Goal: Feedback & Contribution: Leave review/rating

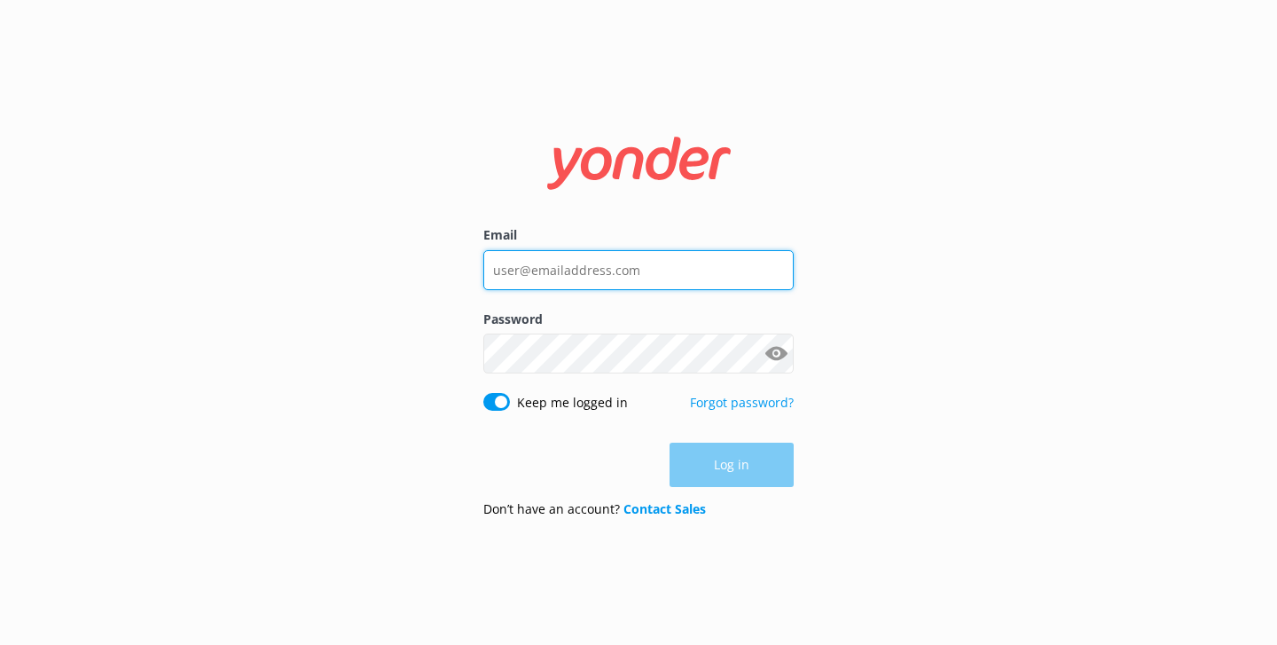
type input "[PERSON_NAME][EMAIL_ADDRESS][DOMAIN_NAME]"
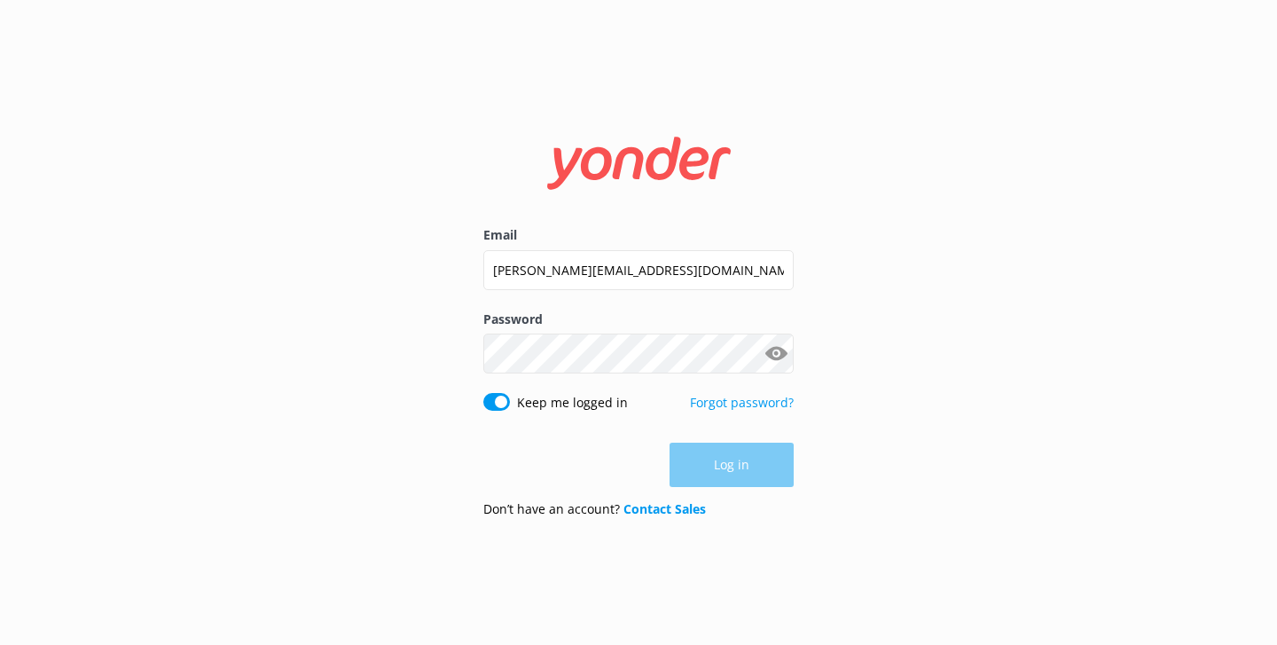
click at [710, 469] on div "Log in" at bounding box center [638, 465] width 310 height 44
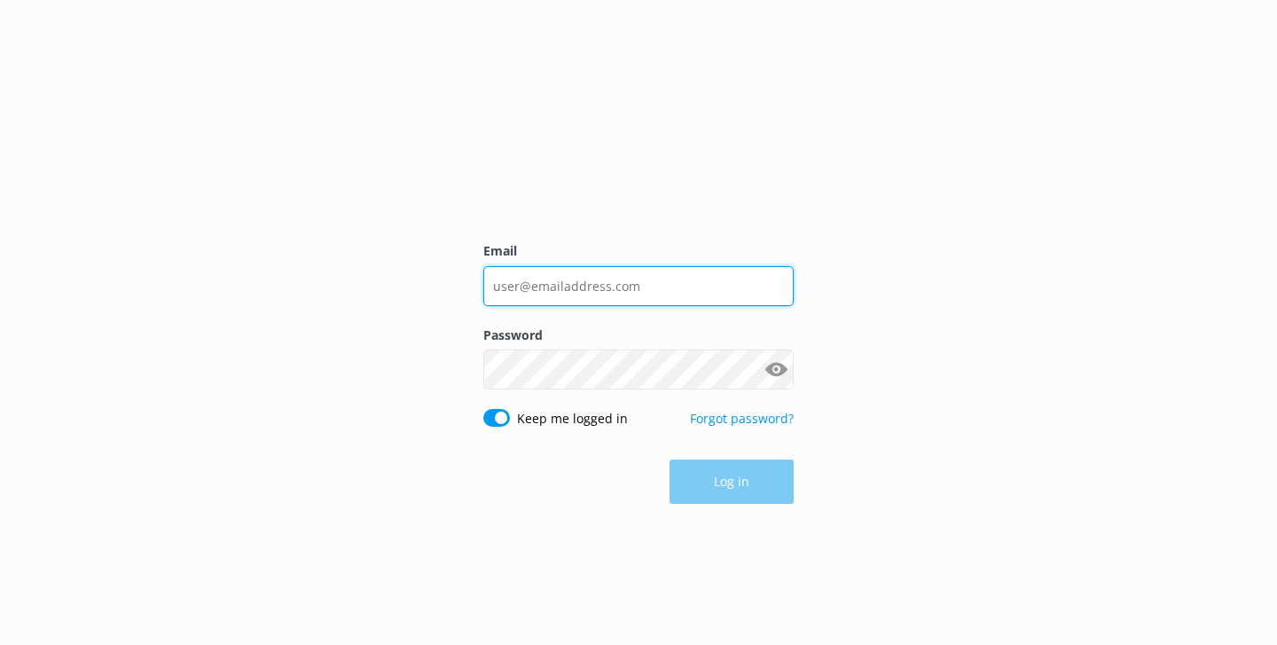
type input "[PERSON_NAME][EMAIL_ADDRESS][DOMAIN_NAME]"
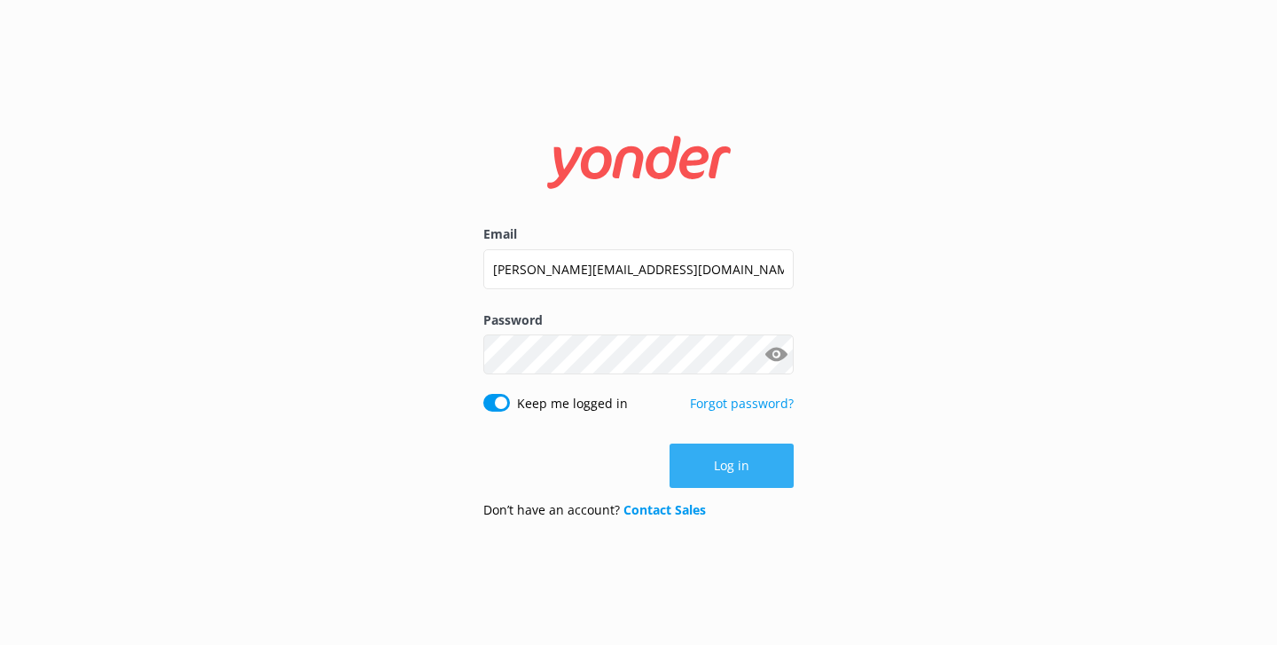
click at [738, 473] on button "Log in" at bounding box center [732, 465] width 124 height 44
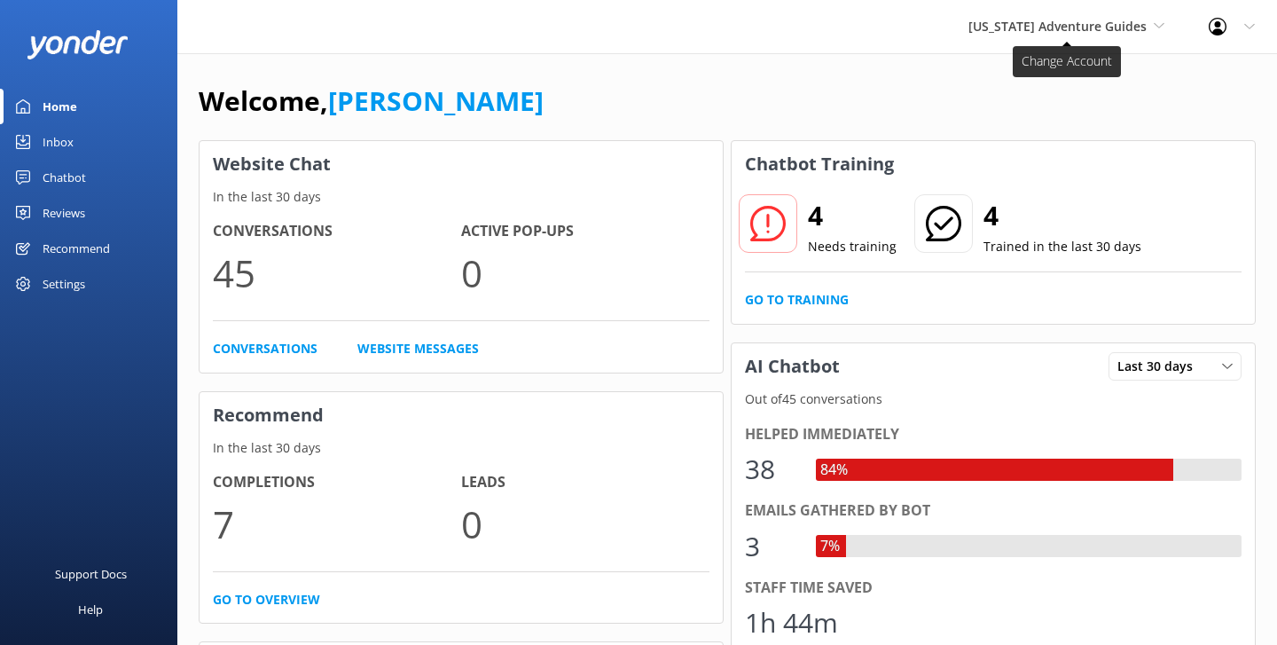
click at [1038, 33] on span "[US_STATE] Adventure Guides" at bounding box center [1057, 26] width 178 height 17
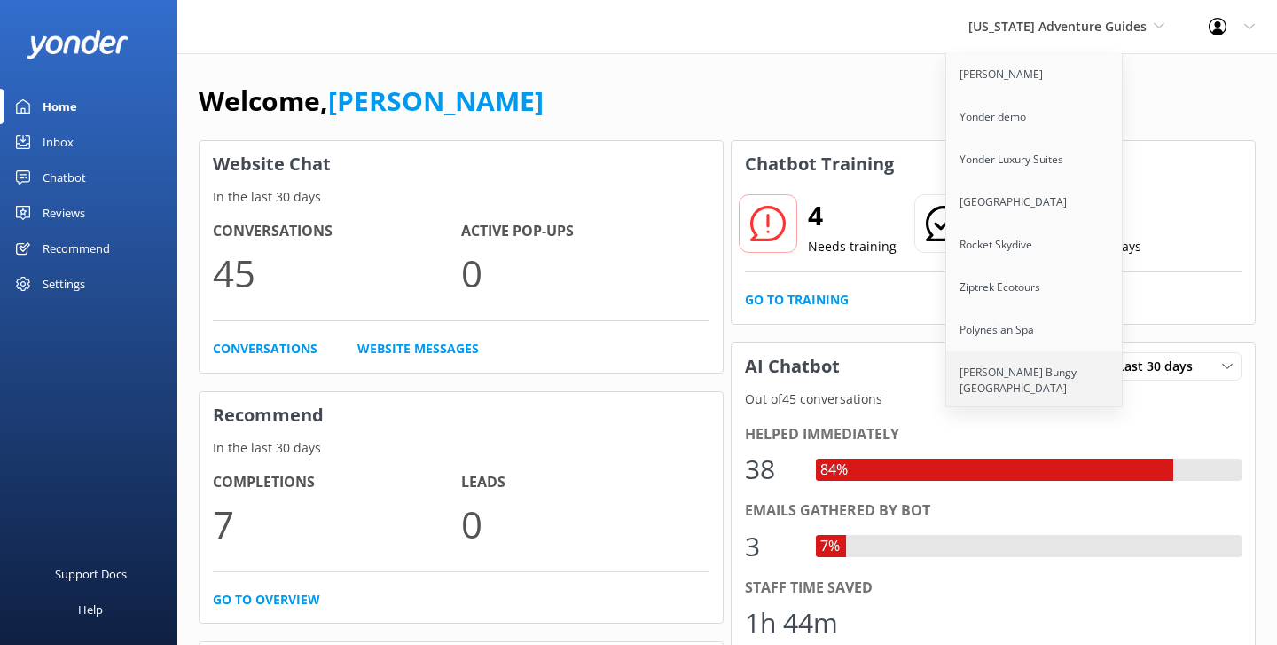
click at [1011, 365] on link "[PERSON_NAME] Bungy [GEOGRAPHIC_DATA]" at bounding box center [1034, 380] width 177 height 59
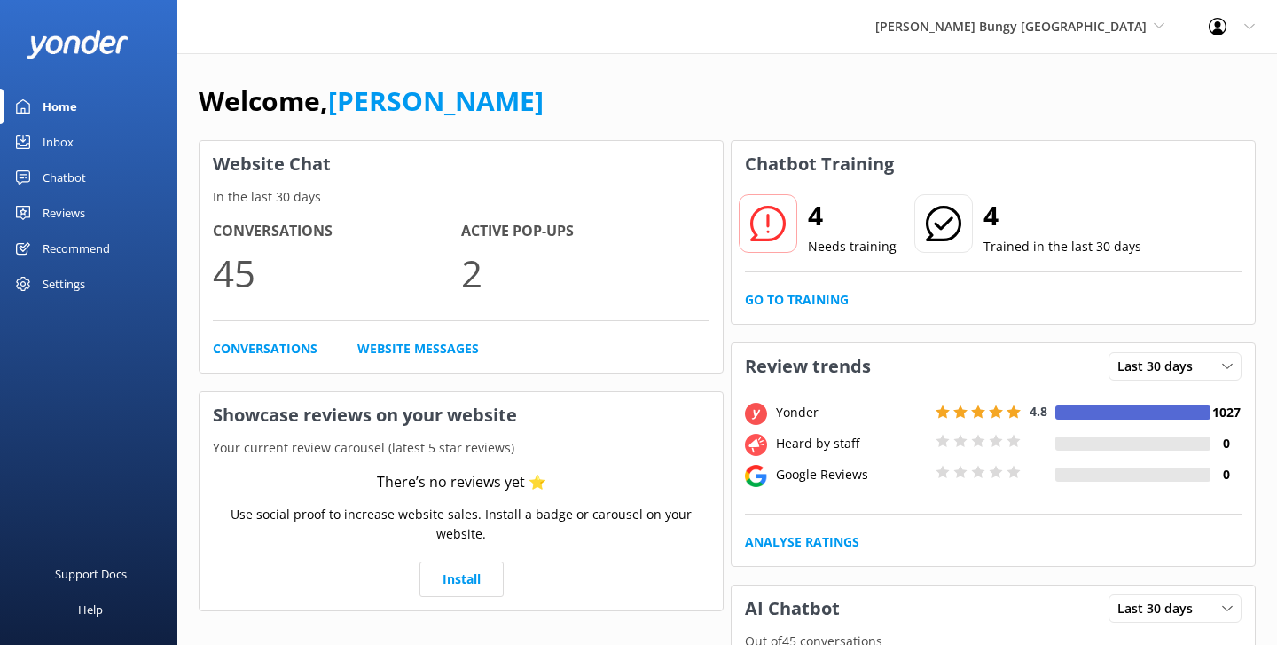
click at [65, 103] on div "Home" at bounding box center [60, 106] width 35 height 35
click at [74, 173] on div "Chatbot" at bounding box center [64, 177] width 43 height 35
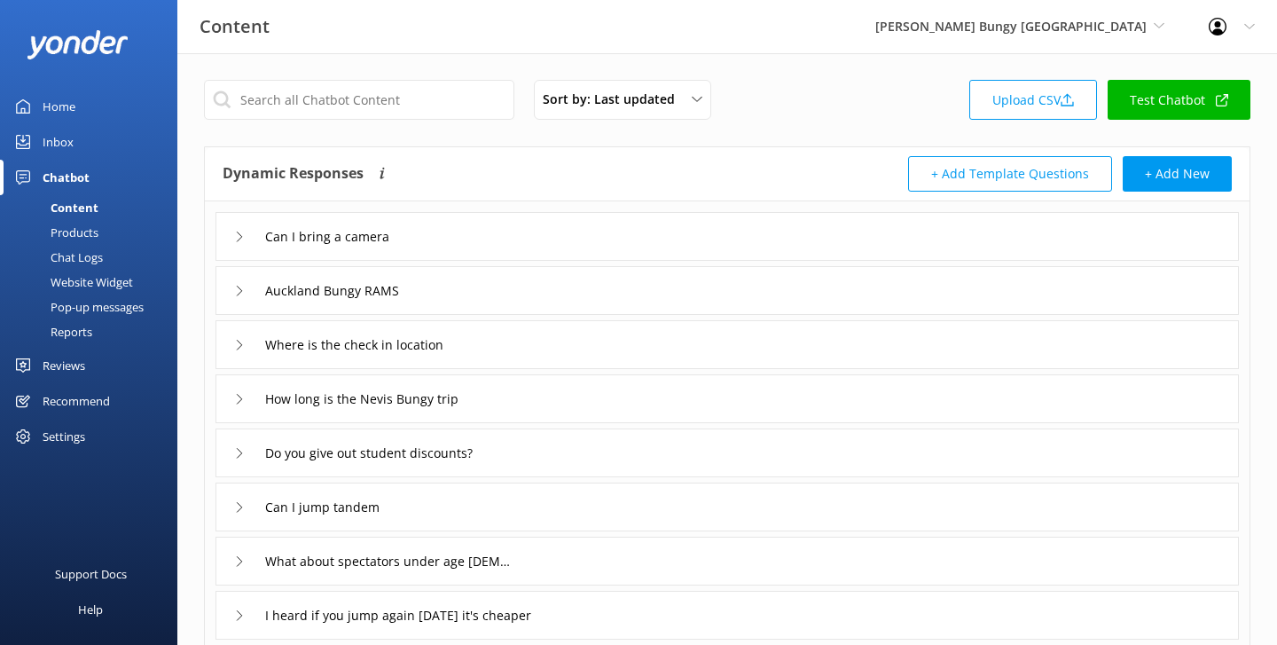
click at [84, 340] on div "Reports" at bounding box center [52, 331] width 82 height 25
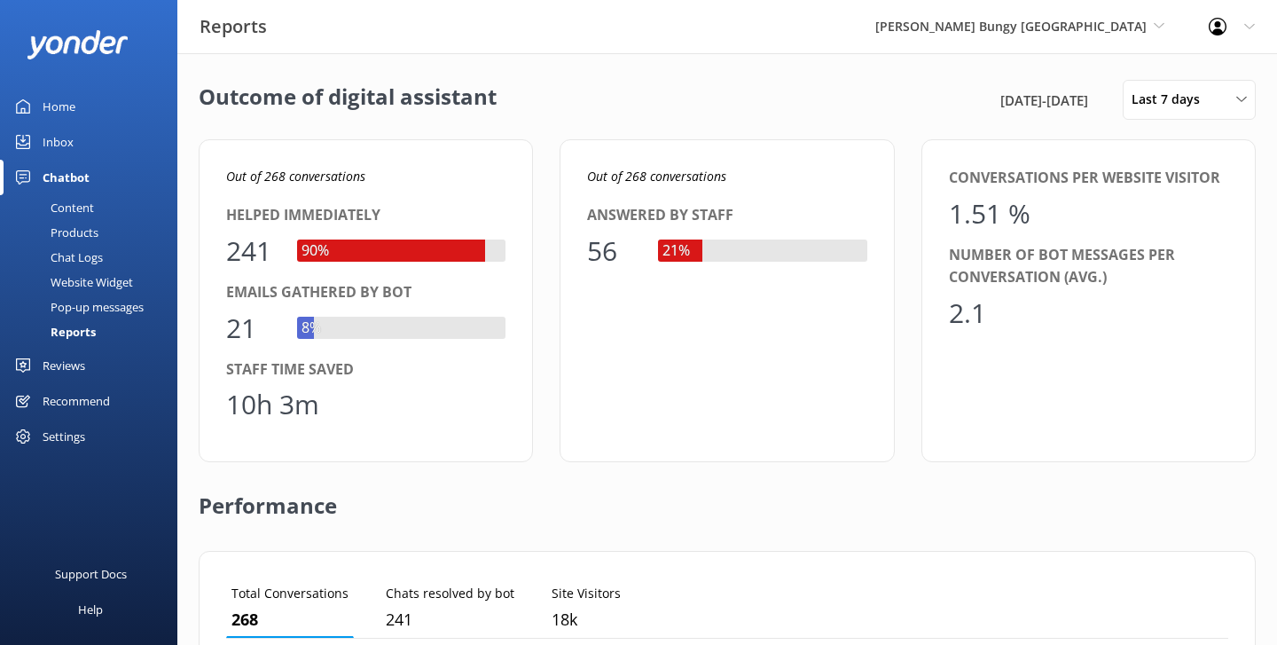
scroll to position [592, 0]
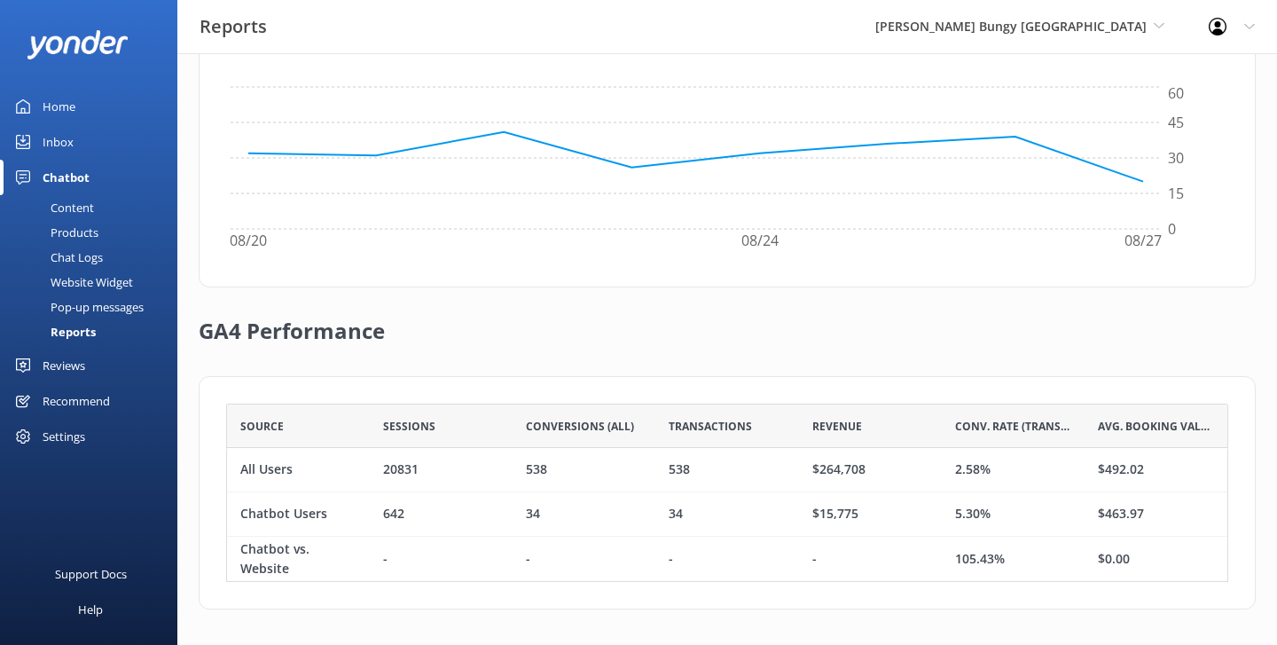
click at [1069, 15] on div "AJ Hackett Bungy New Zealand Yonder Zipline Yonder demo Yonder Luxury Suites Yo…" at bounding box center [1019, 26] width 333 height 53
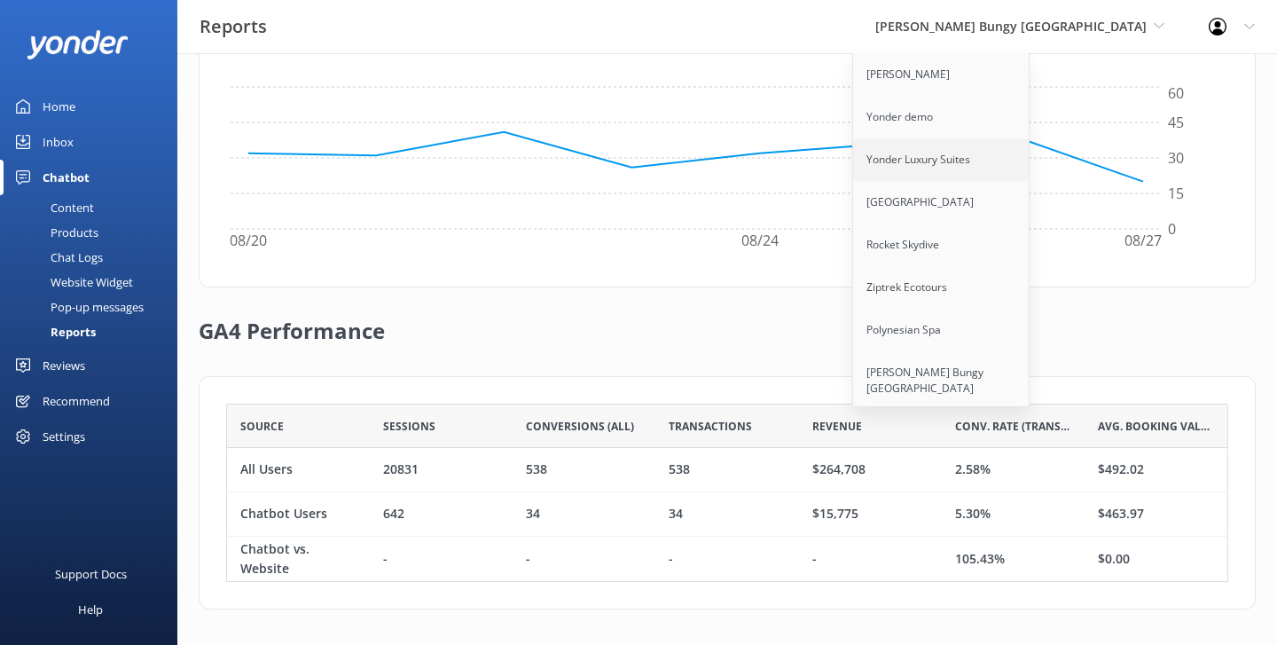
scroll to position [46, 0]
click at [1031, 193] on link "Rocket Skydive" at bounding box center [941, 198] width 177 height 43
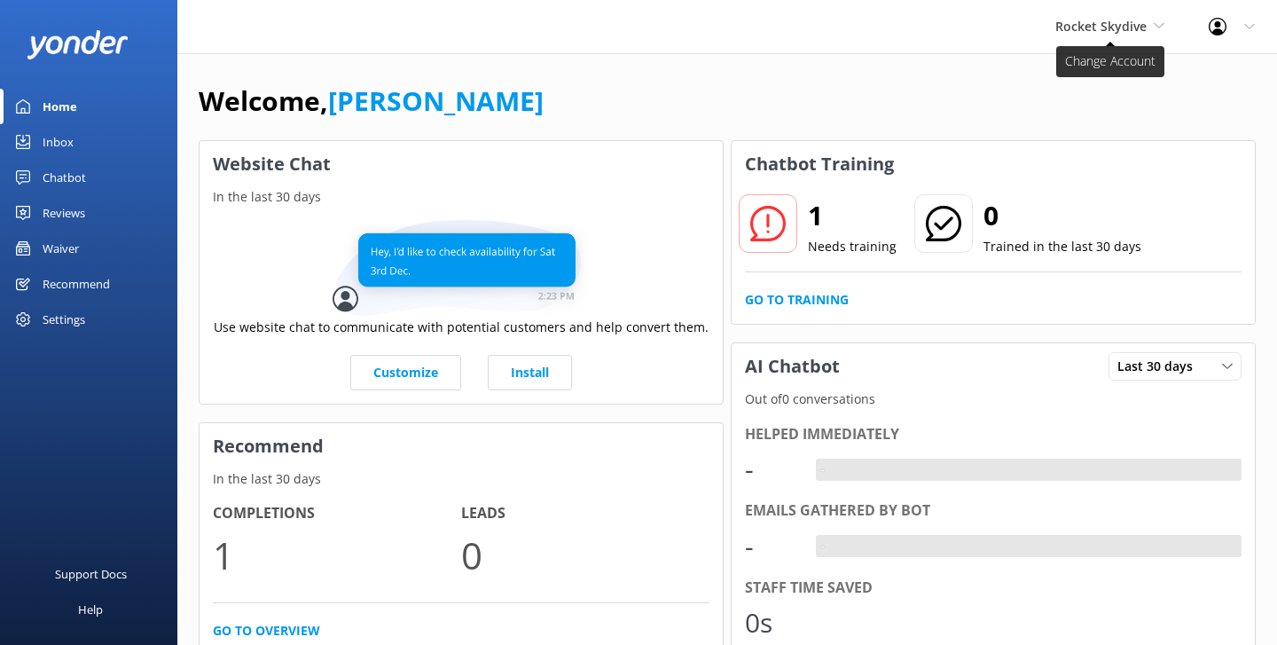
click at [1091, 29] on span "Rocket Skydive" at bounding box center [1100, 26] width 91 height 17
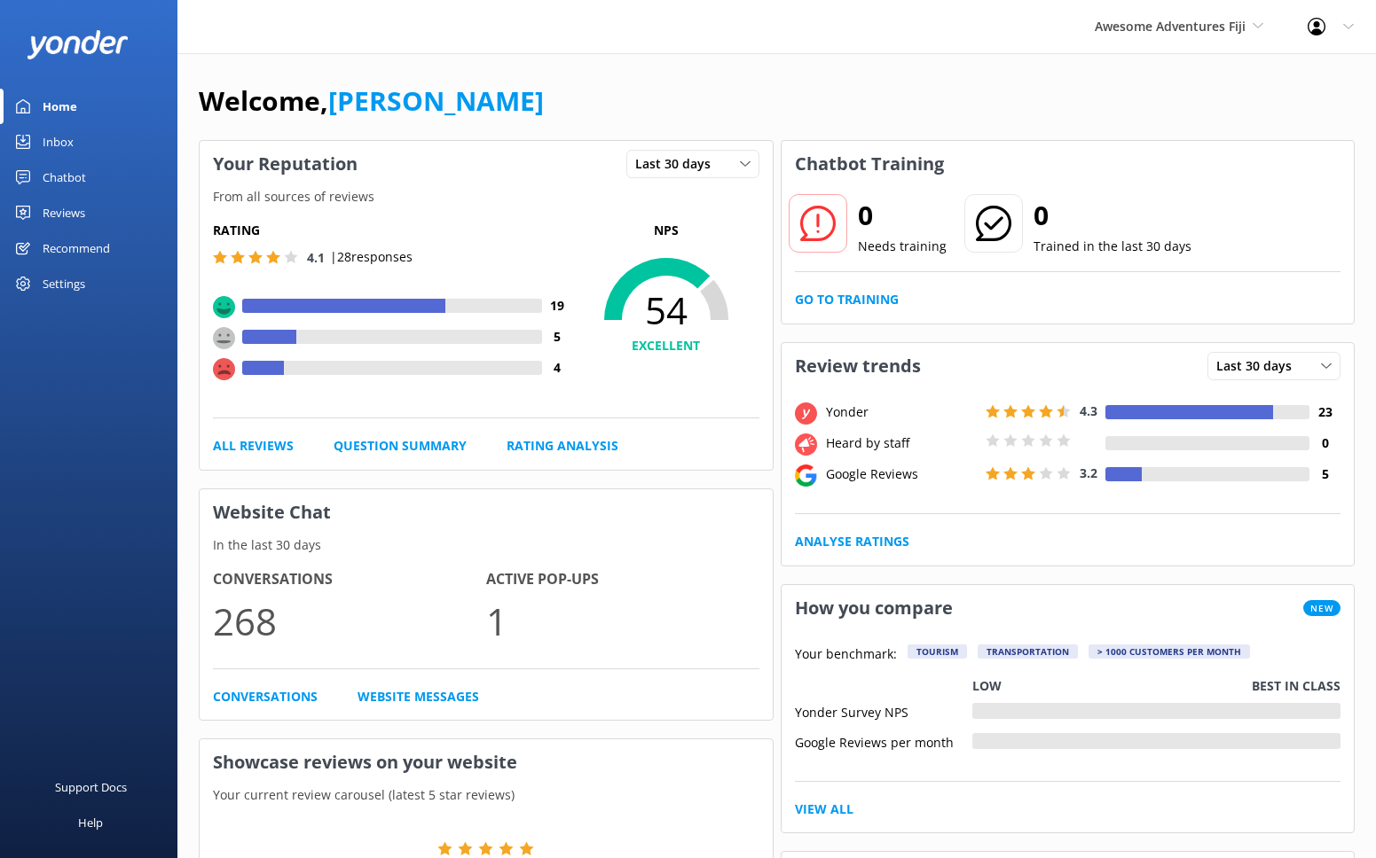
click at [66, 176] on div "Chatbot" at bounding box center [64, 177] width 43 height 35
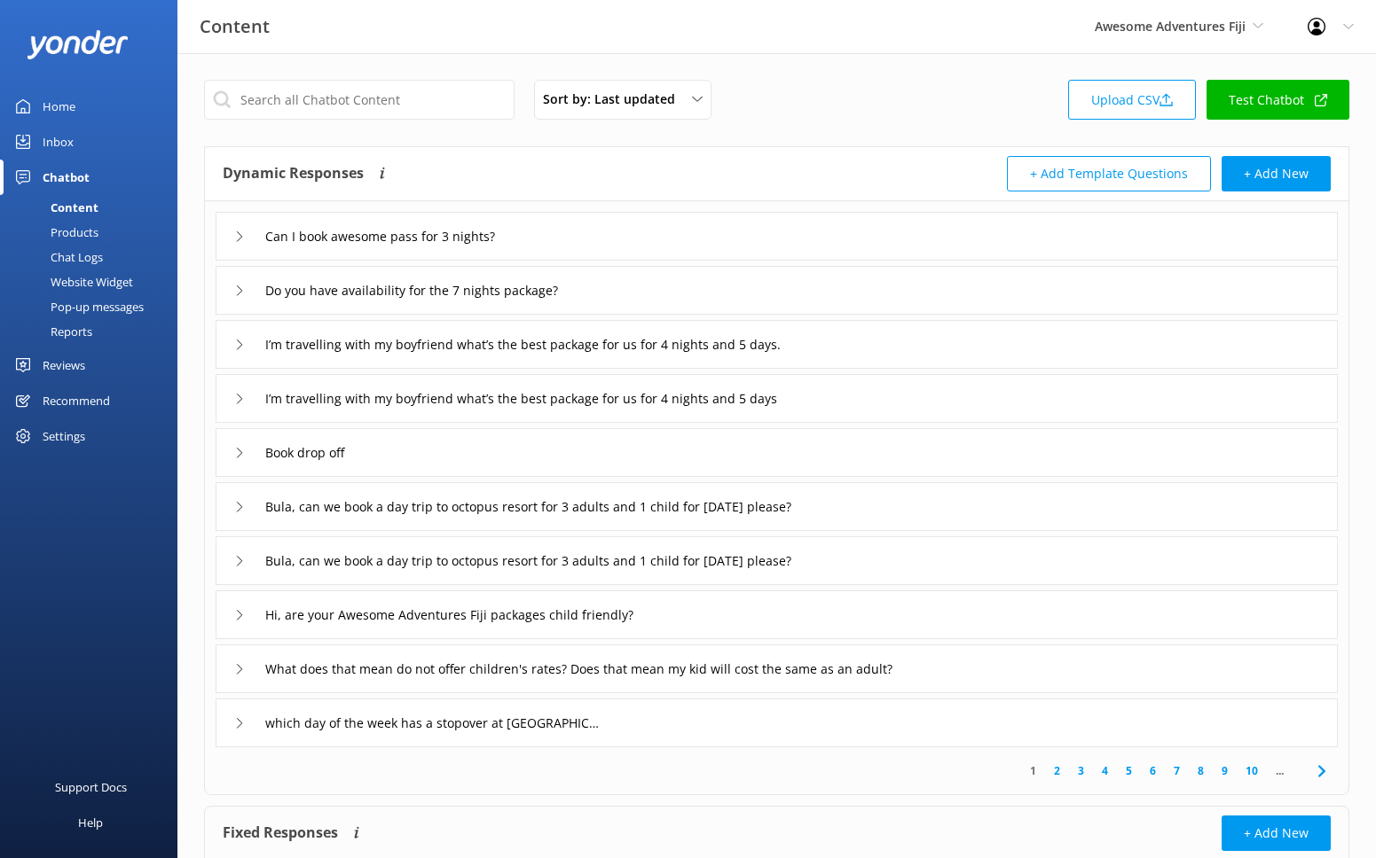
click at [81, 337] on div "Reports" at bounding box center [52, 331] width 82 height 25
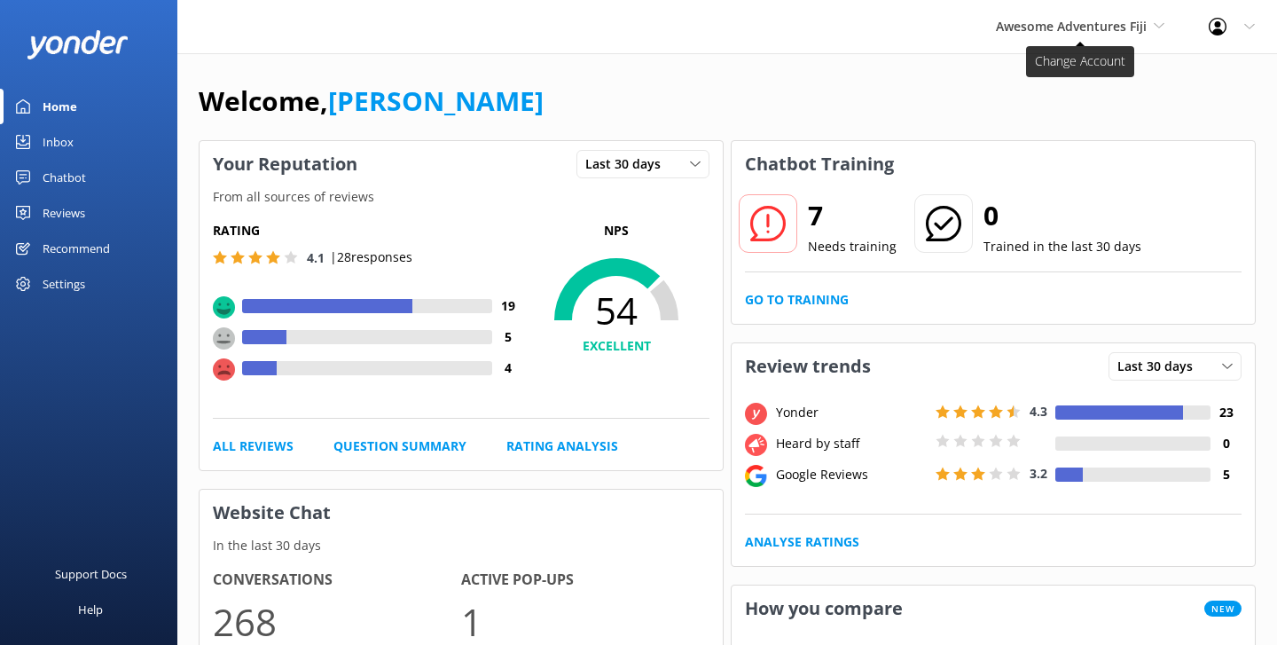
click at [1075, 31] on span "Awesome Adventures Fiji" at bounding box center [1071, 26] width 151 height 17
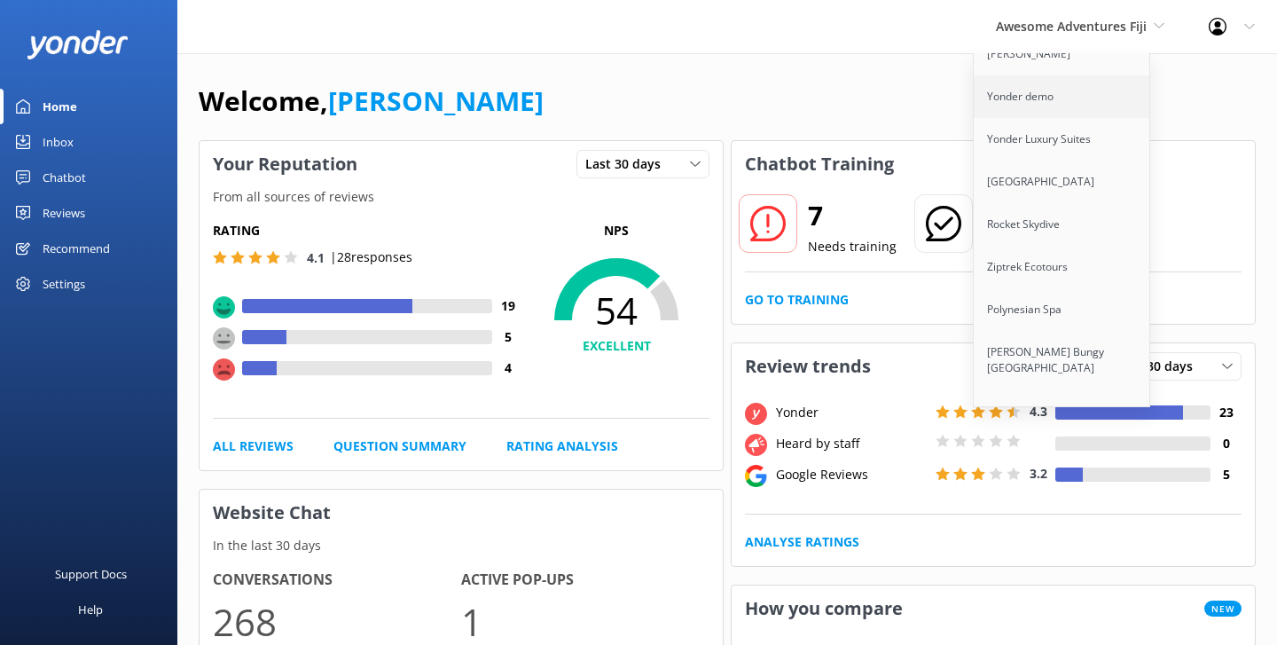
scroll to position [22, 0]
click at [1051, 358] on link "[PERSON_NAME] Bungy [GEOGRAPHIC_DATA]" at bounding box center [1062, 358] width 177 height 59
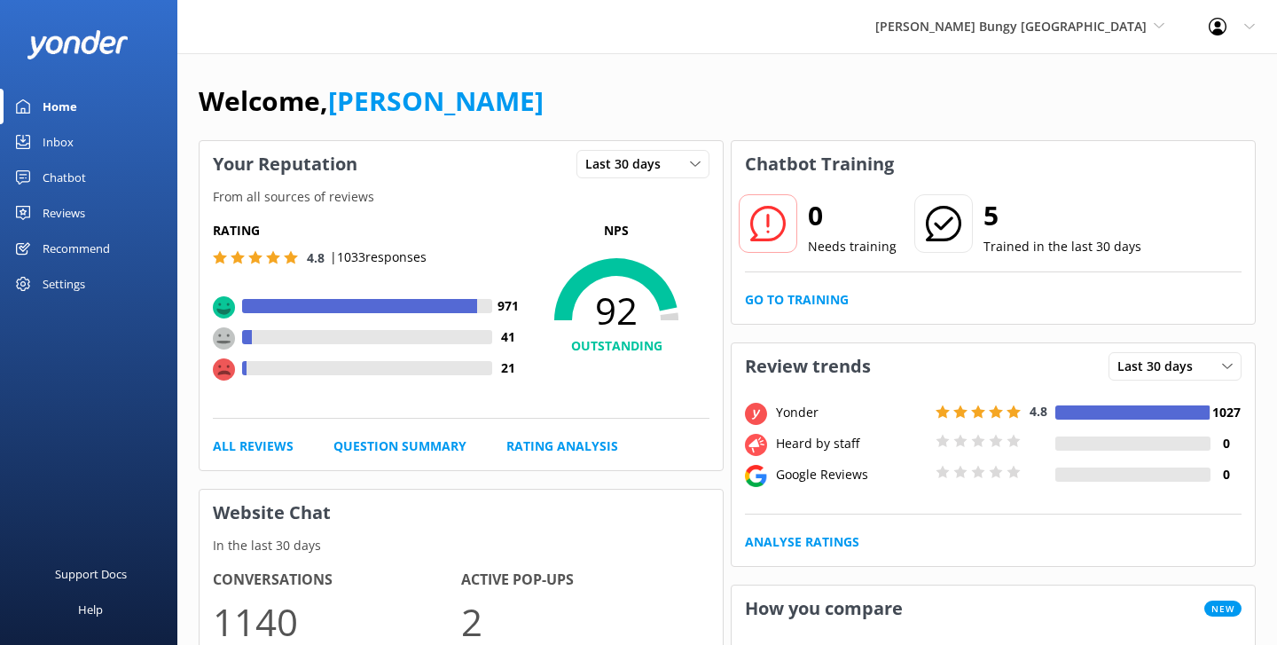
click at [74, 173] on div "Chatbot" at bounding box center [64, 177] width 43 height 35
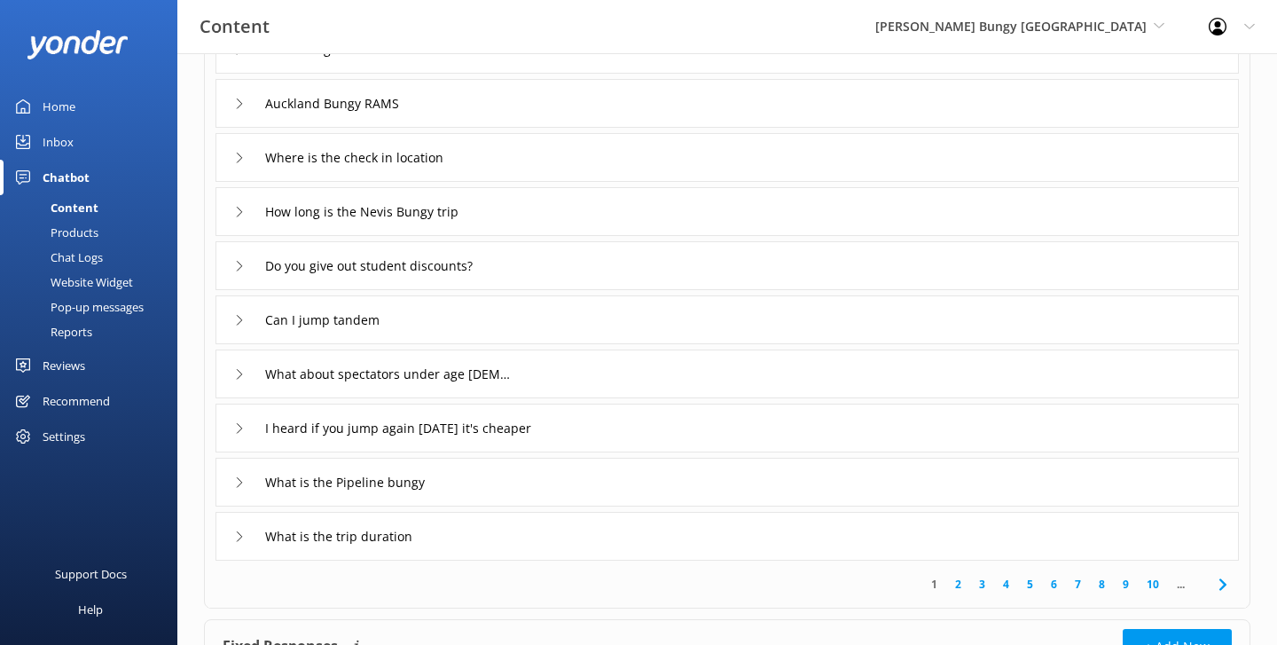
scroll to position [336, 0]
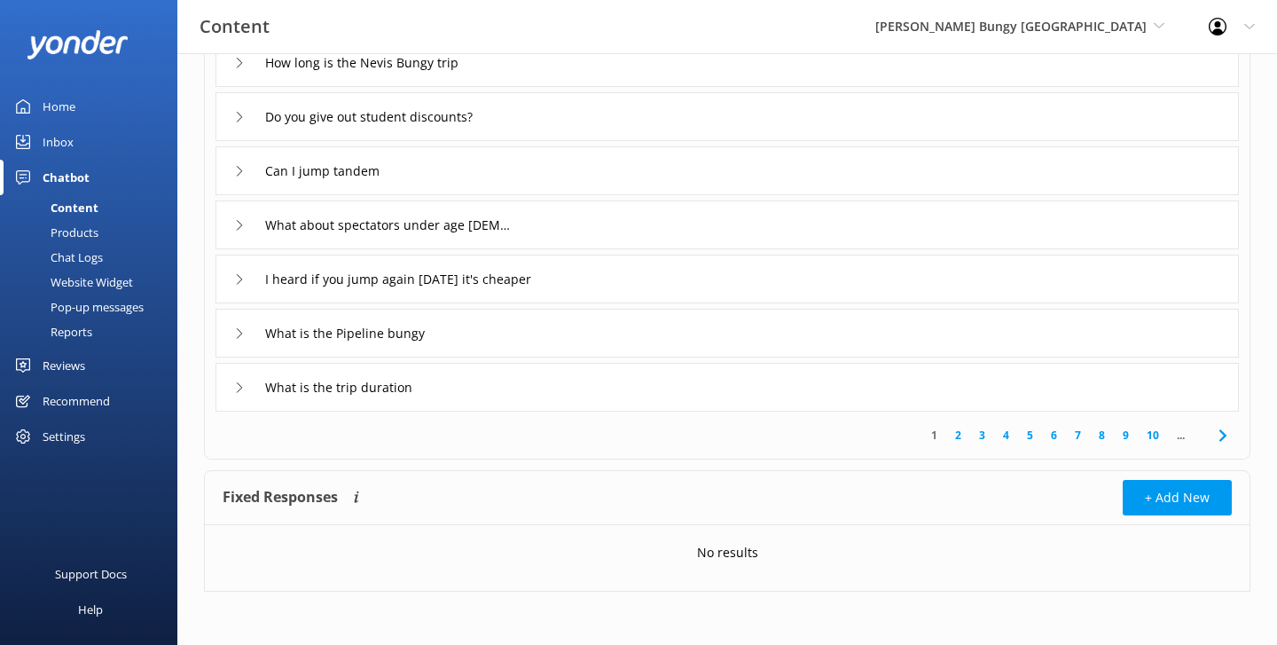
click at [91, 325] on div "Reports" at bounding box center [52, 331] width 82 height 25
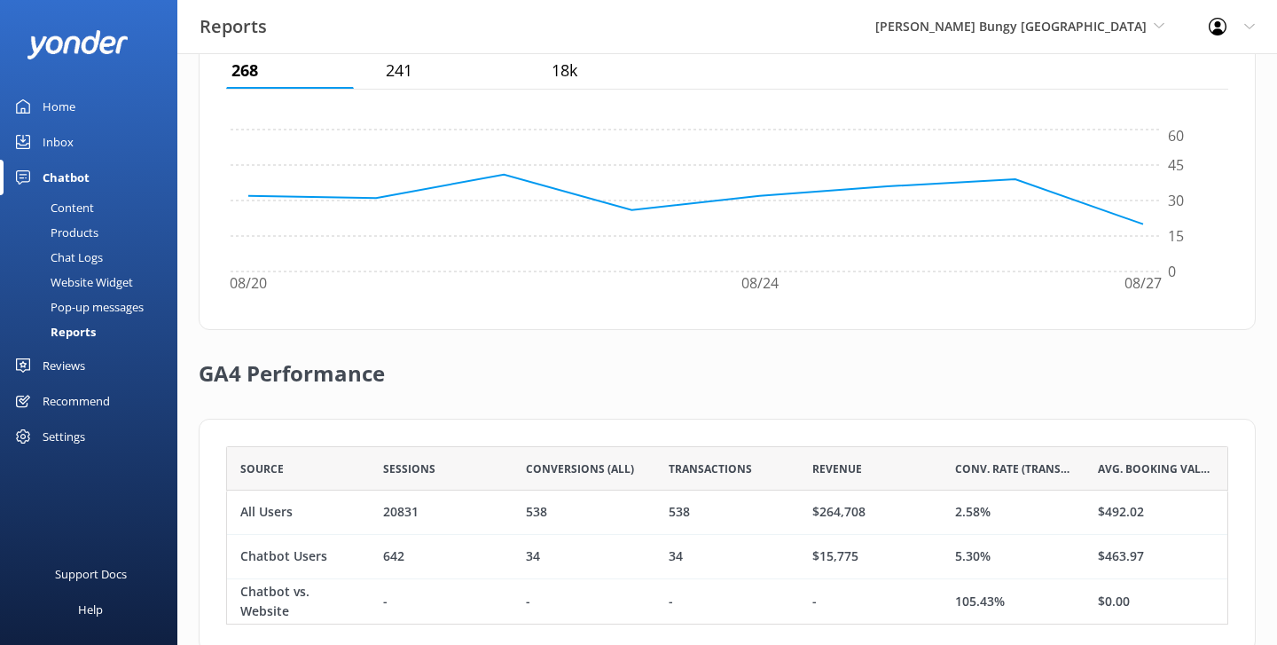
scroll to position [592, 0]
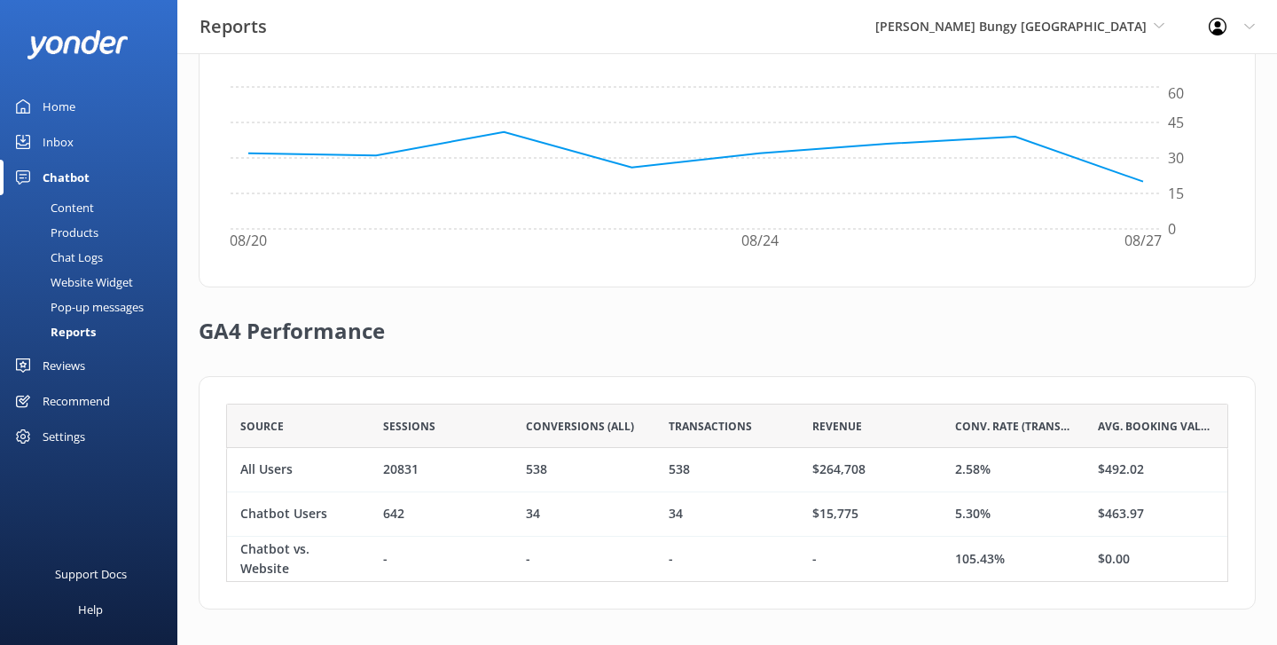
click at [606, 355] on div "GA4 Performance" at bounding box center [727, 331] width 1057 height 89
click at [73, 114] on div "Home" at bounding box center [59, 106] width 33 height 35
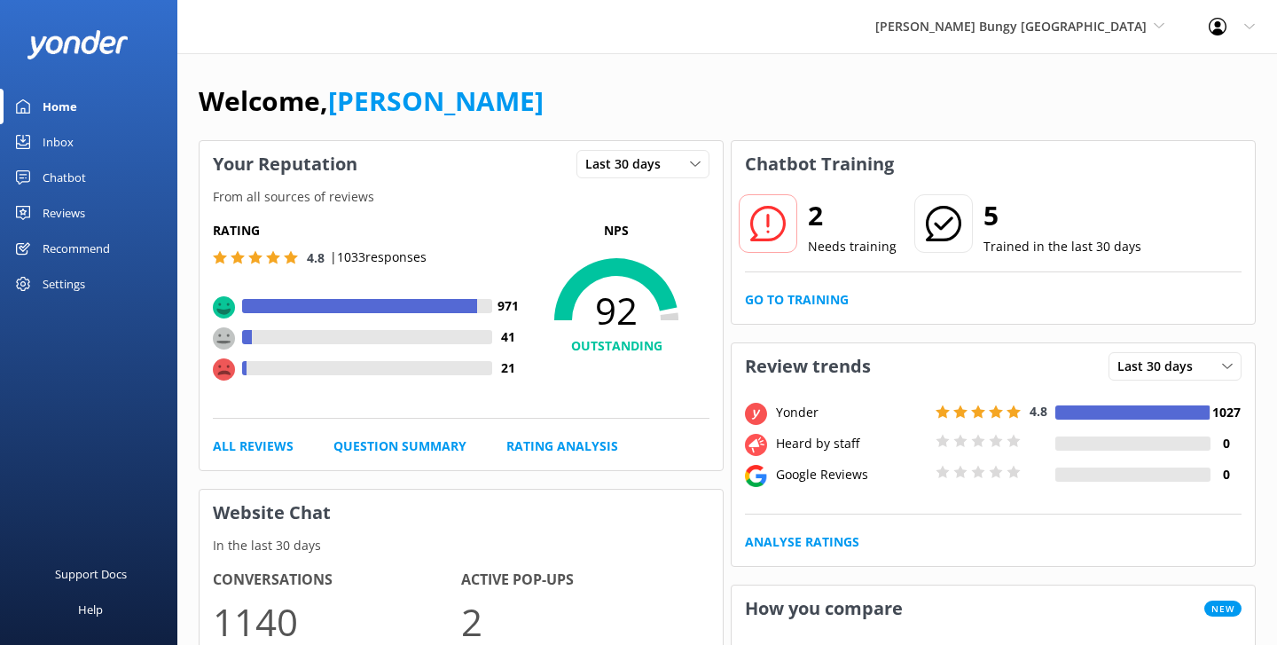
click at [632, 43] on div "AJ Hackett Bungy New Zealand Yonder Zipline Yonder demo Yonder Luxury Suites Yo…" at bounding box center [638, 26] width 1277 height 53
click at [97, 191] on link "Chatbot" at bounding box center [88, 177] width 177 height 35
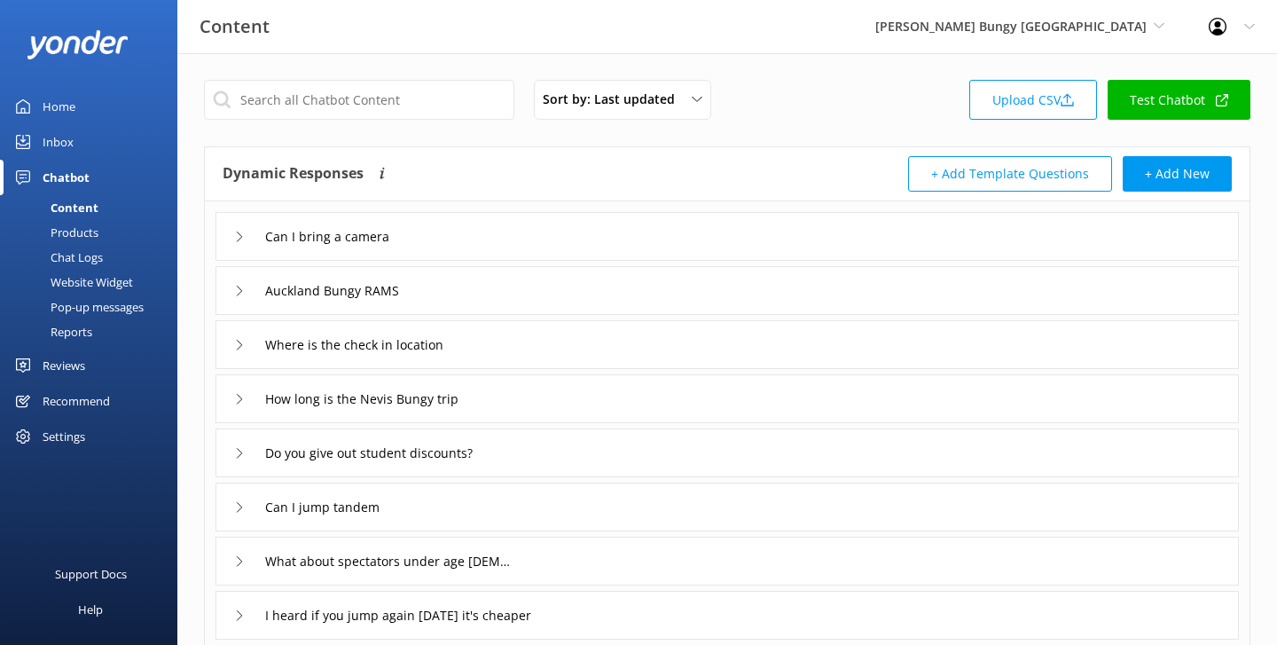
click at [474, 242] on div "Can I bring a camera" at bounding box center [727, 236] width 1023 height 49
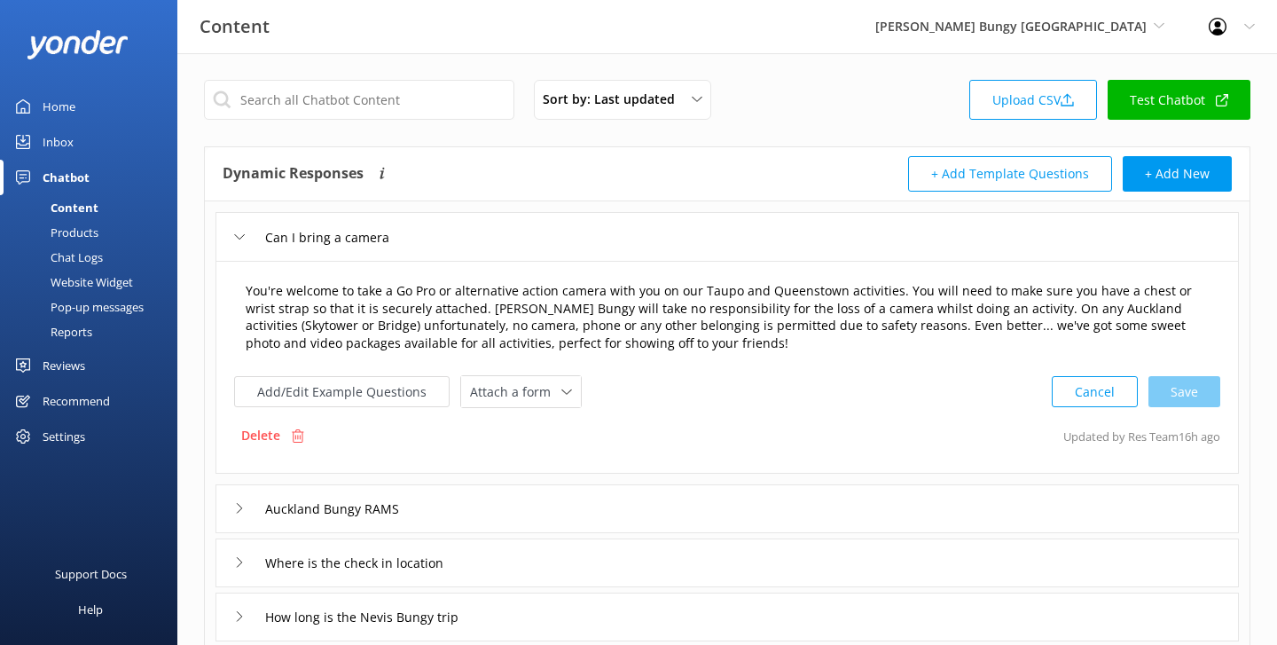
click at [658, 350] on textarea "You're welcome to take a Go Pro or alternative action camera with you on our Ta…" at bounding box center [727, 317] width 983 height 90
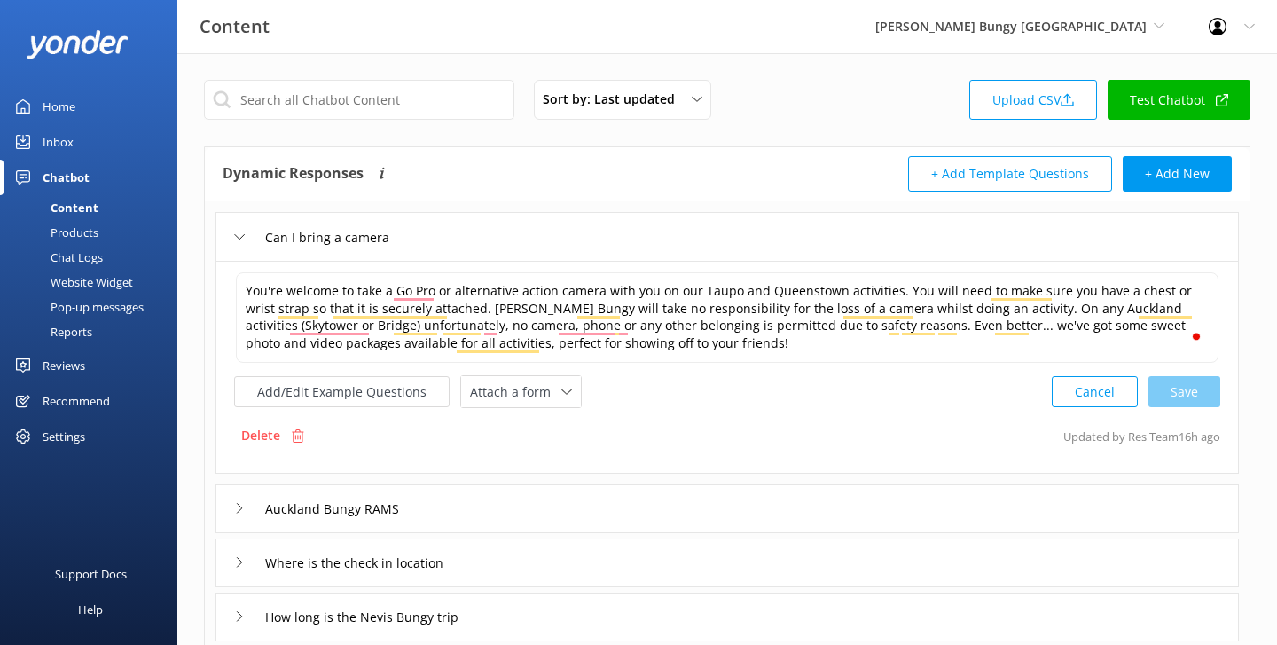
click at [242, 234] on icon at bounding box center [239, 236] width 11 height 11
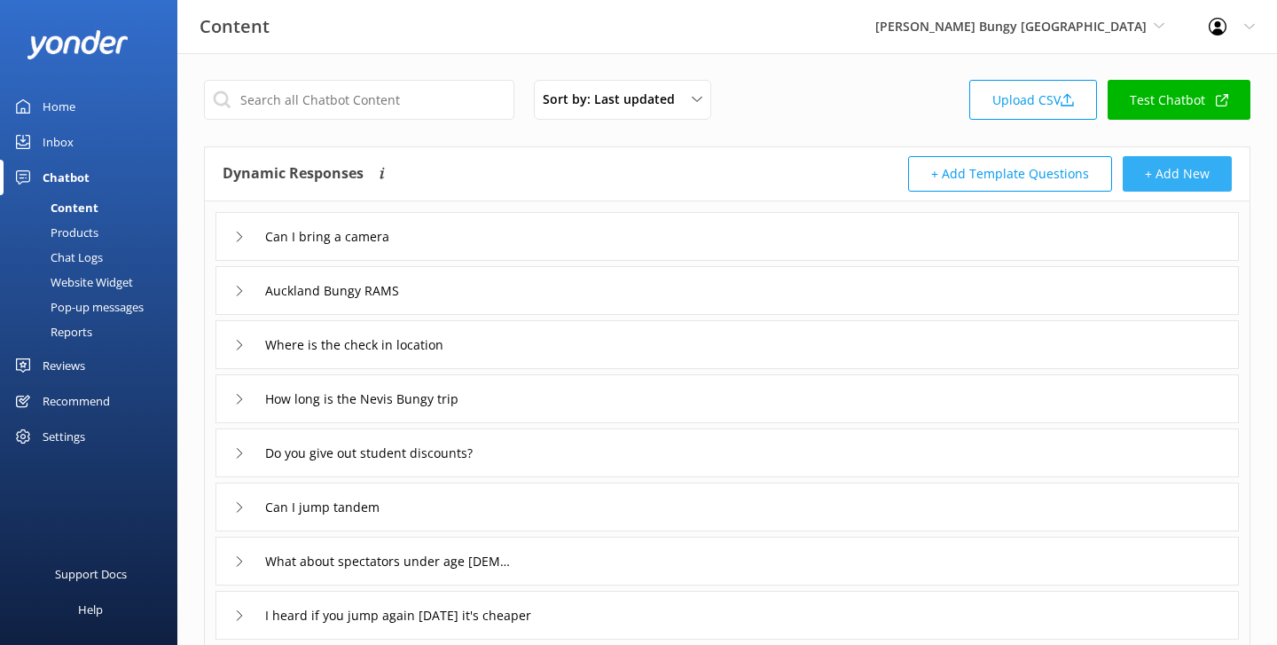
click at [1179, 184] on button "+ Add New" at bounding box center [1177, 173] width 109 height 35
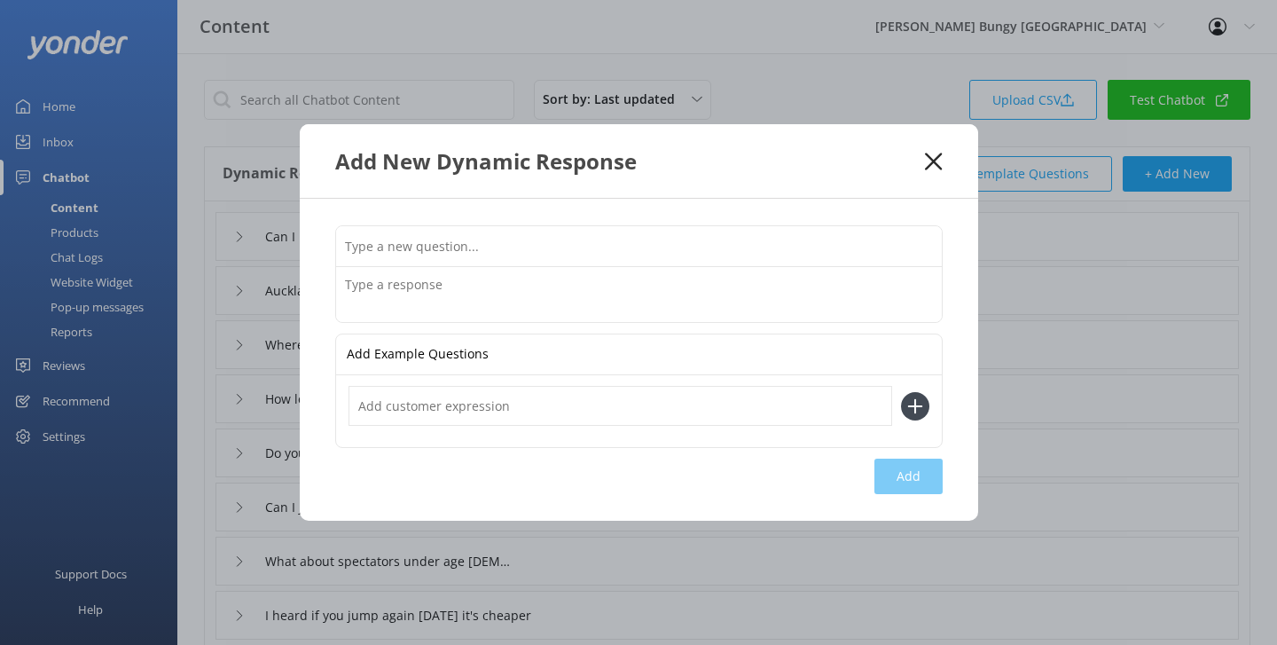
click at [922, 155] on div "Add New Dynamic Response" at bounding box center [630, 160] width 591 height 29
click at [934, 156] on icon at bounding box center [933, 162] width 17 height 18
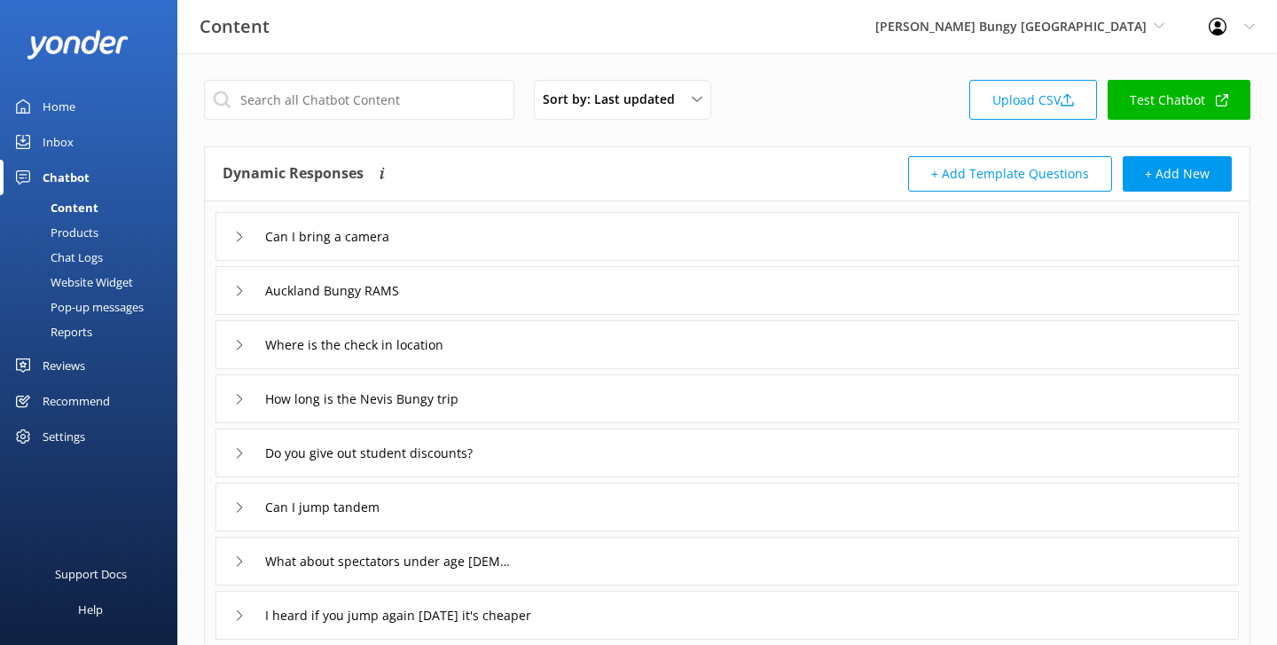
click at [84, 102] on link "Home" at bounding box center [88, 106] width 177 height 35
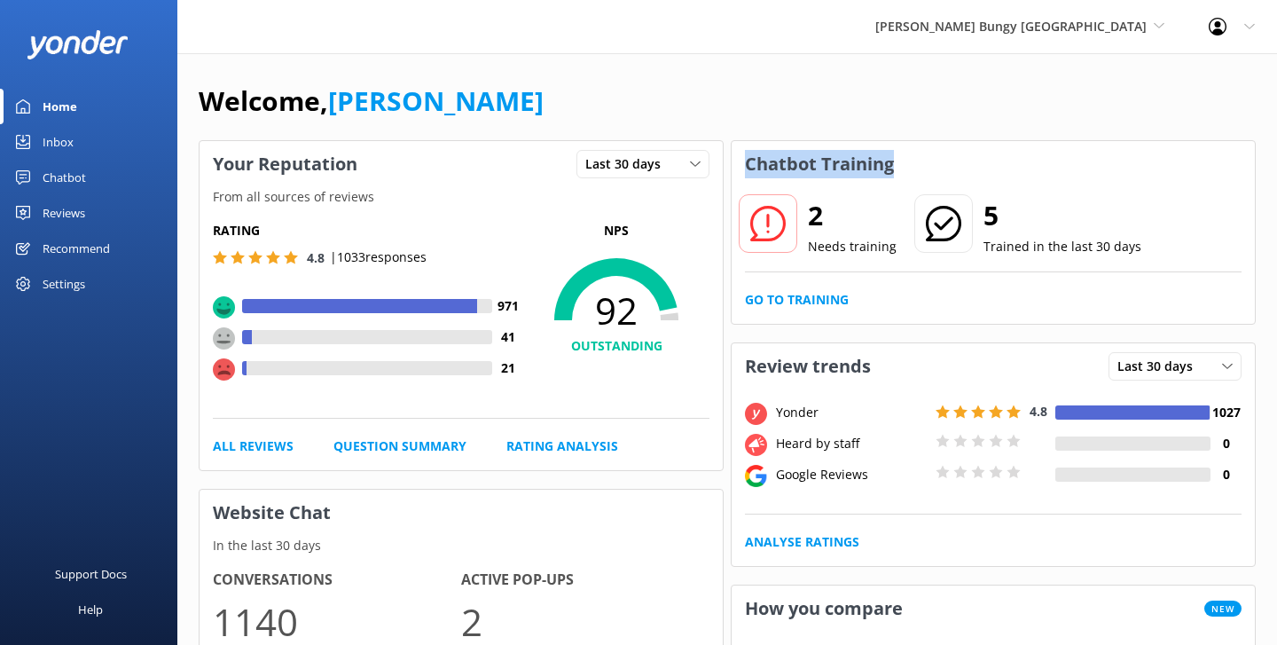
drag, startPoint x: 934, startPoint y: 170, endPoint x: 744, endPoint y: 158, distance: 190.2
click at [744, 158] on div "Chatbot Training" at bounding box center [993, 164] width 523 height 46
click at [912, 176] on div "Chatbot Training" at bounding box center [993, 164] width 523 height 46
click at [776, 303] on link "Go to Training" at bounding box center [797, 300] width 104 height 20
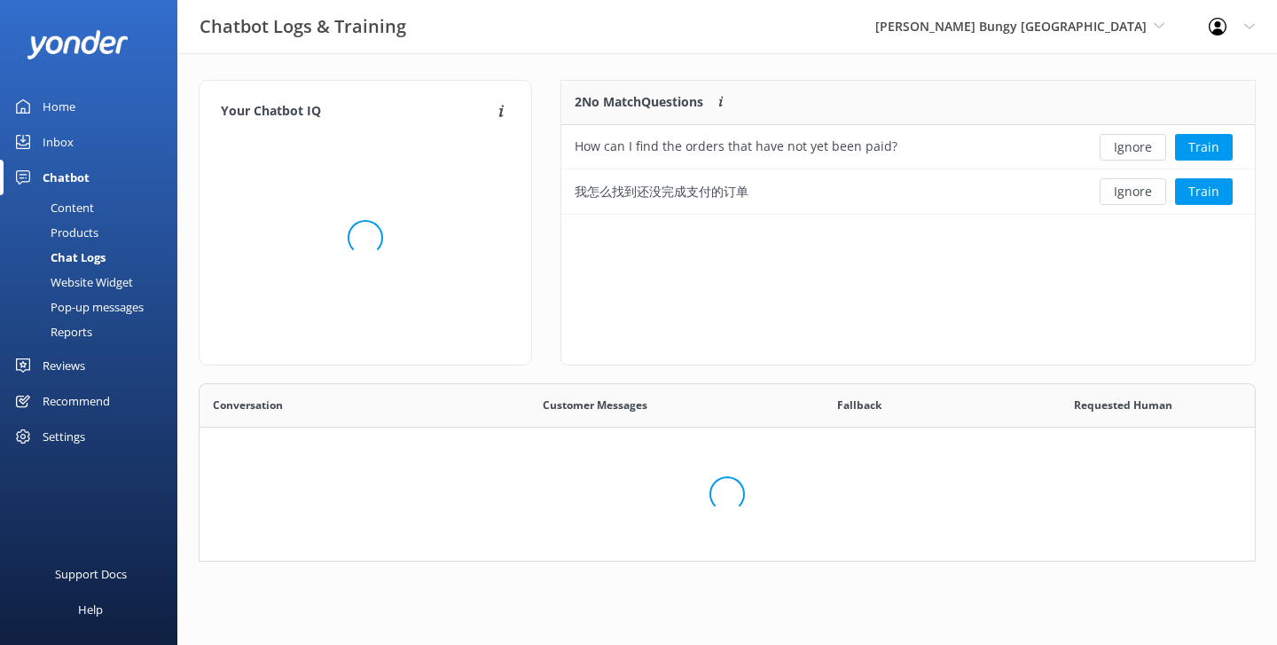
scroll to position [622, 1055]
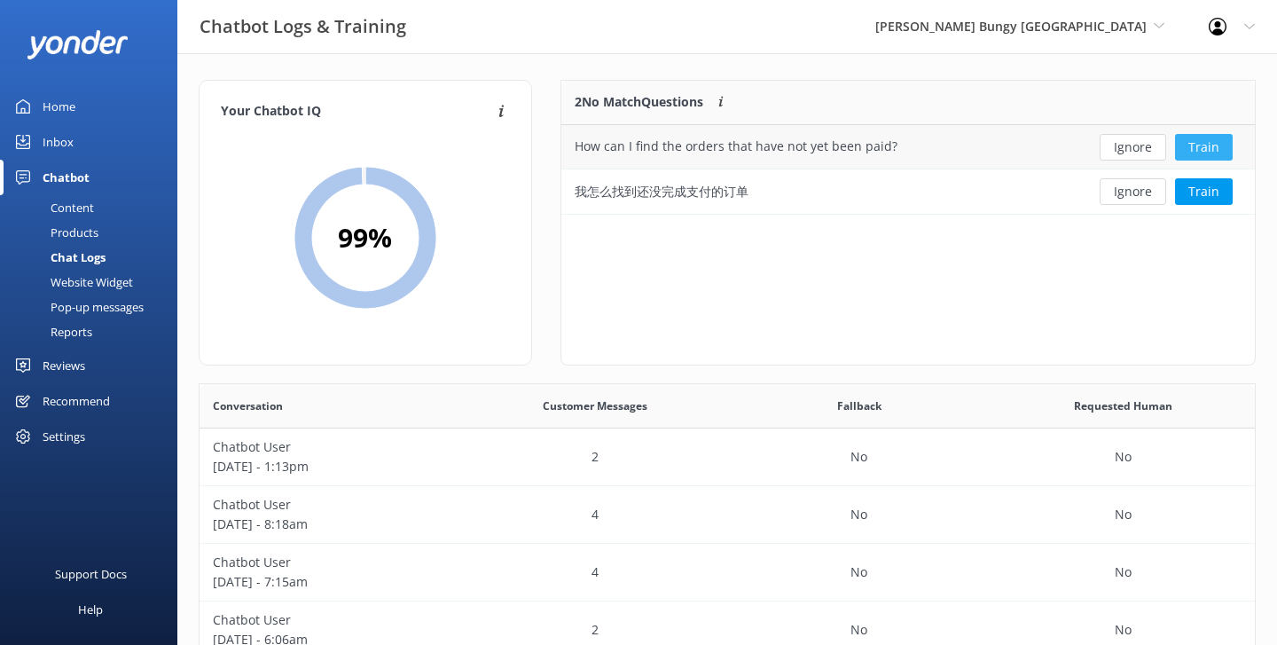
click at [1193, 137] on button "Train" at bounding box center [1204, 147] width 58 height 27
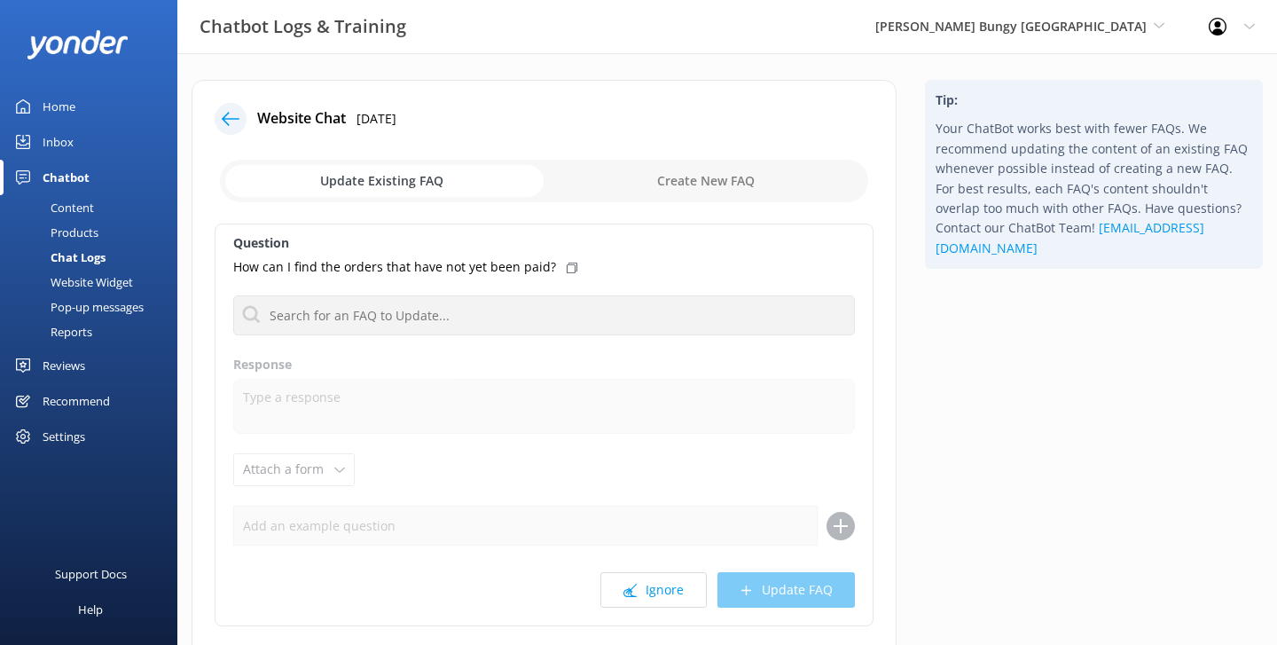
click at [231, 111] on icon at bounding box center [231, 119] width 18 height 18
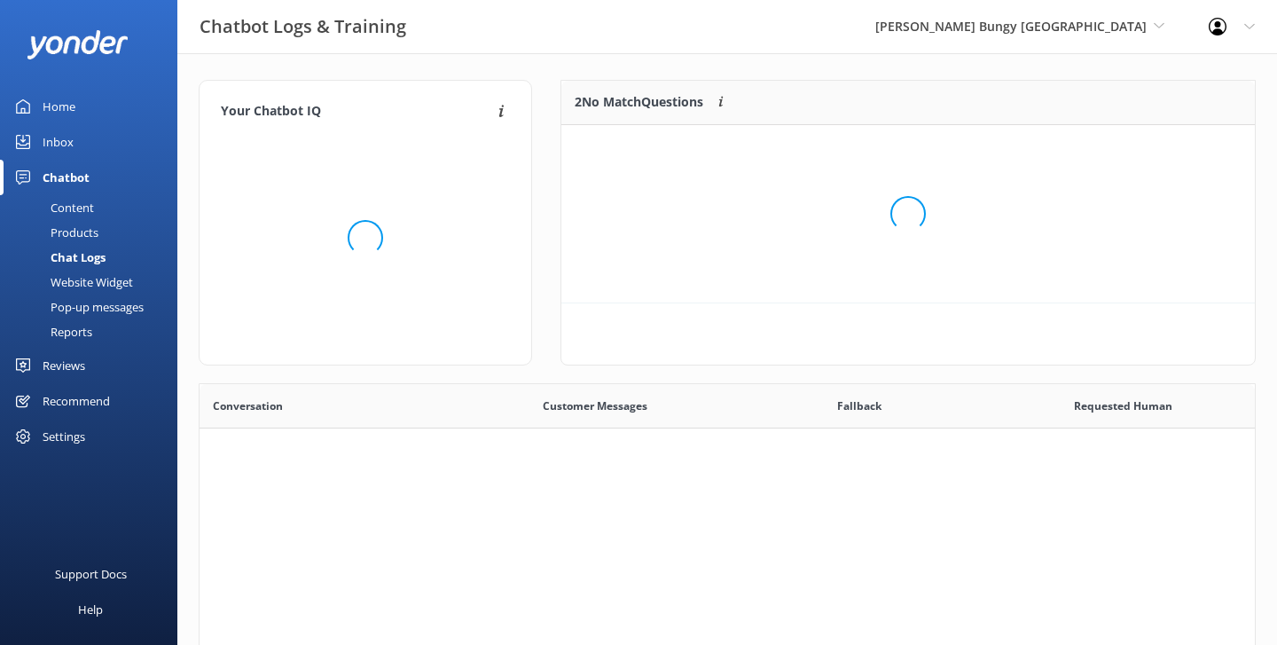
scroll to position [134, 694]
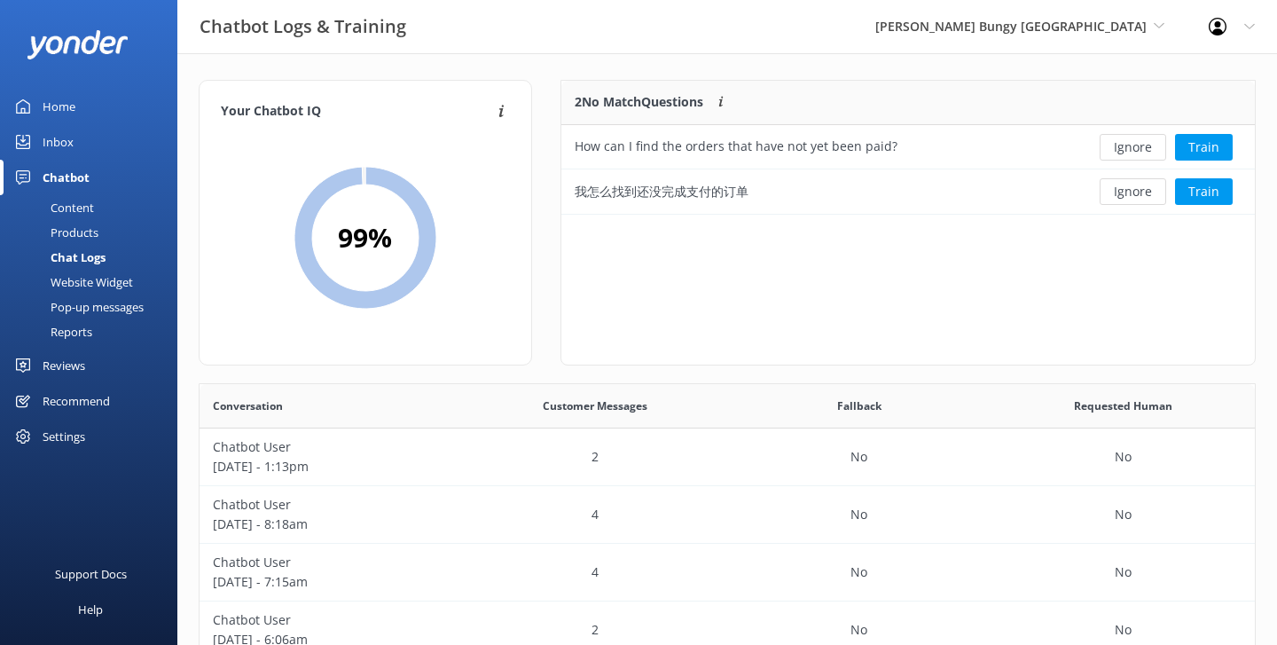
click at [117, 276] on div "Website Widget" at bounding box center [72, 282] width 122 height 25
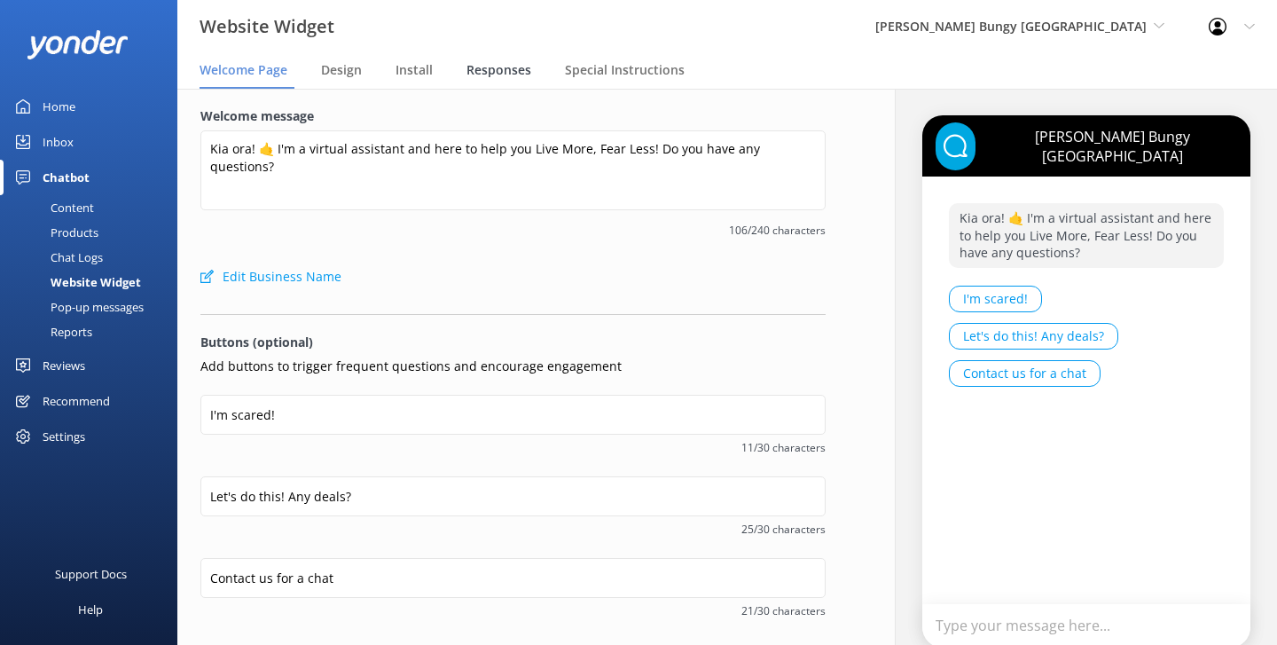
click at [534, 74] on div "Responses" at bounding box center [502, 70] width 72 height 35
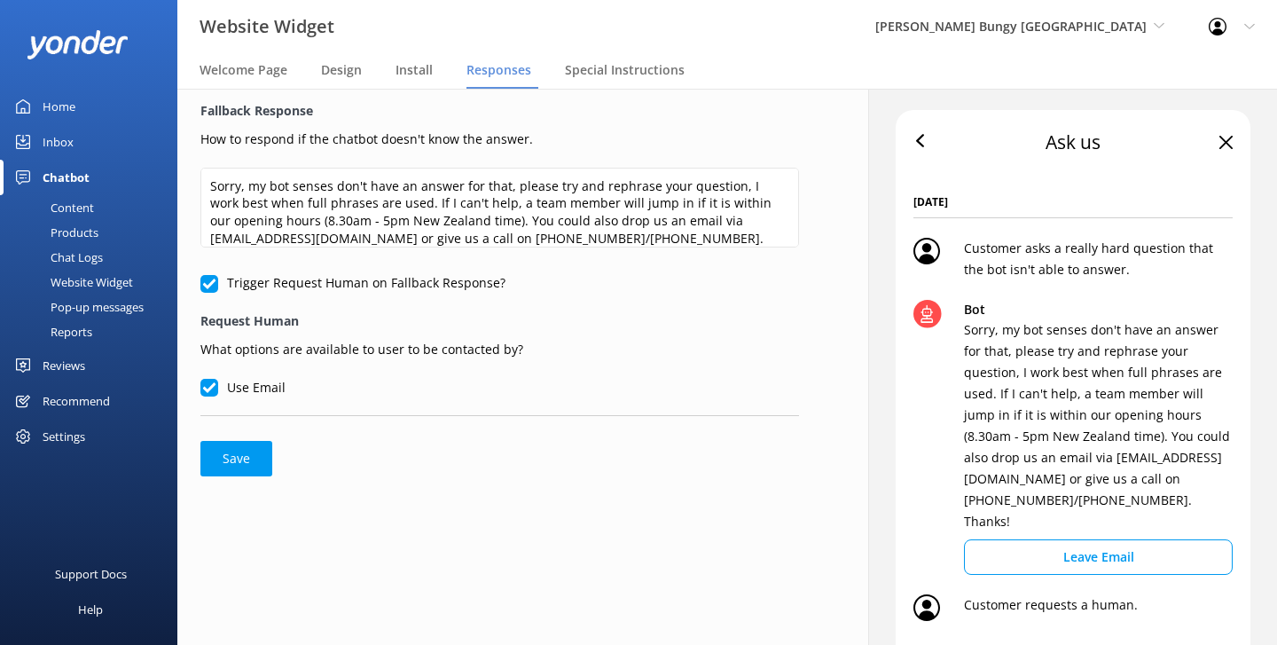
scroll to position [7, 0]
click at [1015, 41] on div "AJ Hackett Bungy New Zealand Yonder Zipline Yonder demo Yonder Luxury Suites Yo…" at bounding box center [1019, 26] width 333 height 53
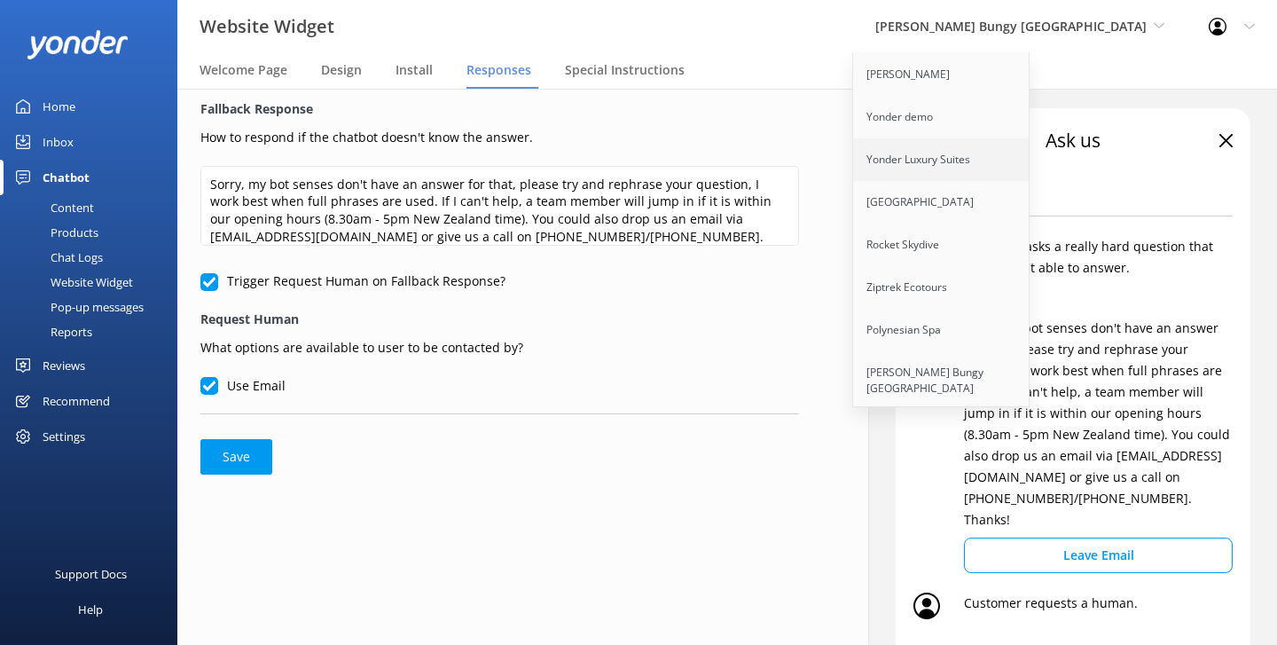
scroll to position [46, 0]
click at [1008, 375] on link "Cool Tours Inc" at bounding box center [941, 385] width 177 height 43
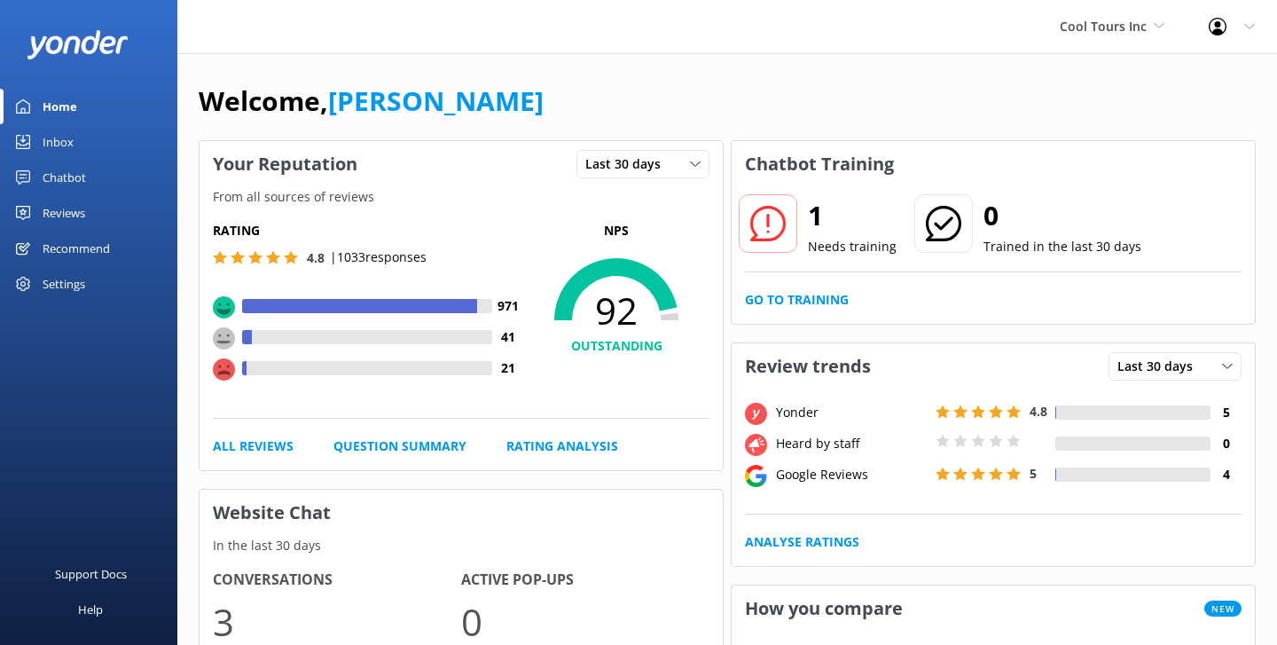
click at [78, 180] on div "Chatbot" at bounding box center [64, 177] width 43 height 35
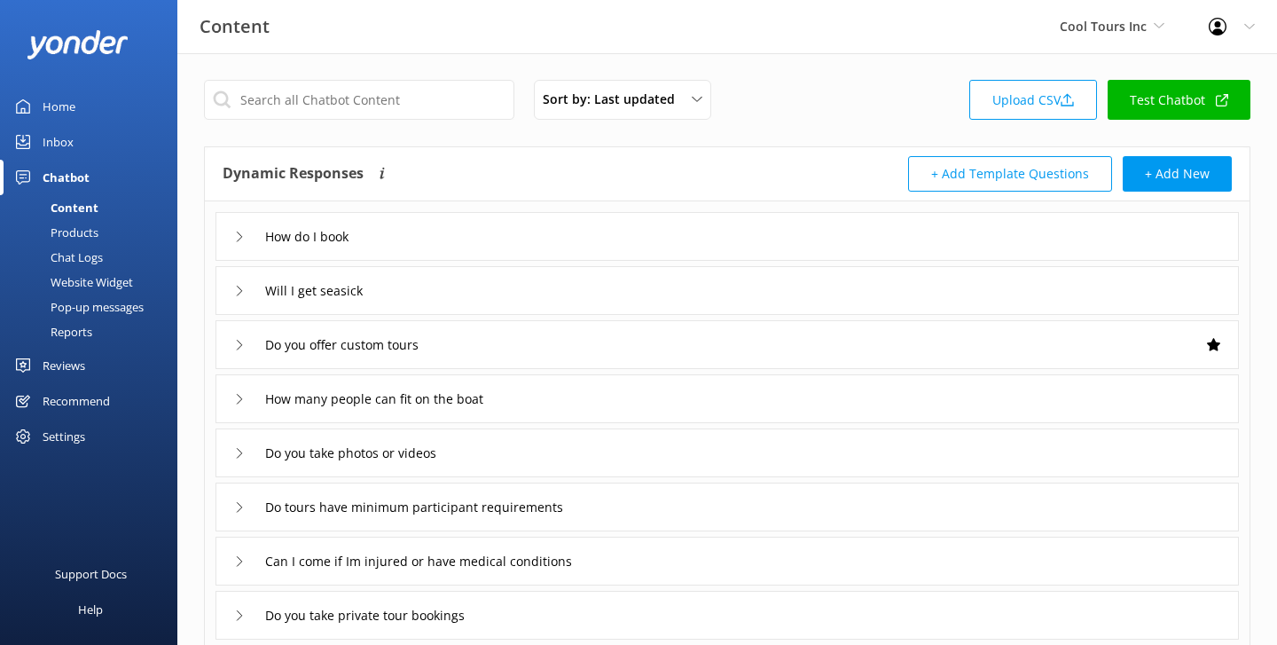
click at [78, 335] on div "Reports" at bounding box center [52, 331] width 82 height 25
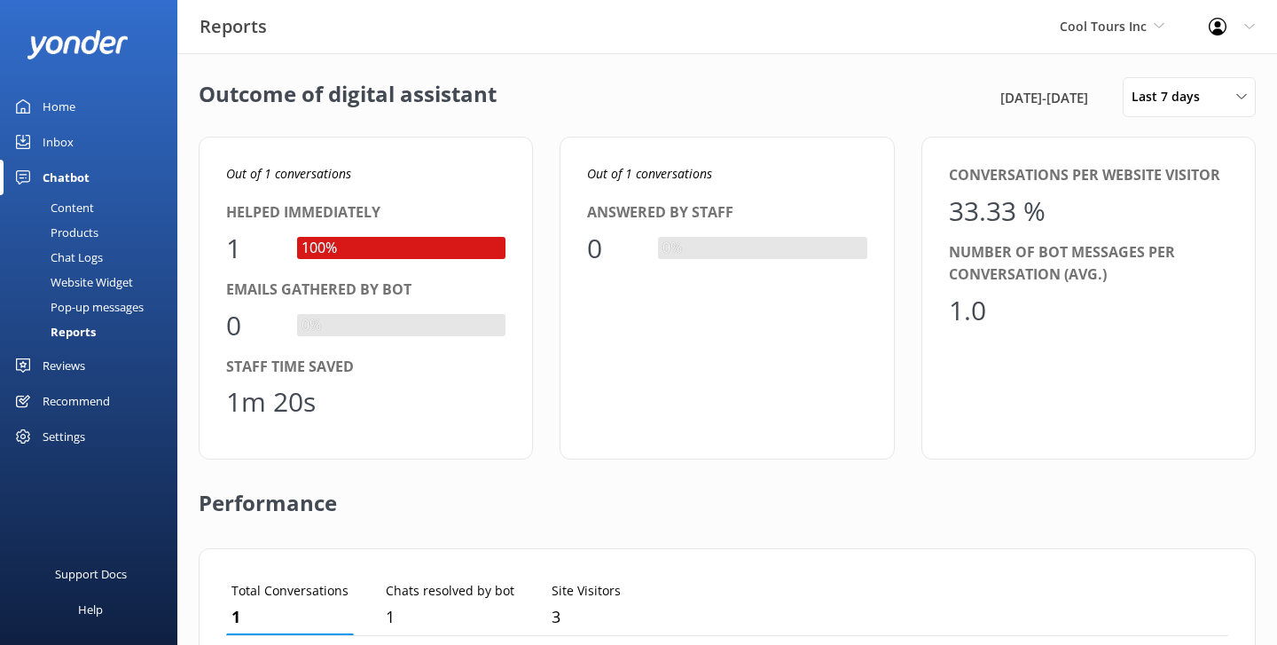
scroll to position [4, 0]
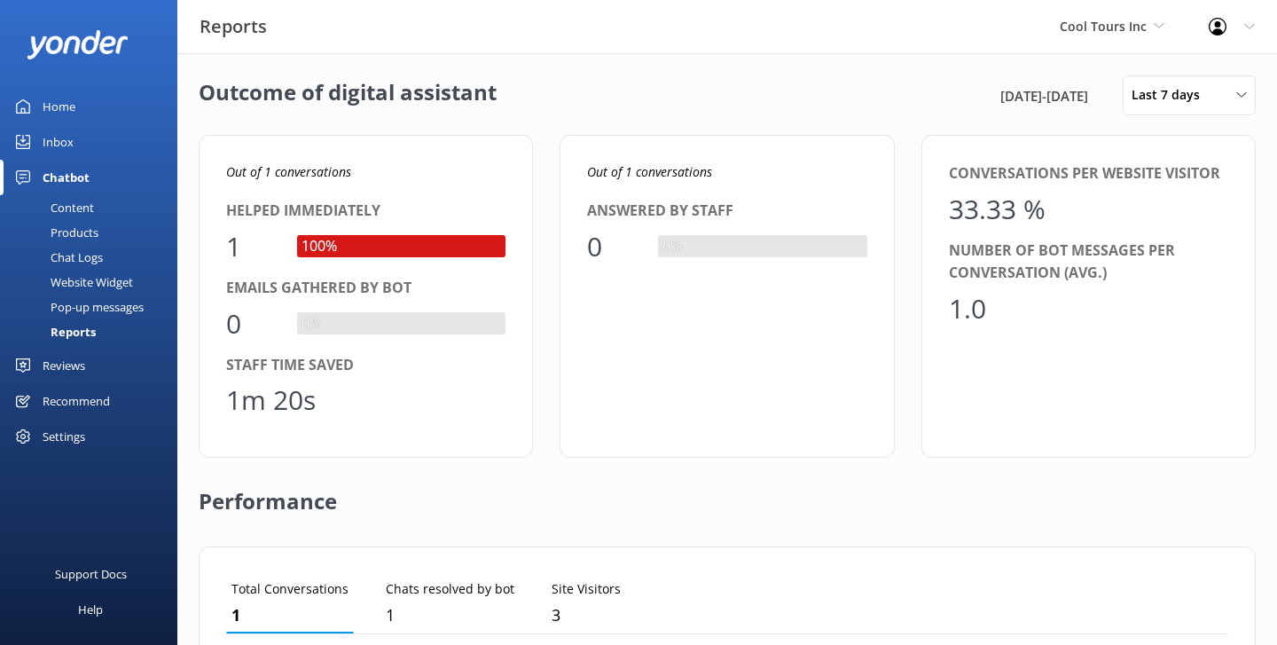
click at [1071, 45] on div "Cool Tours Inc Yonder Zipline Yonder demo Yonder Luxury Suites Yonder Holiday P…" at bounding box center [1112, 26] width 149 height 53
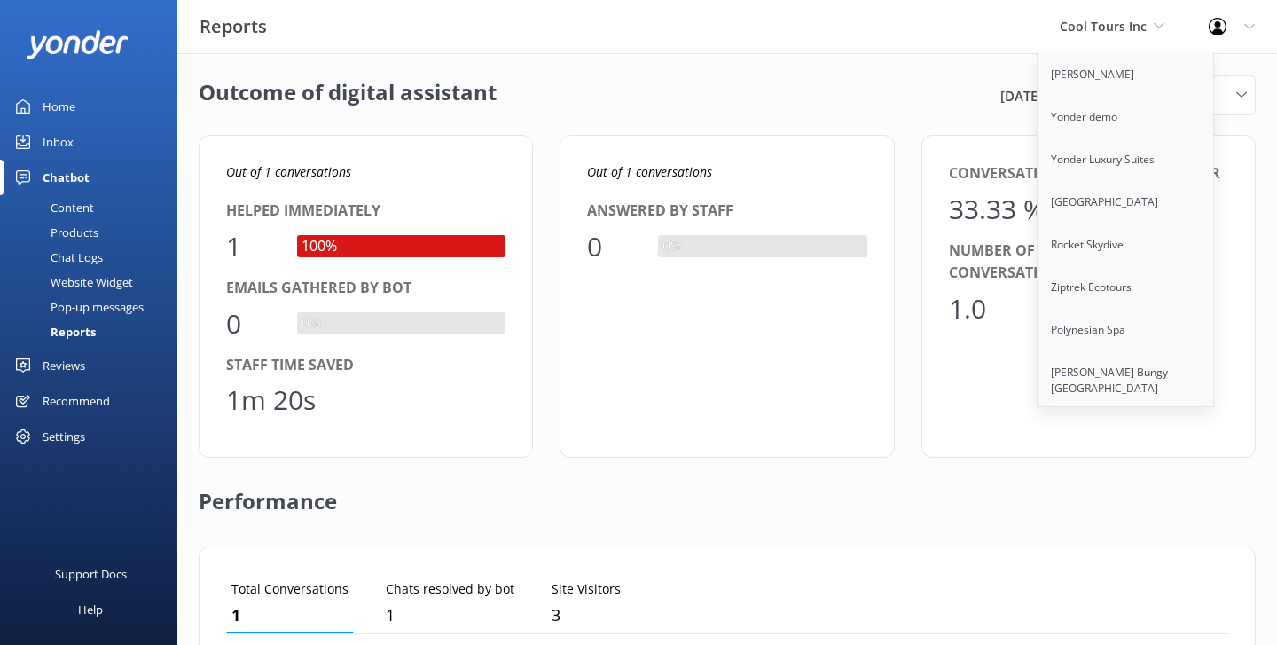
click at [826, 100] on div "Outcome of digital assistant 20th Aug 25 - 27th Aug 25 Last 7 days Last 7 days …" at bounding box center [727, 95] width 1057 height 40
click at [1116, 37] on div "Cool Tours Inc Yonder Zipline Yonder demo Yonder Luxury Suites Yonder Holiday P…" at bounding box center [1112, 26] width 149 height 53
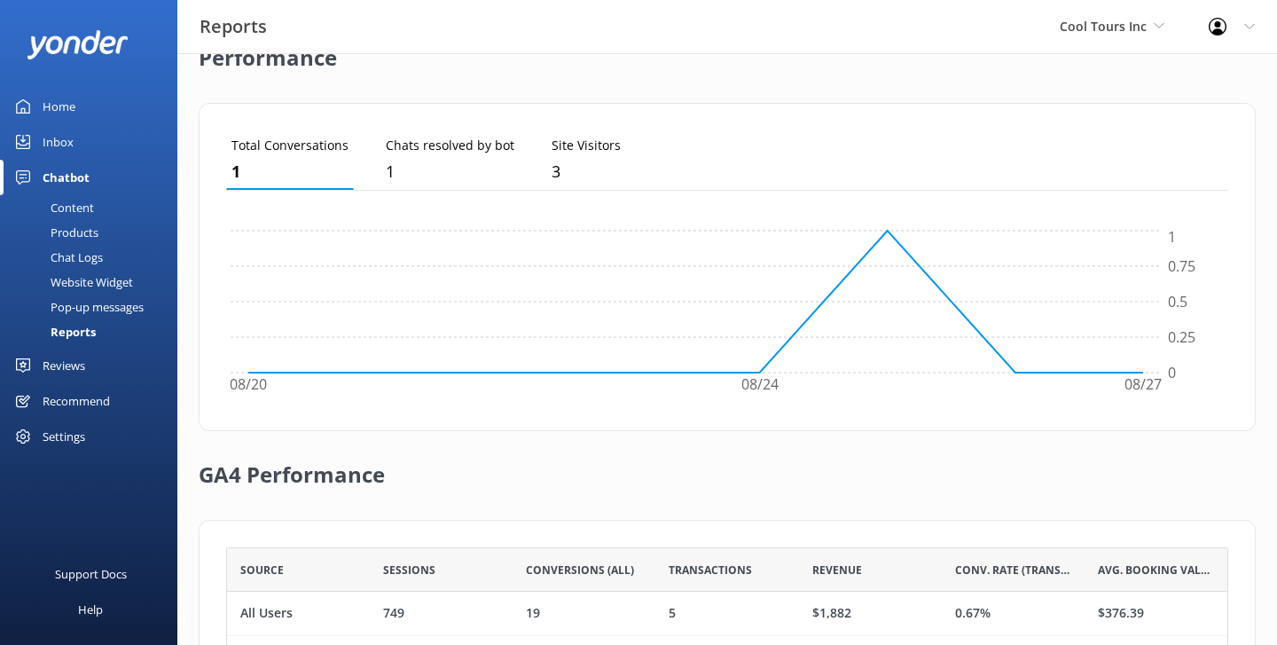
scroll to position [592, 0]
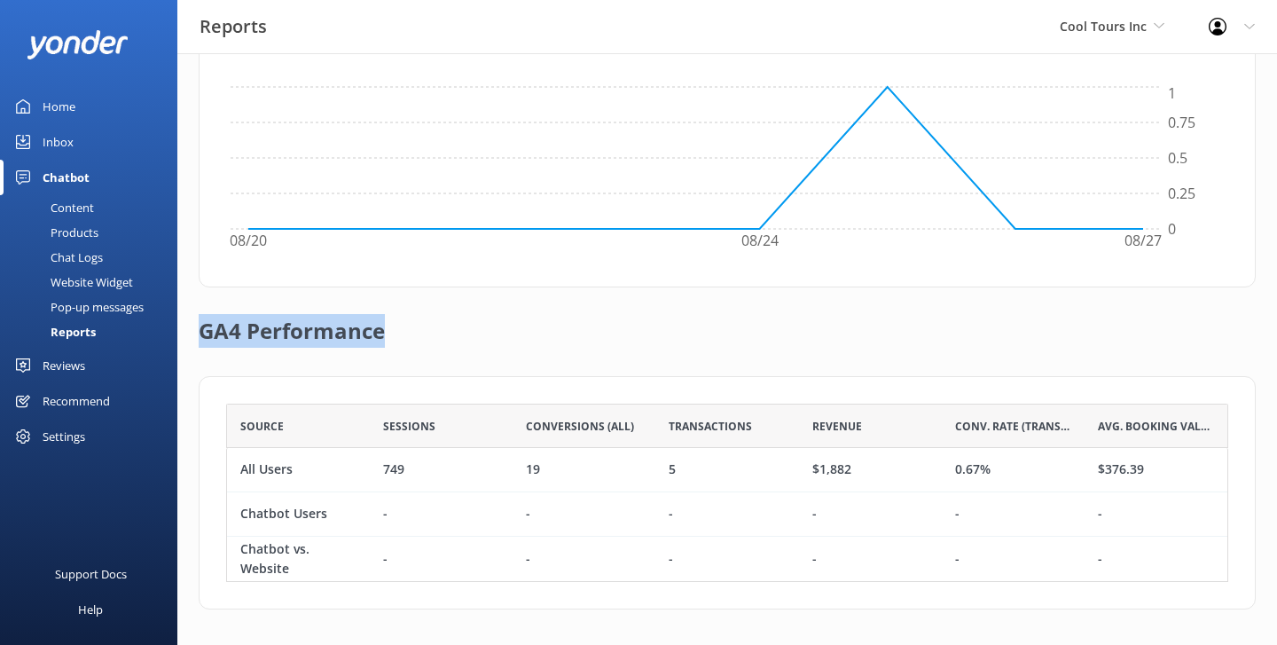
drag, startPoint x: 393, startPoint y: 341, endPoint x: 201, endPoint y: 332, distance: 191.8
click at [201, 332] on div "GA4 Performance" at bounding box center [727, 331] width 1057 height 89
click at [366, 339] on h2 "GA4 Performance" at bounding box center [292, 322] width 186 height 71
drag, startPoint x: 311, startPoint y: 471, endPoint x: 231, endPoint y: 467, distance: 80.8
click at [231, 467] on div "All Users" at bounding box center [298, 470] width 143 height 44
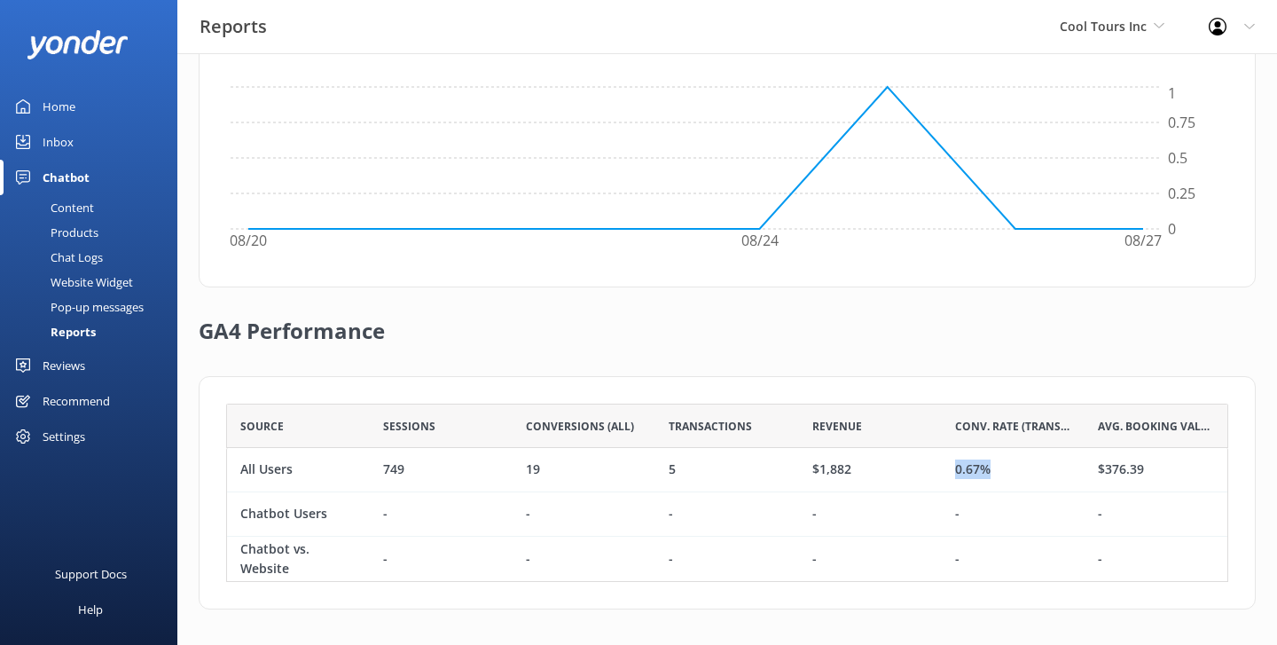
drag, startPoint x: 1050, startPoint y: 466, endPoint x: 946, endPoint y: 459, distance: 104.1
click at [946, 459] on div "0.67%" at bounding box center [1013, 470] width 143 height 44
click at [331, 515] on div "Chatbot Users" at bounding box center [298, 514] width 143 height 44
click at [1095, 32] on span "Cool Tours Inc" at bounding box center [1103, 26] width 87 height 17
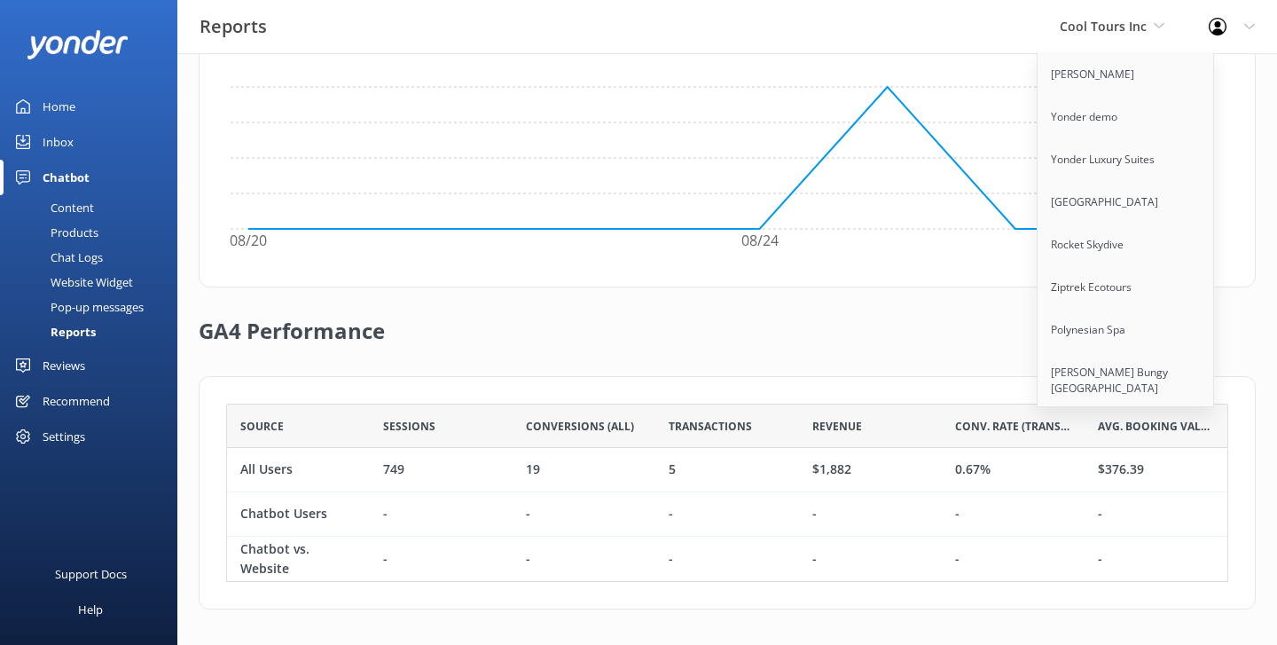
click at [59, 147] on div "Inbox" at bounding box center [58, 141] width 31 height 35
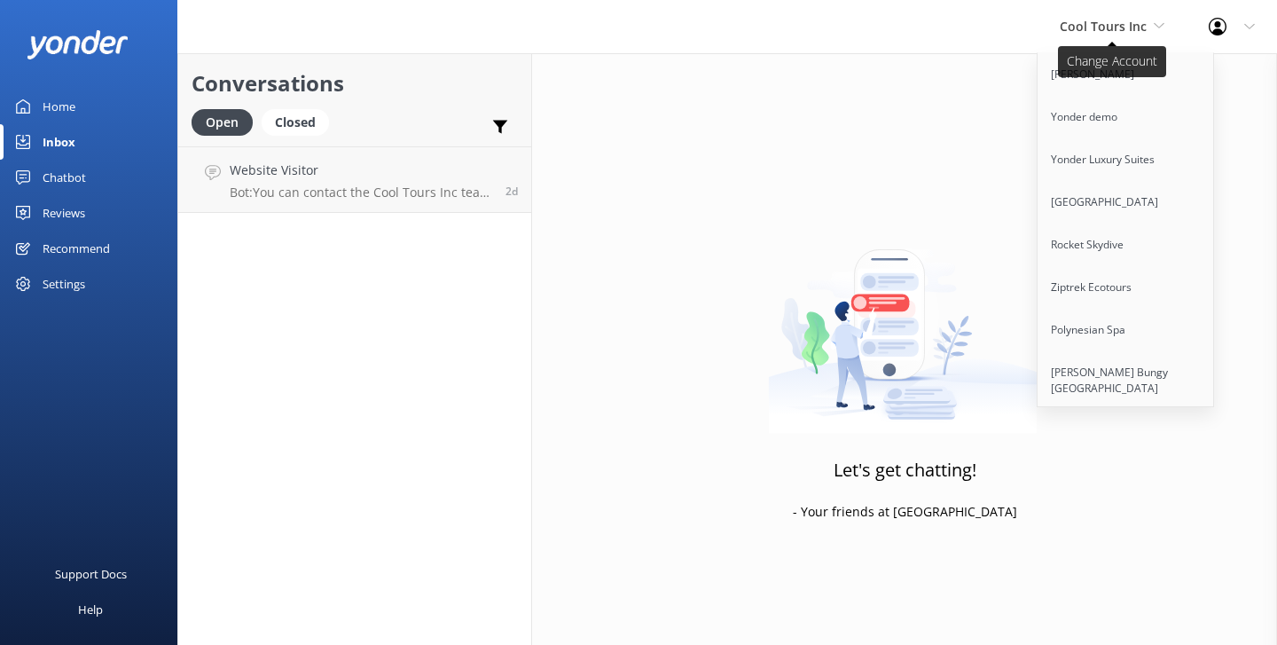
click at [1124, 28] on span "Cool Tours Inc" at bounding box center [1103, 26] width 87 height 17
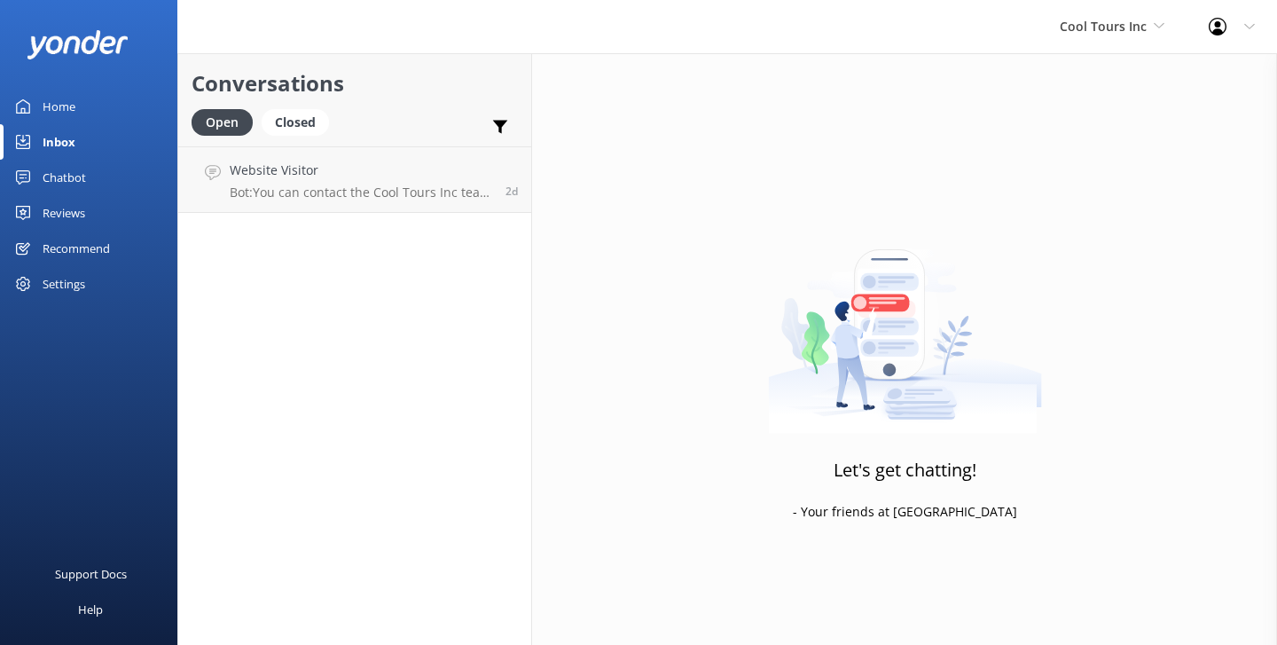
click at [64, 166] on div "Chatbot" at bounding box center [64, 177] width 43 height 35
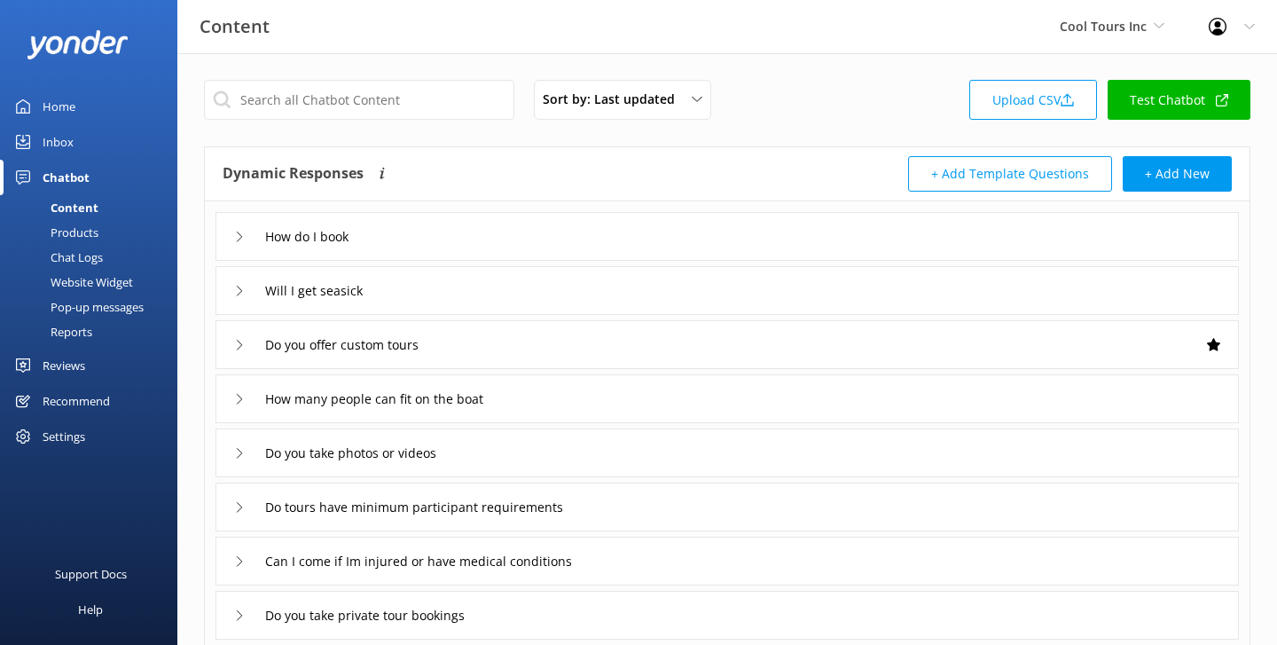
click at [62, 146] on div "Inbox" at bounding box center [58, 141] width 31 height 35
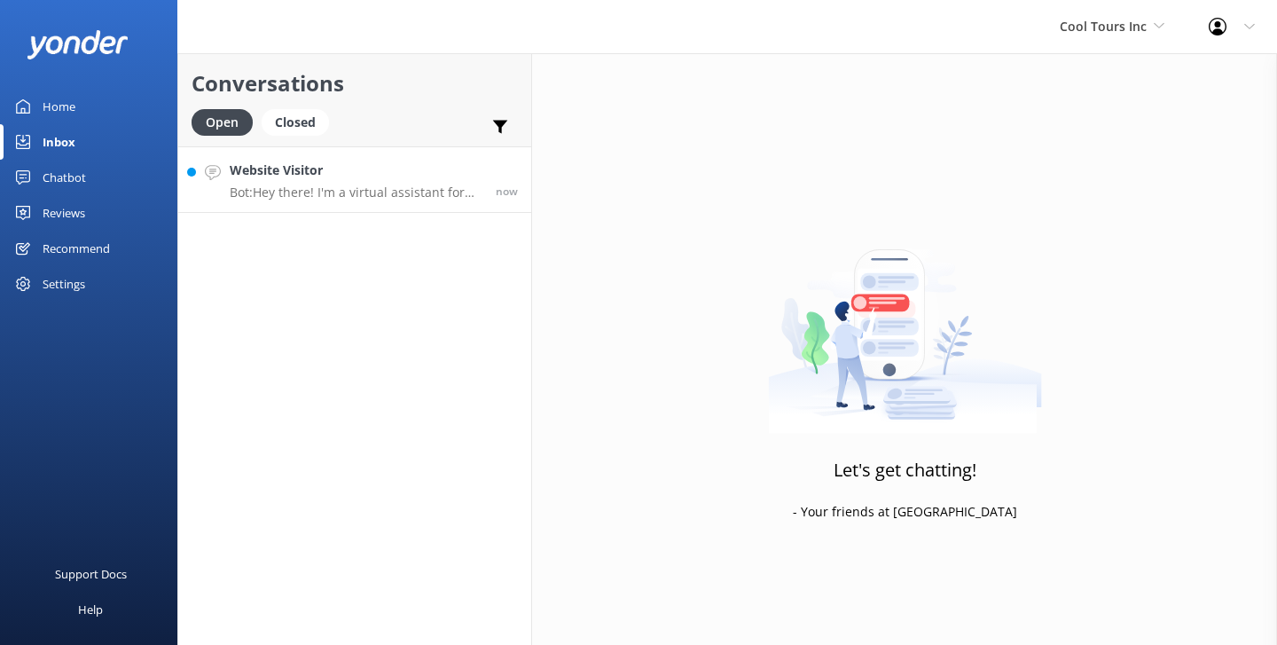
click at [404, 196] on p "Bot: Hey there! I'm a virtual assistant for Riverboat Twilight, here to answer …" at bounding box center [356, 192] width 253 height 16
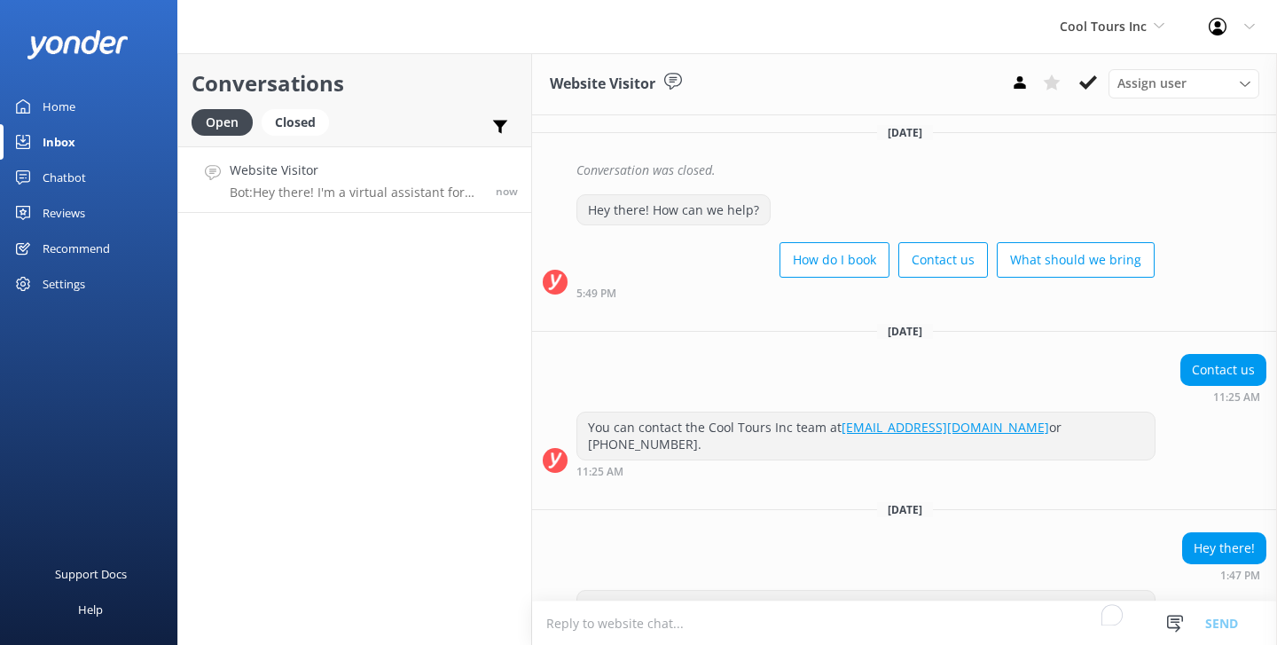
scroll to position [1688, 0]
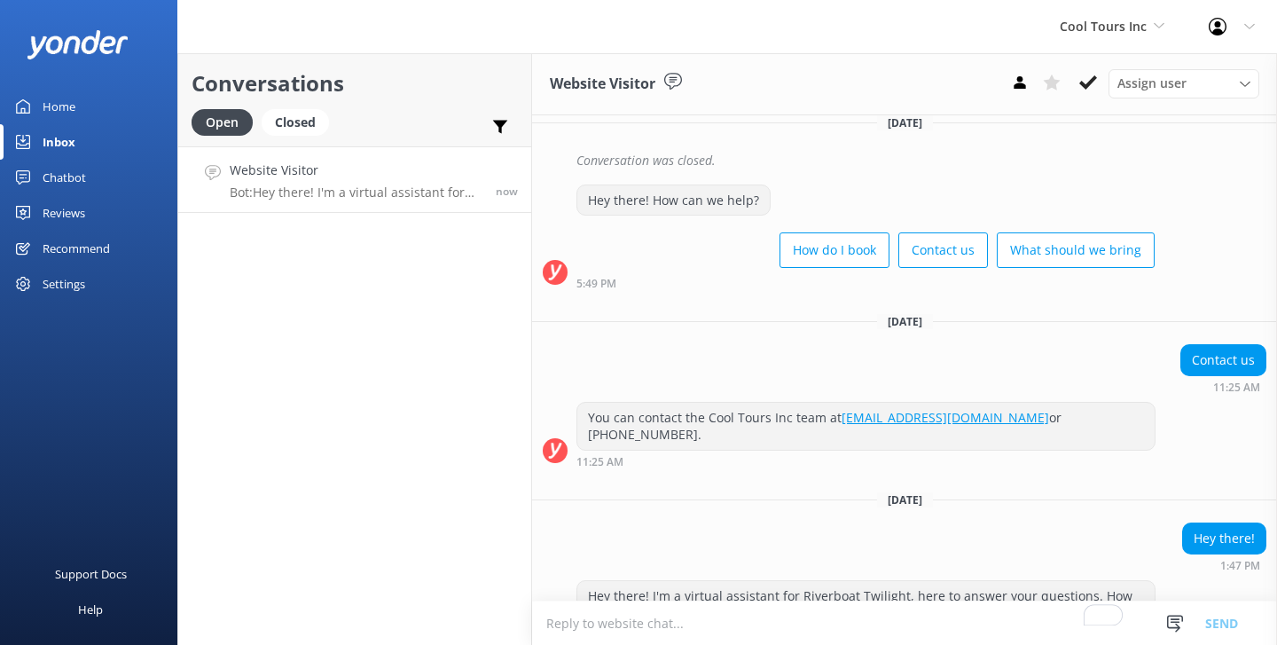
click at [799, 622] on textarea "To enrich screen reader interactions, please activate Accessibility in Grammarl…" at bounding box center [904, 622] width 745 height 43
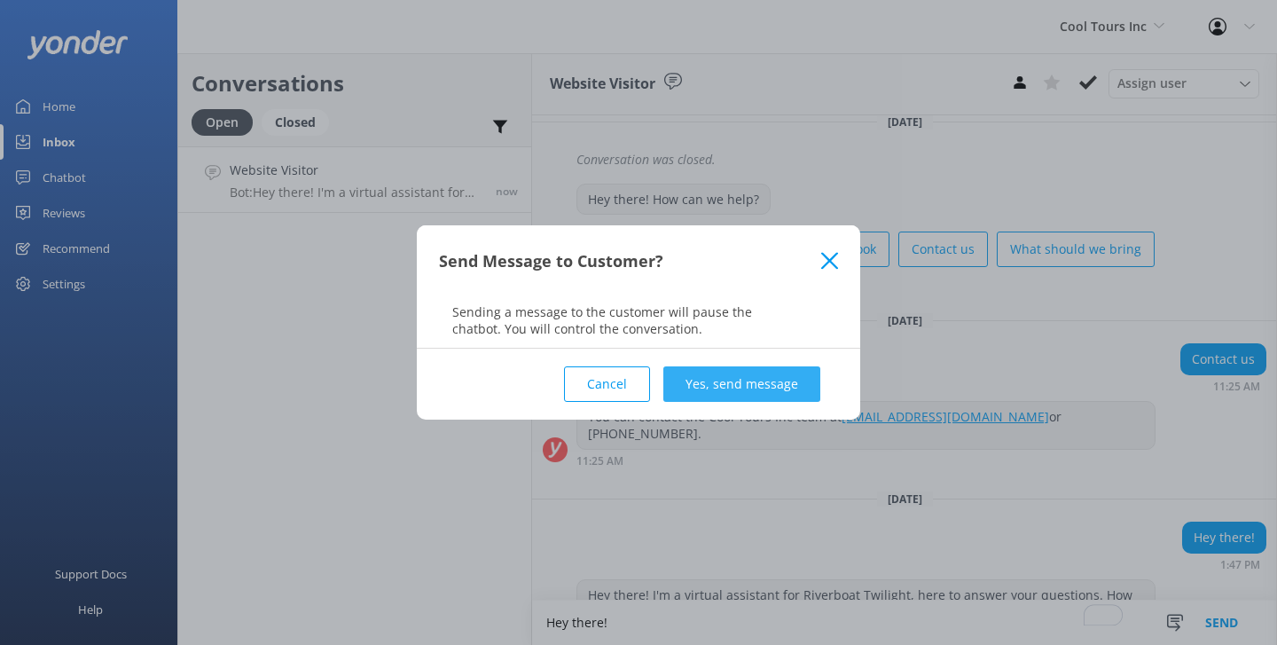
type textarea "Hey there!"
click at [803, 382] on button "Yes, send message" at bounding box center [741, 383] width 157 height 35
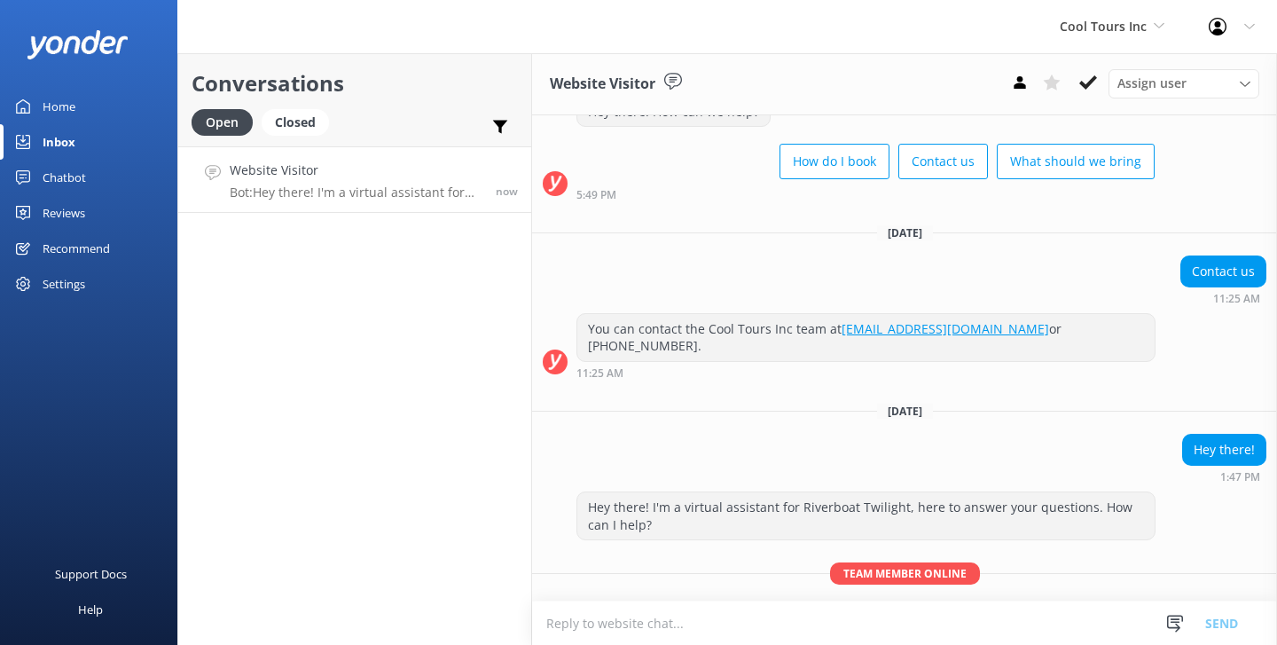
scroll to position [1783, 0]
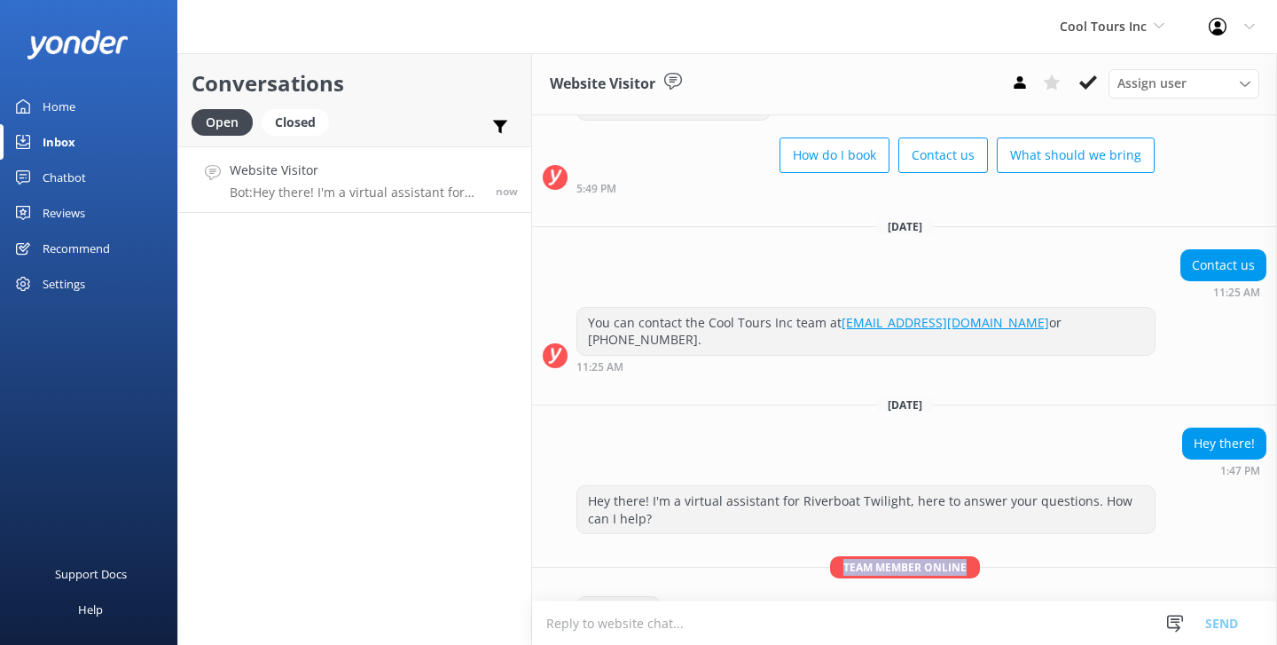
drag, startPoint x: 839, startPoint y: 513, endPoint x: 1000, endPoint y: 511, distance: 161.4
click at [1000, 556] on p "Team member online" at bounding box center [904, 567] width 745 height 22
drag, startPoint x: 693, startPoint y: 584, endPoint x: 749, endPoint y: 583, distance: 55.9
click at [749, 596] on div "Hey there! 1:47 PM [PERSON_NAME]" at bounding box center [904, 620] width 745 height 49
click at [1120, 79] on span "Assign user" at bounding box center [1151, 84] width 69 height 20
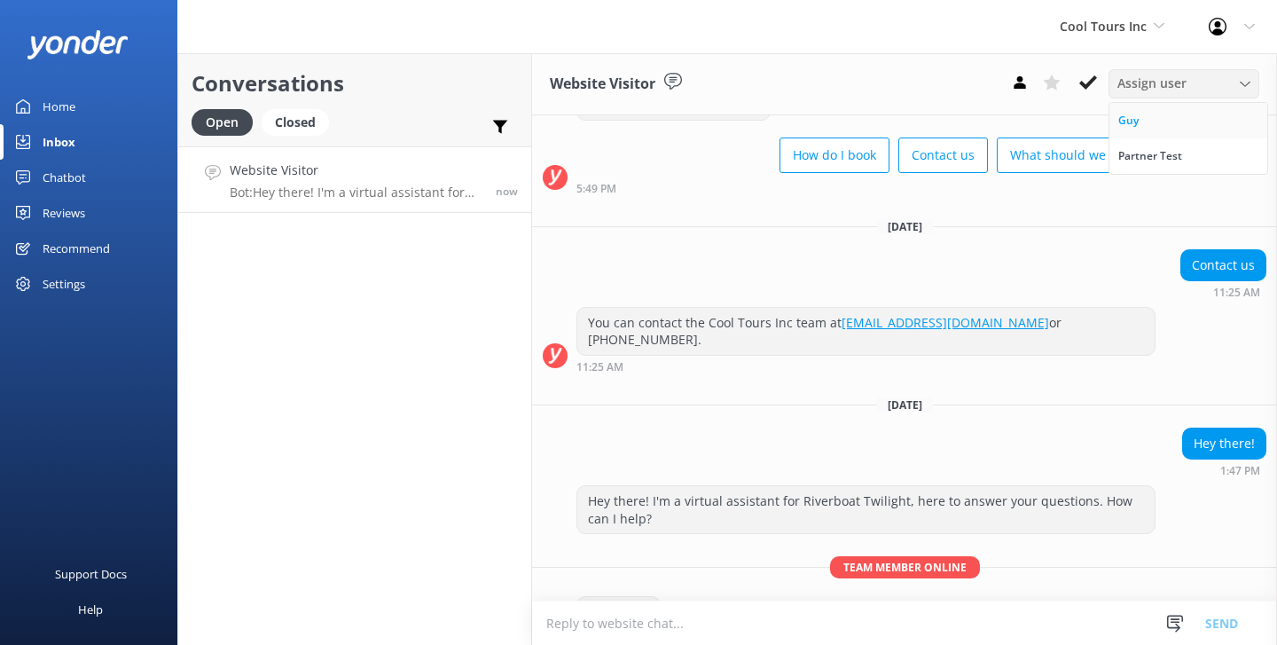
click at [1151, 132] on link "Guy" at bounding box center [1188, 120] width 158 height 35
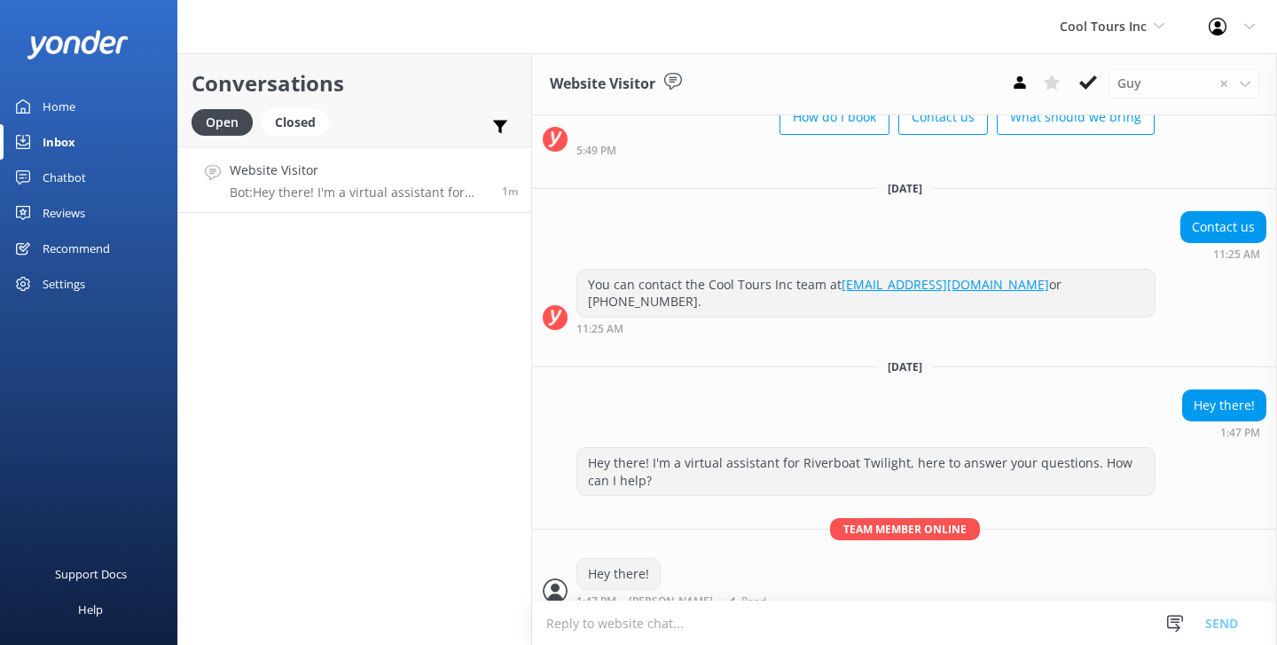
scroll to position [1822, 0]
drag, startPoint x: 579, startPoint y: 569, endPoint x: 774, endPoint y: 572, distance: 195.1
click at [774, 615] on div "Conversation assigned to Guy." at bounding box center [921, 630] width 690 height 30
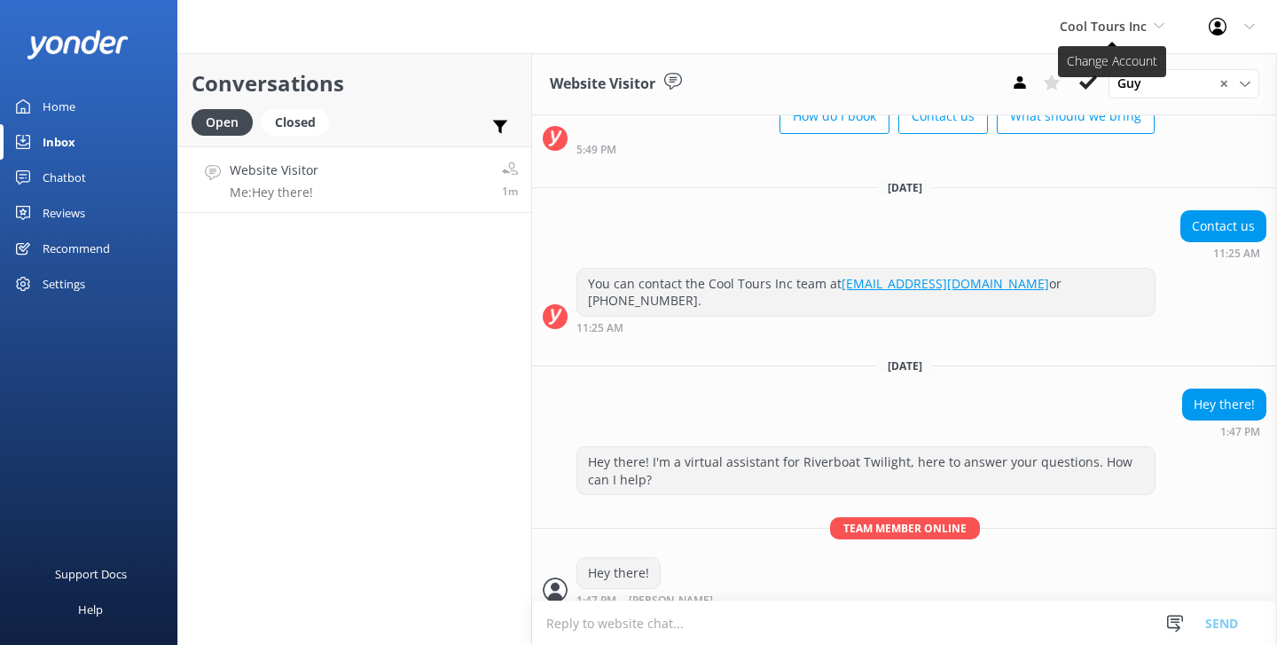
click at [1130, 27] on span "Cool Tours Inc" at bounding box center [1103, 26] width 87 height 17
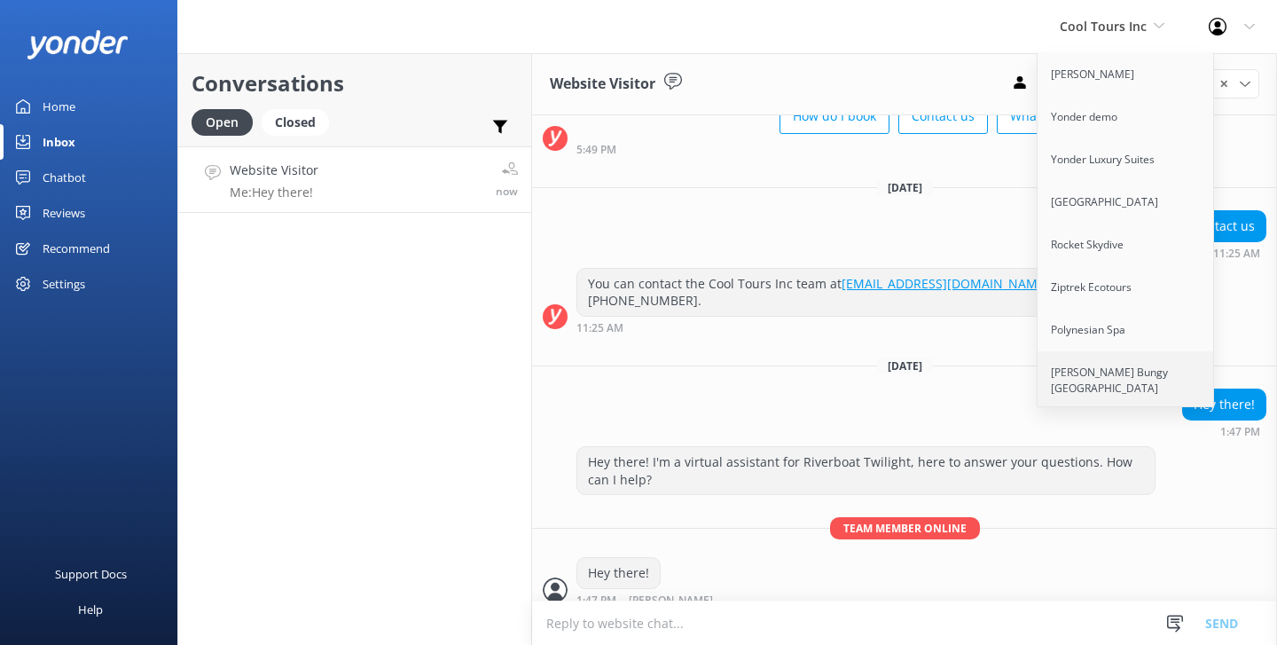
click at [1088, 384] on link "[PERSON_NAME] Bungy [GEOGRAPHIC_DATA]" at bounding box center [1126, 380] width 177 height 59
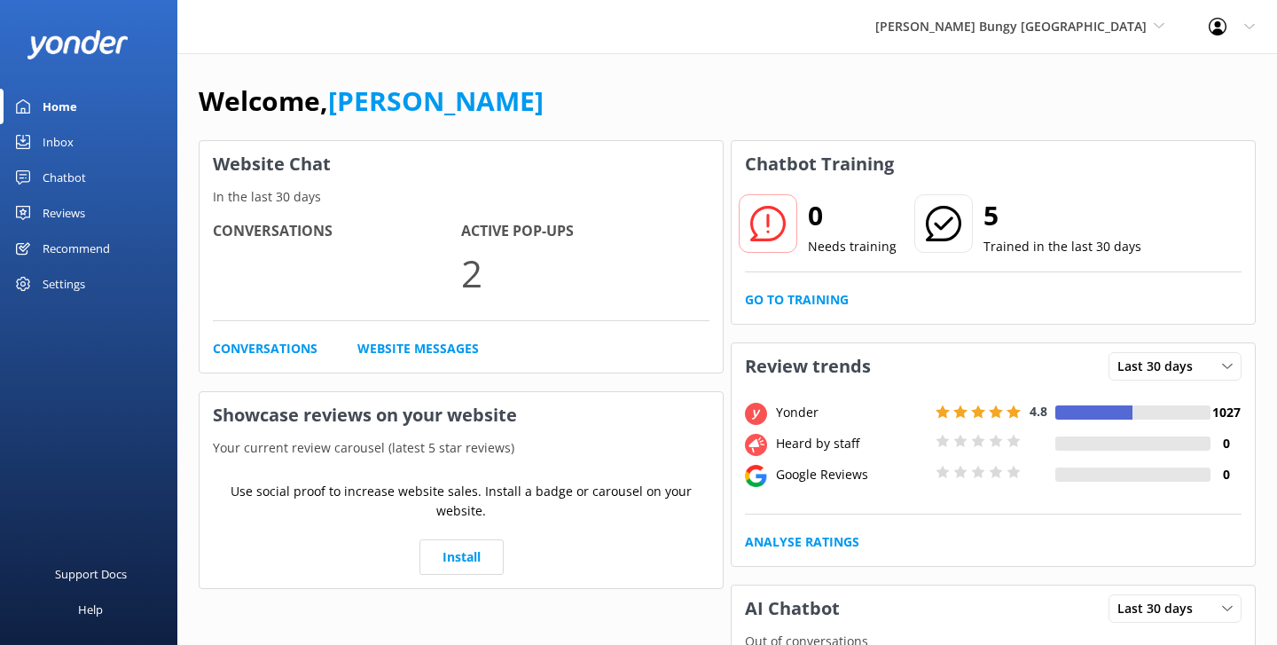
click at [85, 210] on link "Reviews" at bounding box center [88, 212] width 177 height 35
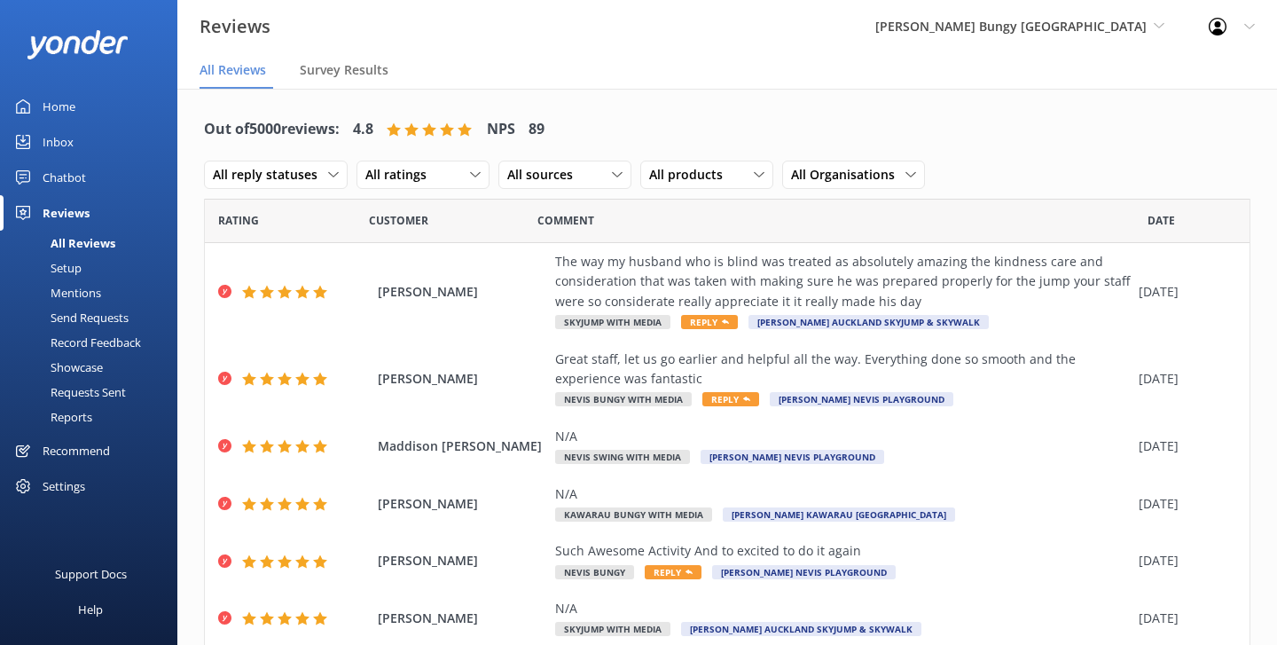
click at [82, 270] on link "Setup" at bounding box center [94, 267] width 167 height 25
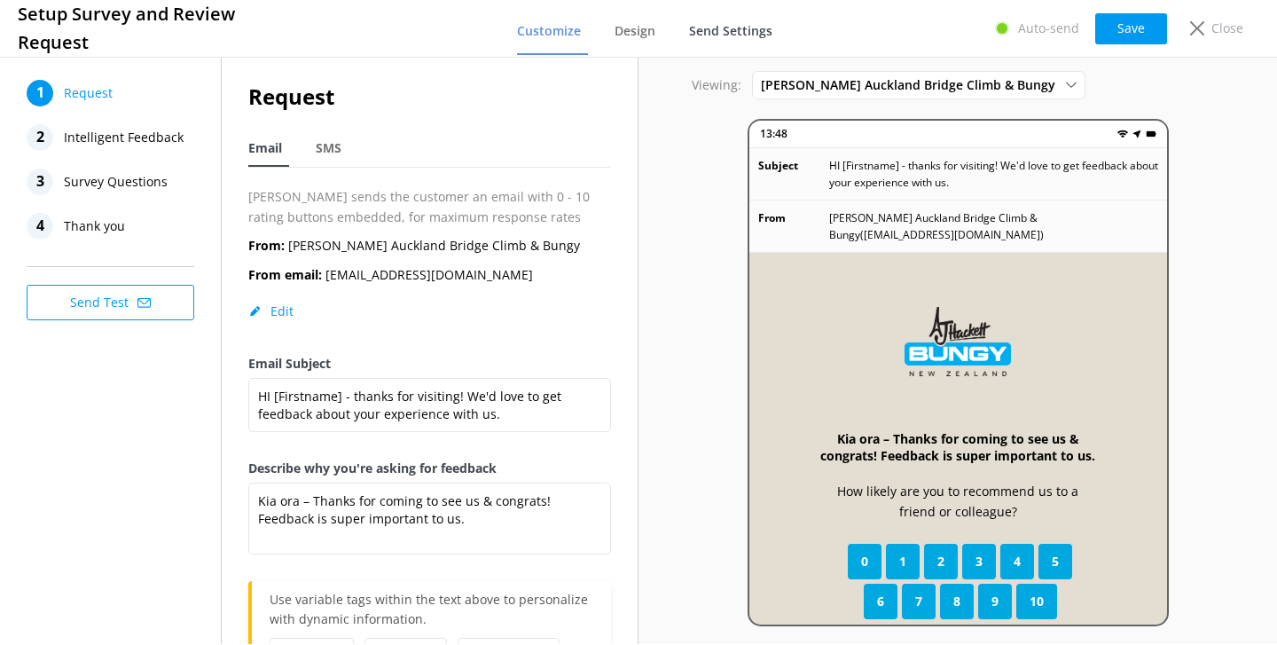
click at [743, 31] on span "Send Settings" at bounding box center [730, 31] width 83 height 18
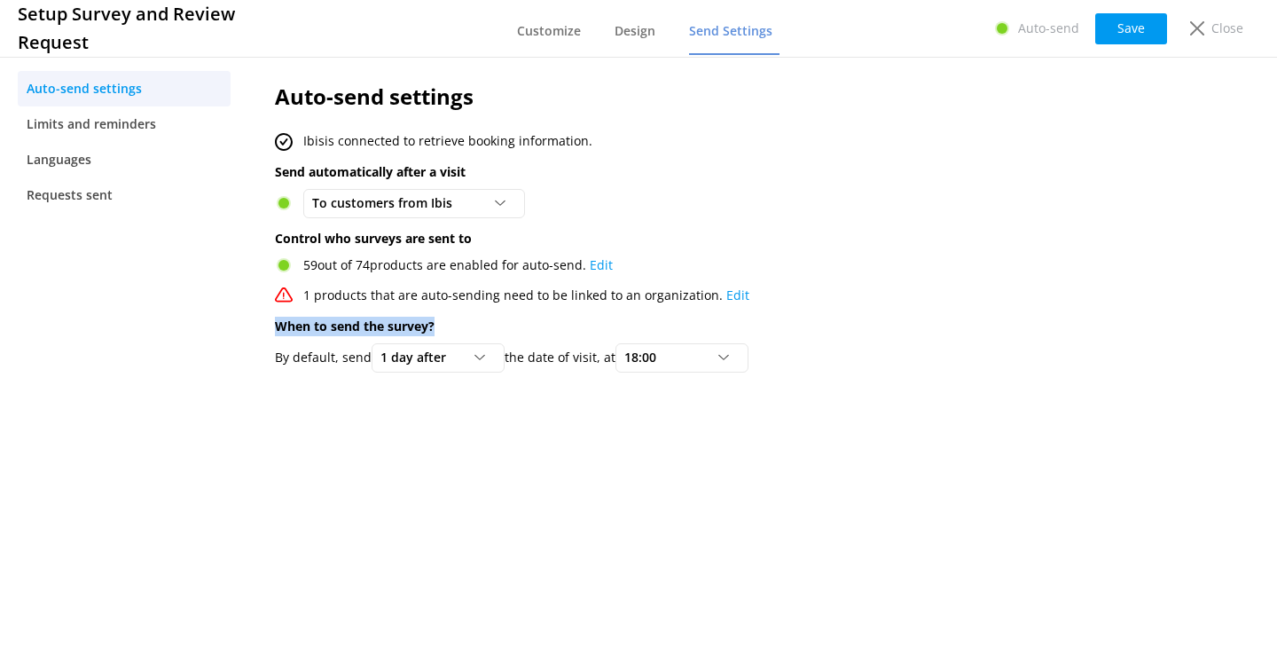
drag, startPoint x: 258, startPoint y: 324, endPoint x: 447, endPoint y: 320, distance: 188.9
click at [447, 320] on div "Auto-send settings Ibis is connected to retrieve booking information. Send auto…" at bounding box center [695, 231] width 894 height 357
click at [447, 320] on p "When to send the survey?" at bounding box center [695, 327] width 841 height 20
click at [457, 357] on span "1 day after" at bounding box center [418, 358] width 76 height 20
click at [859, 333] on p "When to send the survey?" at bounding box center [695, 327] width 841 height 20
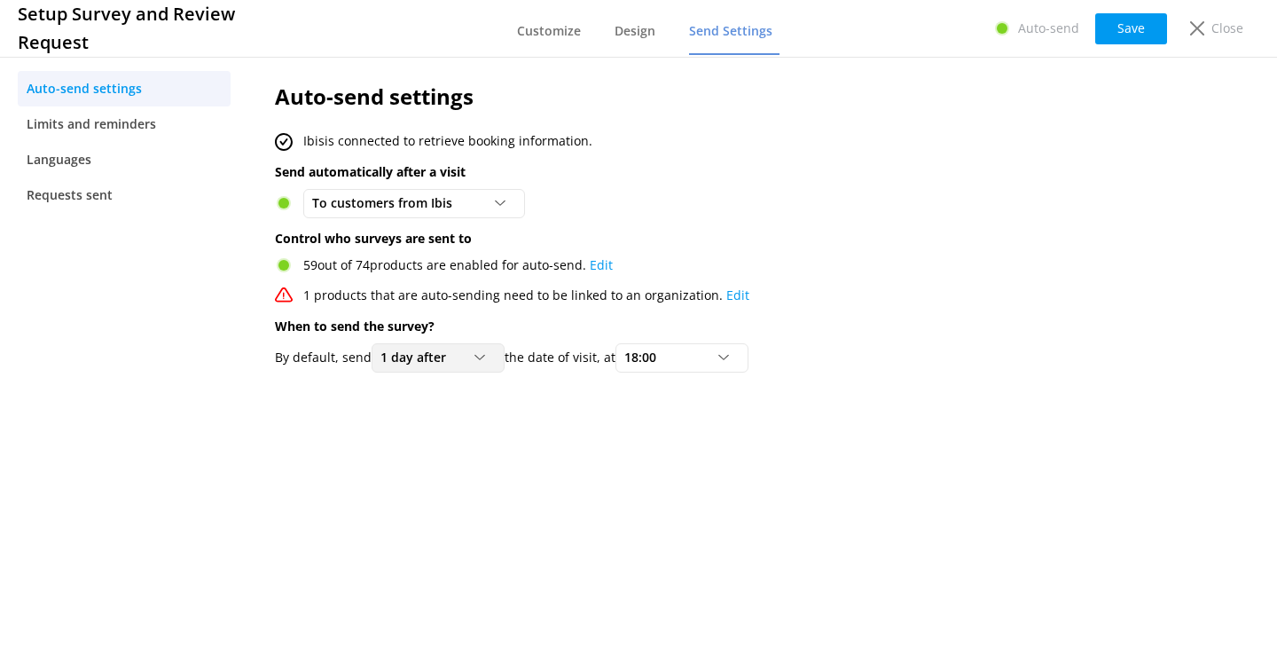
click at [453, 360] on span "1 day after" at bounding box center [418, 358] width 76 height 20
click at [842, 261] on div "59 out of 74 products are enabled for auto-send. Edit" at bounding box center [695, 265] width 841 height 20
click at [1211, 35] on p "Close" at bounding box center [1227, 29] width 32 height 20
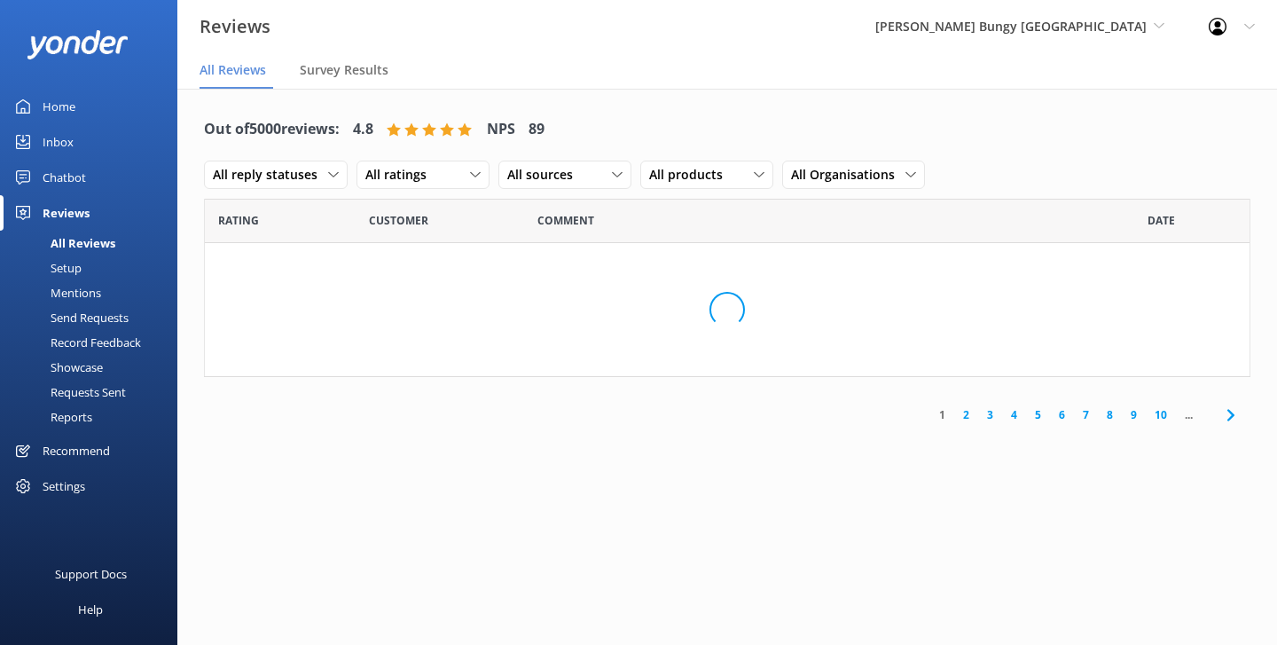
click at [67, 267] on div "Setup" at bounding box center [46, 267] width 71 height 25
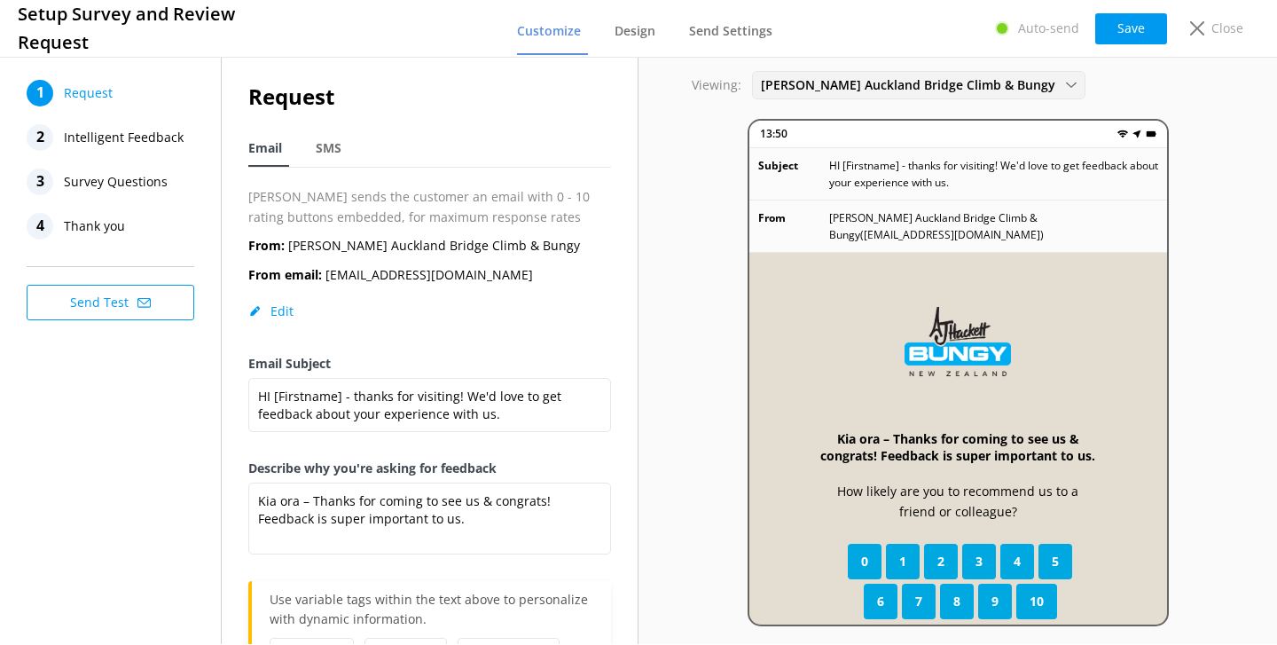
click at [842, 92] on span "[PERSON_NAME] Auckland Bridge Climb & Bungy" at bounding box center [913, 85] width 305 height 20
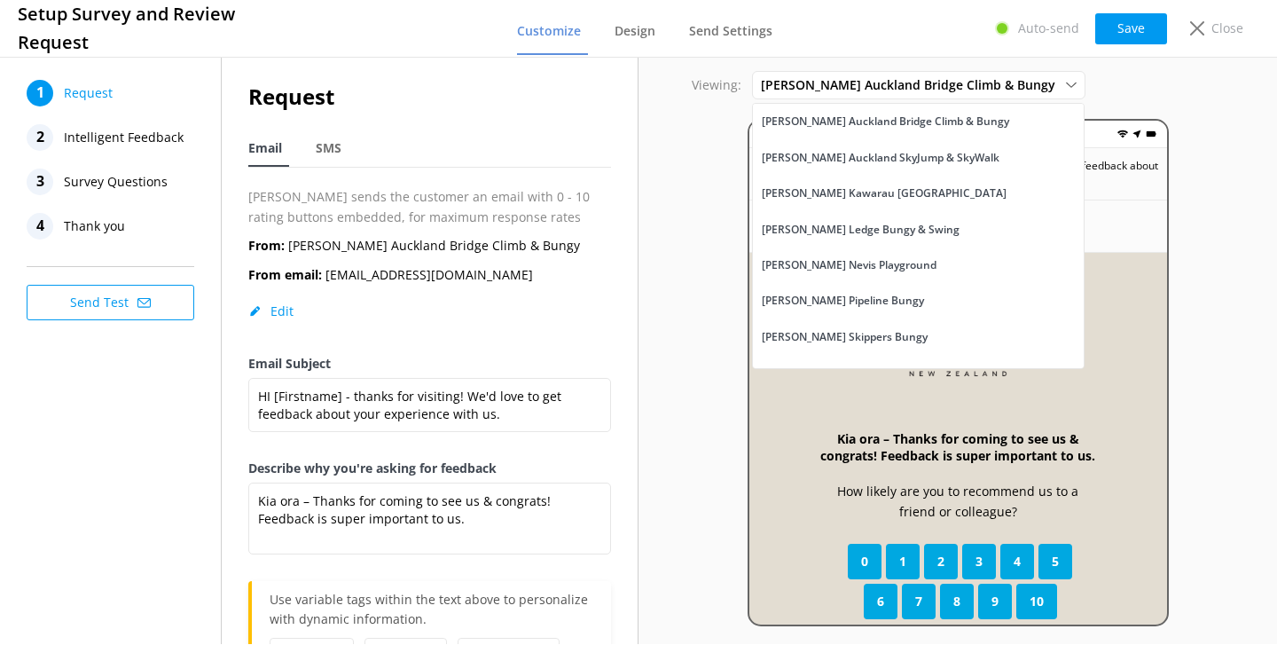
click at [142, 149] on span "Intelligent Feedback" at bounding box center [124, 137] width 120 height 27
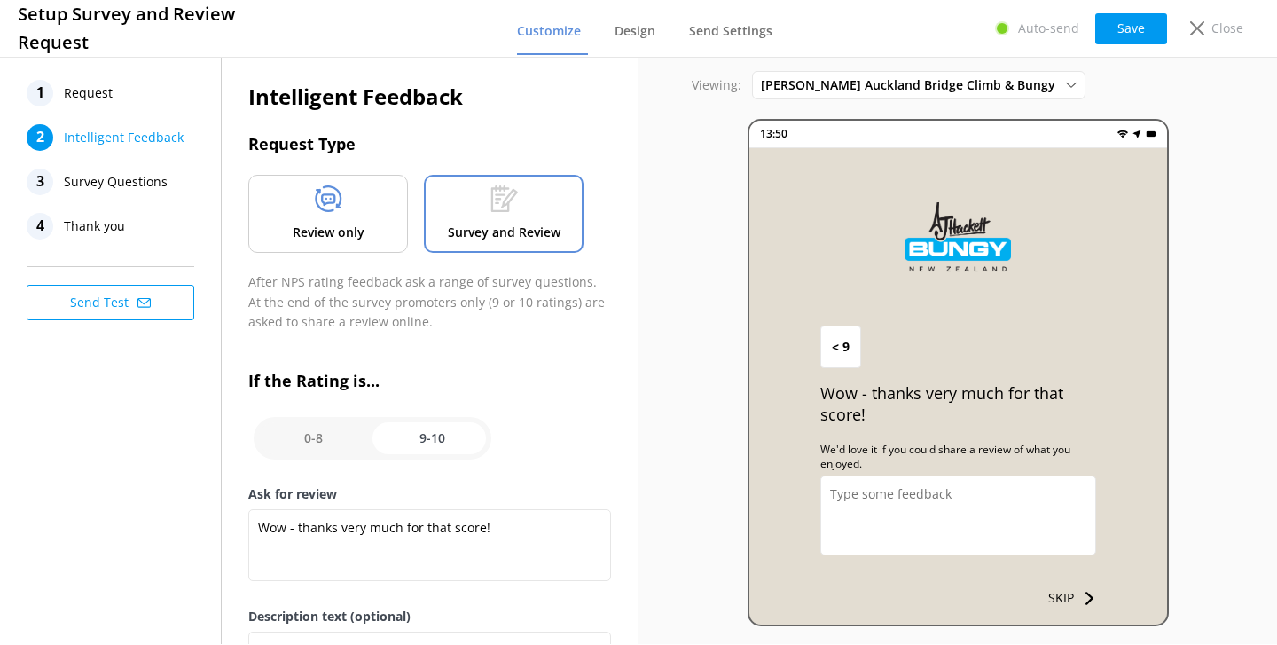
click at [332, 192] on icon at bounding box center [328, 198] width 27 height 27
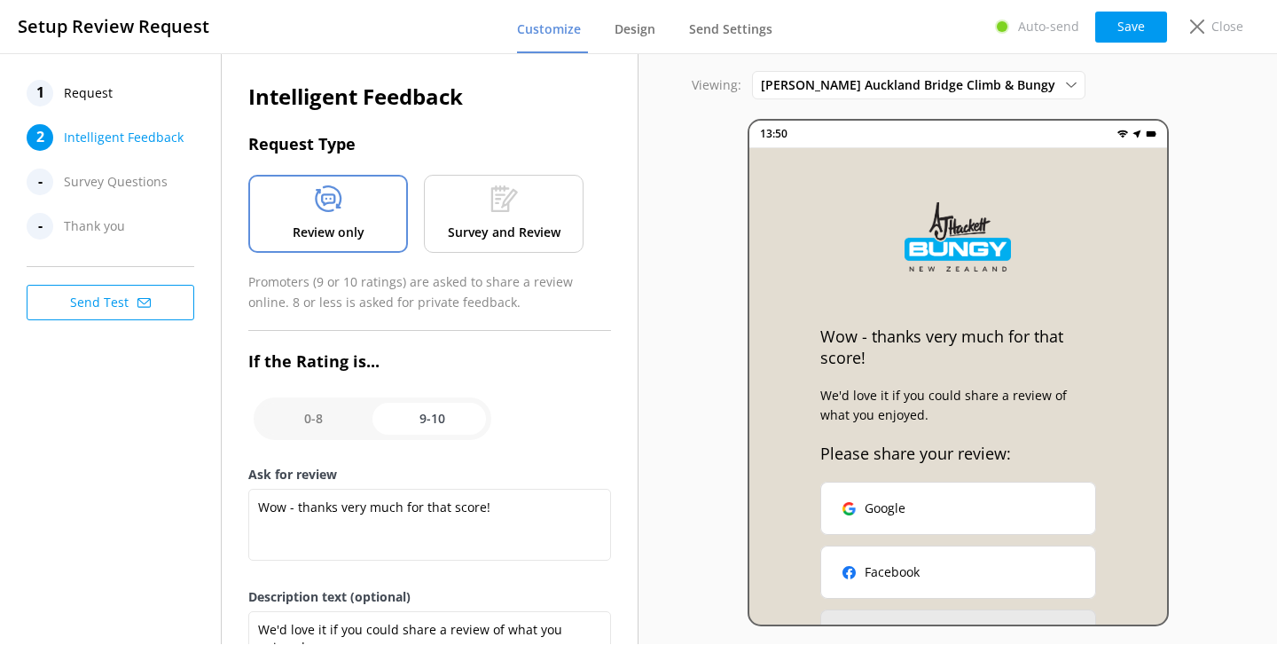
click at [542, 224] on p "Survey and Review" at bounding box center [504, 233] width 113 height 20
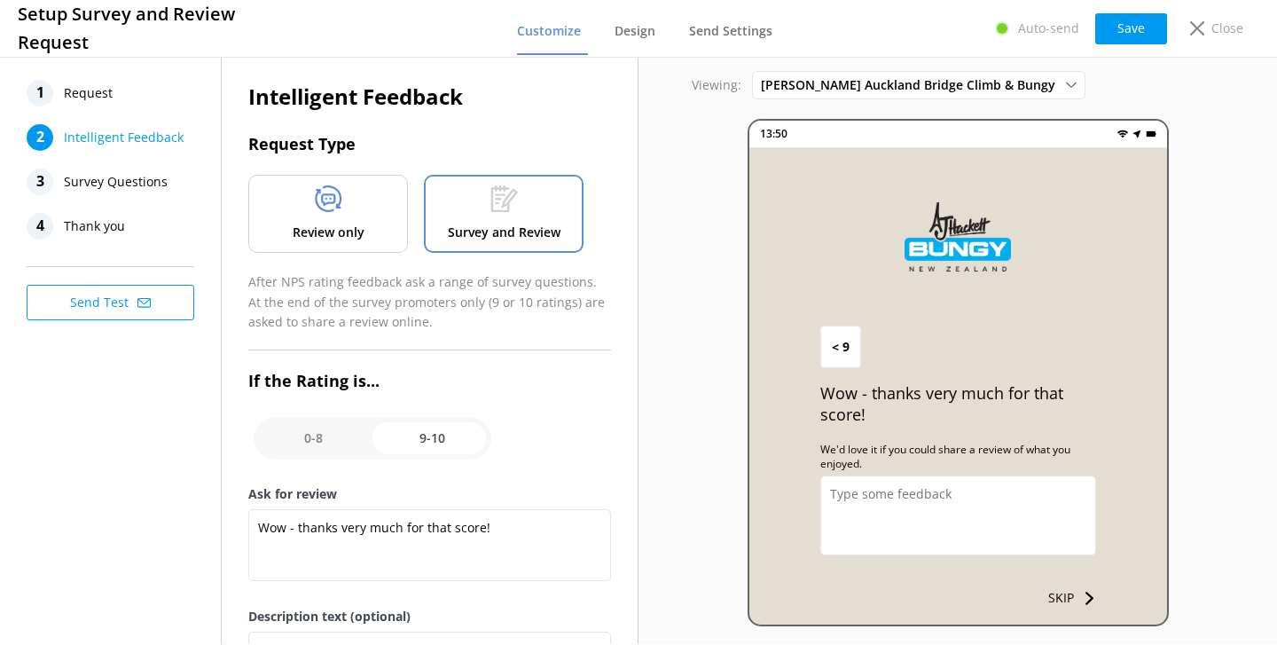
click at [89, 174] on span "Survey Questions" at bounding box center [116, 182] width 104 height 27
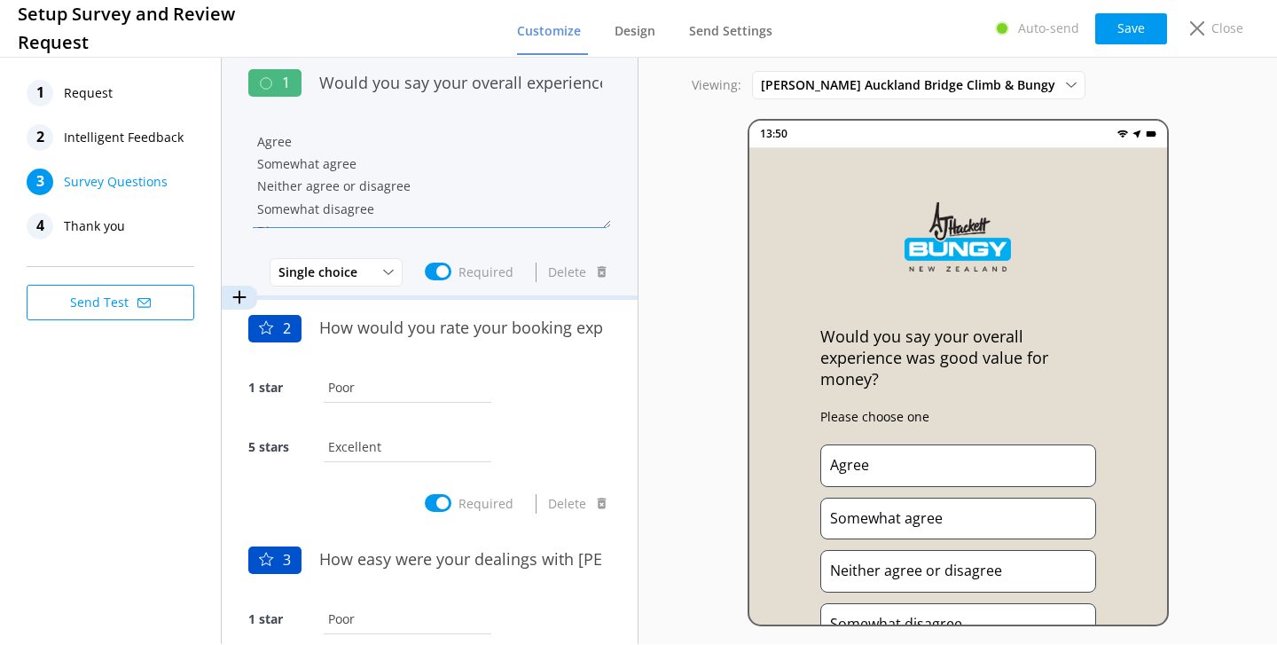
click at [476, 137] on textarea "Agree Somewhat agree Neither agree or disagree Somewhat disagree Disagree" at bounding box center [429, 175] width 363 height 106
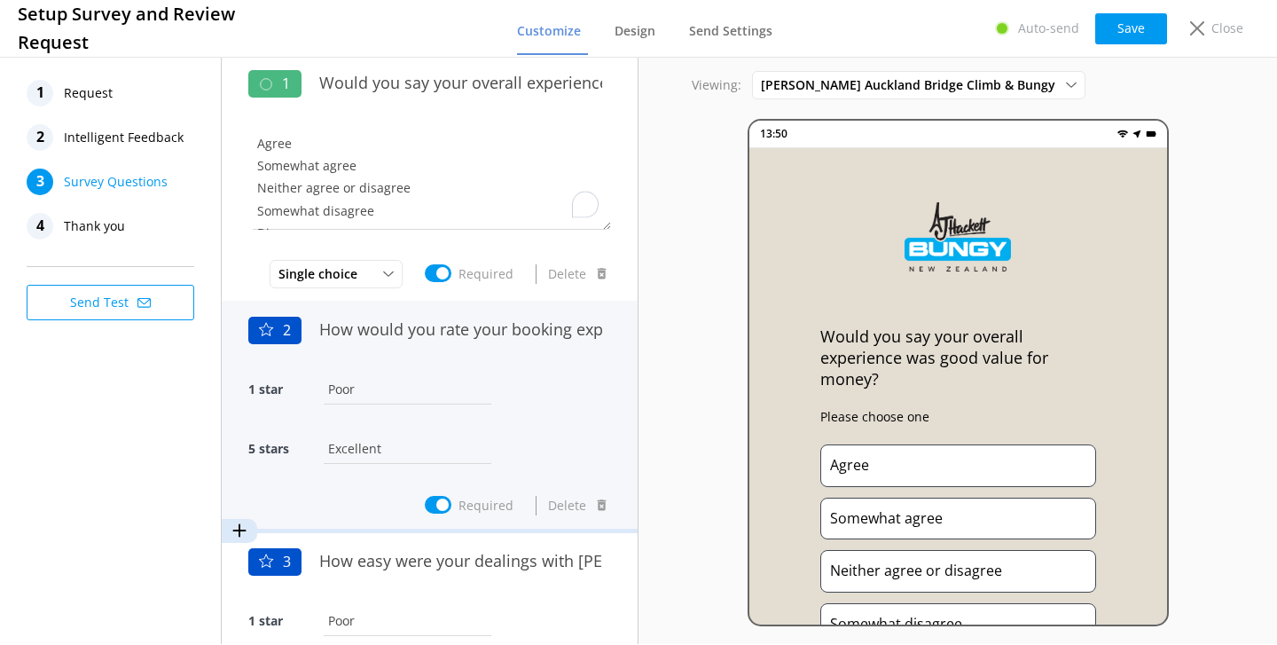
click at [462, 383] on input "Poor" at bounding box center [407, 389] width 176 height 40
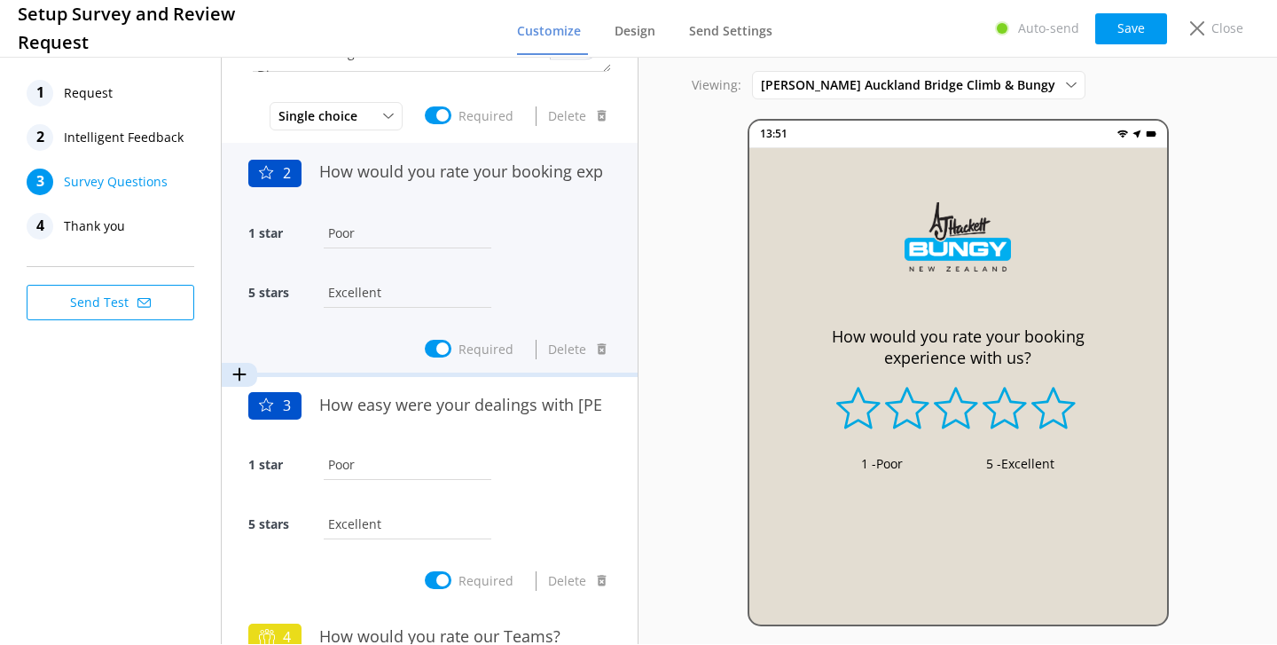
scroll to position [189, 0]
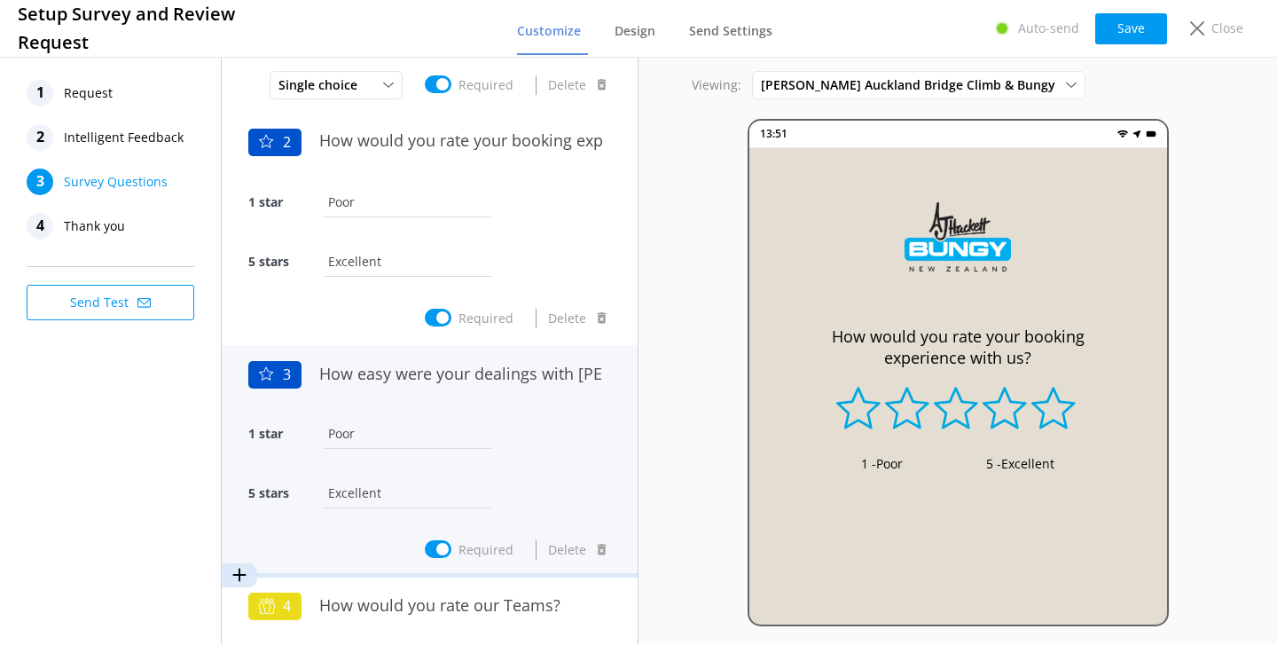
click at [545, 431] on div "1 star Poor" at bounding box center [429, 442] width 363 height 59
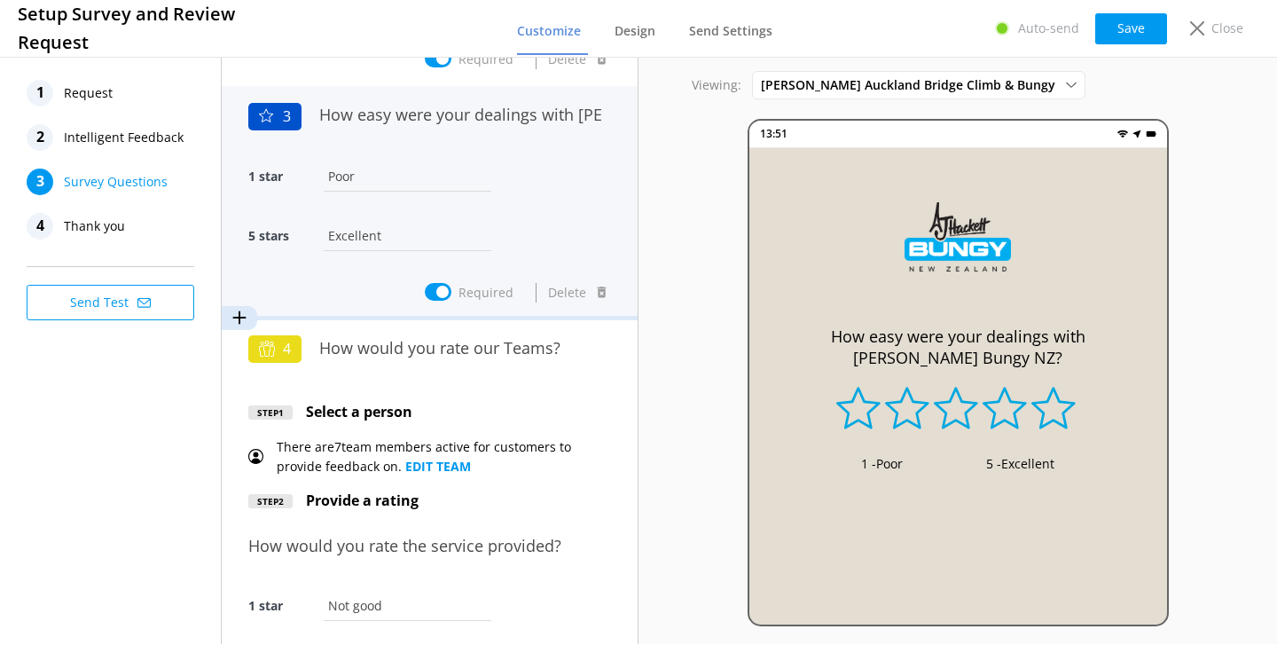
scroll to position [451, 0]
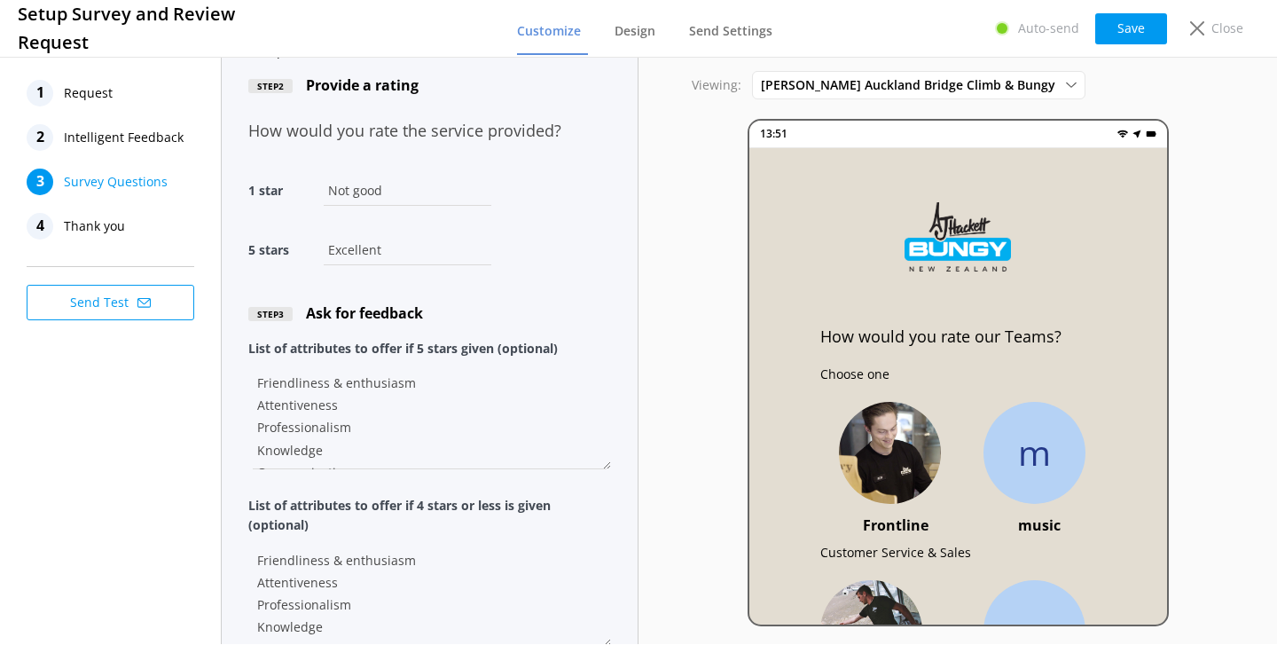
scroll to position [868, 0]
click at [508, 426] on textarea "Friendliness & enthusiasm Attentiveness Professionalism Knowledge Communication" at bounding box center [429, 416] width 363 height 106
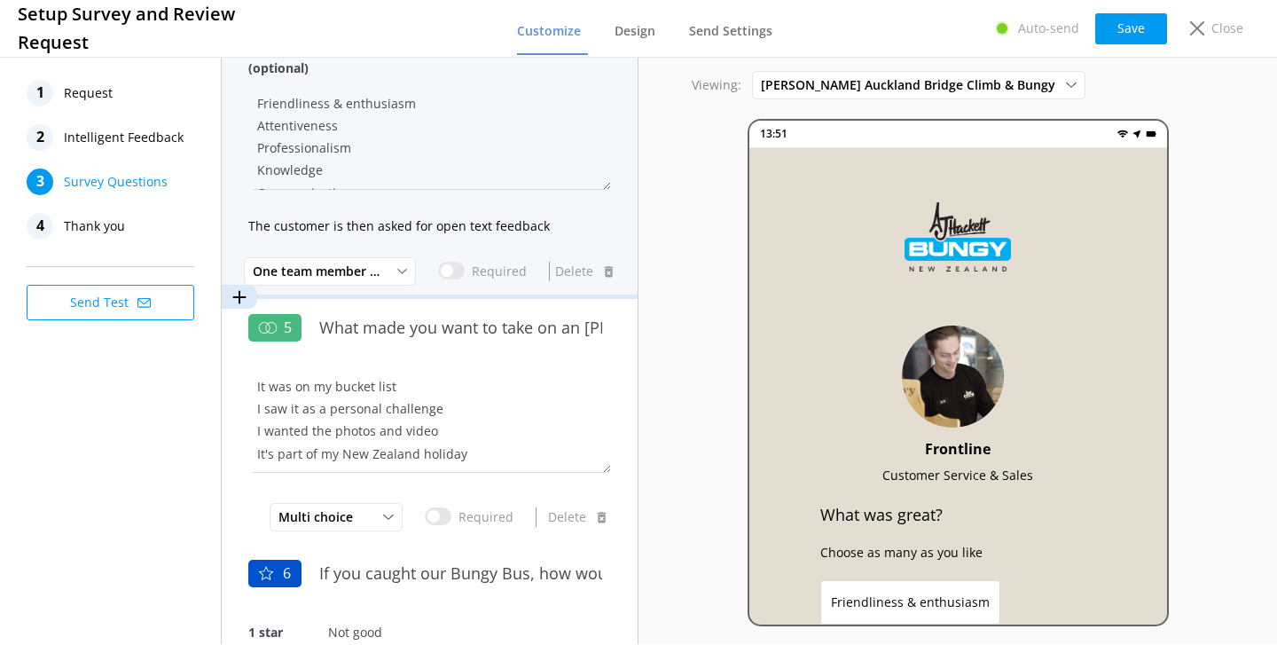
scroll to position [0, 0]
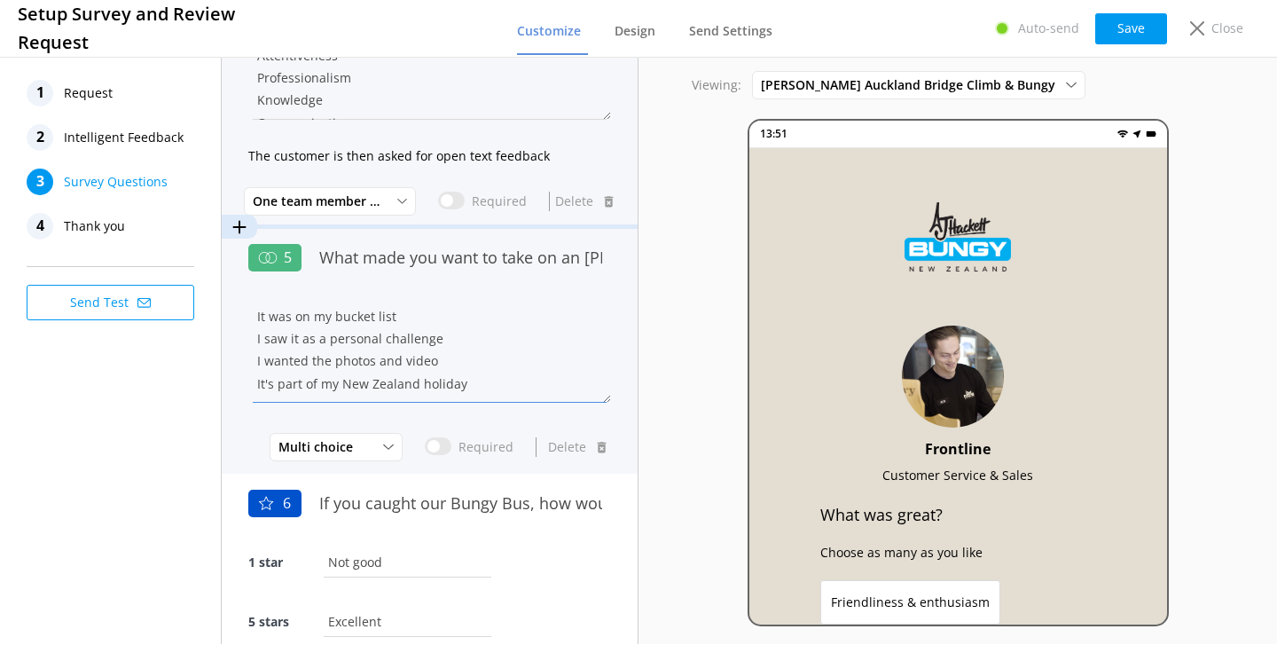
click at [515, 366] on textarea "It was on my bucket list I saw it as a personal challenge I wanted the photos a…" at bounding box center [429, 349] width 363 height 106
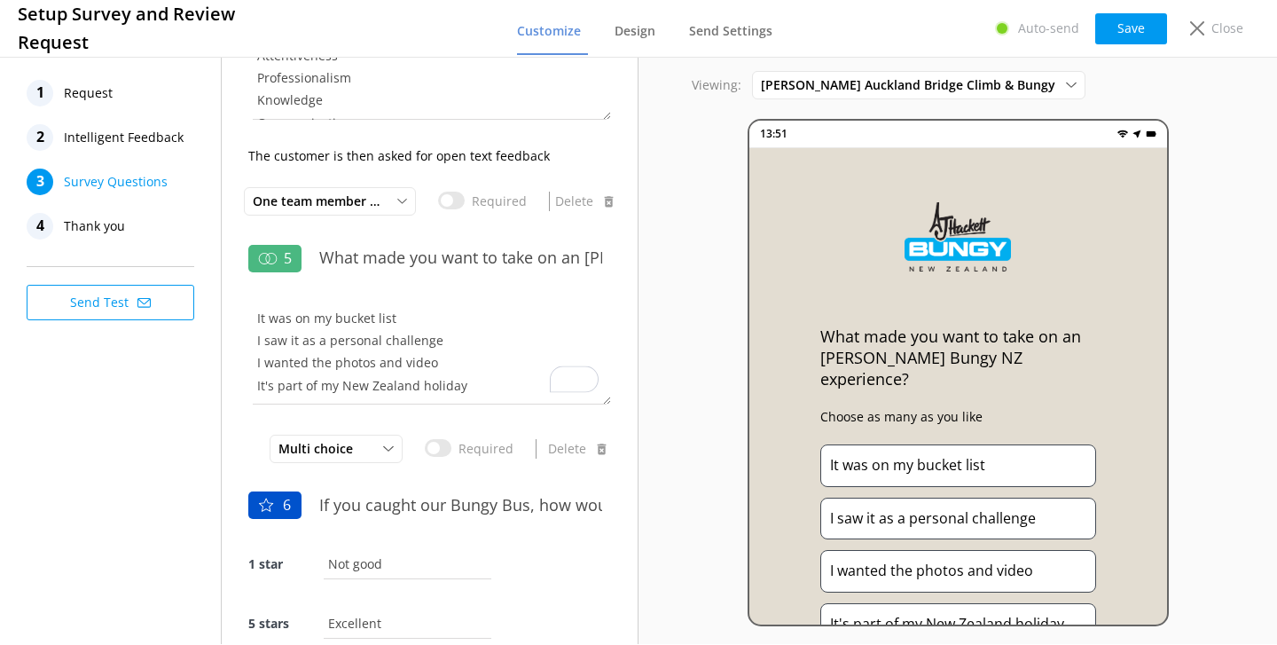
click at [115, 142] on span "Intelligent Feedback" at bounding box center [124, 137] width 120 height 27
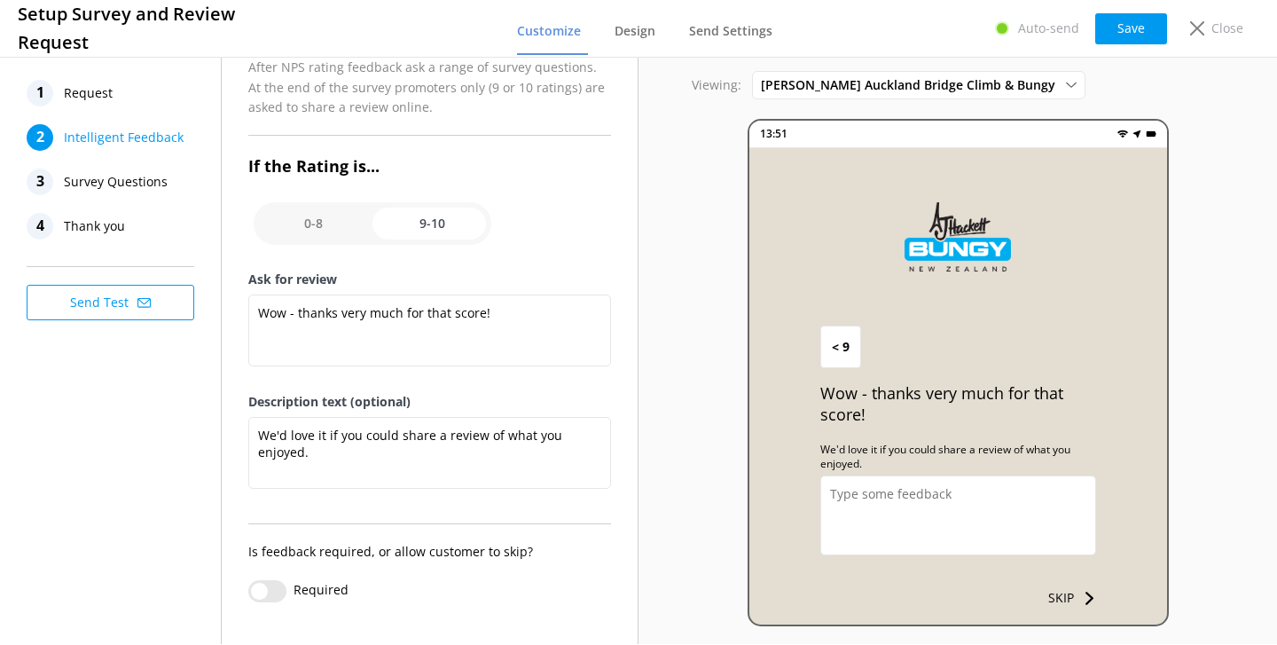
click at [100, 100] on span "Request" at bounding box center [88, 93] width 49 height 27
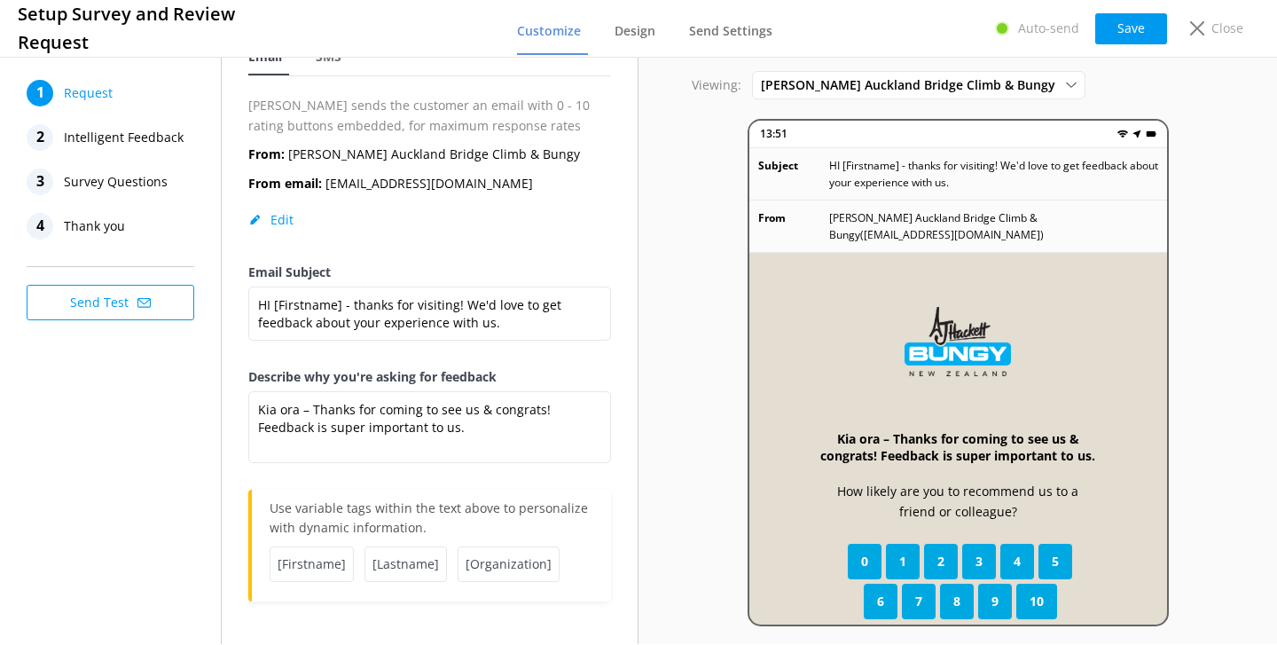
click at [122, 234] on span "Thank you" at bounding box center [94, 226] width 61 height 27
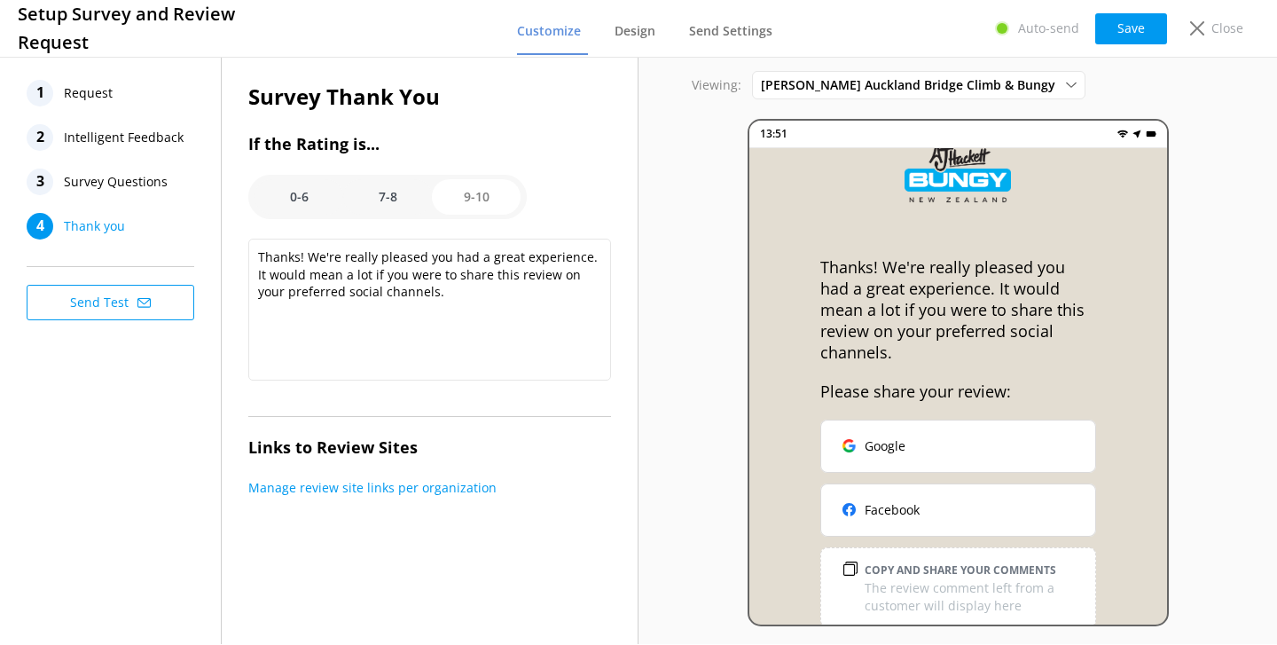
click at [407, 209] on option "7-8" at bounding box center [387, 196] width 89 height 35
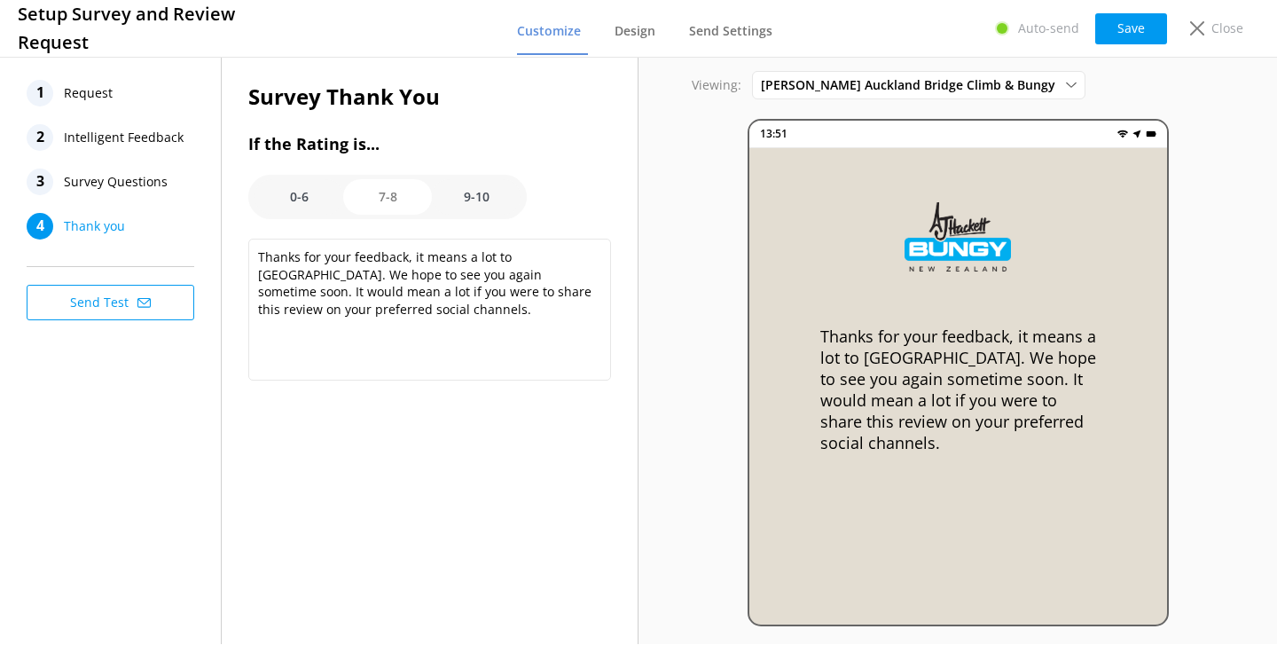
click at [300, 192] on option "0-6" at bounding box center [299, 196] width 89 height 35
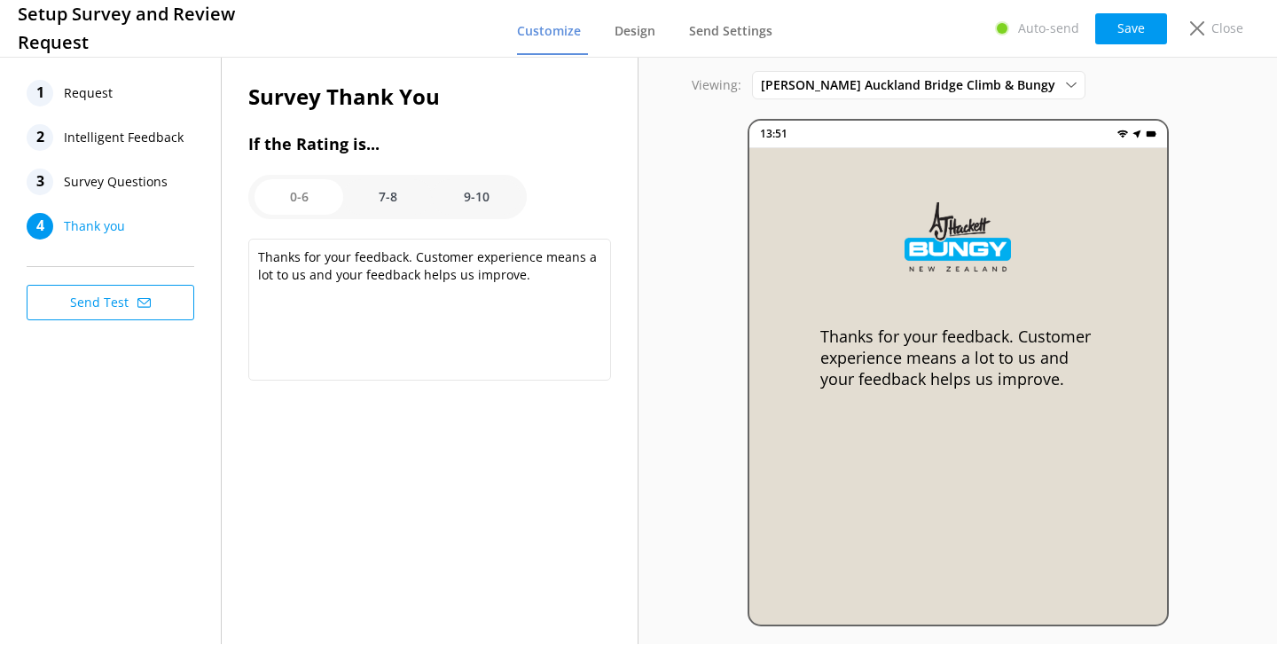
click at [377, 198] on option "7-8" at bounding box center [387, 196] width 89 height 35
type textarea "Thanks for your feedback, it means a lot to [GEOGRAPHIC_DATA]. We hope to see y…"
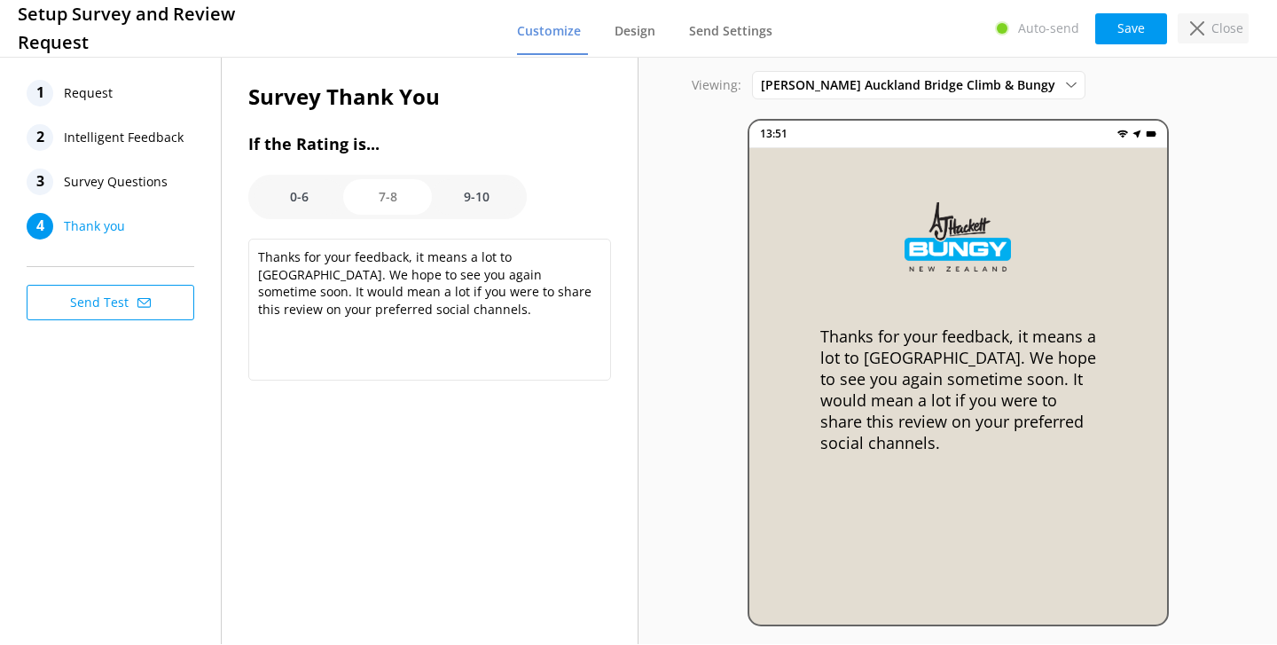
click at [1224, 26] on p "Close" at bounding box center [1227, 29] width 32 height 20
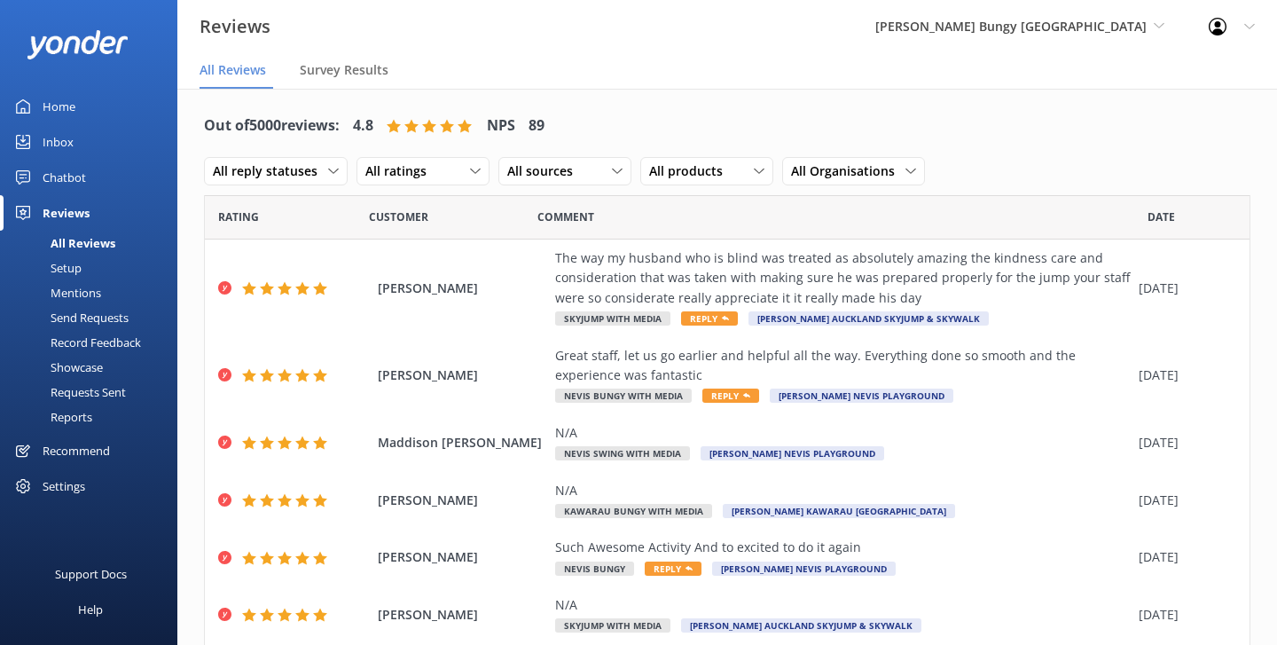
click at [81, 272] on div "Setup" at bounding box center [46, 267] width 71 height 25
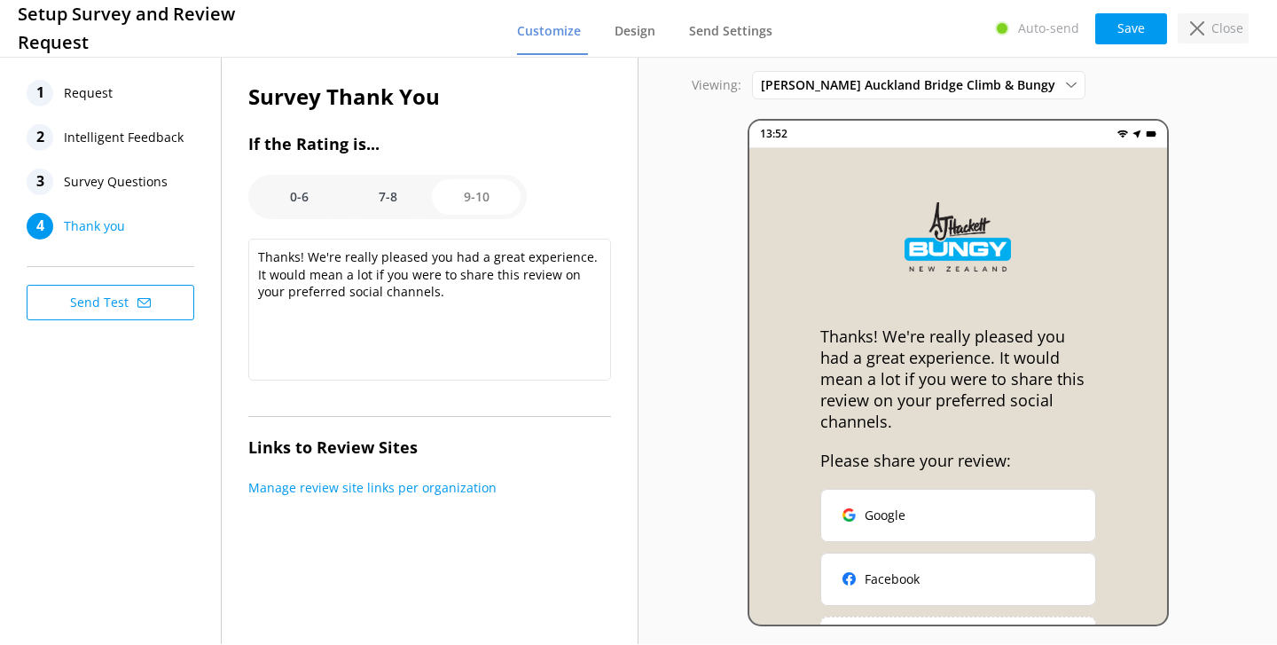
click at [1198, 31] on icon at bounding box center [1197, 28] width 14 height 14
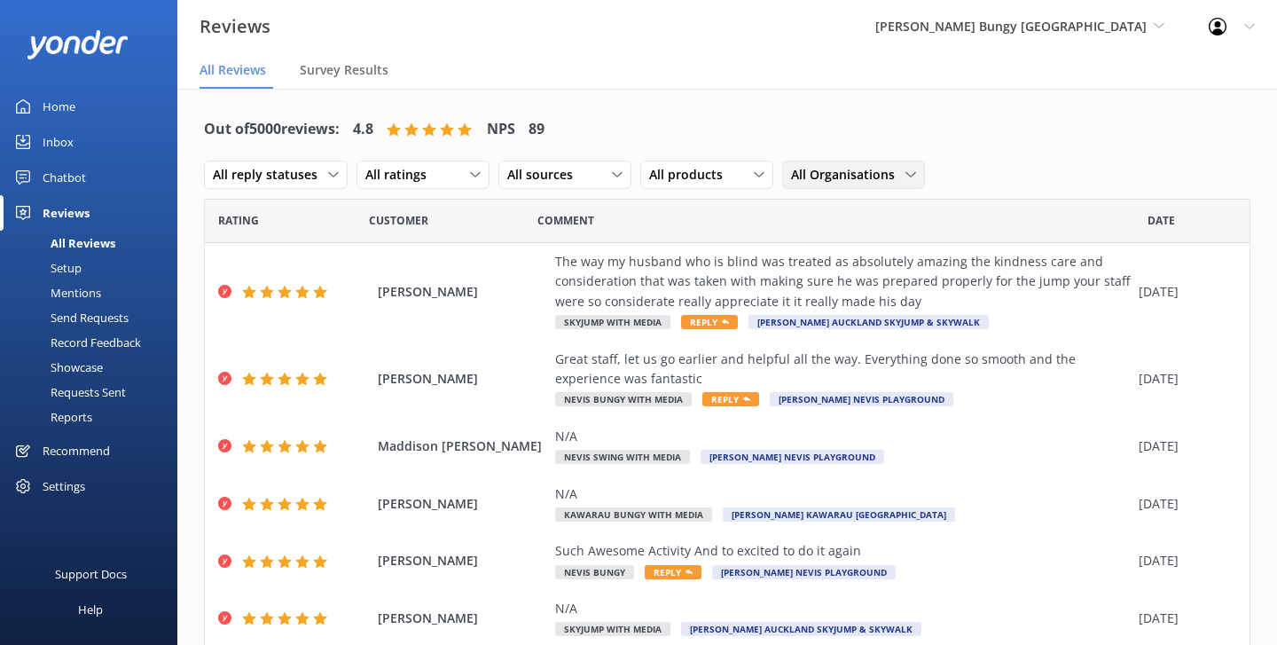
click at [796, 179] on span "All Organisations" at bounding box center [848, 175] width 114 height 20
click at [689, 171] on span "All products" at bounding box center [691, 175] width 84 height 20
click at [576, 176] on span "All sources" at bounding box center [545, 175] width 76 height 20
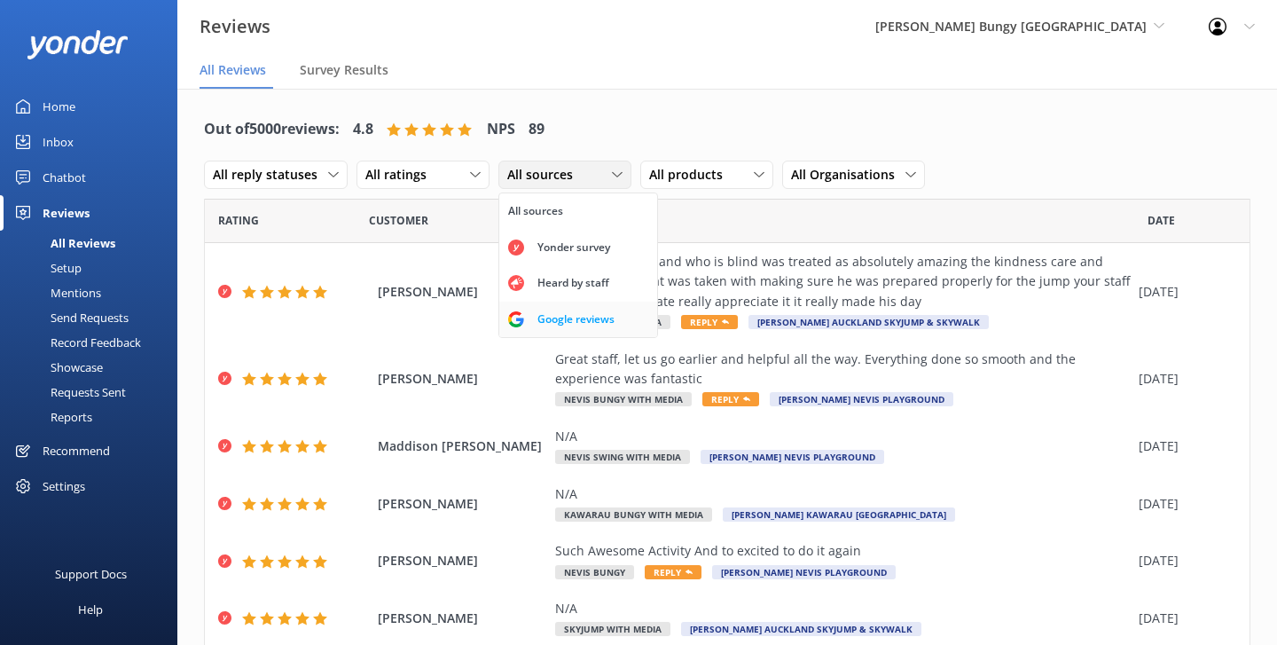
click at [556, 315] on div "Google reviews" at bounding box center [576, 319] width 104 height 18
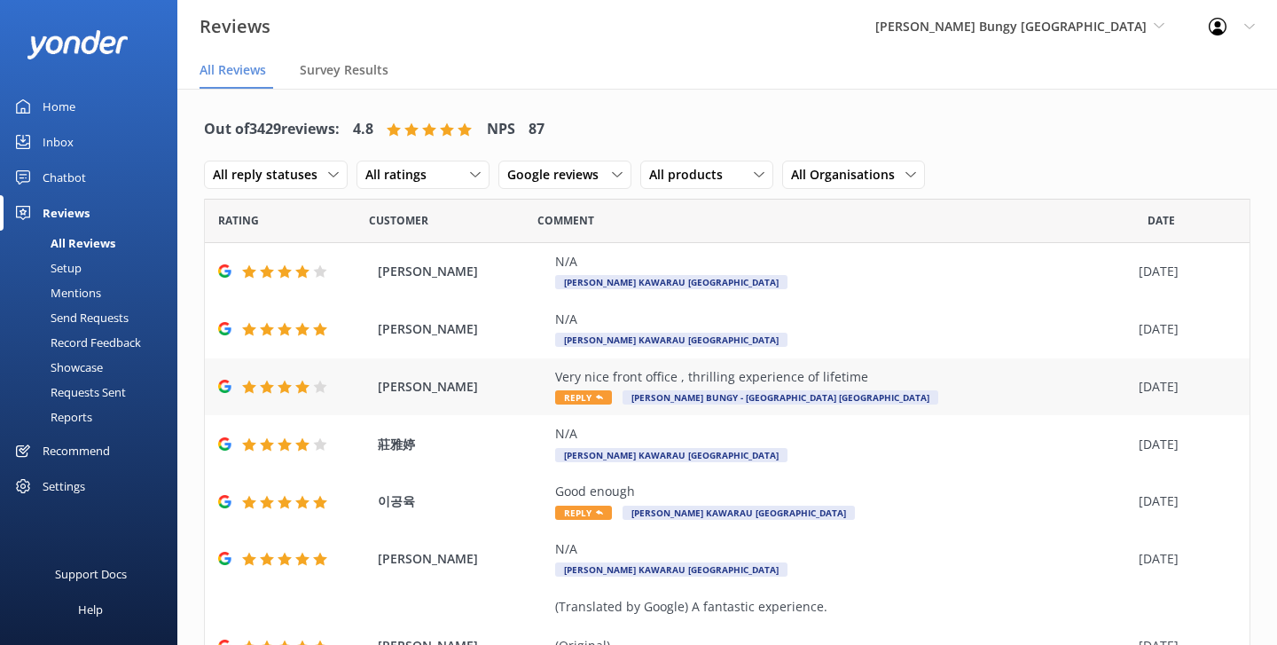
click at [490, 403] on div "Mangal Chand Very nice front office , thrilling experience of lifetime Reply AJ…" at bounding box center [727, 387] width 1045 height 58
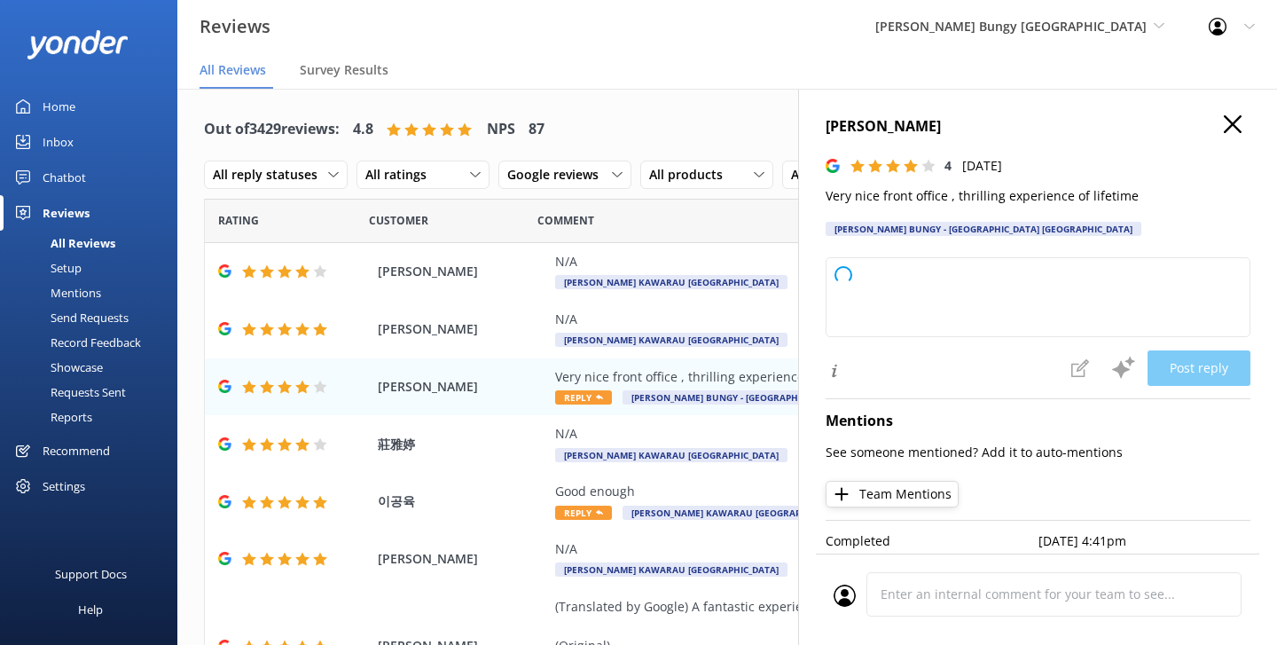
type textarea "Thank you so much for your kind words! We're delighted you enjoyed your experie…"
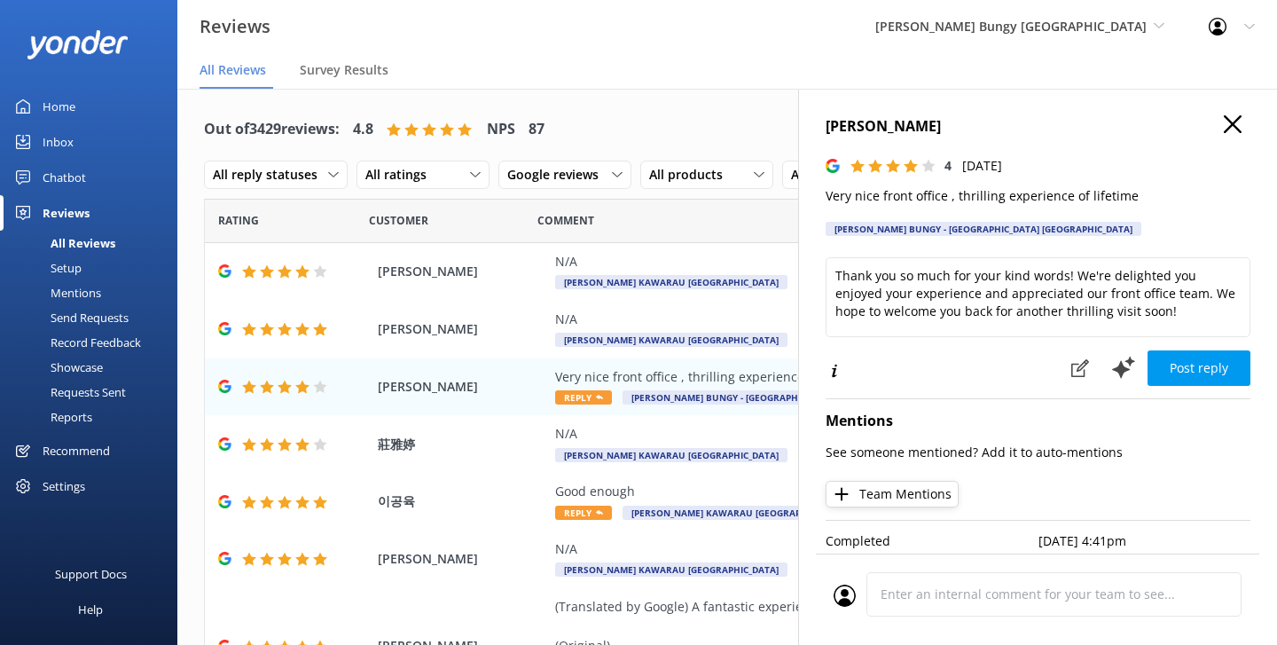
click at [1237, 125] on icon "button" at bounding box center [1233, 124] width 18 height 18
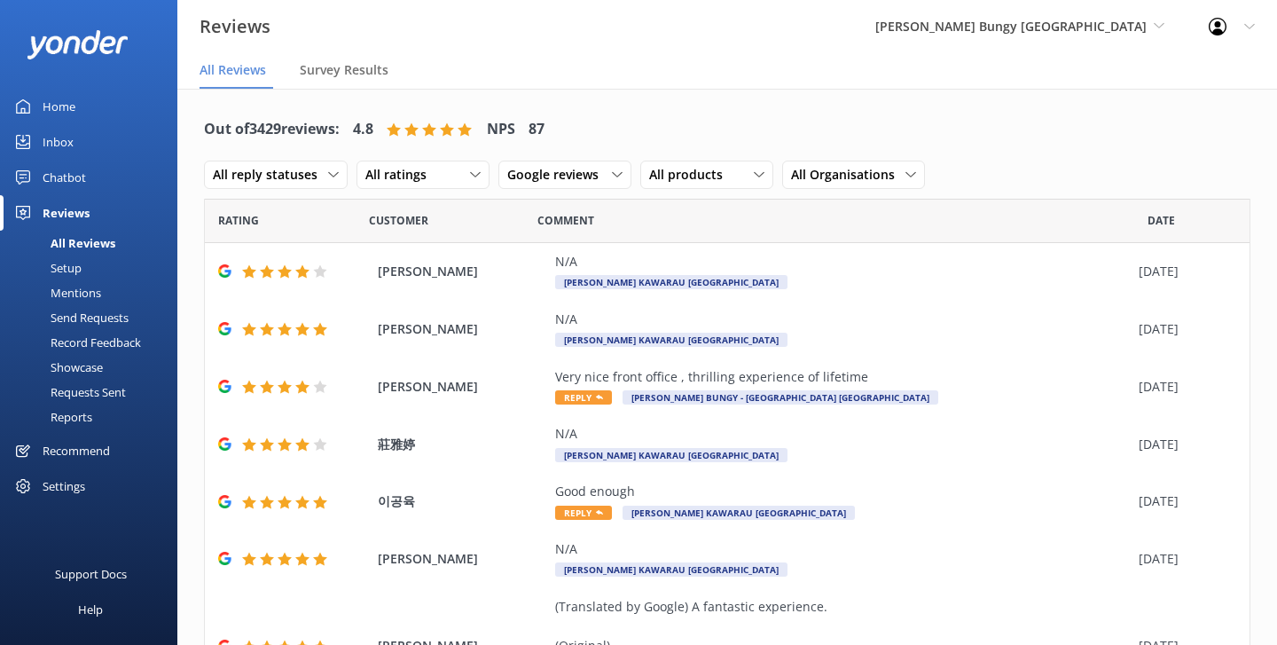
click at [79, 499] on div "Settings" at bounding box center [64, 485] width 43 height 35
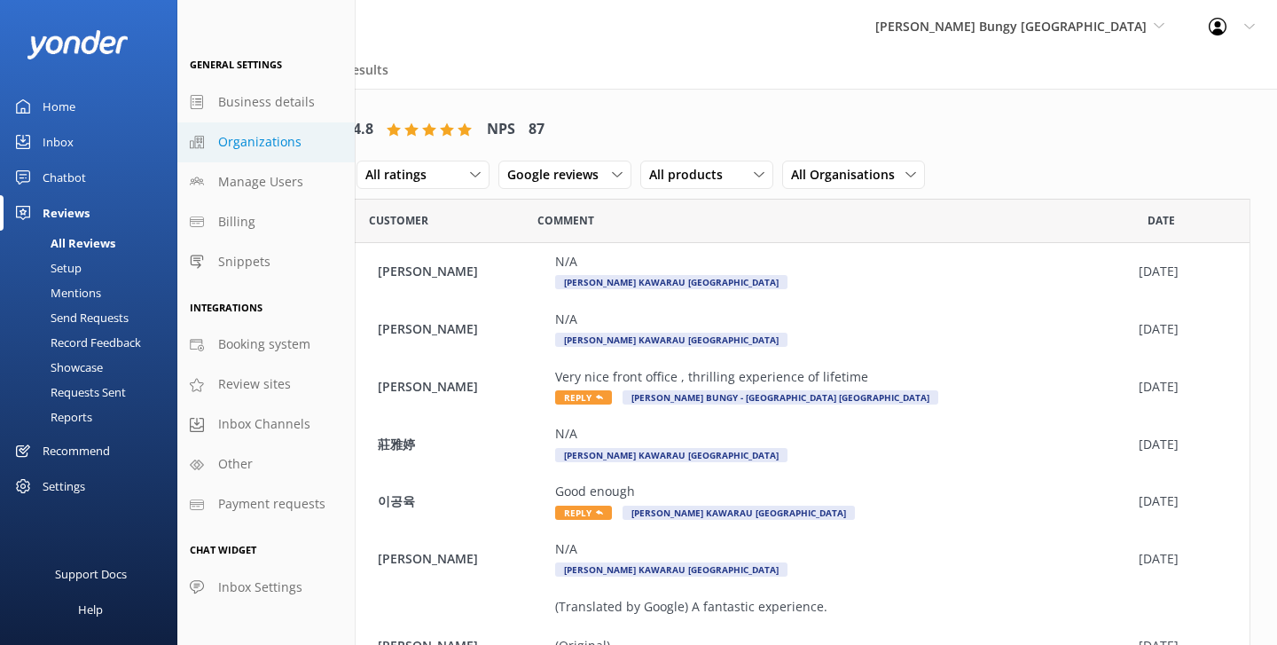
click at [283, 141] on span "Organizations" at bounding box center [259, 142] width 83 height 20
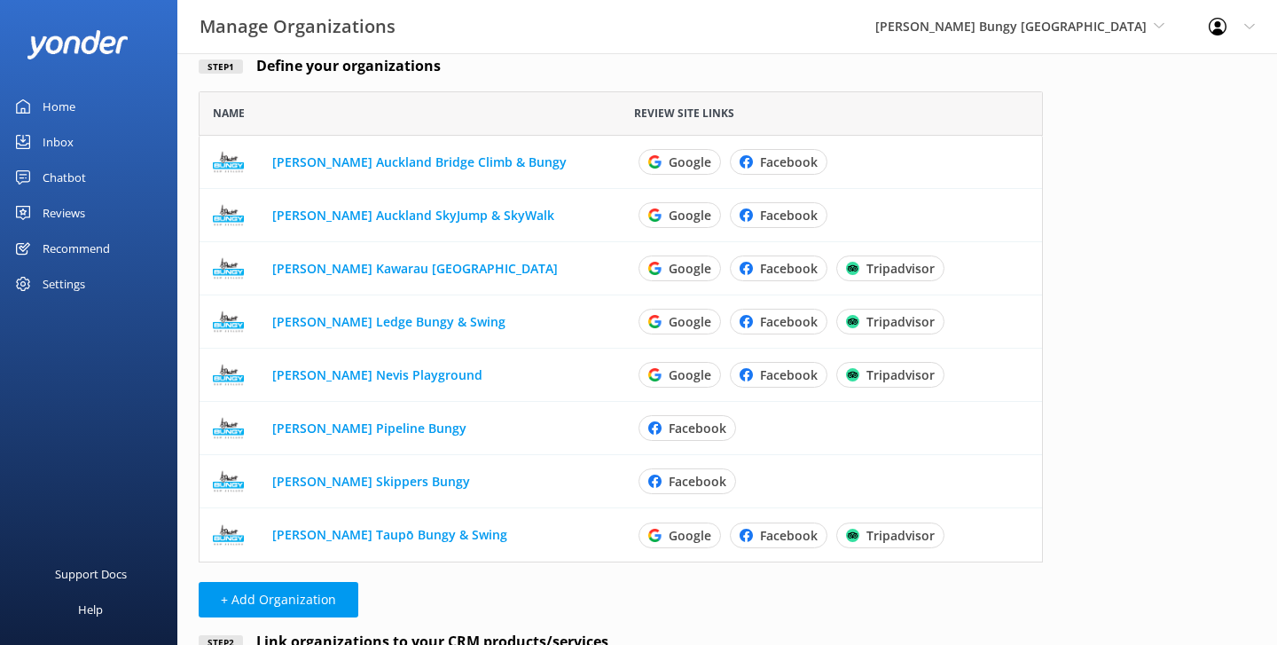
scroll to position [118, 0]
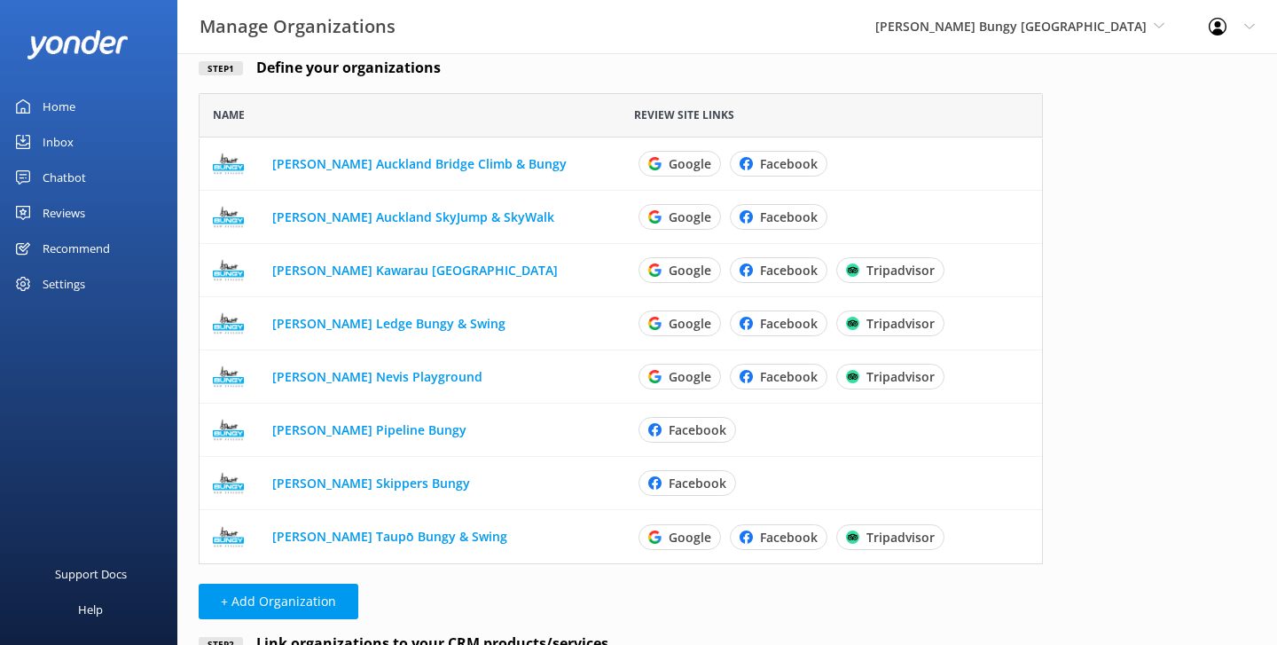
click at [929, 80] on div "Create organizations and make surveys feel like it’s coming from a business/loc…" at bounding box center [620, 381] width 887 height 892
click at [772, 53] on div "Manage Organizations AJ Hackett Bungy New Zealand Yonder Zipline Yonder demo Yo…" at bounding box center [638, 27] width 1277 height 54
click at [644, 73] on div "Step 1 Define your organizations" at bounding box center [621, 68] width 844 height 23
click at [59, 213] on div "Reviews" at bounding box center [64, 212] width 43 height 35
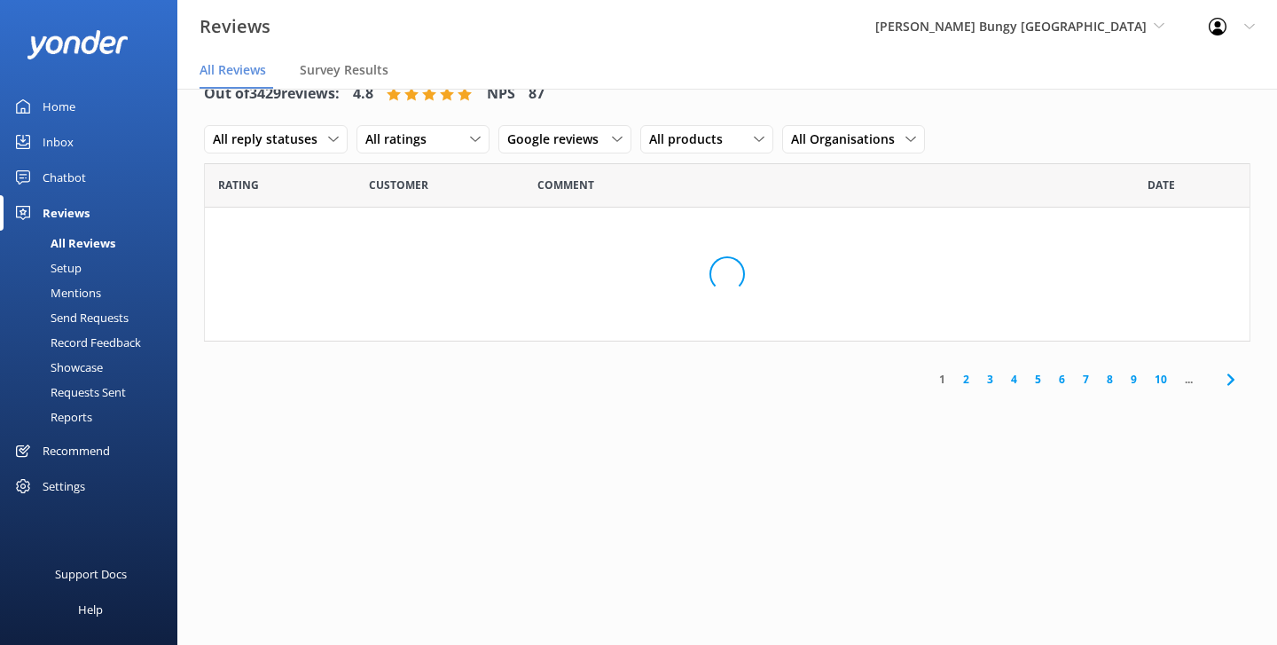
scroll to position [35, 0]
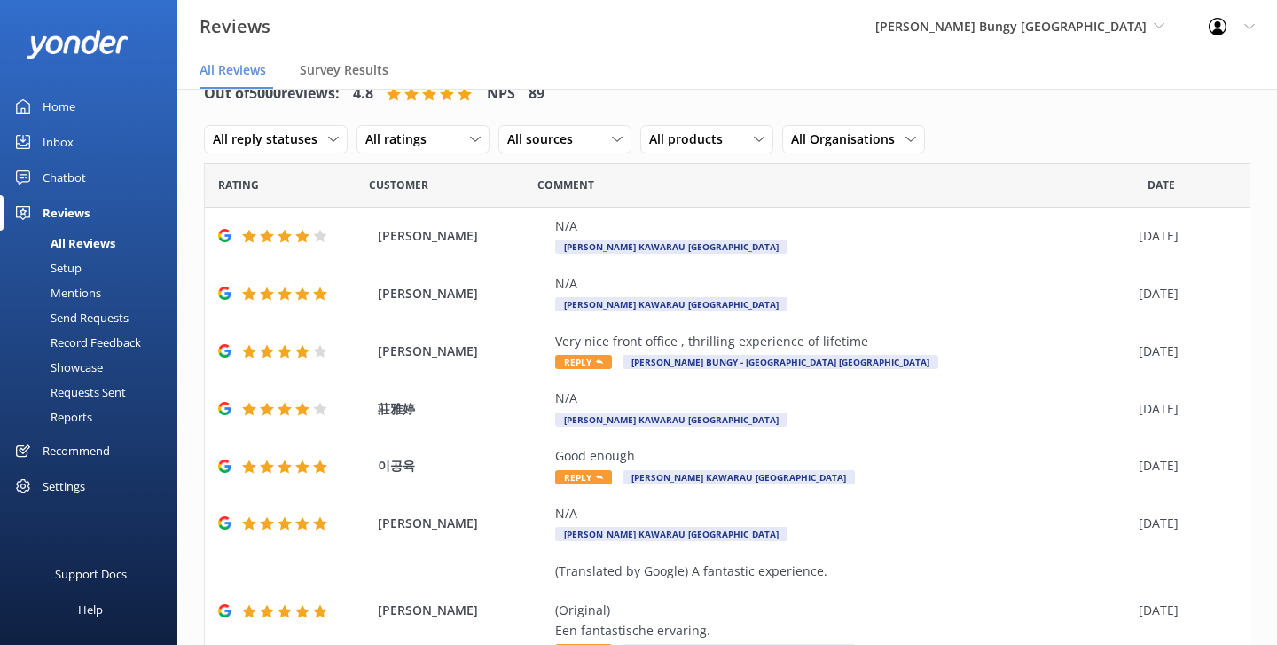
click at [88, 286] on div "Mentions" at bounding box center [56, 292] width 90 height 25
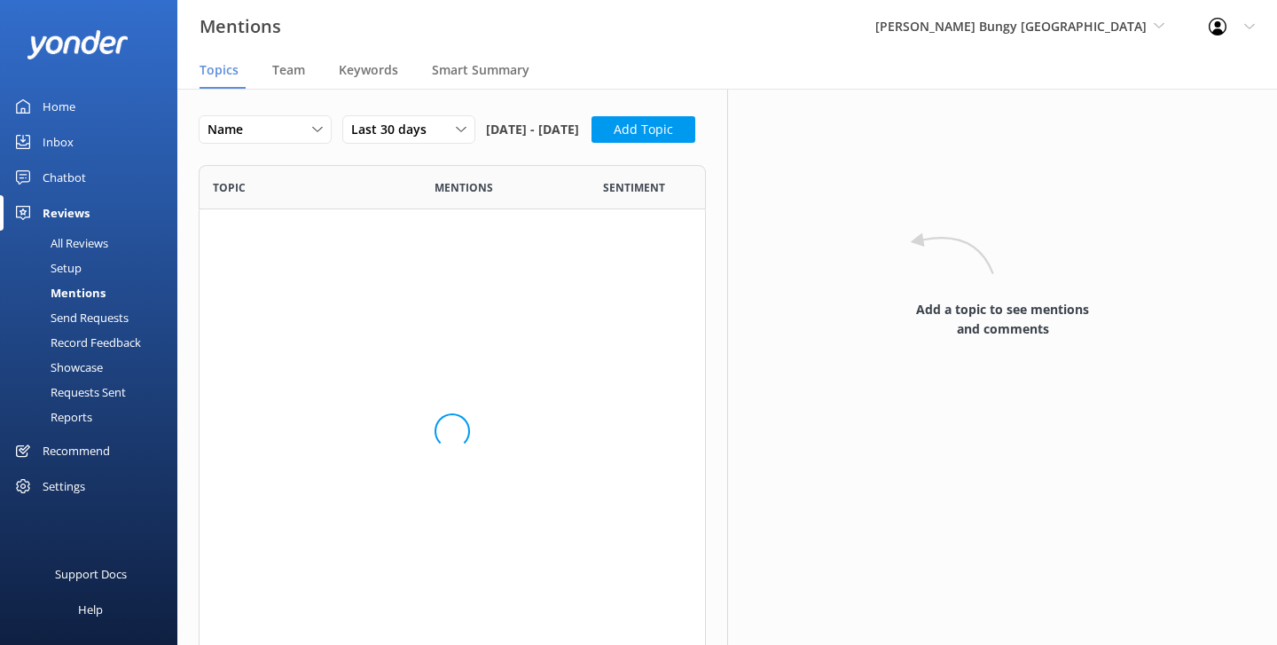
scroll to position [968, 507]
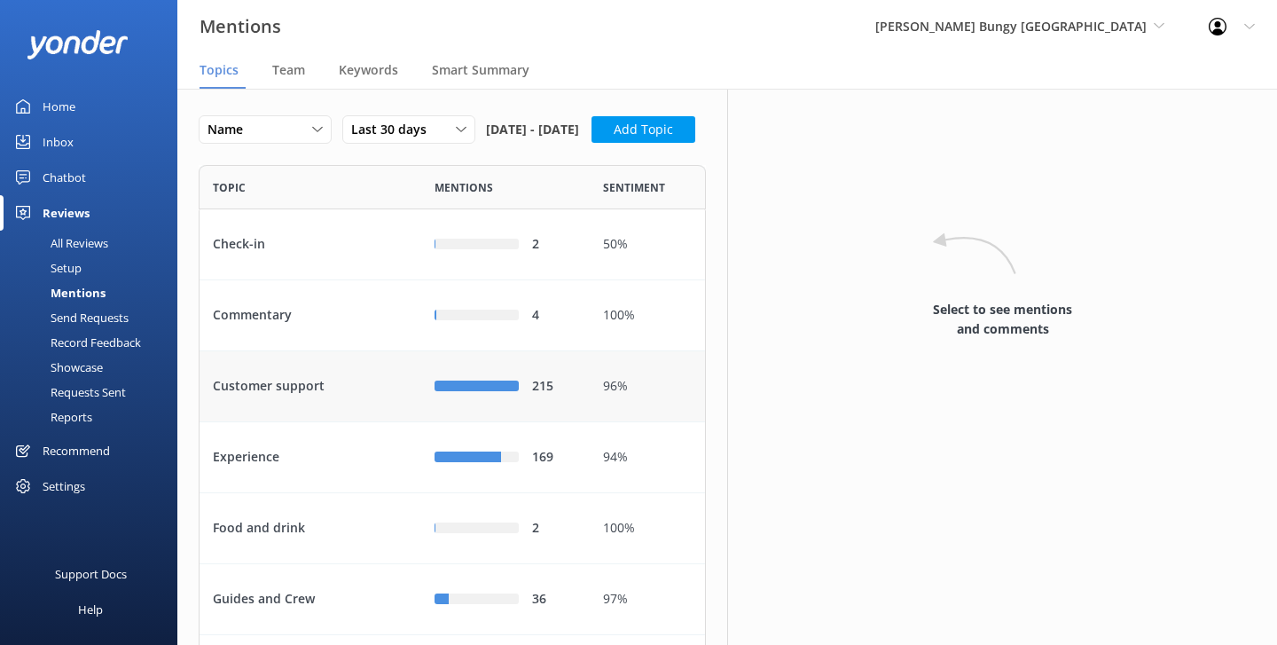
click at [345, 407] on div "Customer support" at bounding box center [311, 386] width 222 height 71
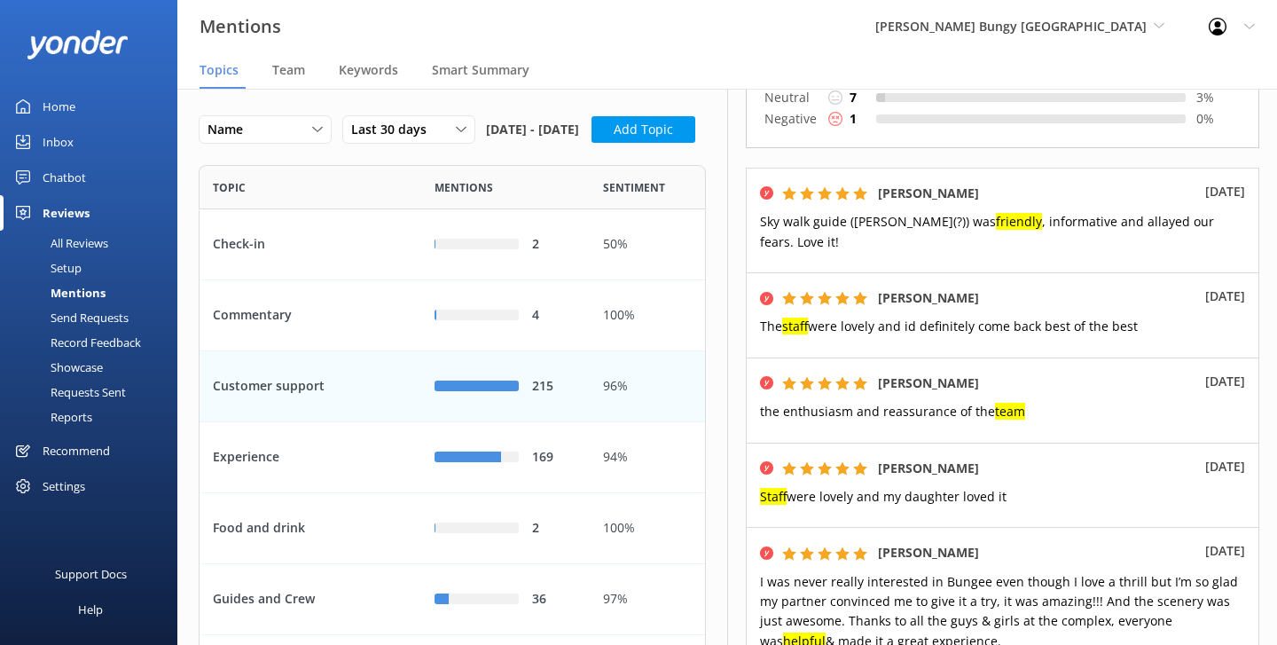
scroll to position [219, 0]
click at [301, 70] on span "Team" at bounding box center [288, 70] width 33 height 18
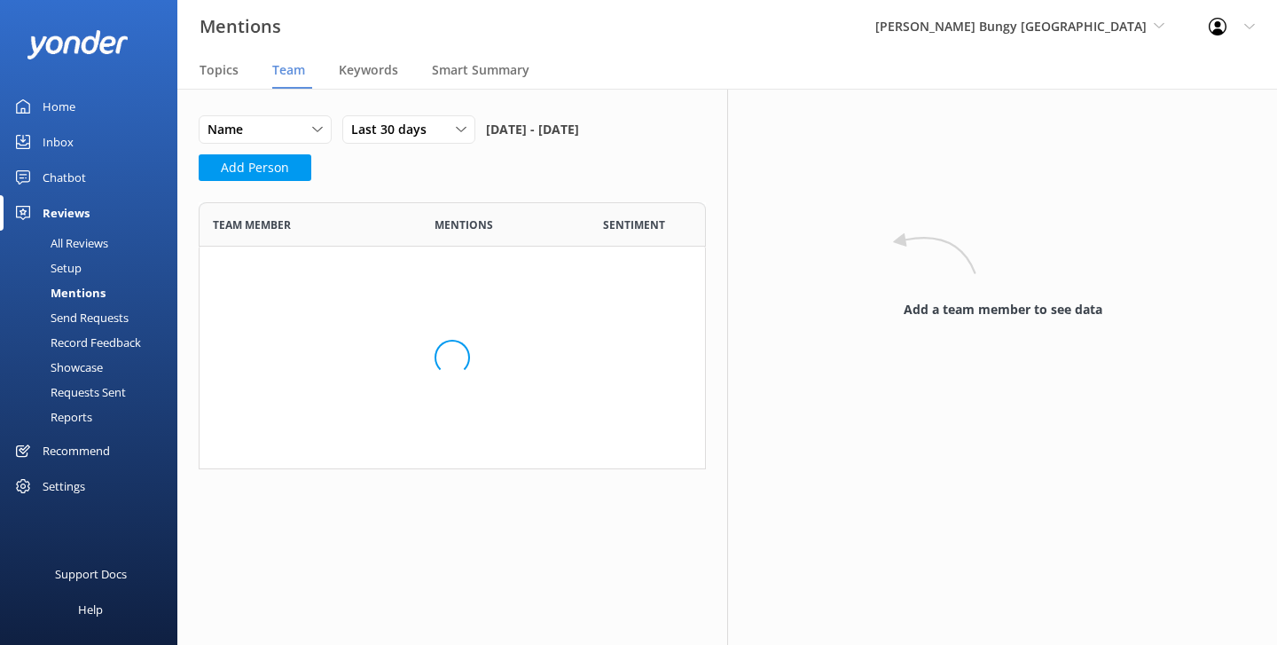
scroll to position [471, 507]
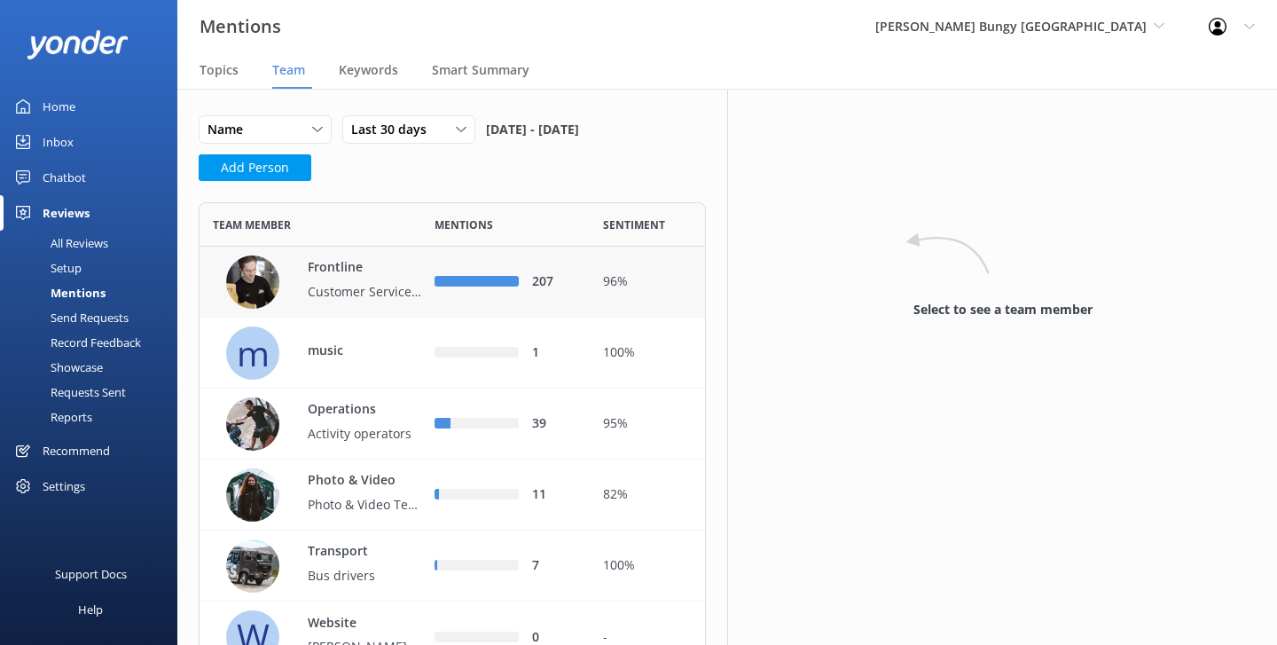
click at [357, 294] on p "Customer Service & Sales" at bounding box center [365, 292] width 115 height 20
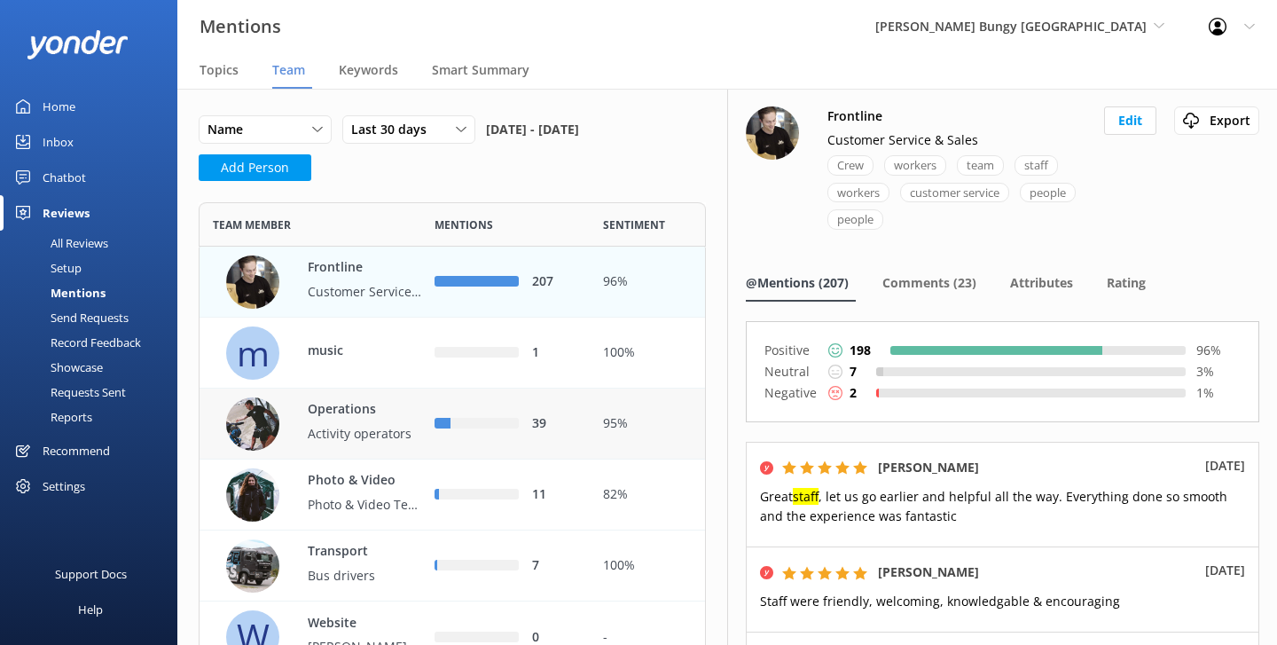
click at [342, 419] on div "Operations Activity operators" at bounding box center [356, 424] width 133 height 49
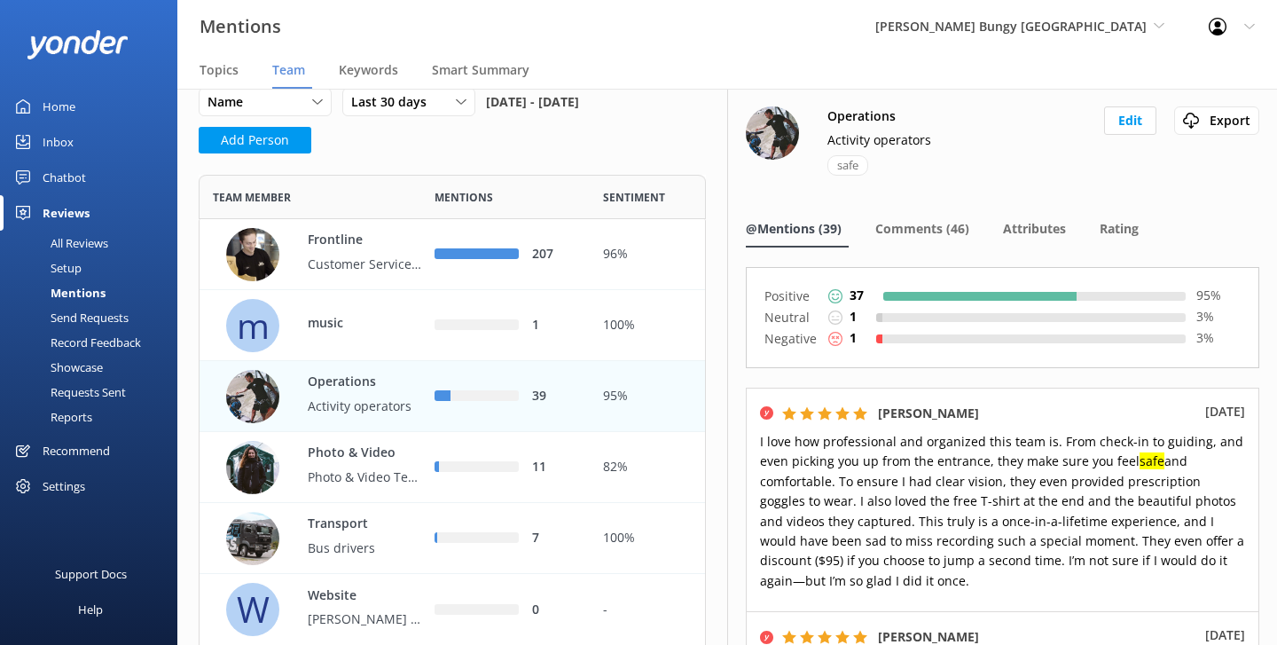
scroll to position [82, 0]
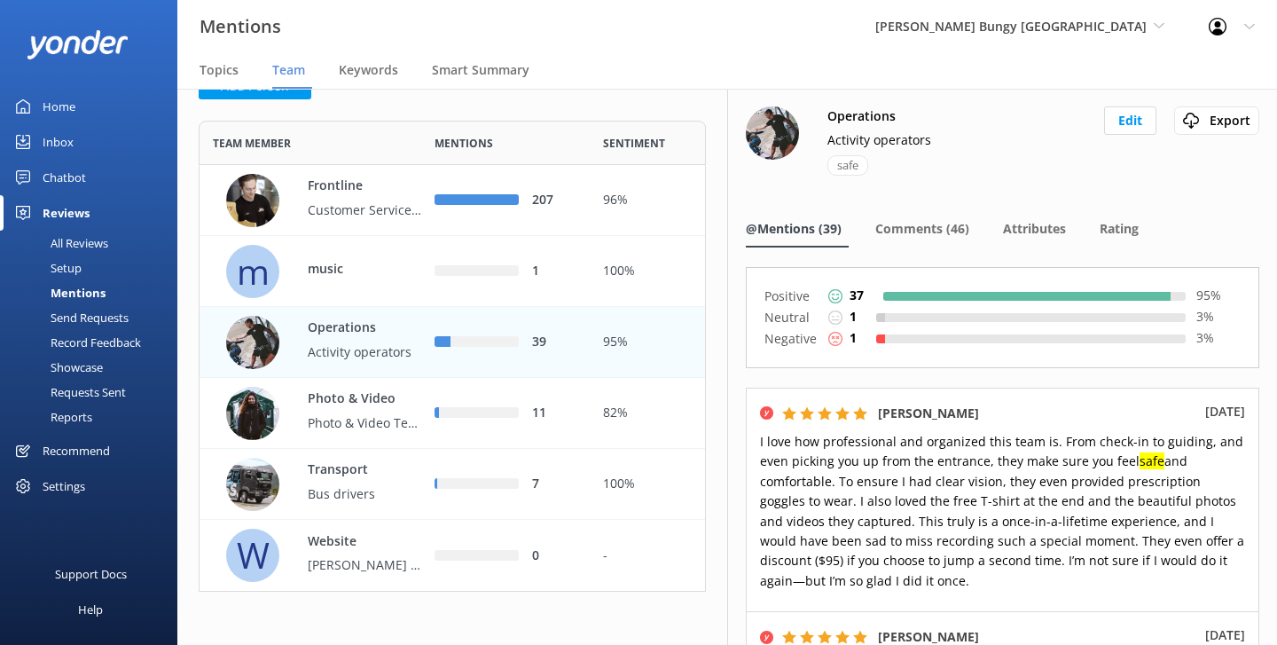
click at [374, 349] on p "Activity operators" at bounding box center [365, 352] width 115 height 20
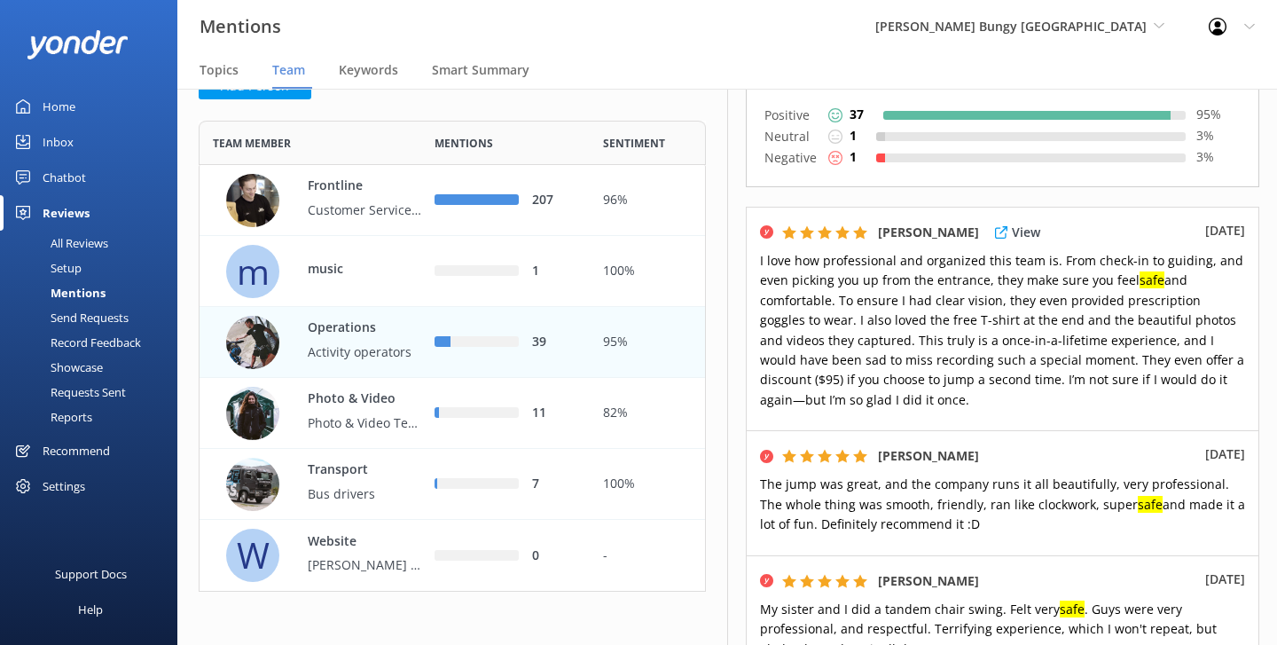
scroll to position [179, 0]
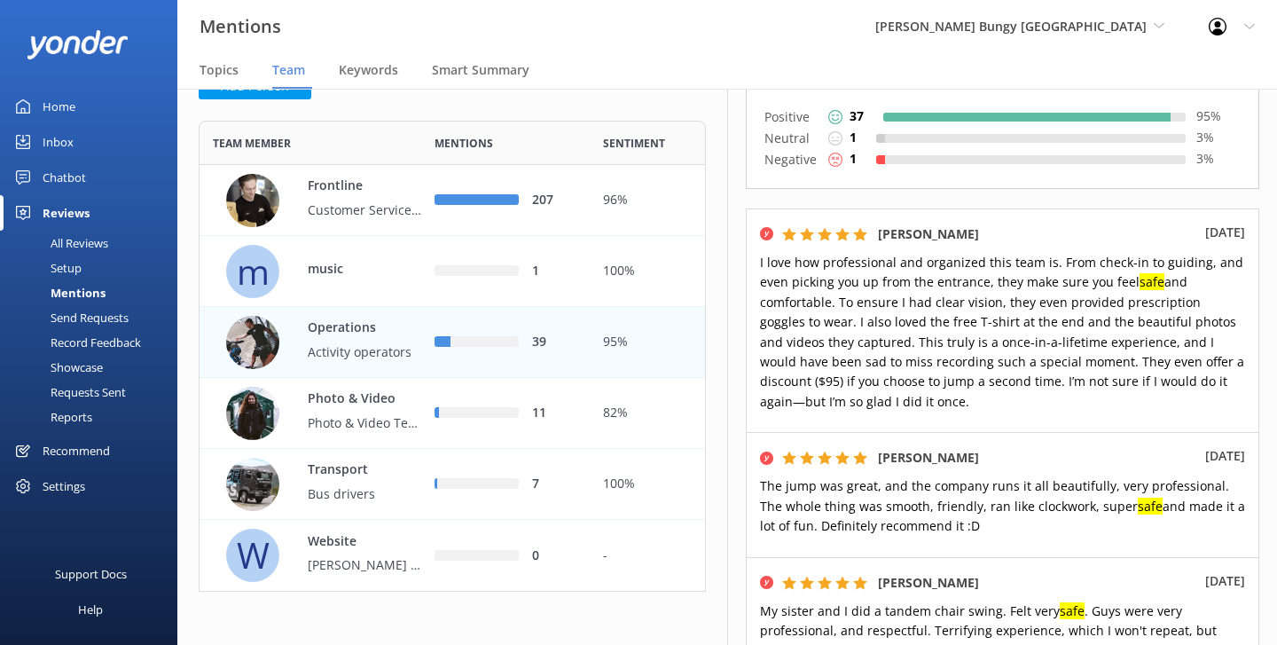
click at [740, 66] on nav "Topics Team Keywords Smart Summary" at bounding box center [727, 70] width 1100 height 35
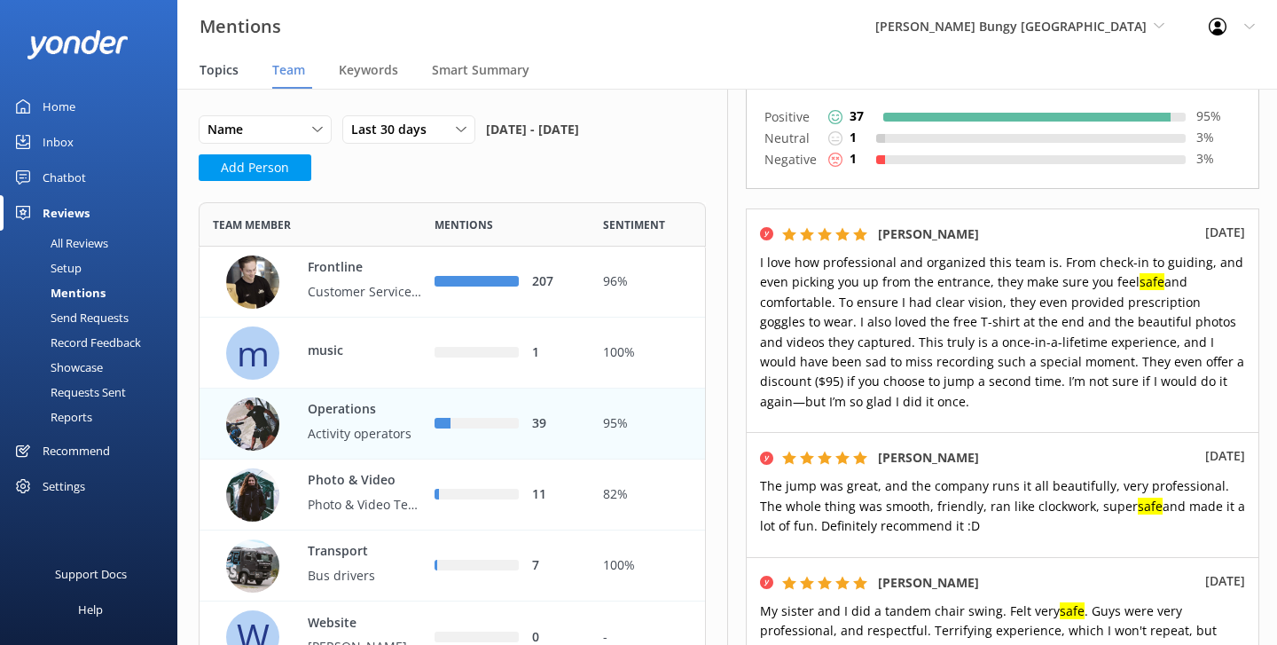
click at [225, 67] on span "Topics" at bounding box center [219, 70] width 39 height 18
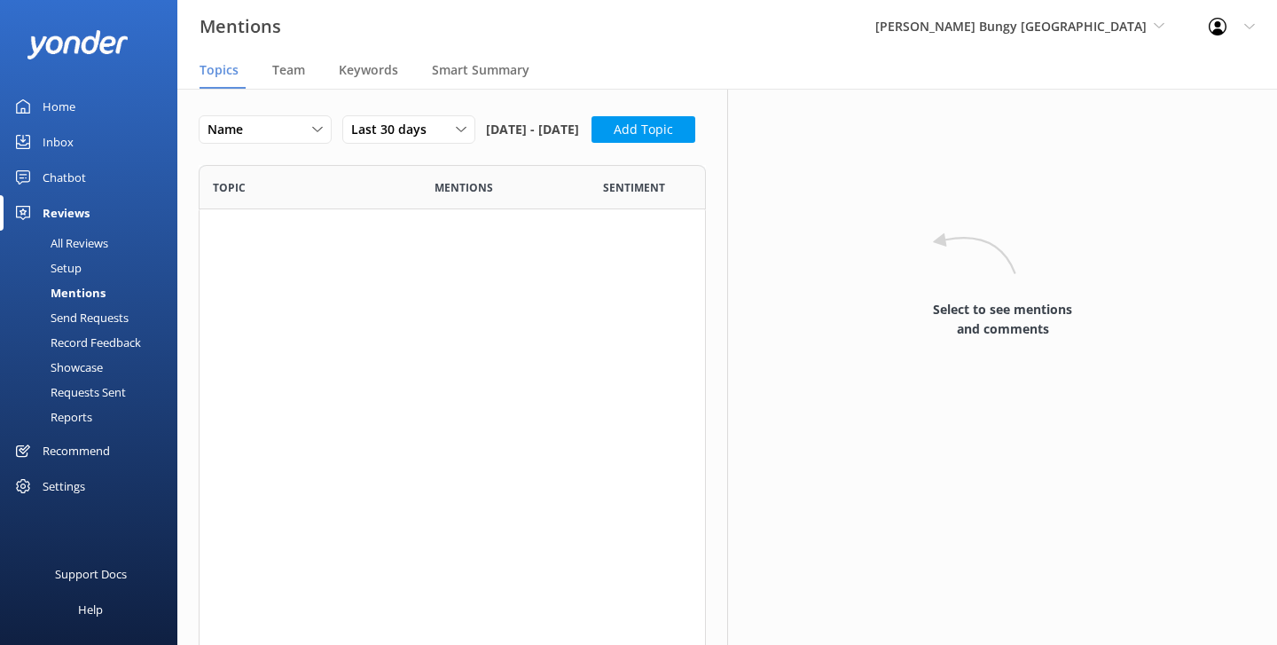
scroll to position [968, 507]
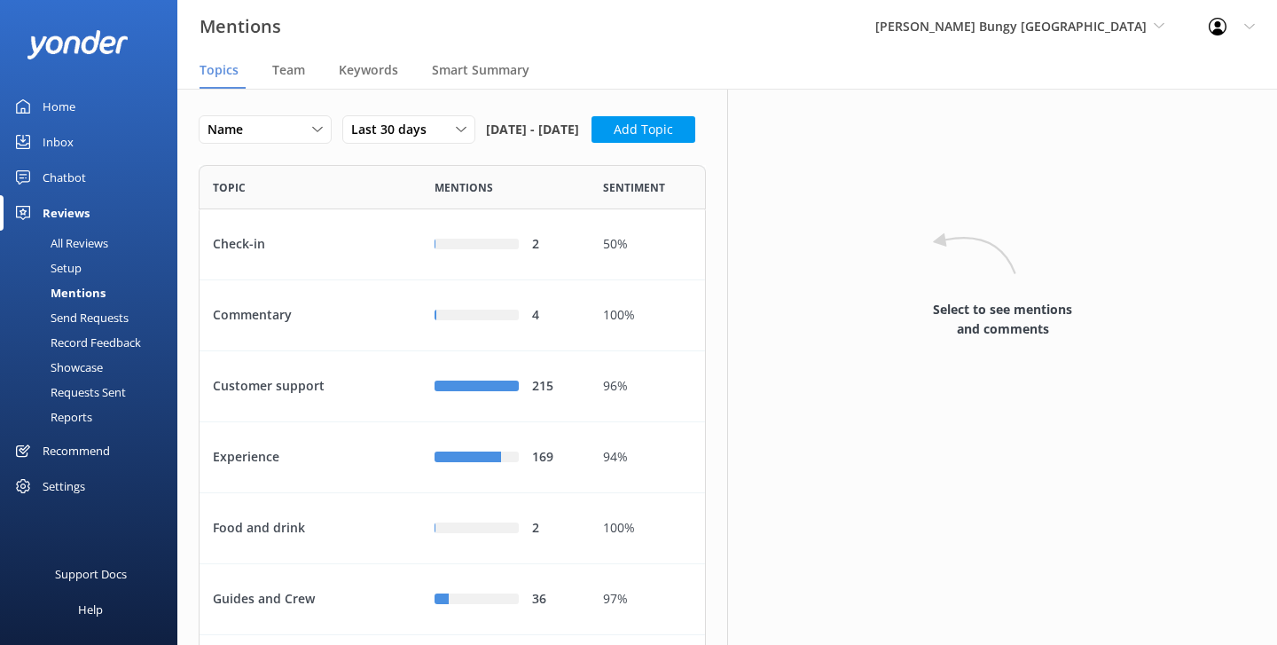
click at [99, 419] on link "Reports" at bounding box center [94, 416] width 167 height 25
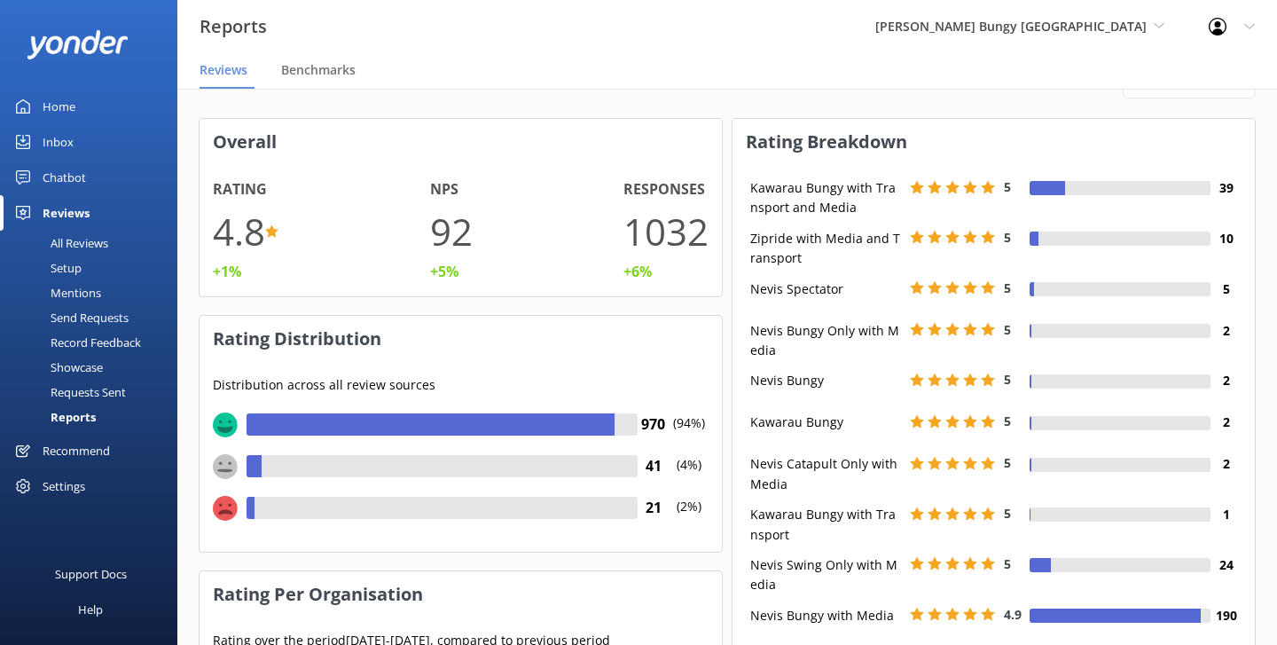
scroll to position [59, 0]
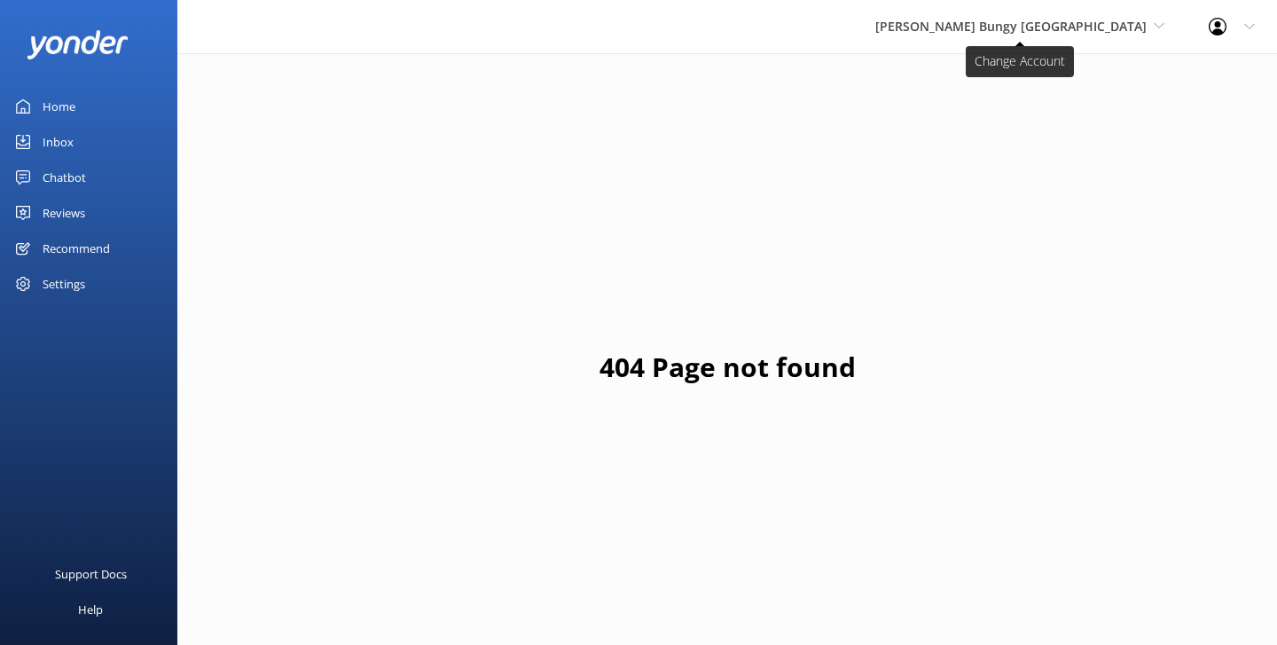
click at [1059, 23] on span "[PERSON_NAME] Bungy [GEOGRAPHIC_DATA]" at bounding box center [1010, 26] width 271 height 17
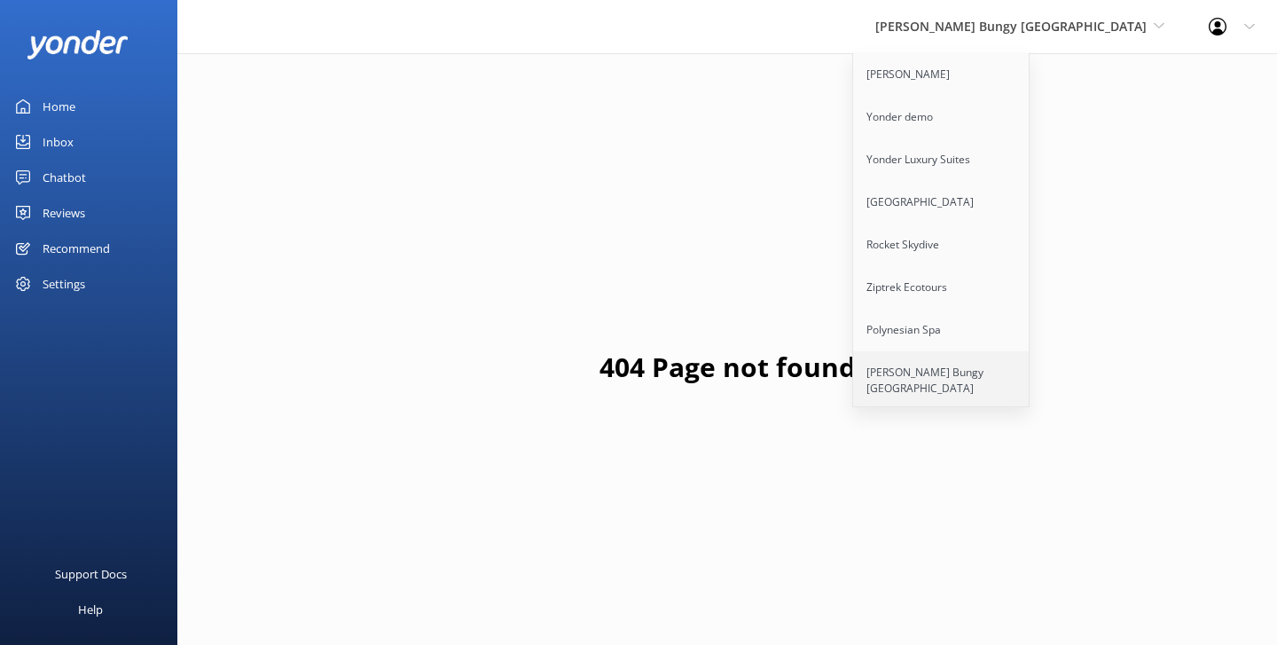
click at [1026, 374] on link "[PERSON_NAME] Bungy [GEOGRAPHIC_DATA]" at bounding box center [941, 380] width 177 height 59
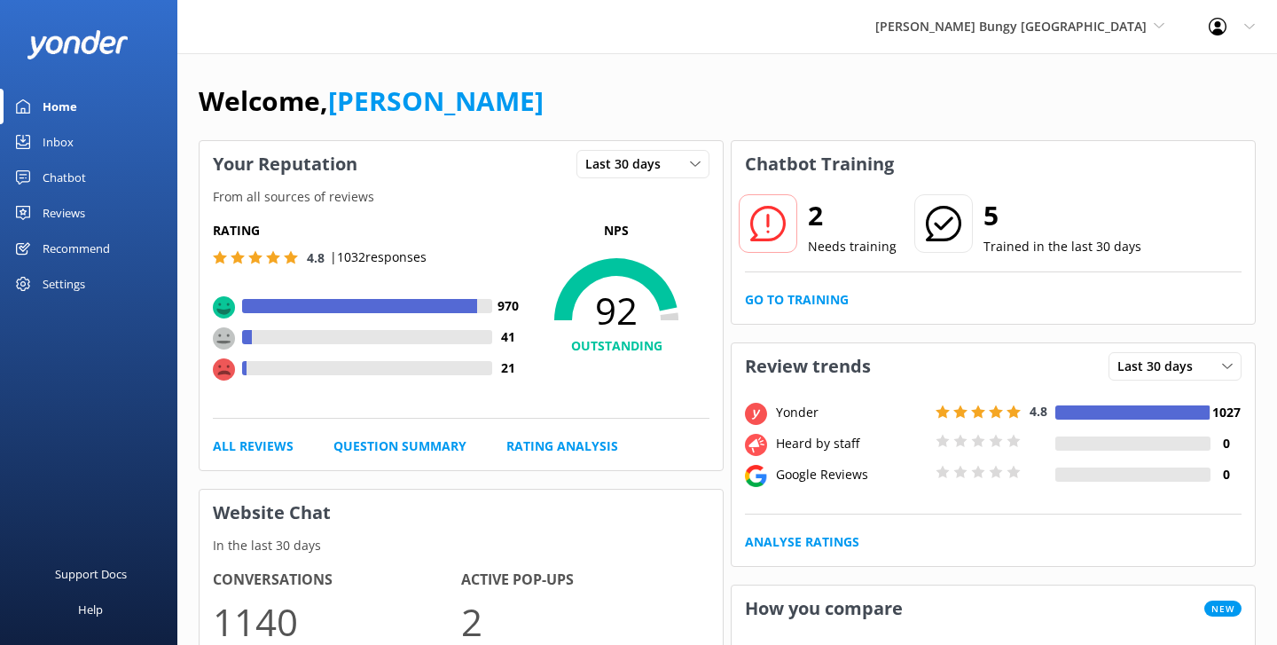
click at [685, 98] on div "Welcome, Danny" at bounding box center [727, 110] width 1057 height 60
click at [116, 181] on link "Chatbot" at bounding box center [88, 177] width 177 height 35
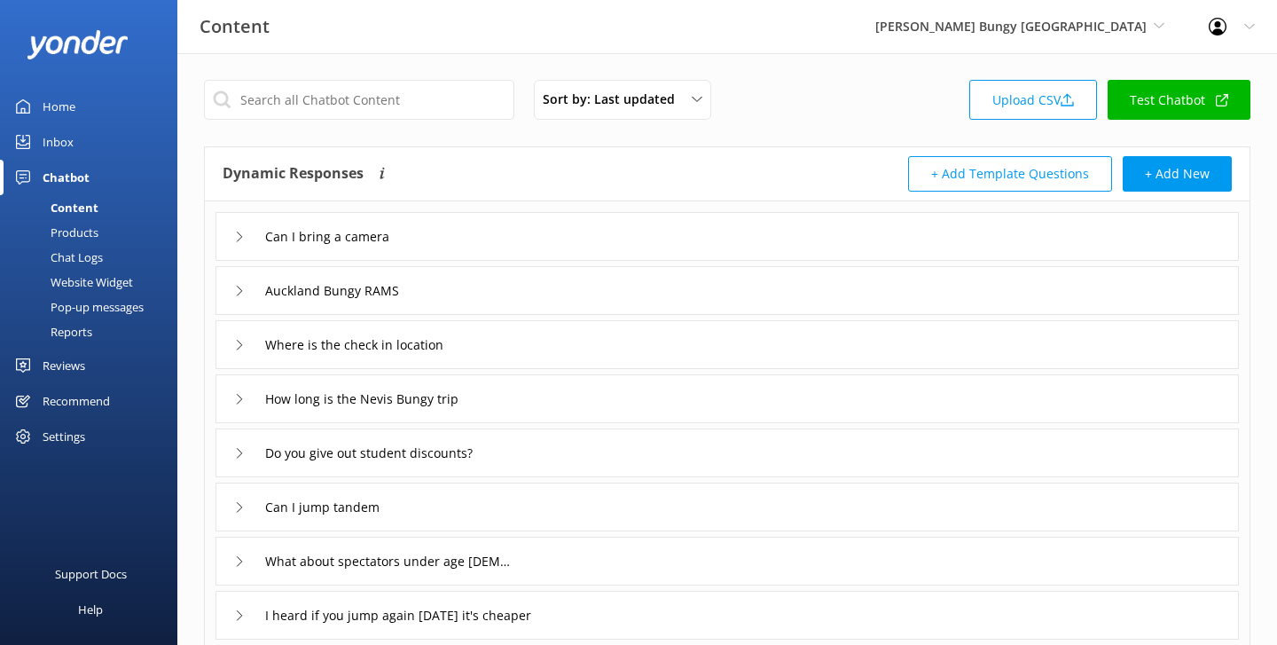
click at [80, 326] on div "Reports" at bounding box center [52, 331] width 82 height 25
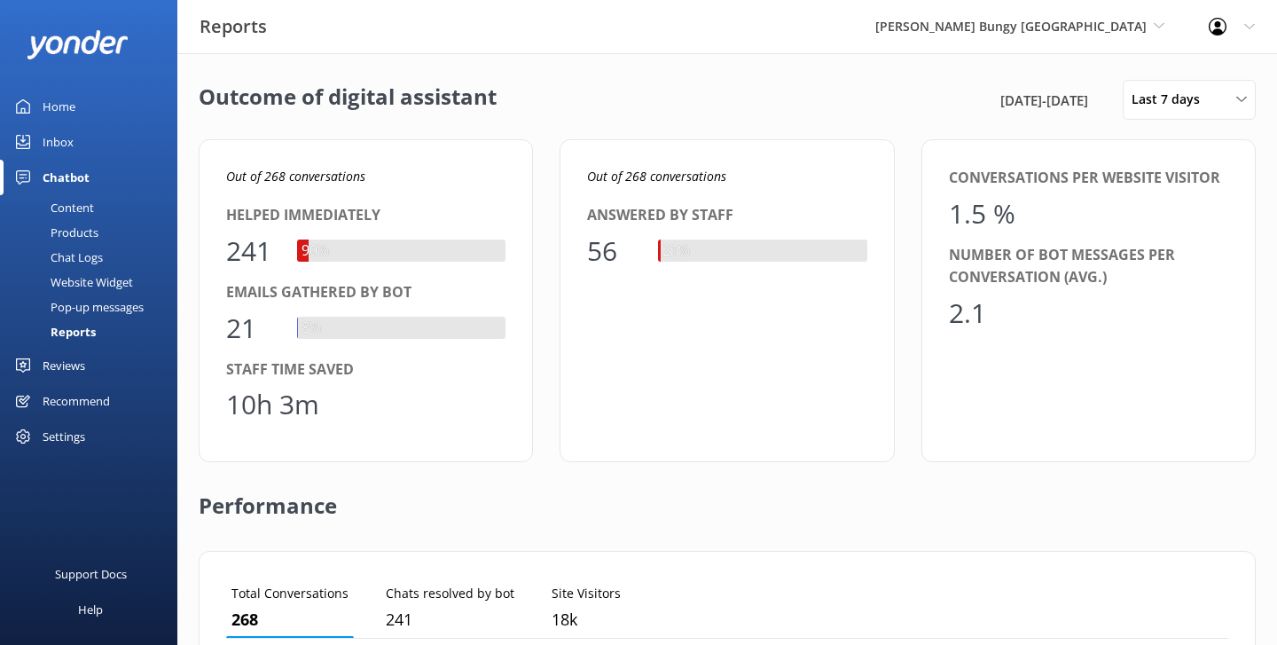
scroll to position [178, 1002]
drag, startPoint x: 929, startPoint y: 102, endPoint x: 1114, endPoint y: 105, distance: 184.5
click at [1114, 105] on div "20th Aug 25 - 27th Aug 25 Last 7 days Last 7 days Last 30 days Last month Last …" at bounding box center [1126, 100] width 260 height 40
drag, startPoint x: 927, startPoint y: 97, endPoint x: 1085, endPoint y: 92, distance: 157.9
click at [1085, 92] on span "20th Aug 25 - 27th Aug 25" at bounding box center [1044, 100] width 88 height 21
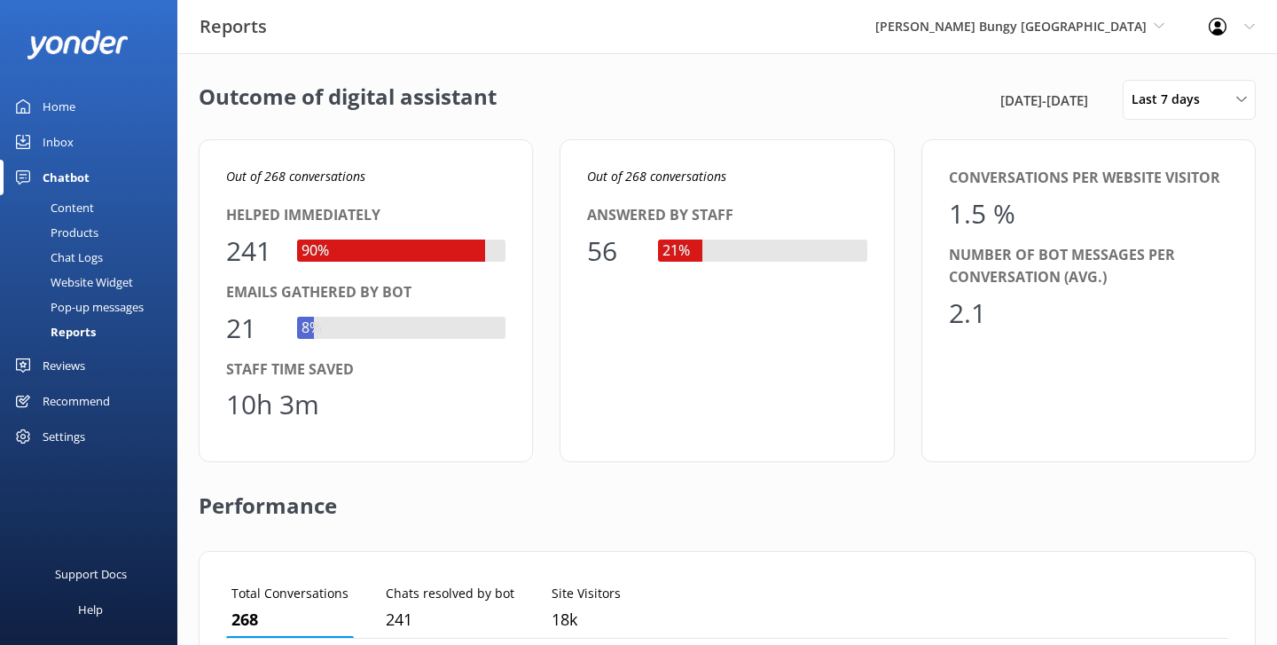
click at [1085, 92] on span "20th Aug 25 - 27th Aug 25" at bounding box center [1044, 100] width 88 height 21
click at [1180, 99] on span "Last 7 days" at bounding box center [1171, 100] width 79 height 20
click at [679, 60] on div "Outcome of digital assistant 20th Aug 25 - 27th Aug 25 Last 7 days Last 7 days …" at bounding box center [727, 644] width 1100 height 1183
drag, startPoint x: 385, startPoint y: 372, endPoint x: 221, endPoint y: 368, distance: 164.1
click at [221, 368] on div "Out of 268 conversations Helped immediately 241 90% Emails gathered by bot 21 8…" at bounding box center [366, 300] width 334 height 323
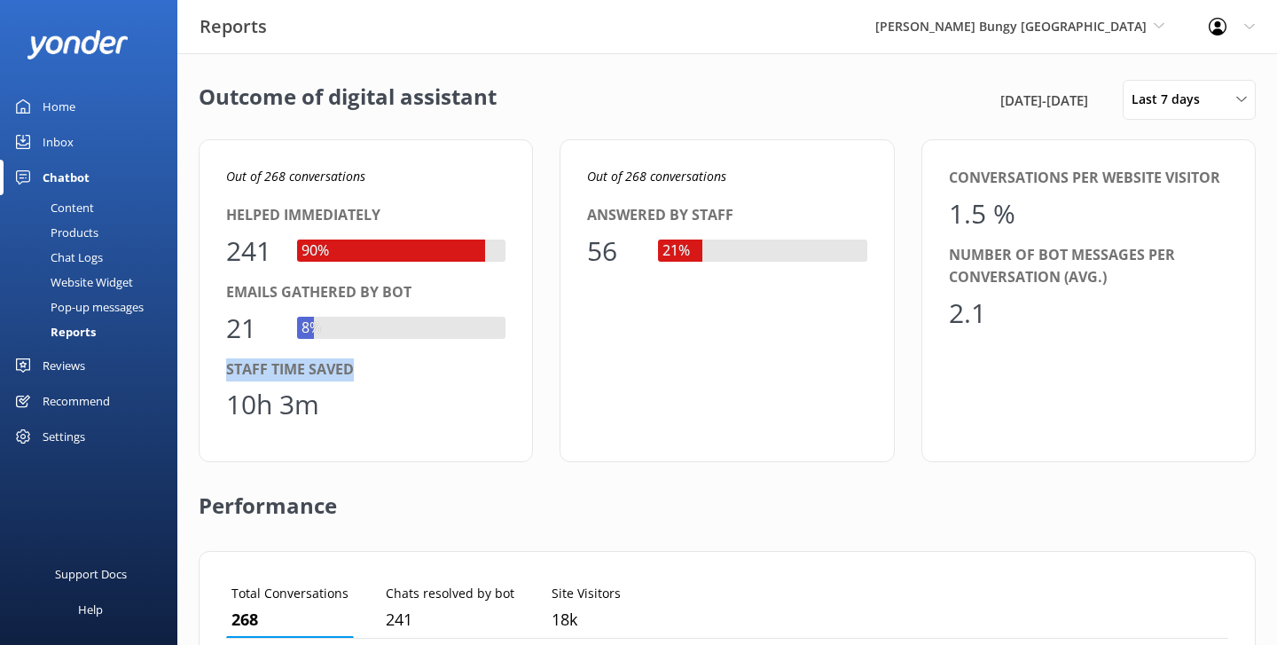
click at [540, 397] on div "Out of 268 conversations Helped immediately 241 90% Emails gathered by bot 21 8…" at bounding box center [727, 300] width 1057 height 323
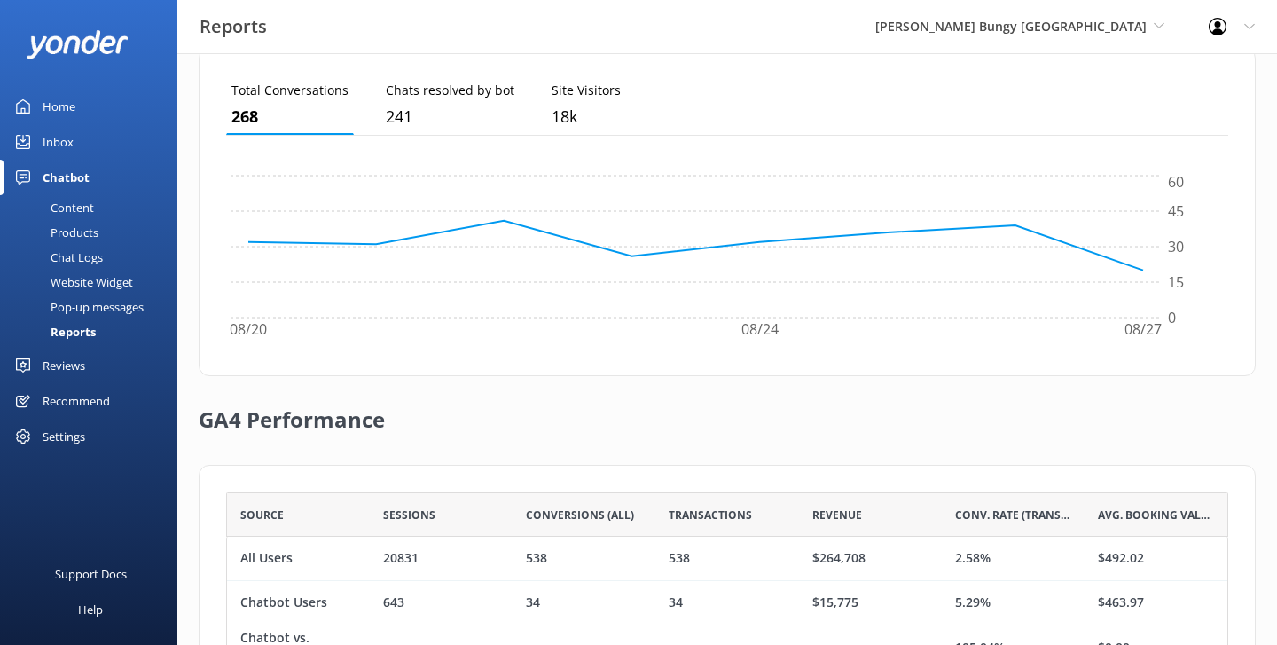
scroll to position [592, 0]
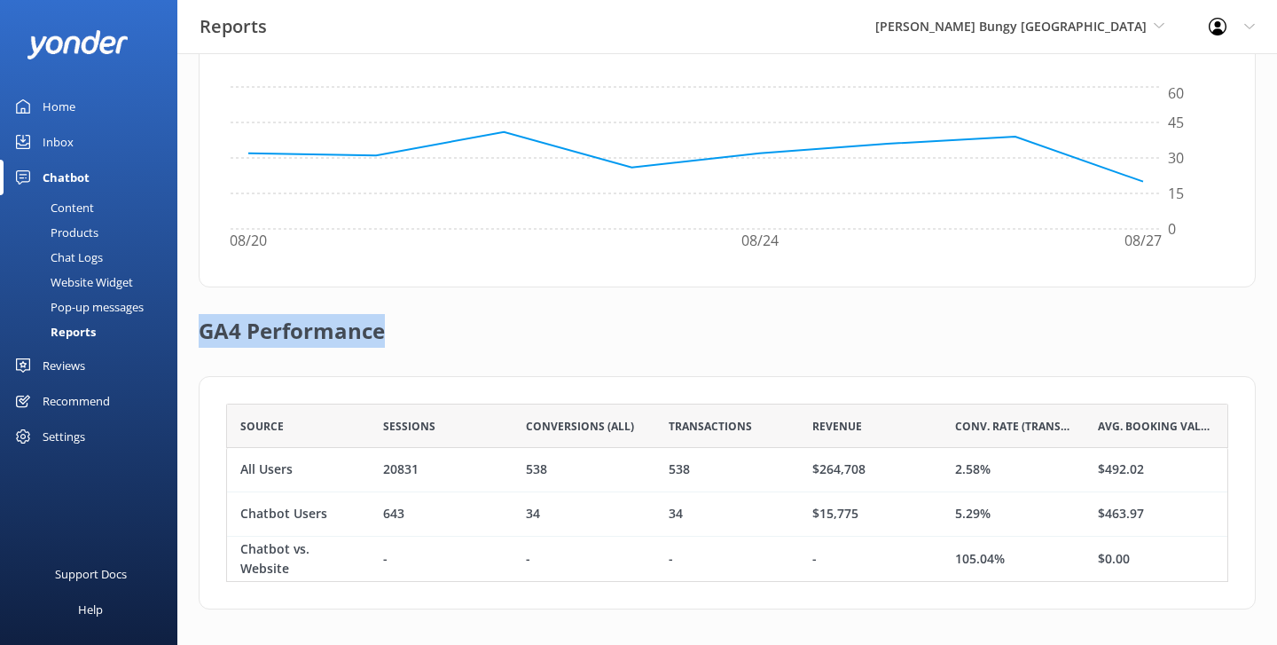
drag, startPoint x: 397, startPoint y: 342, endPoint x: 200, endPoint y: 334, distance: 197.0
click at [200, 334] on div "GA4 Performance" at bounding box center [727, 331] width 1057 height 89
click at [341, 332] on h2 "GA4 Performance" at bounding box center [292, 322] width 186 height 71
drag, startPoint x: 314, startPoint y: 472, endPoint x: 222, endPoint y: 471, distance: 92.2
click at [222, 471] on div "Source Sessions Conversions (All) Transactions Revenue Conv. Rate (Transactions…" at bounding box center [727, 492] width 1057 height 233
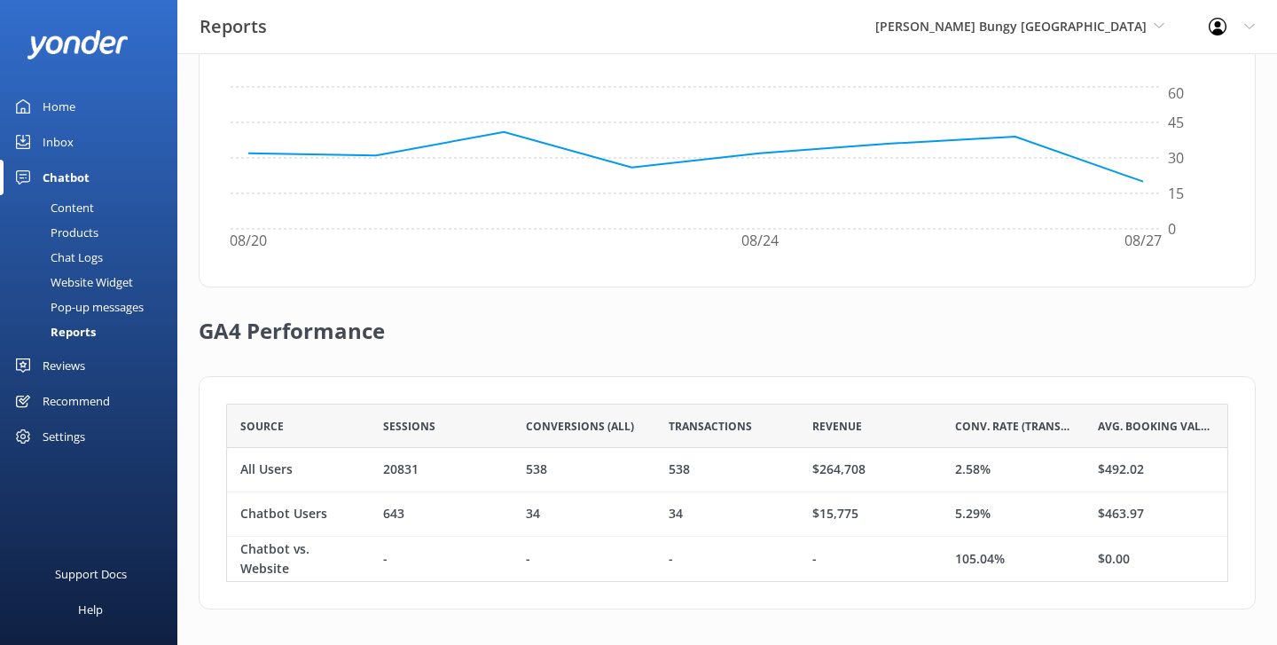
click at [1020, 470] on div "2.58%" at bounding box center [1013, 470] width 143 height 44
drag, startPoint x: 1020, startPoint y: 470, endPoint x: 959, endPoint y: 467, distance: 61.3
click at [959, 467] on div "2.58%" at bounding box center [1013, 470] width 143 height 44
click at [932, 377] on div "Source Sessions Conversions (All) Transactions Revenue Conv. Rate (Transactions…" at bounding box center [727, 492] width 1057 height 233
drag, startPoint x: 310, startPoint y: 462, endPoint x: 240, endPoint y: 460, distance: 70.1
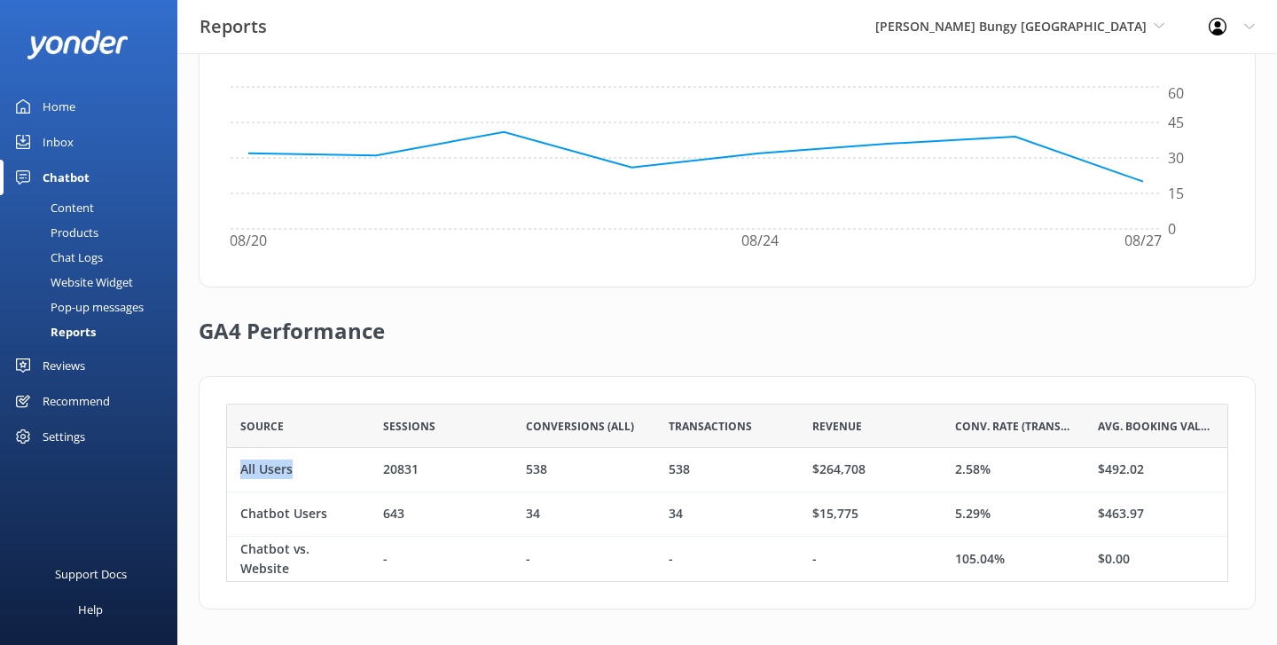
click at [240, 460] on div "All Users" at bounding box center [298, 470] width 143 height 44
click at [942, 400] on div "Source Sessions Conversions (All) Transactions Revenue Conv. Rate (Transactions…" at bounding box center [727, 492] width 1057 height 233
drag, startPoint x: 337, startPoint y: 518, endPoint x: 236, endPoint y: 515, distance: 101.1
click at [236, 515] on div "Chatbot Users" at bounding box center [298, 514] width 143 height 44
drag, startPoint x: 1027, startPoint y: 513, endPoint x: 938, endPoint y: 506, distance: 89.0
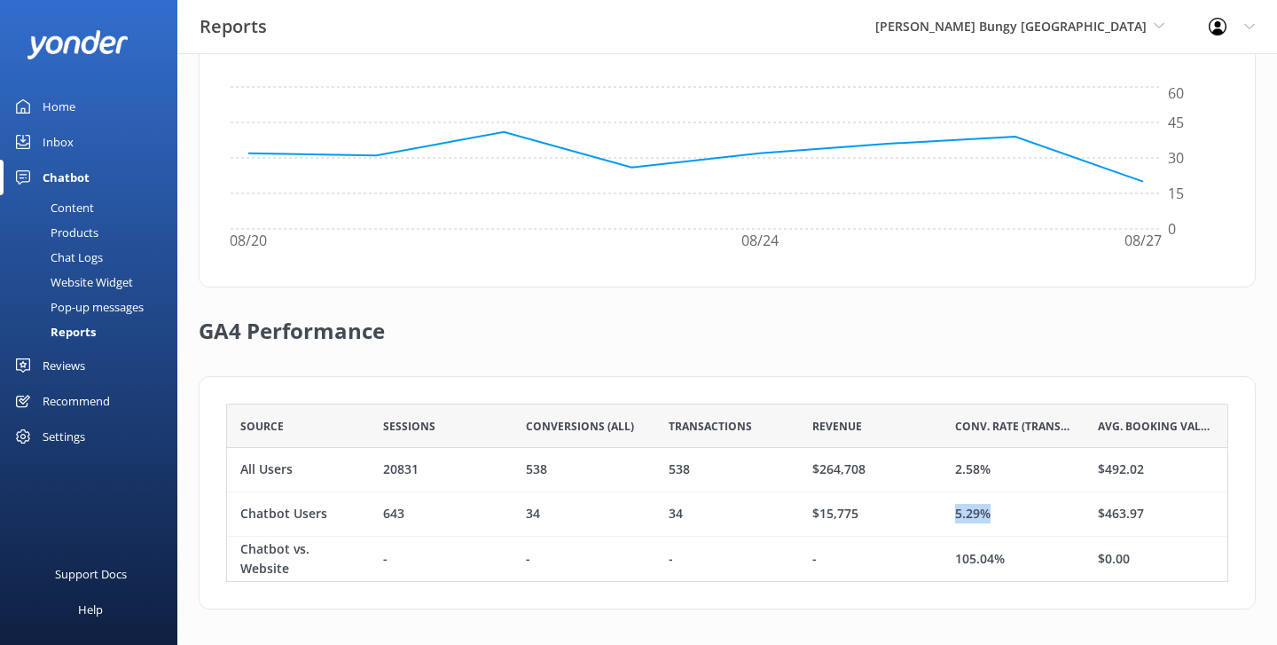
click at [938, 506] on div "Chatbot Users 643 34 34 $15,775 5.29% $463.97" at bounding box center [727, 514] width 1002 height 44
click at [993, 512] on div "5.29%" at bounding box center [1013, 514] width 143 height 44
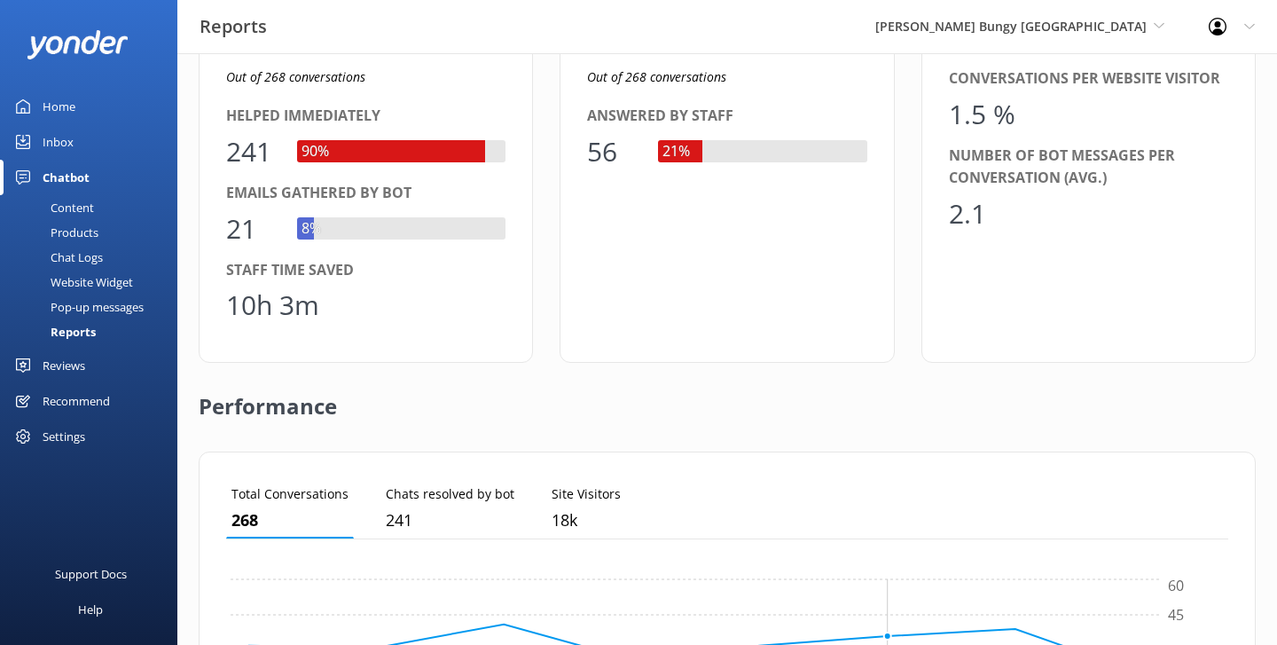
scroll to position [0, 0]
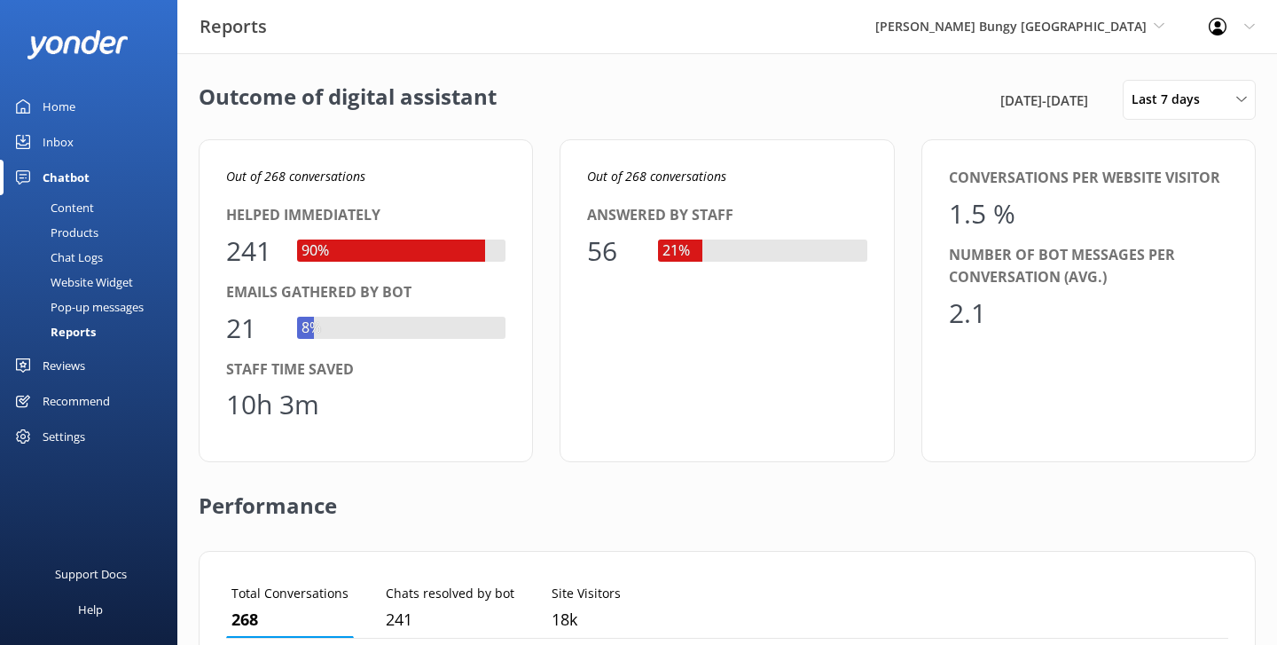
click at [110, 208] on link "Content" at bounding box center [94, 207] width 167 height 25
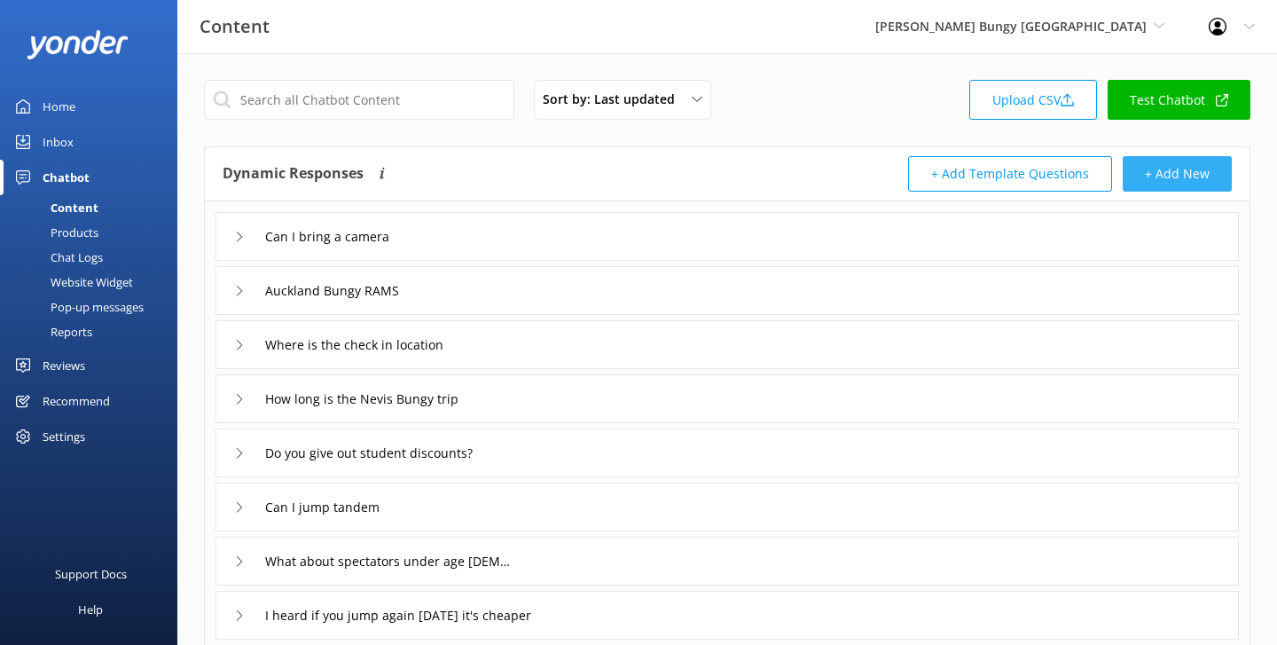
click at [1169, 180] on button "+ Add New" at bounding box center [1177, 173] width 109 height 35
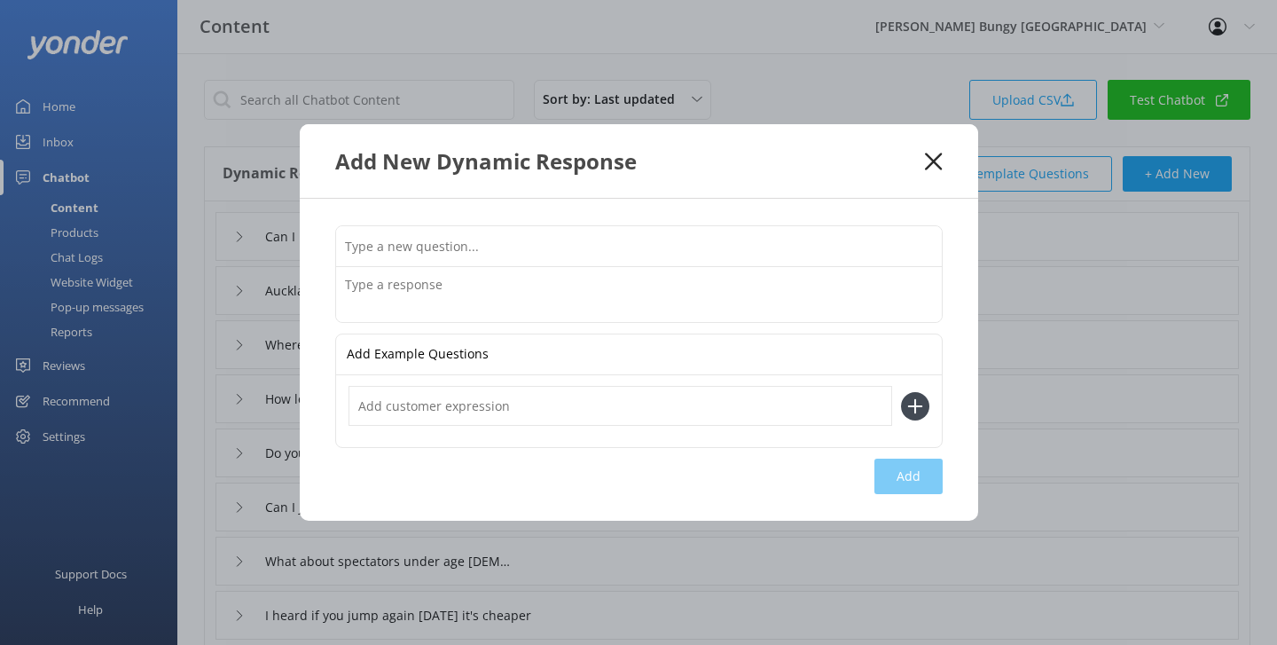
click at [936, 153] on icon at bounding box center [933, 162] width 17 height 18
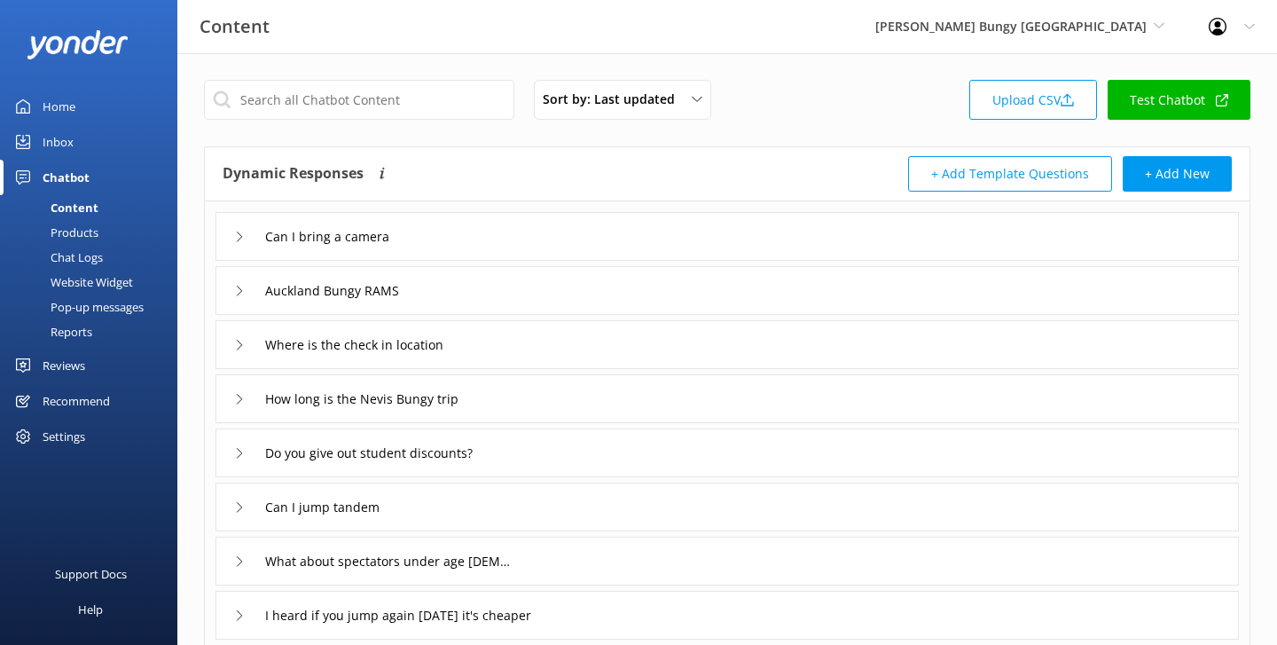
click at [440, 238] on div "Can I bring a camera" at bounding box center [727, 236] width 1023 height 49
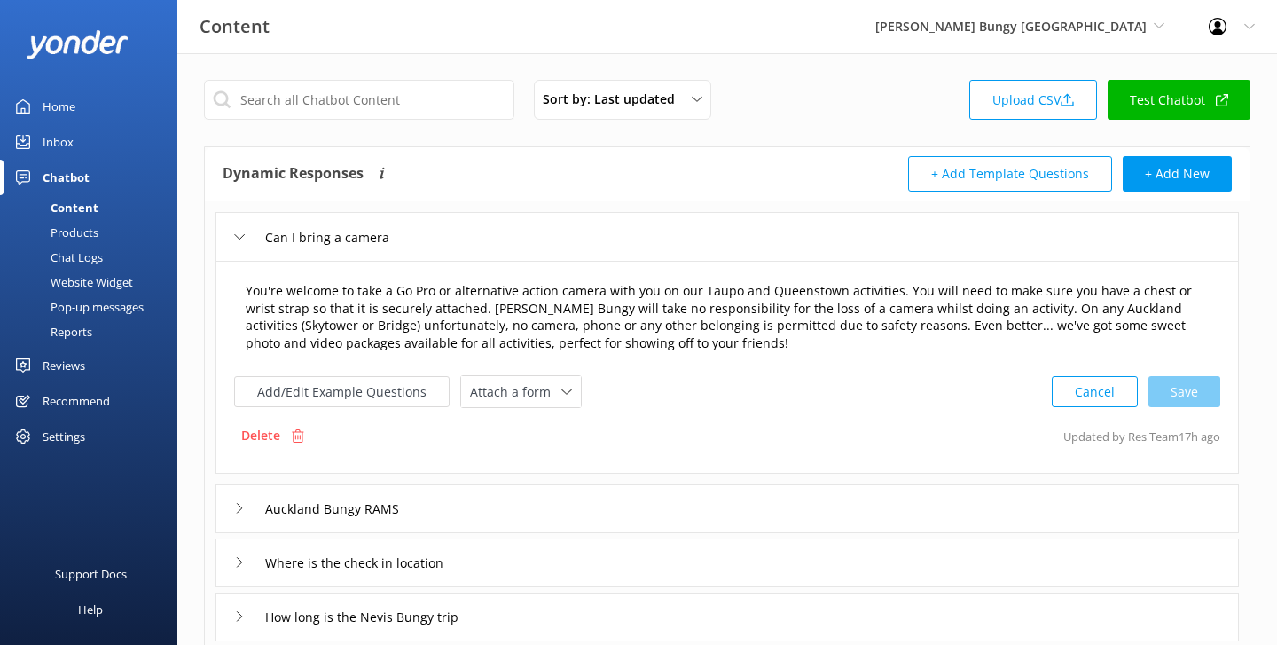
click at [702, 302] on textarea "You're welcome to take a Go Pro or alternative action camera with you on our Ta…" at bounding box center [727, 317] width 983 height 90
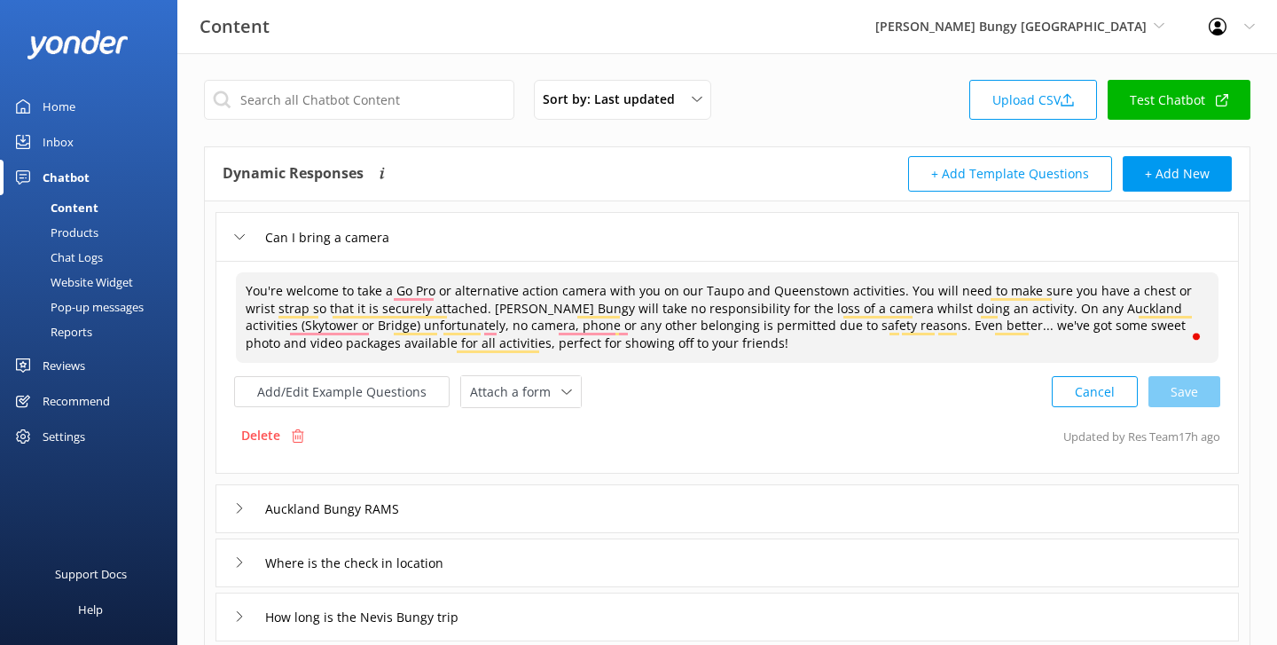
click at [245, 240] on div "Can I bring a camera" at bounding box center [315, 237] width 163 height 29
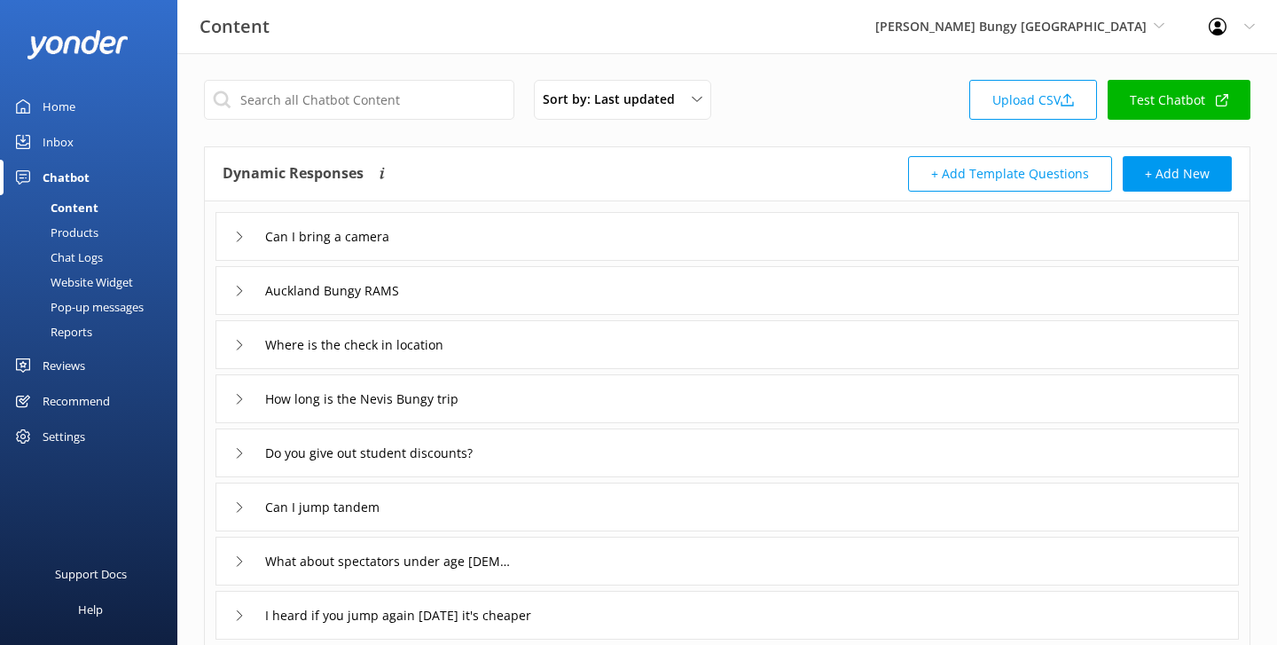
click at [79, 104] on link "Home" at bounding box center [88, 106] width 177 height 35
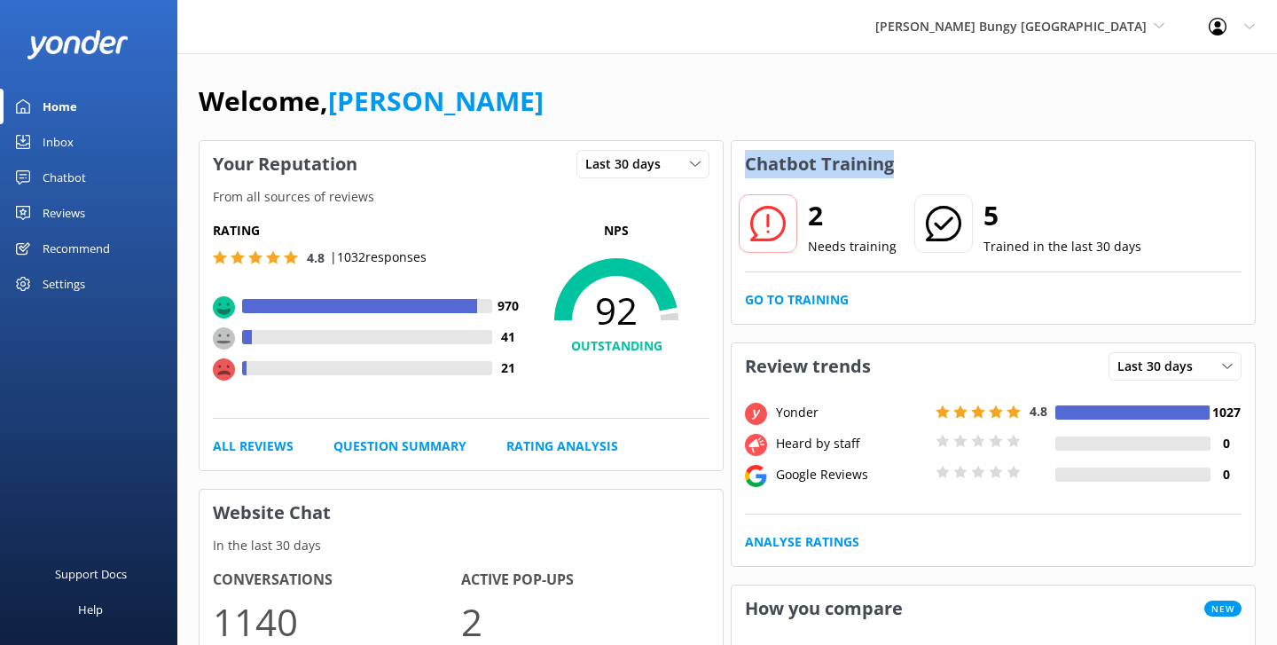
drag, startPoint x: 908, startPoint y: 171, endPoint x: 742, endPoint y: 168, distance: 165.9
click at [742, 168] on div "Chatbot Training" at bounding box center [993, 164] width 523 height 46
click at [874, 132] on div "Welcome, Danny" at bounding box center [727, 110] width 1057 height 60
click at [775, 298] on link "Go to Training" at bounding box center [797, 300] width 104 height 20
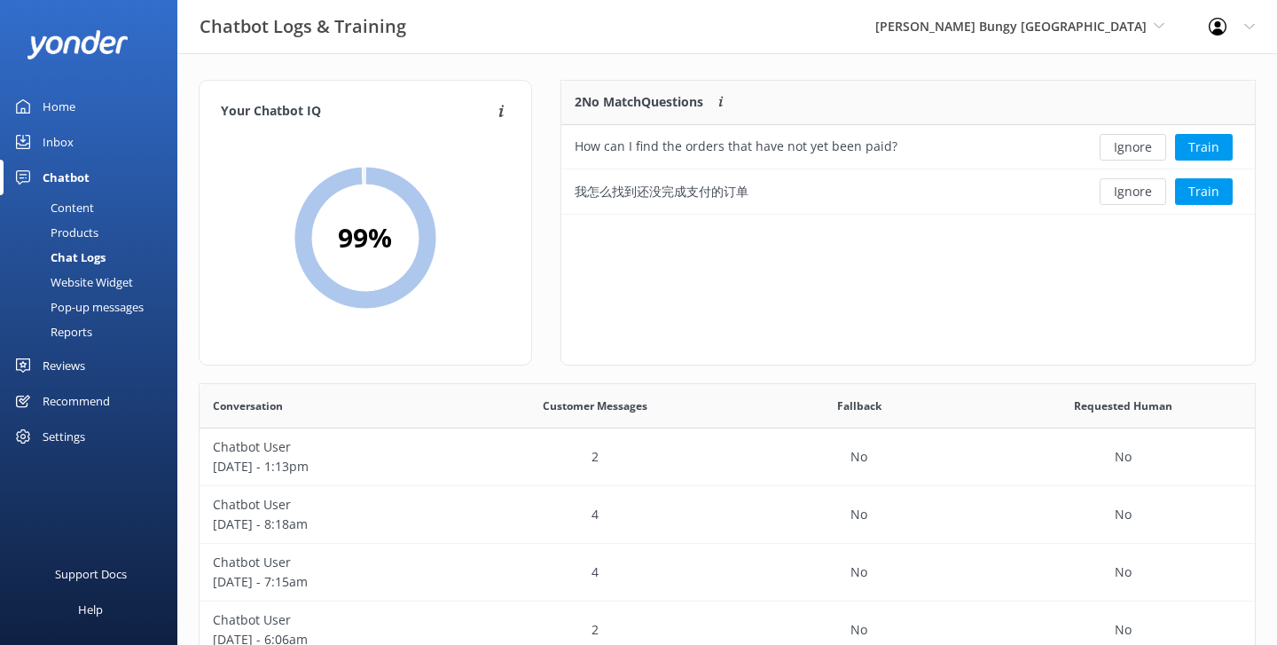
scroll to position [622, 1055]
drag, startPoint x: 571, startPoint y: 100, endPoint x: 707, endPoint y: 112, distance: 136.2
click at [707, 112] on div "2 No Match Questions Customers sometimes ask questions that don't fully match a…" at bounding box center [819, 103] width 516 height 44
click at [836, 106] on div "2 No Match Questions Customers sometimes ask questions that don't fully match a…" at bounding box center [819, 103] width 516 height 44
click at [702, 139] on div "How can I find the orders that have not yet been paid?" at bounding box center [736, 147] width 323 height 20
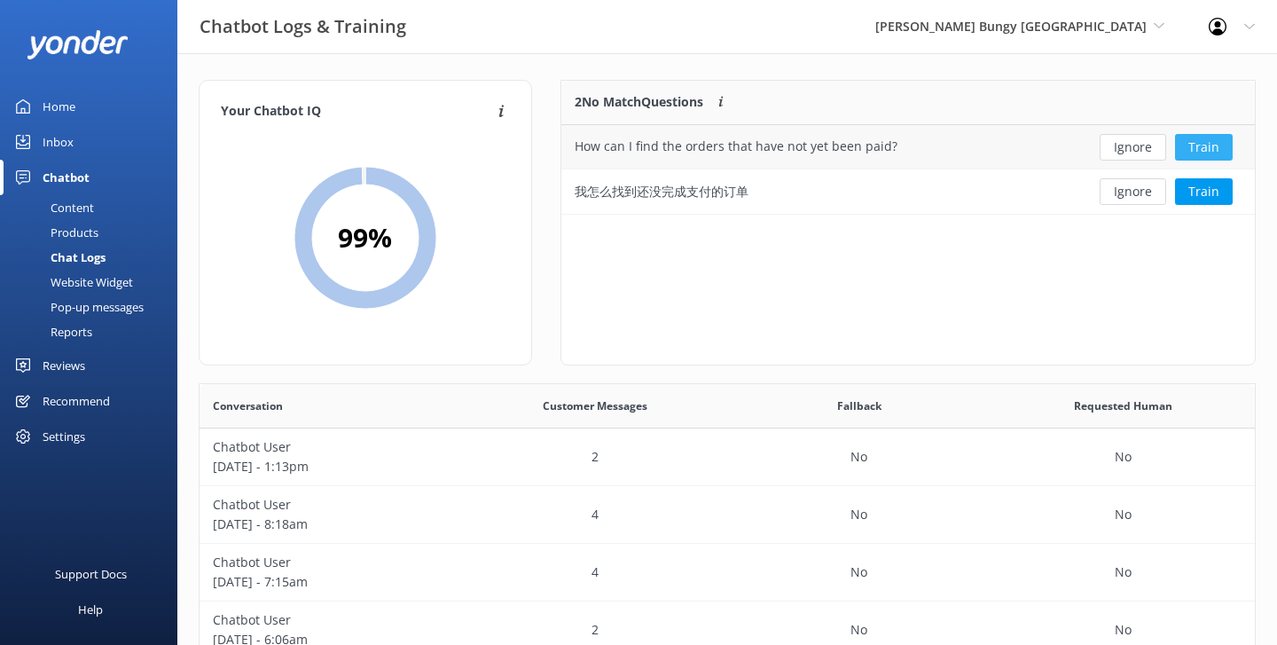
click at [1207, 145] on button "Train" at bounding box center [1204, 147] width 58 height 27
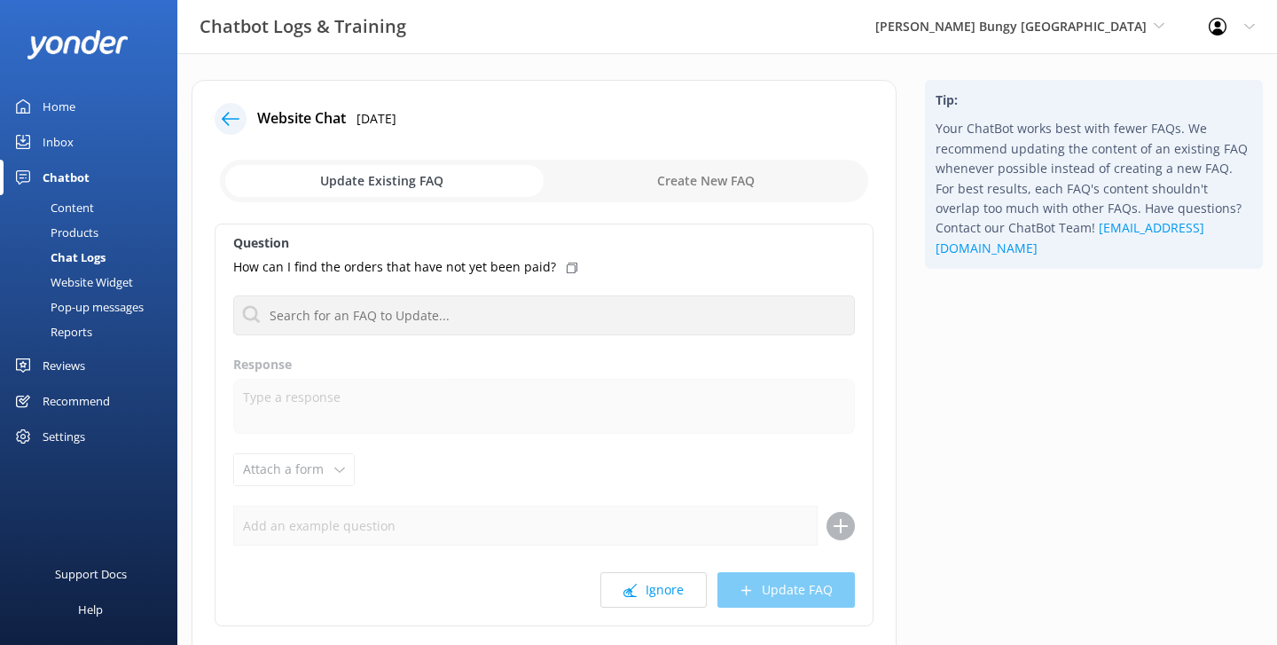
click at [239, 117] on div at bounding box center [231, 119] width 32 height 32
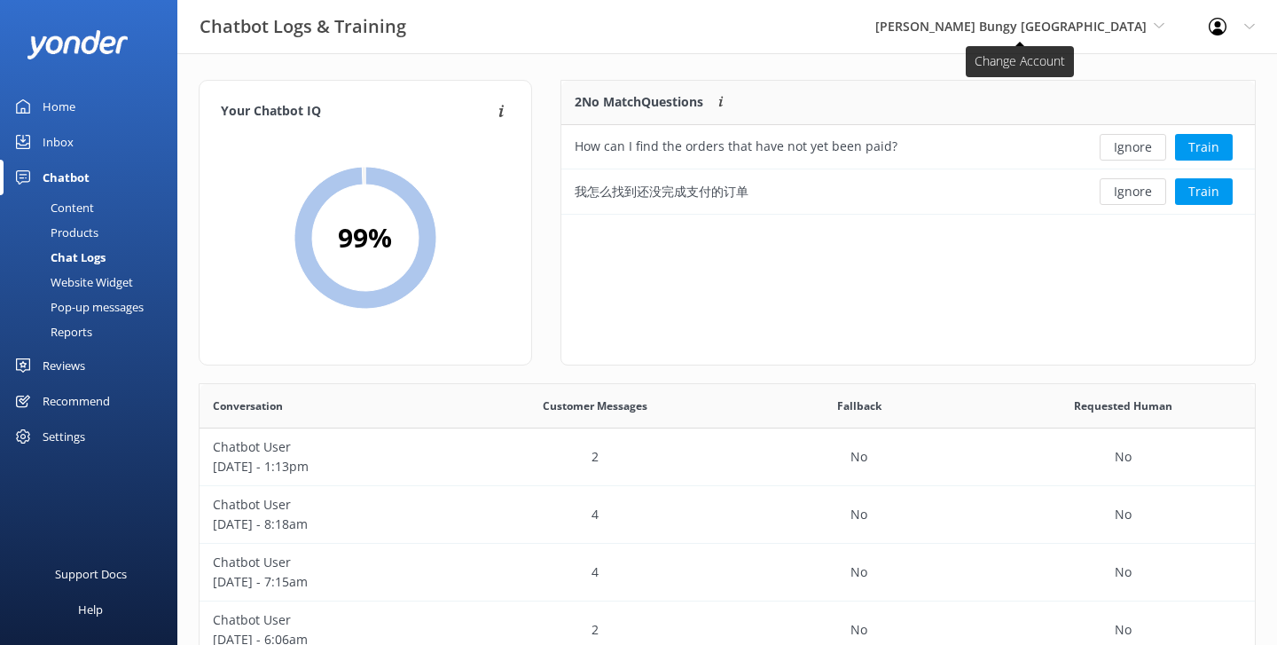
click at [1060, 24] on span "[PERSON_NAME] Bungy [GEOGRAPHIC_DATA]" at bounding box center [1010, 26] width 271 height 17
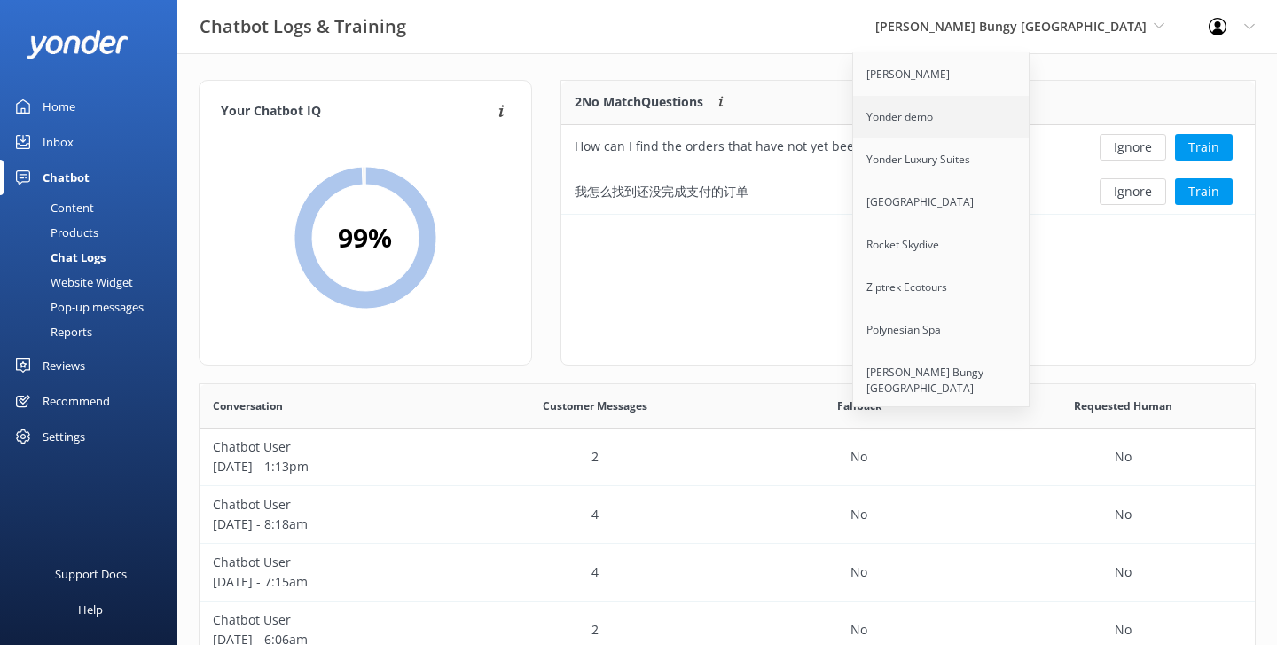
click at [1007, 132] on link "Yonder demo" at bounding box center [941, 117] width 177 height 43
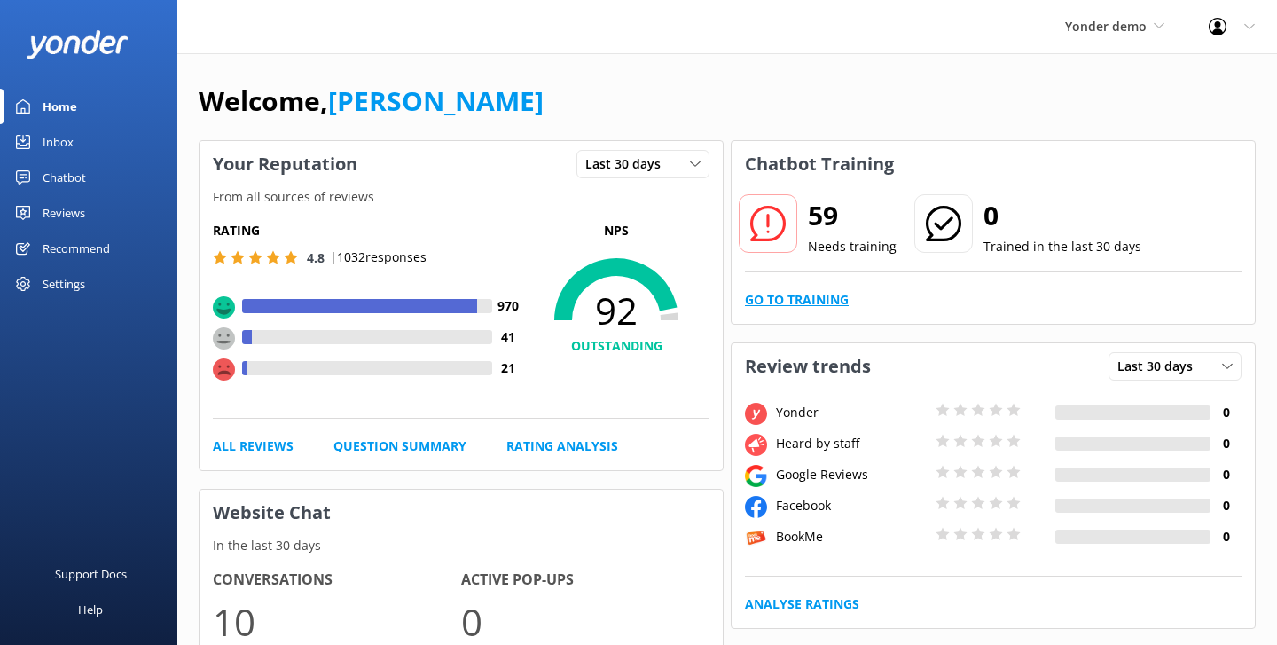
click at [822, 304] on link "Go to Training" at bounding box center [797, 300] width 104 height 20
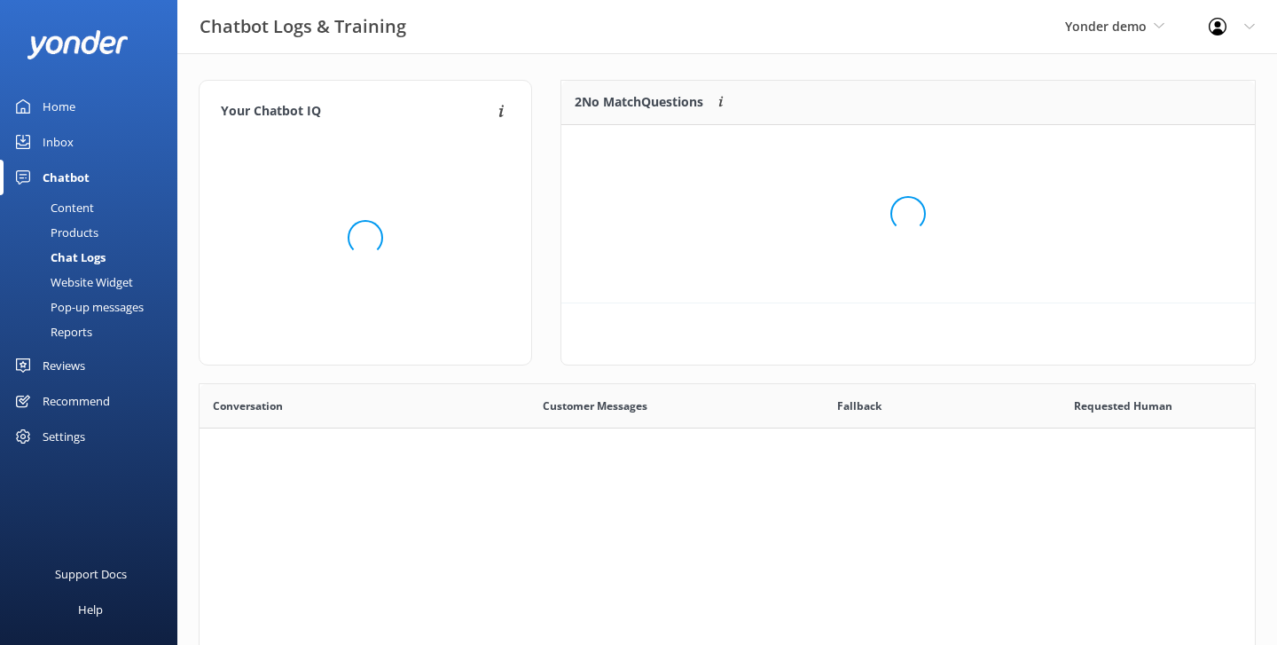
scroll to position [622, 1055]
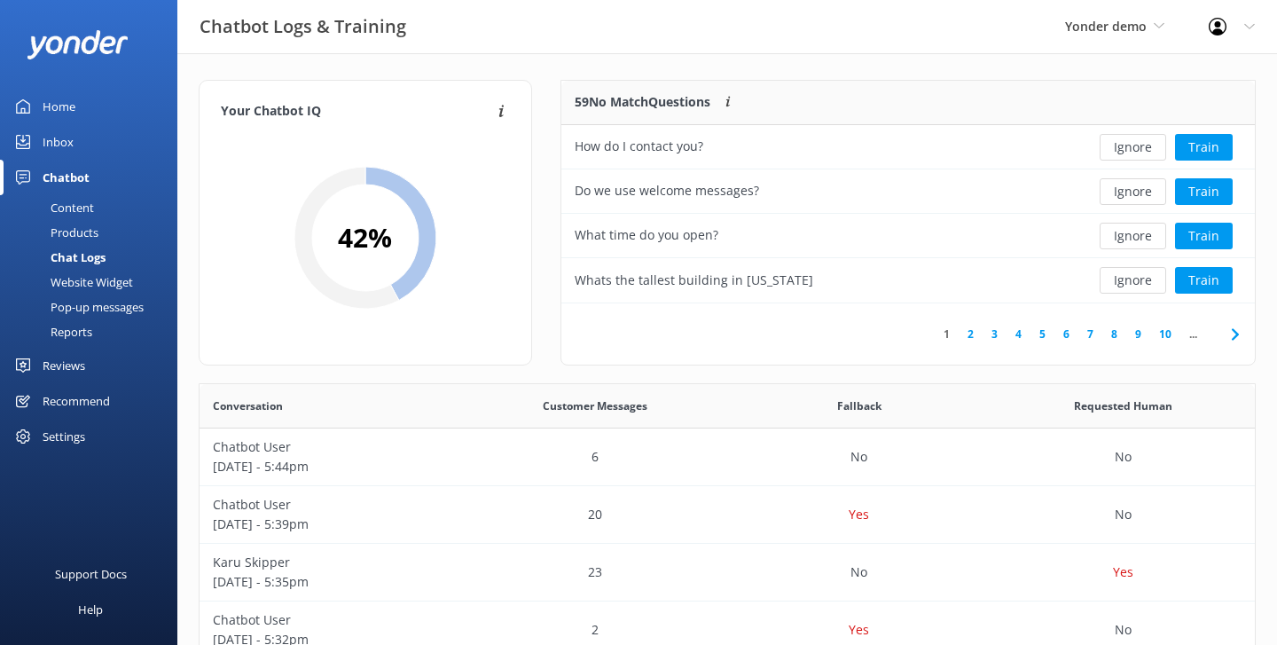
click at [67, 281] on div "Website Widget" at bounding box center [72, 282] width 122 height 25
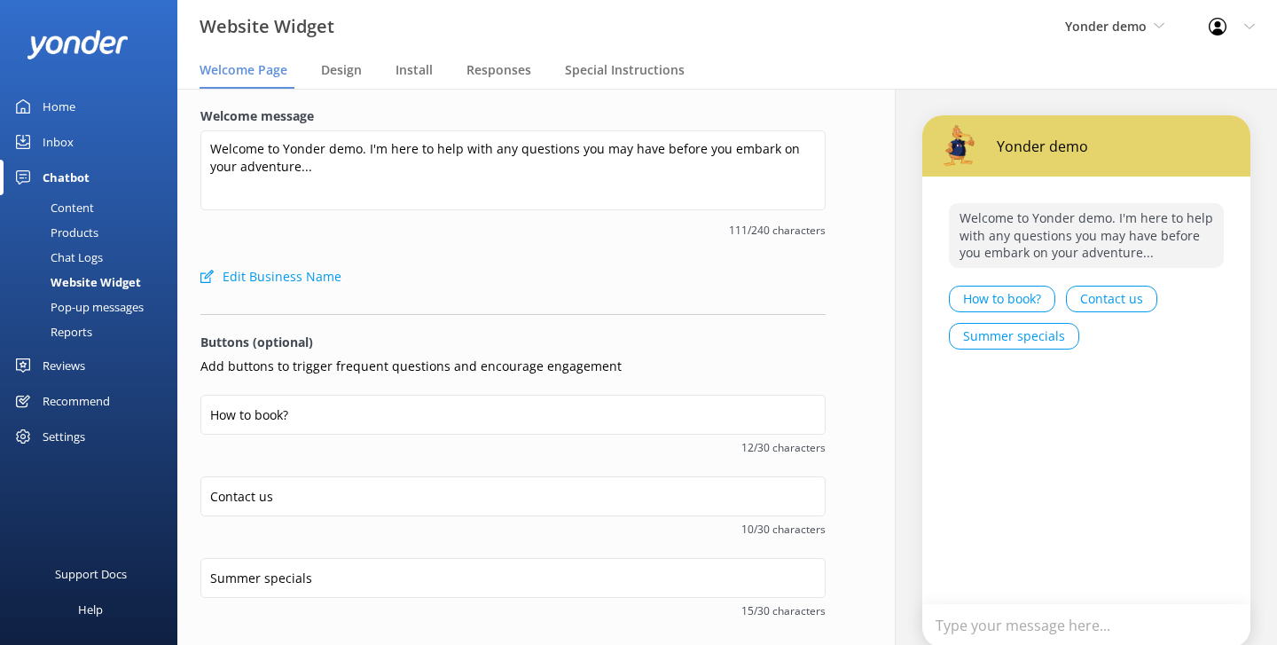
click at [70, 224] on div "Products" at bounding box center [55, 232] width 88 height 25
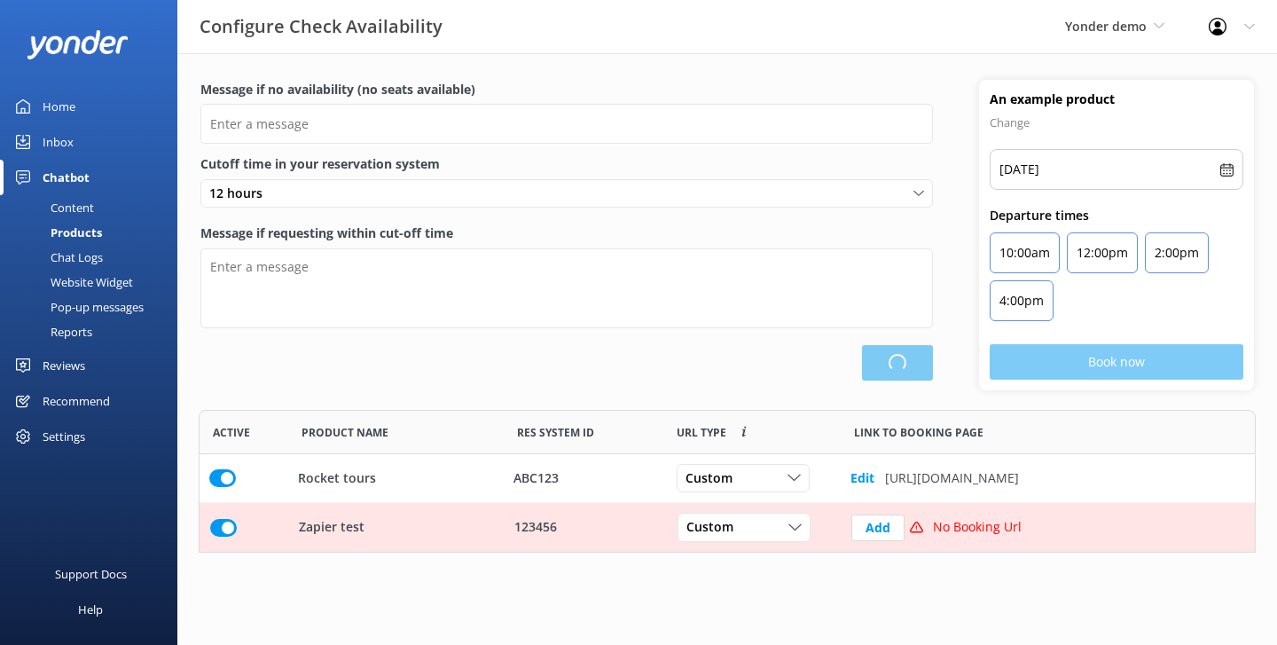
scroll to position [143, 1057]
click at [72, 205] on div "Content" at bounding box center [52, 207] width 83 height 25
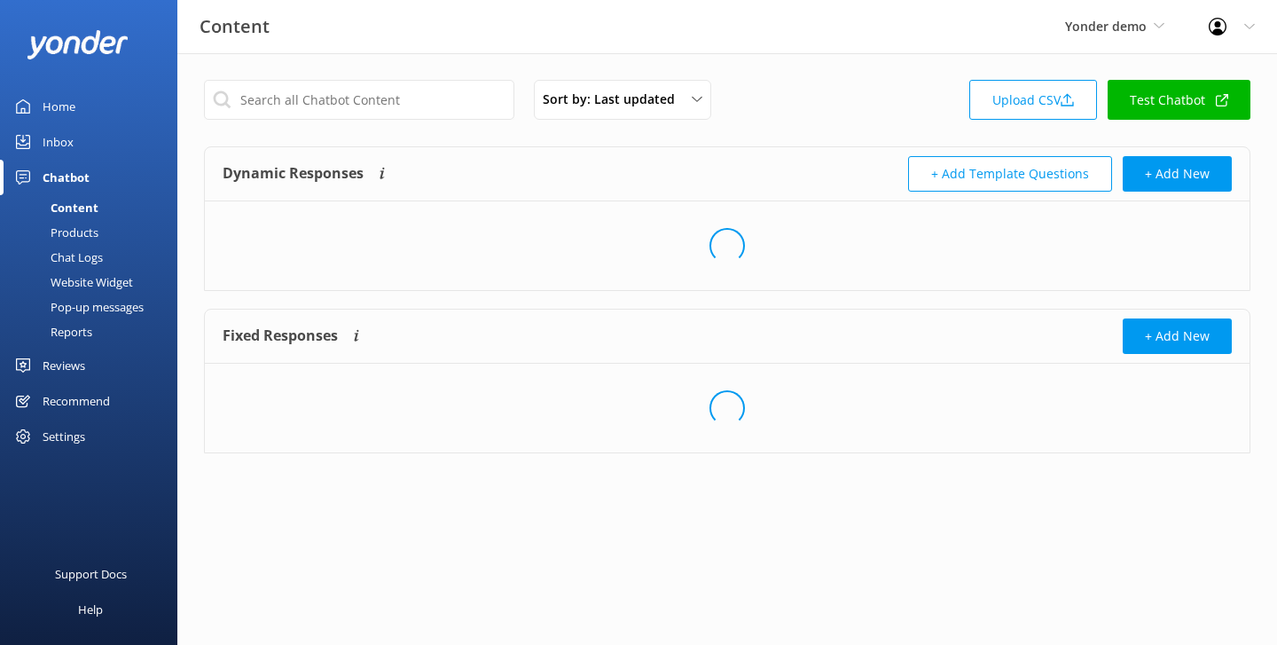
click at [61, 145] on div "Inbox" at bounding box center [58, 141] width 31 height 35
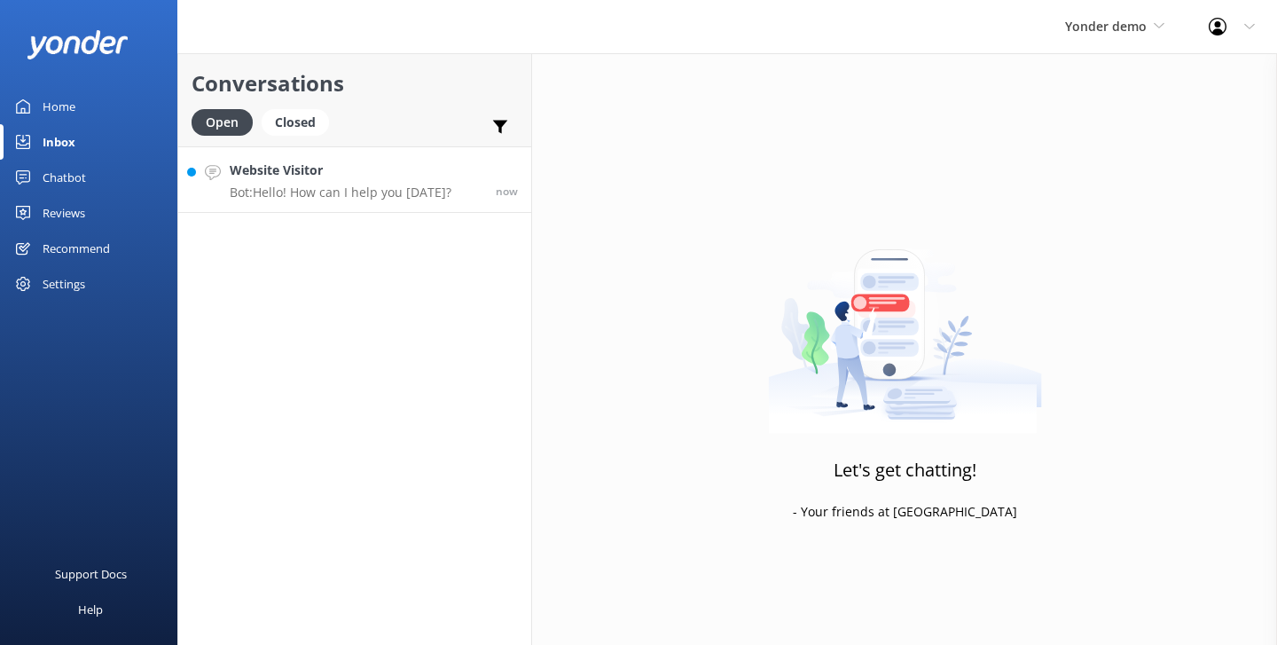
click at [416, 193] on p "Bot: Hello! How can I help you [DATE]?" at bounding box center [341, 192] width 222 height 16
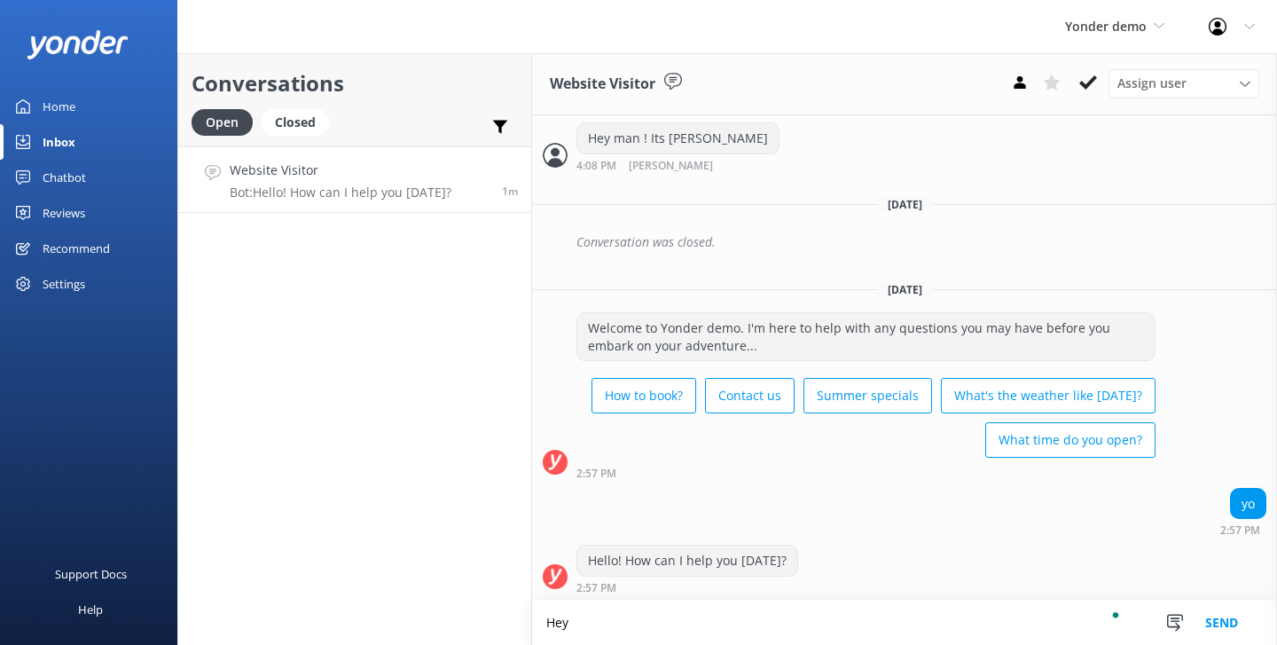
scroll to position [396, 0]
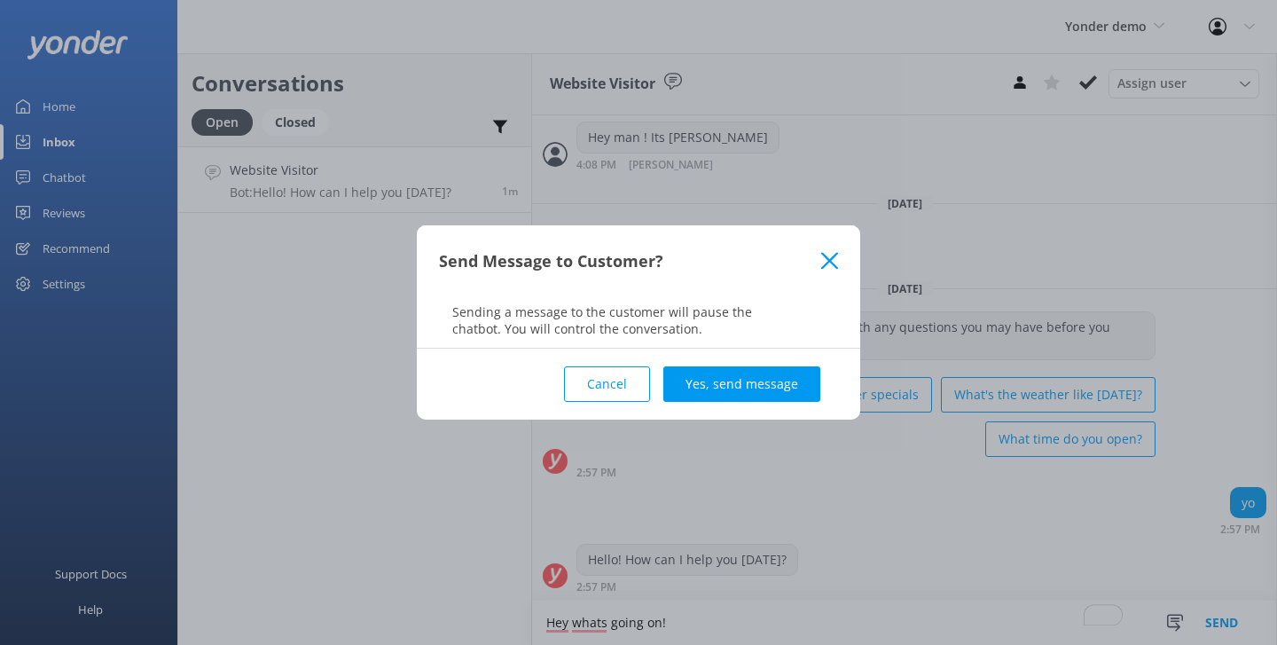
type textarea "Hey whats going on!"
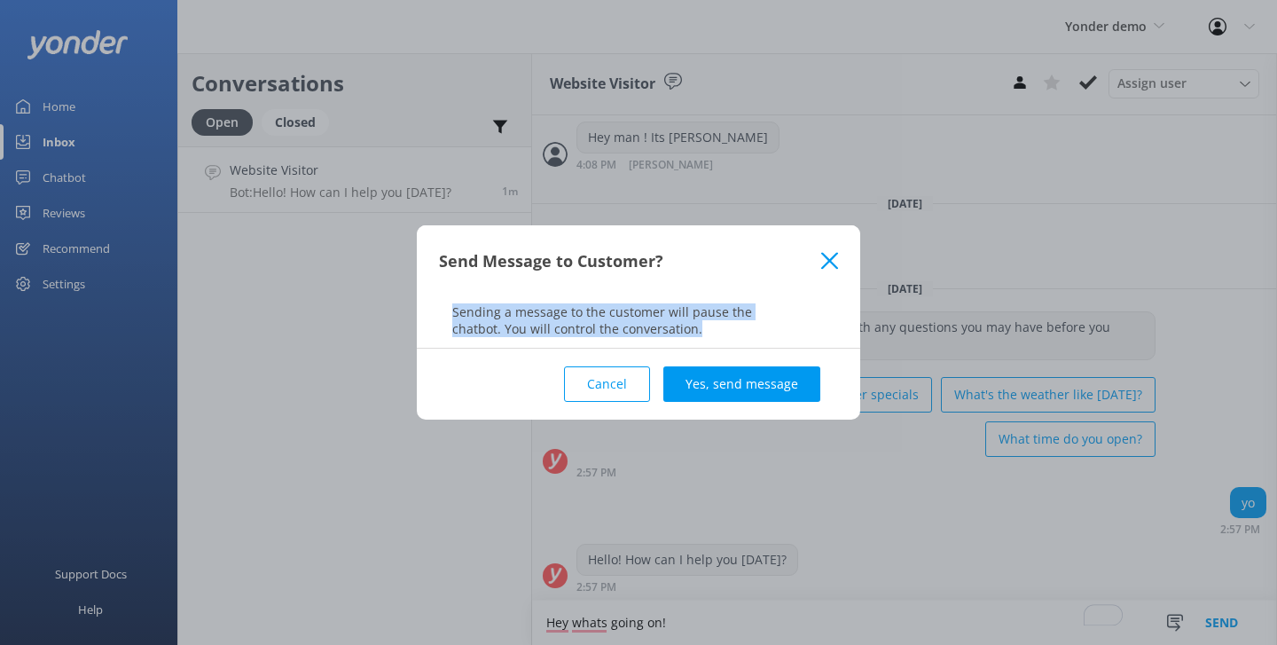
drag, startPoint x: 672, startPoint y: 339, endPoint x: 412, endPoint y: 287, distance: 264.9
click at [412, 287] on div "Send Message to Customer? Sending a message to the customer will pause the chat…" at bounding box center [638, 322] width 1277 height 645
click at [529, 294] on div "Send Message to Customer?" at bounding box center [638, 260] width 443 height 71
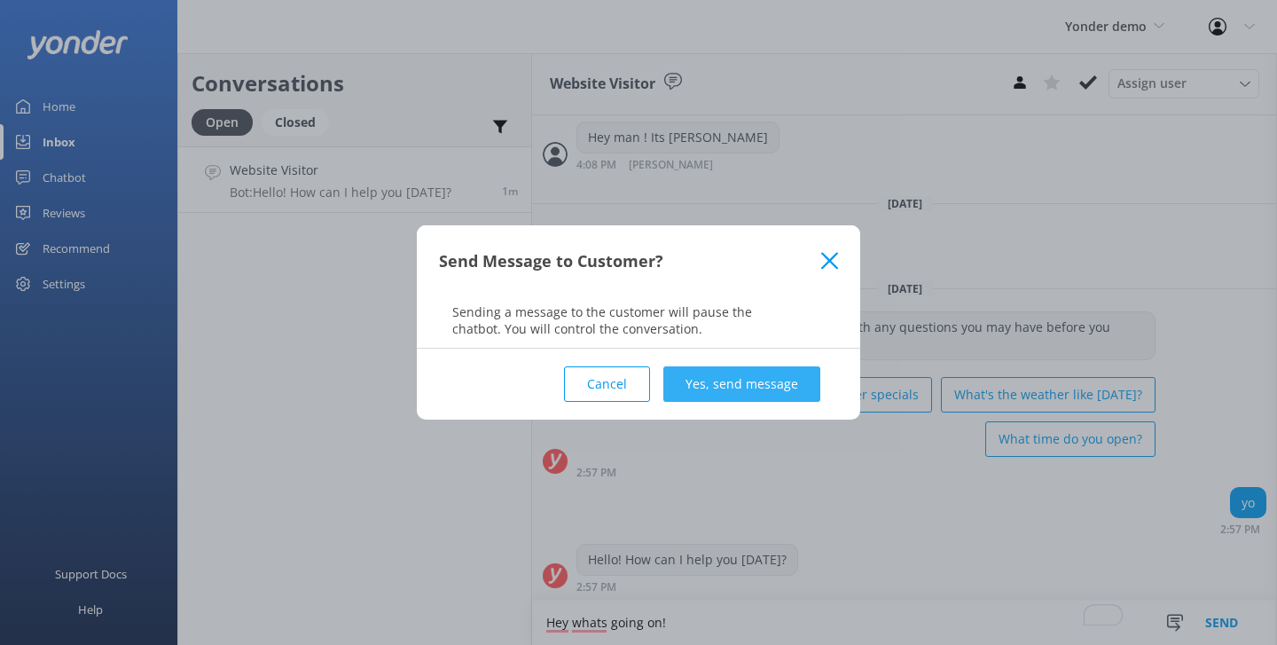
click at [697, 377] on button "Yes, send message" at bounding box center [741, 383] width 157 height 35
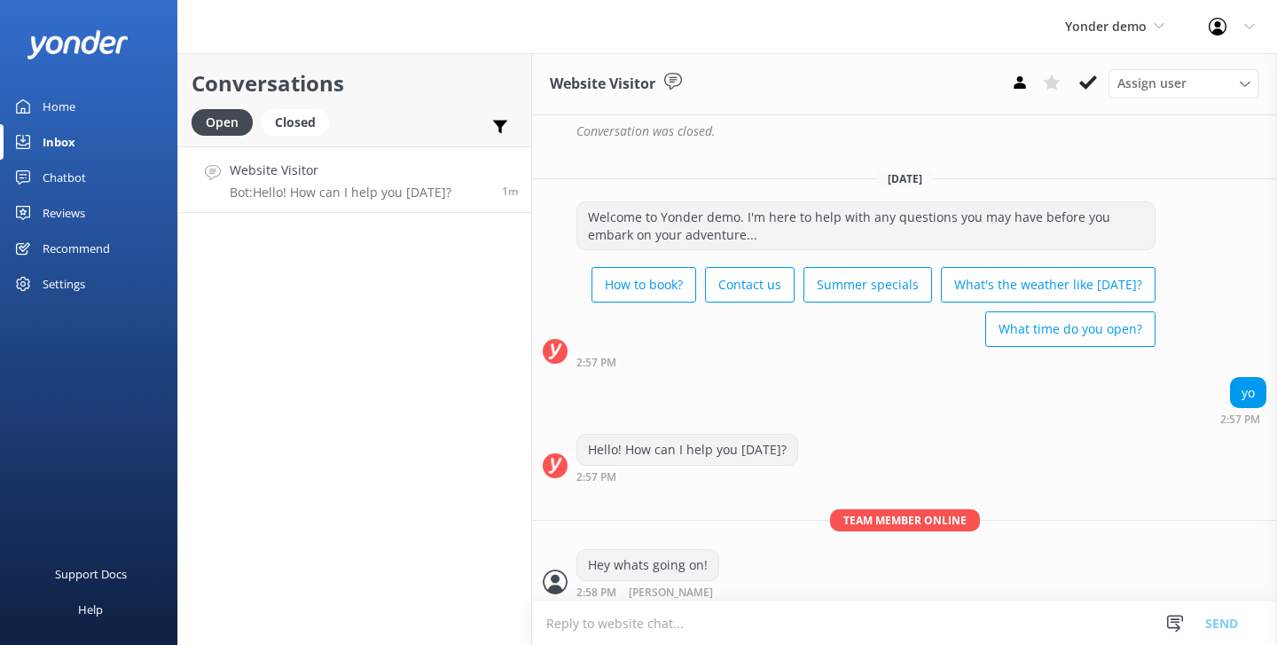
scroll to position [511, 0]
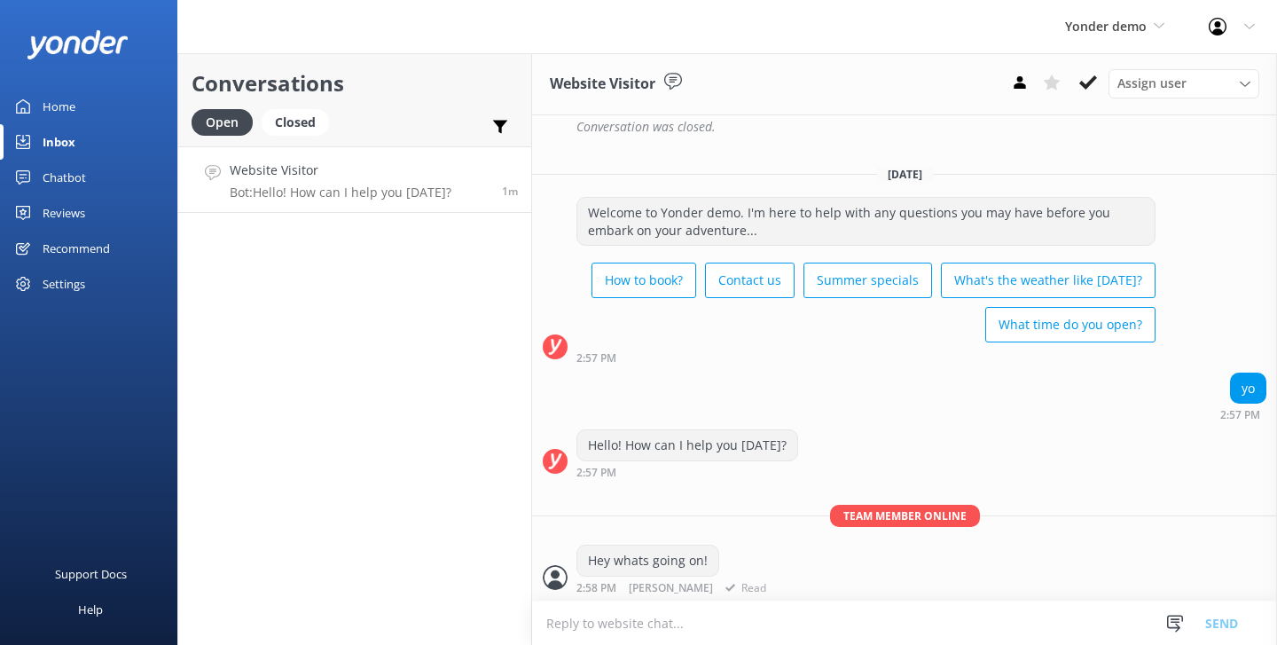
click at [734, 590] on div "Hey whats going on! 2:58 PM [PERSON_NAME]" at bounding box center [904, 569] width 745 height 49
click at [843, 31] on div "Yonder demo Yonder Zipline Yonder demo Yonder Luxury Suites Yonder Holiday Park…" at bounding box center [638, 26] width 1277 height 53
click at [1106, 31] on span "Yonder demo" at bounding box center [1106, 26] width 82 height 17
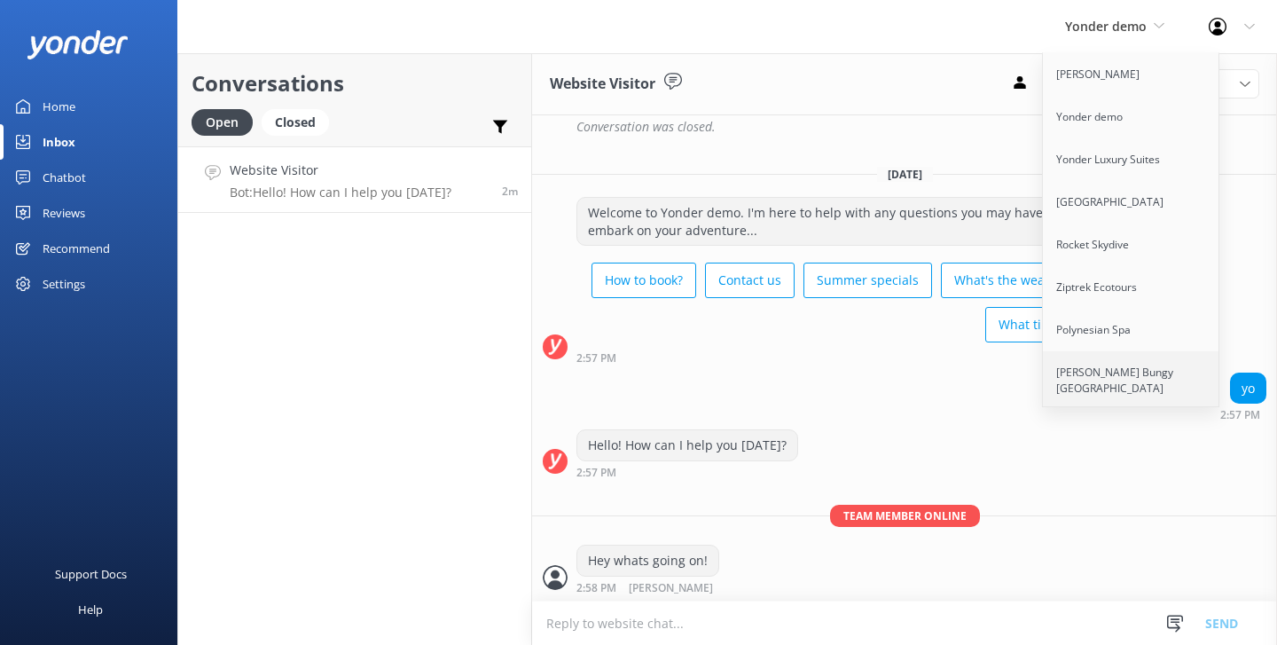
click at [1071, 383] on link "[PERSON_NAME] Bungy [GEOGRAPHIC_DATA]" at bounding box center [1131, 380] width 177 height 59
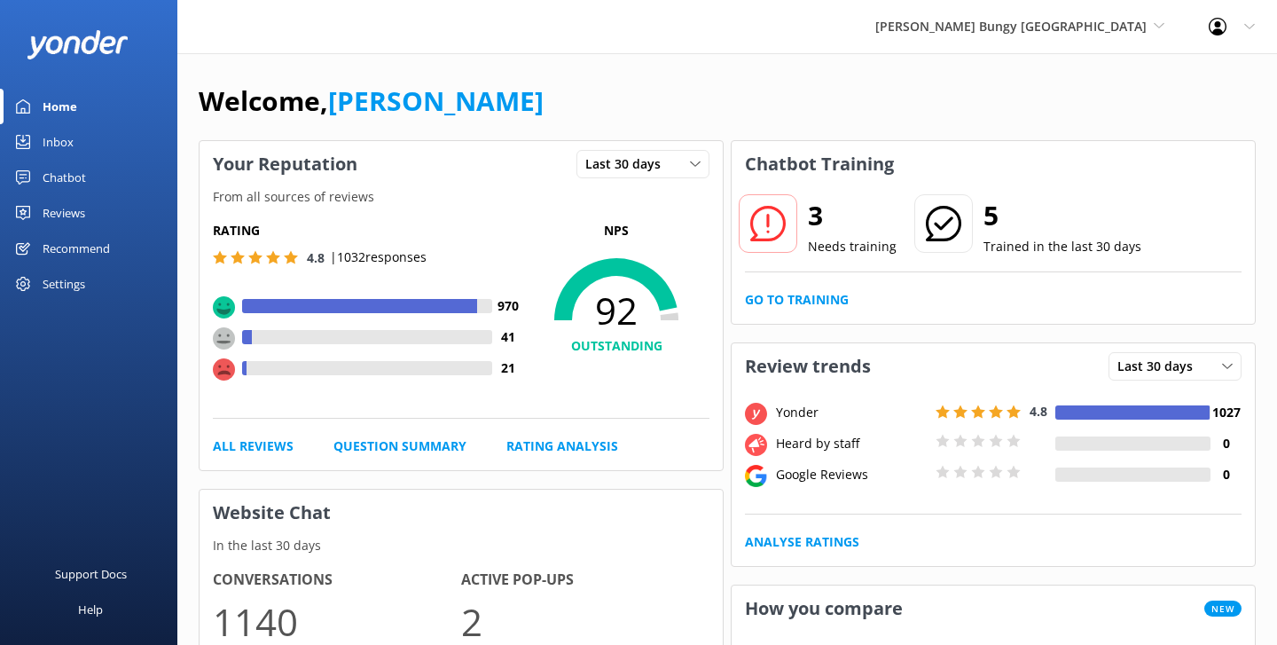
click at [528, 83] on div "Welcome, [PERSON_NAME]" at bounding box center [727, 110] width 1057 height 60
click at [76, 214] on div "Reviews" at bounding box center [64, 212] width 43 height 35
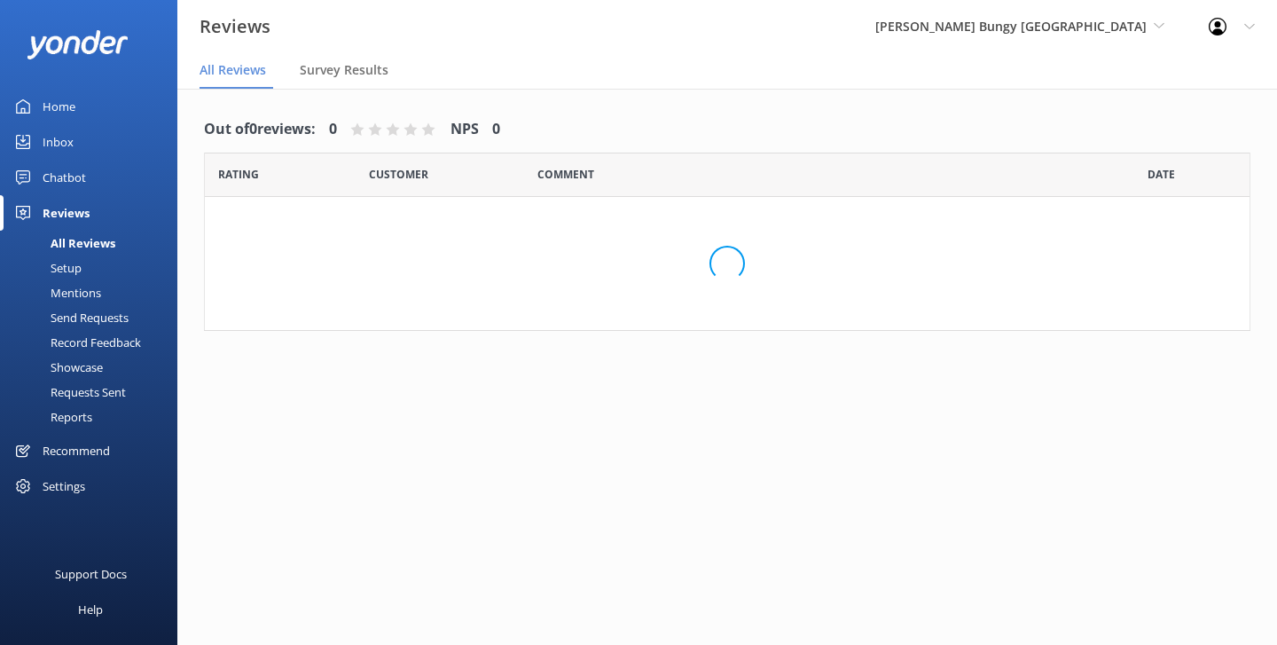
click at [76, 214] on div "Reviews" at bounding box center [66, 212] width 47 height 35
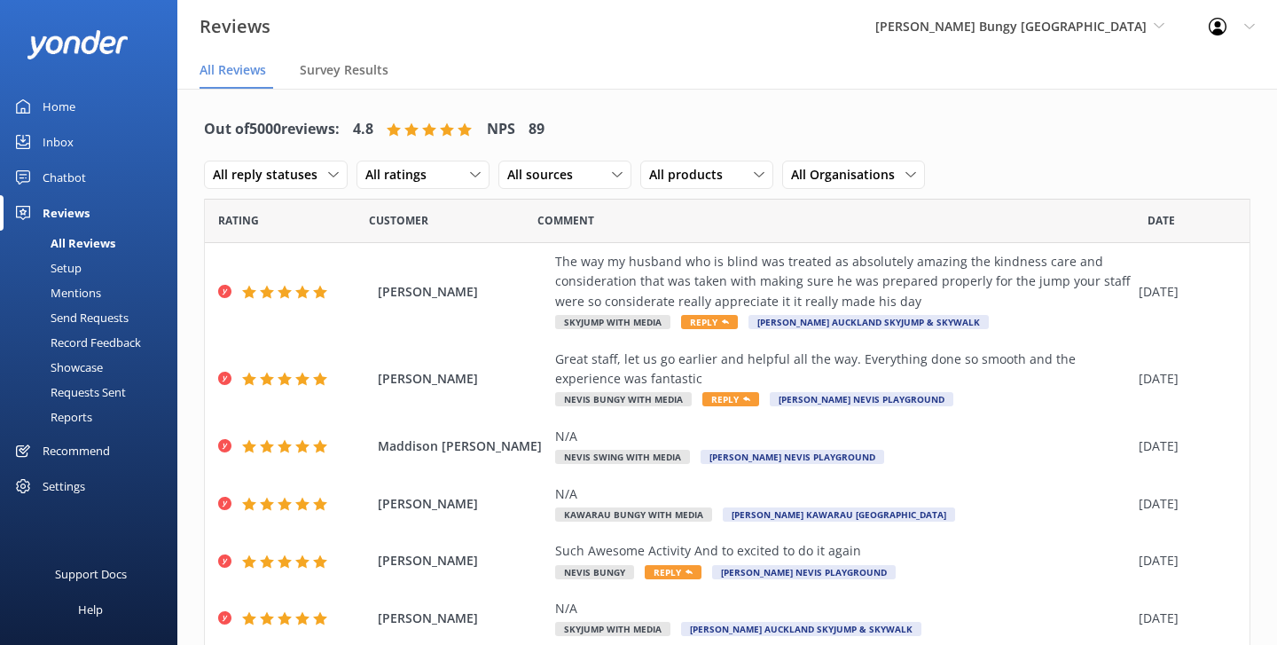
click at [77, 269] on div "Setup" at bounding box center [46, 267] width 71 height 25
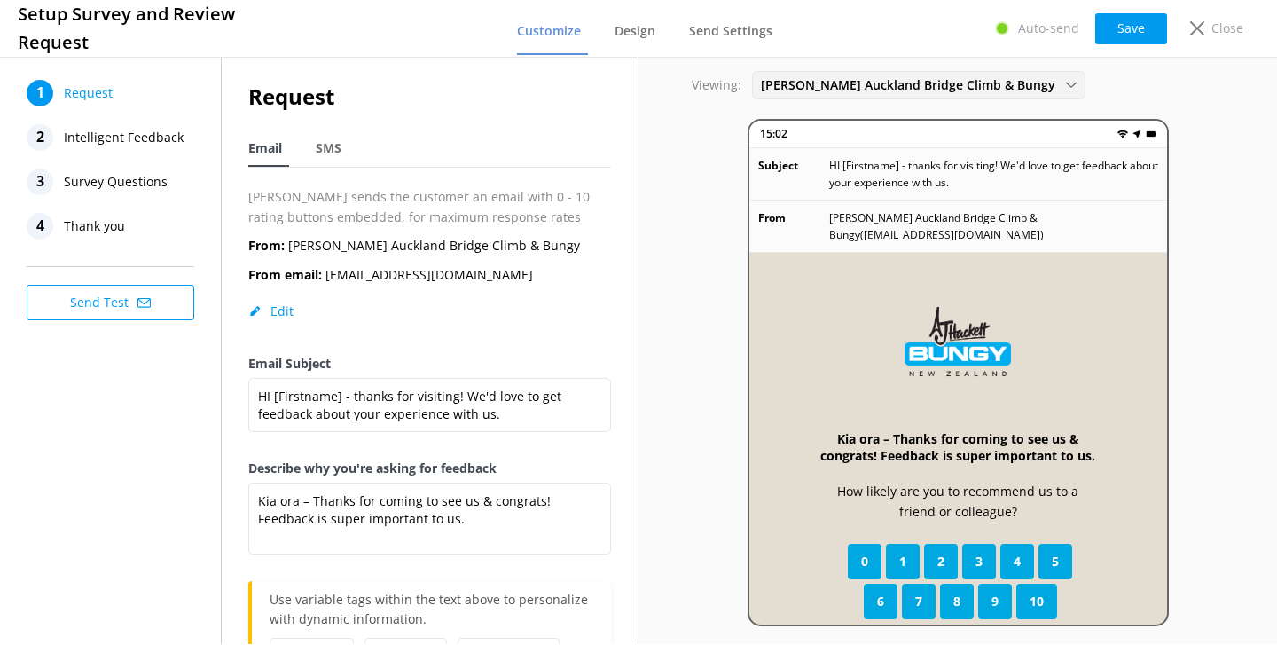
click at [899, 74] on div "[PERSON_NAME] Auckland Bridge Climb & Bungy [PERSON_NAME] [GEOGRAPHIC_DATA] Cli…" at bounding box center [918, 85] width 333 height 28
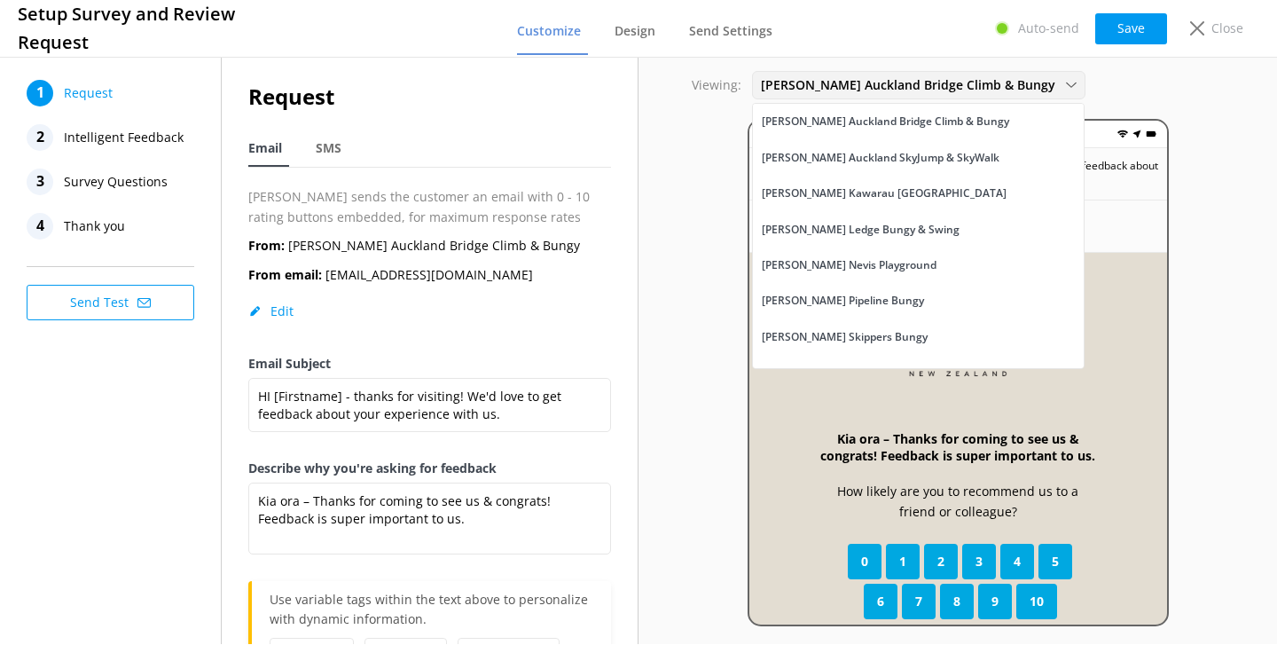
click at [885, 88] on span "[PERSON_NAME] Auckland Bridge Climb & Bungy" at bounding box center [913, 85] width 305 height 20
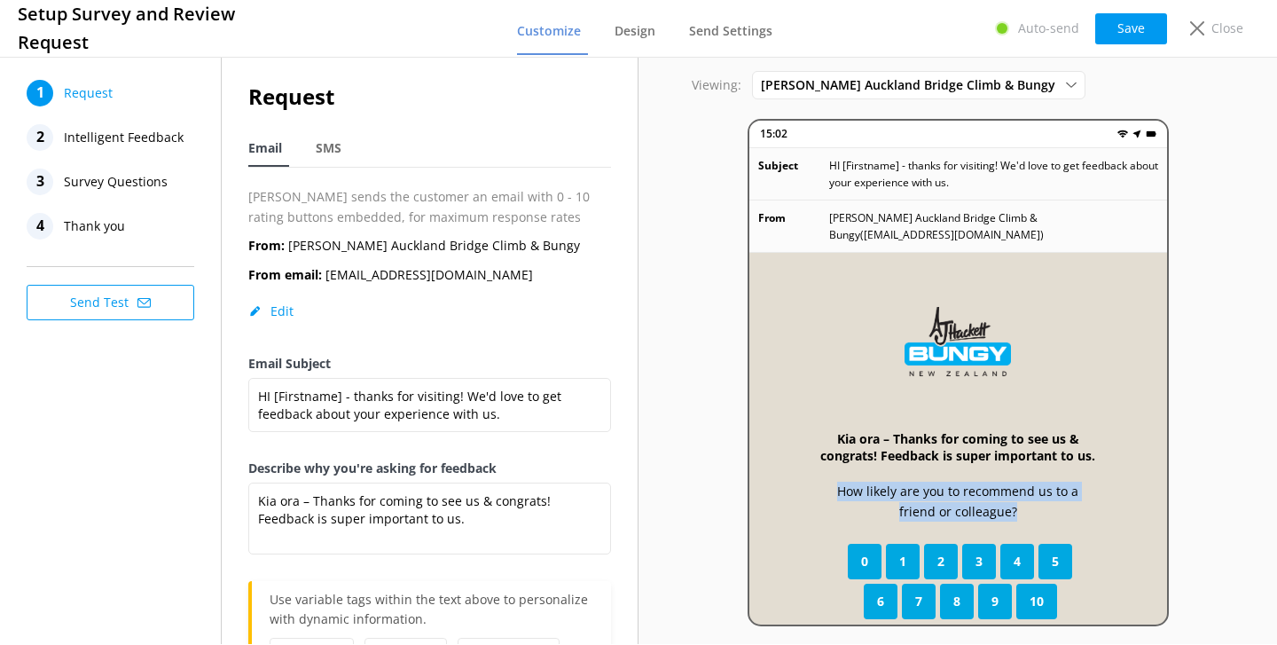
drag, startPoint x: 813, startPoint y: 475, endPoint x: 1075, endPoint y: 499, distance: 262.7
click at [1075, 499] on div "Kia ora – Thanks for coming to see us & congrats! Feedback is super important t…" at bounding box center [958, 505] width 418 height 504
click at [1075, 499] on p "How likely are you to recommend us to a friend or colleague?" at bounding box center [958, 502] width 276 height 40
click at [995, 592] on span "9" at bounding box center [995, 602] width 7 height 20
click at [1044, 585] on div "10" at bounding box center [1036, 601] width 41 height 35
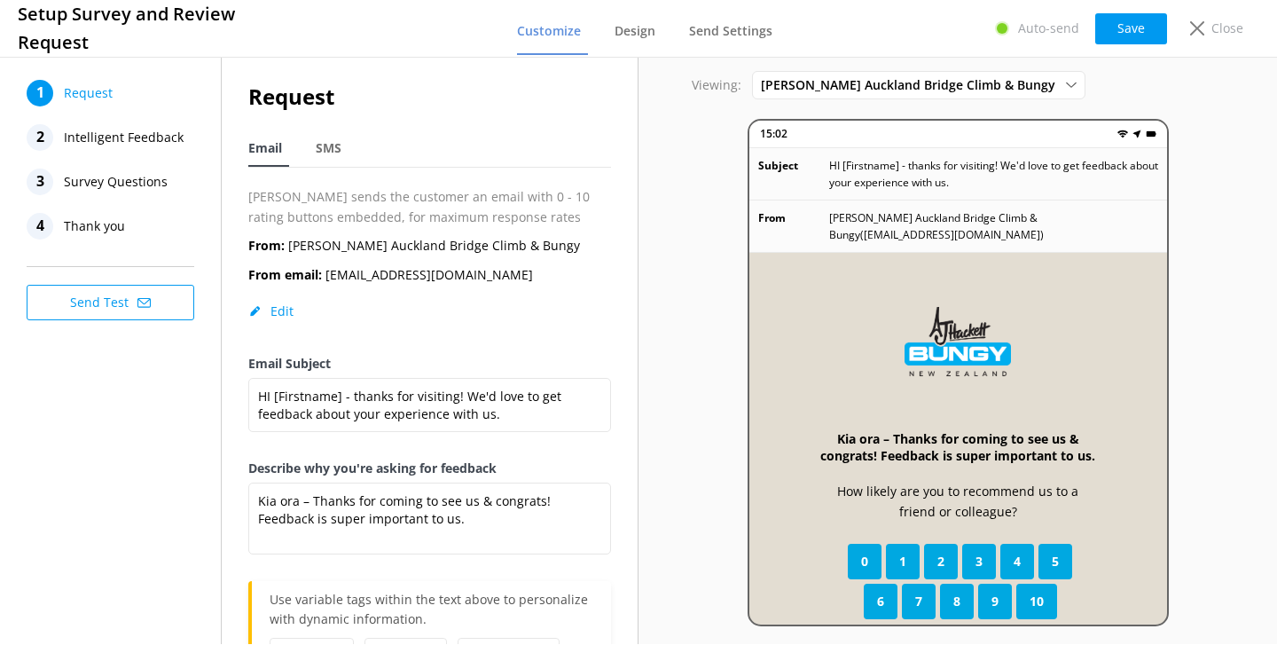
click at [148, 145] on span "Intelligent Feedback" at bounding box center [124, 137] width 120 height 27
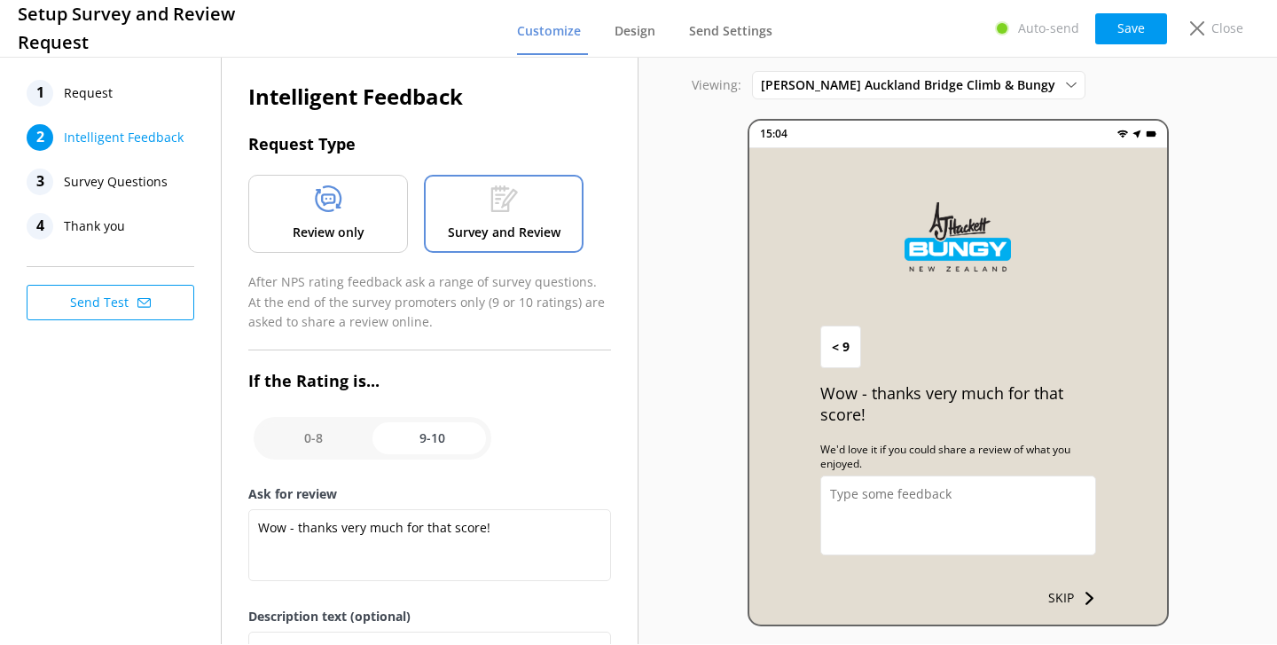
click at [362, 198] on div "Review only" at bounding box center [328, 214] width 160 height 78
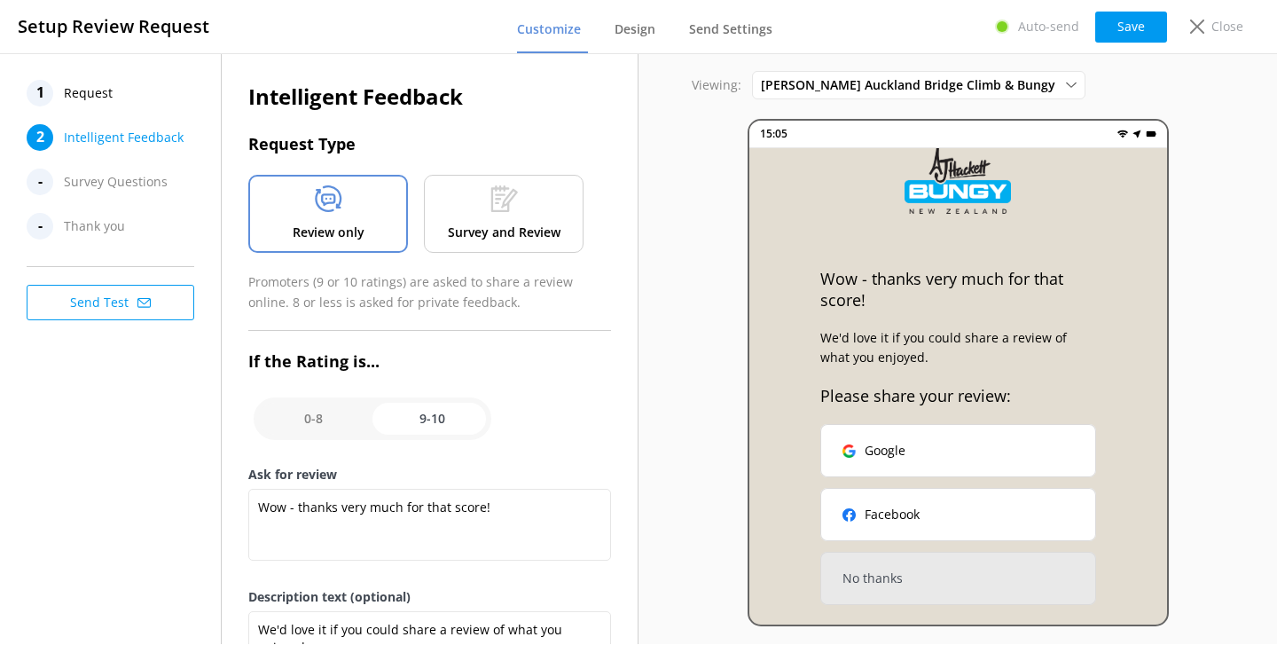
scroll to position [57, 0]
click at [513, 208] on icon at bounding box center [503, 198] width 27 height 27
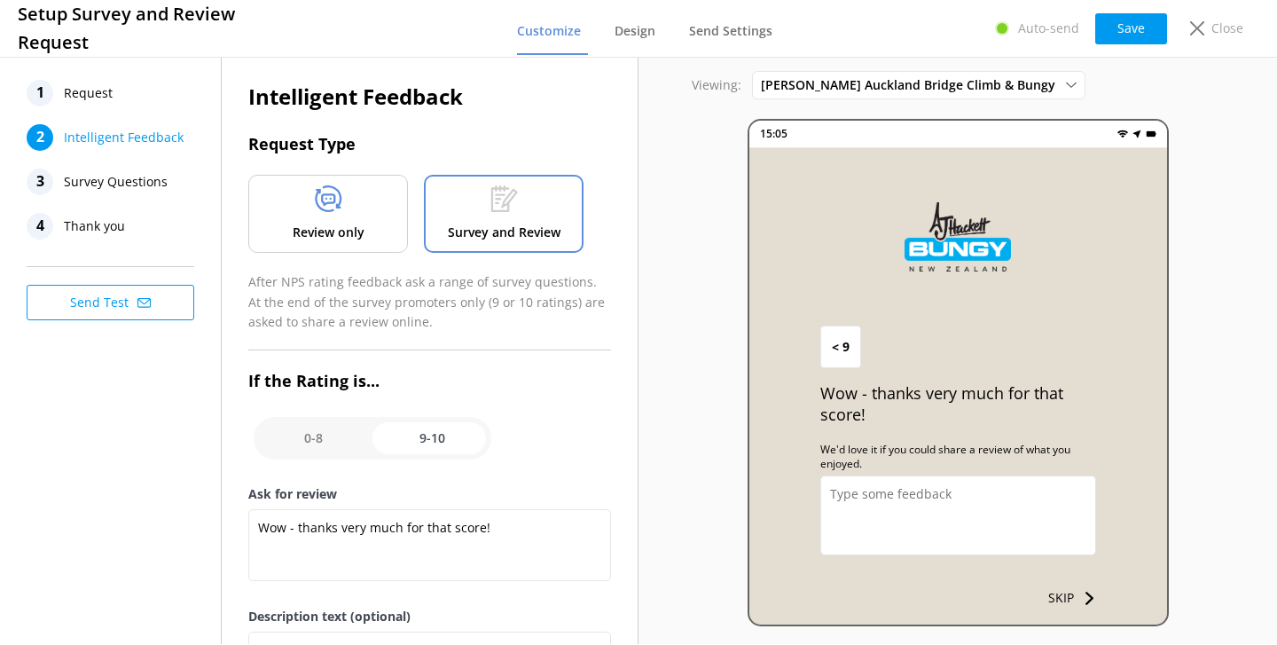
click at [141, 182] on span "Survey Questions" at bounding box center [116, 182] width 104 height 27
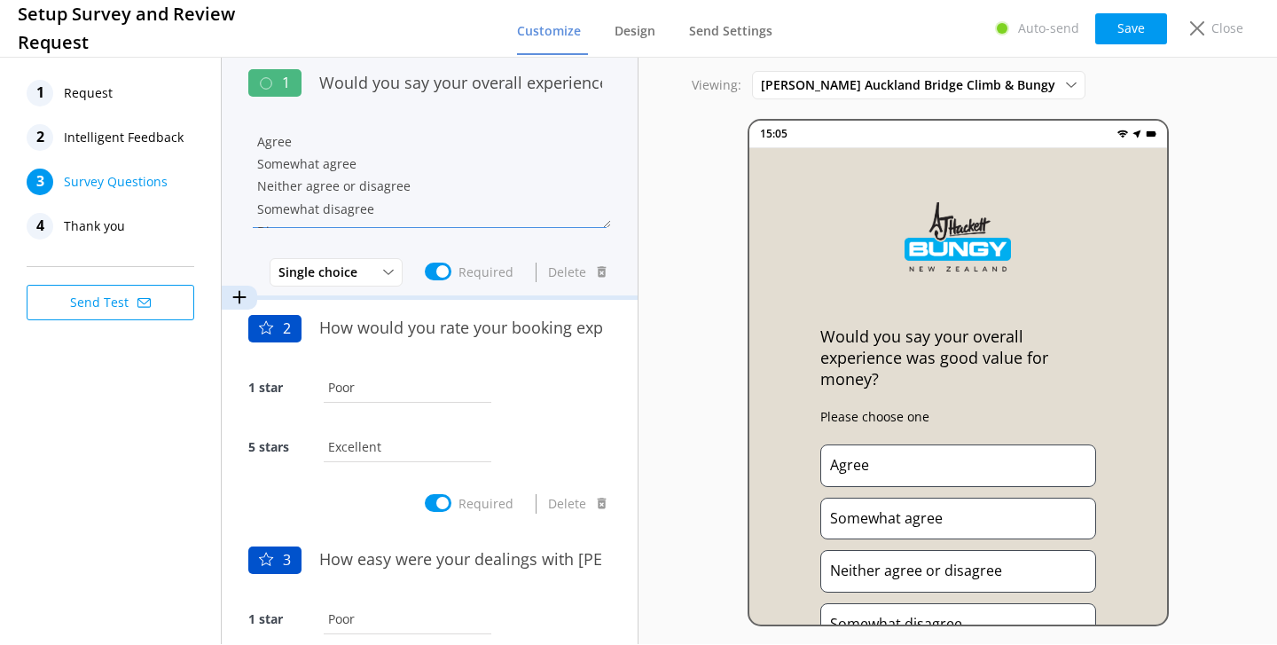
click at [482, 191] on textarea "Agree Somewhat agree Neither agree or disagree Somewhat disagree Disagree" at bounding box center [429, 175] width 363 height 106
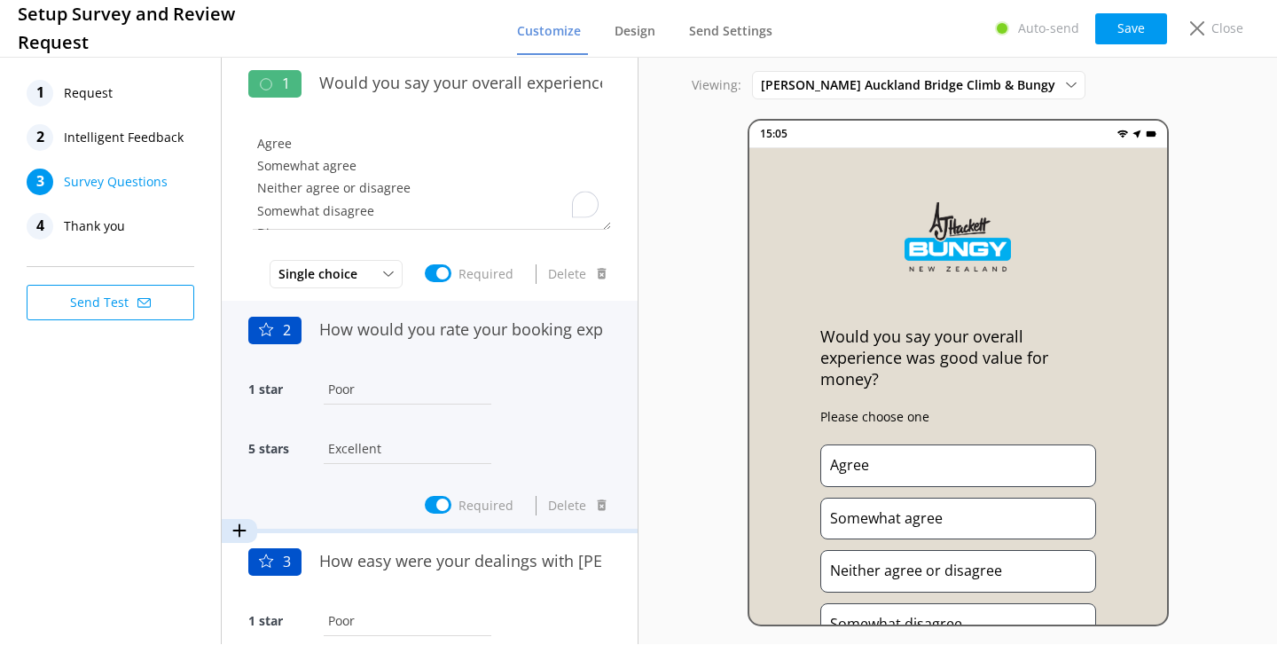
click at [489, 373] on div "1 star Poor" at bounding box center [429, 398] width 363 height 59
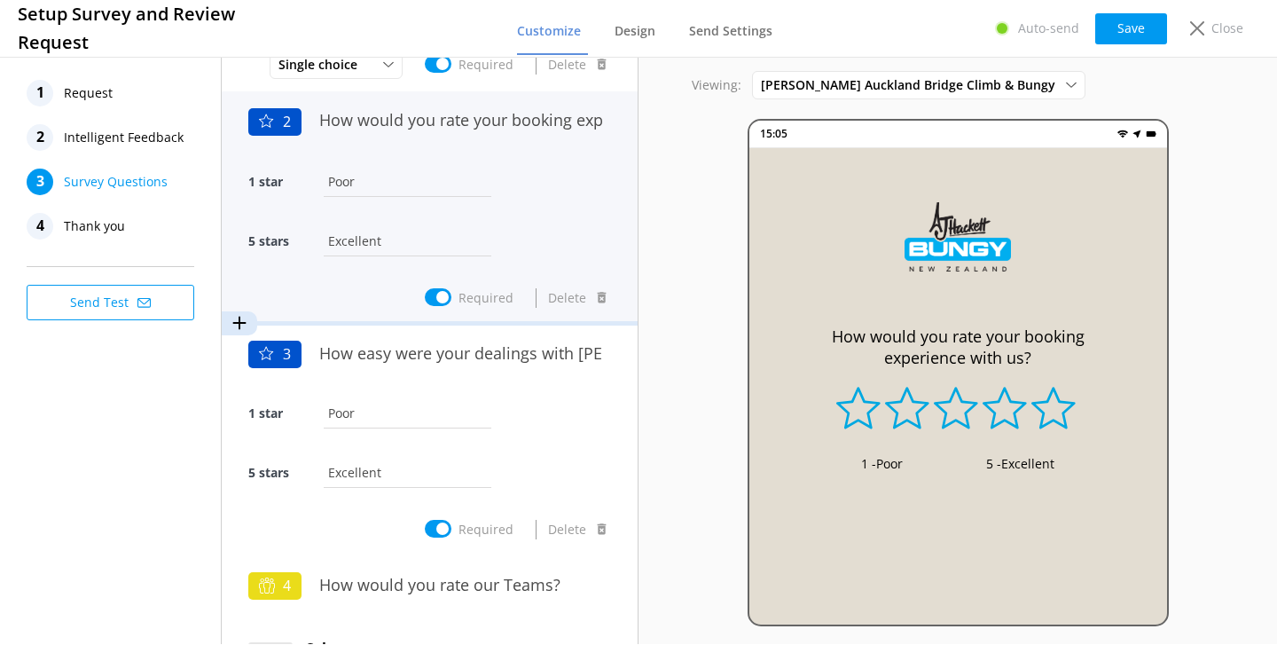
click at [489, 373] on div "How easy were your dealings with [PERSON_NAME] Bungy NZ?" at bounding box center [460, 362] width 301 height 59
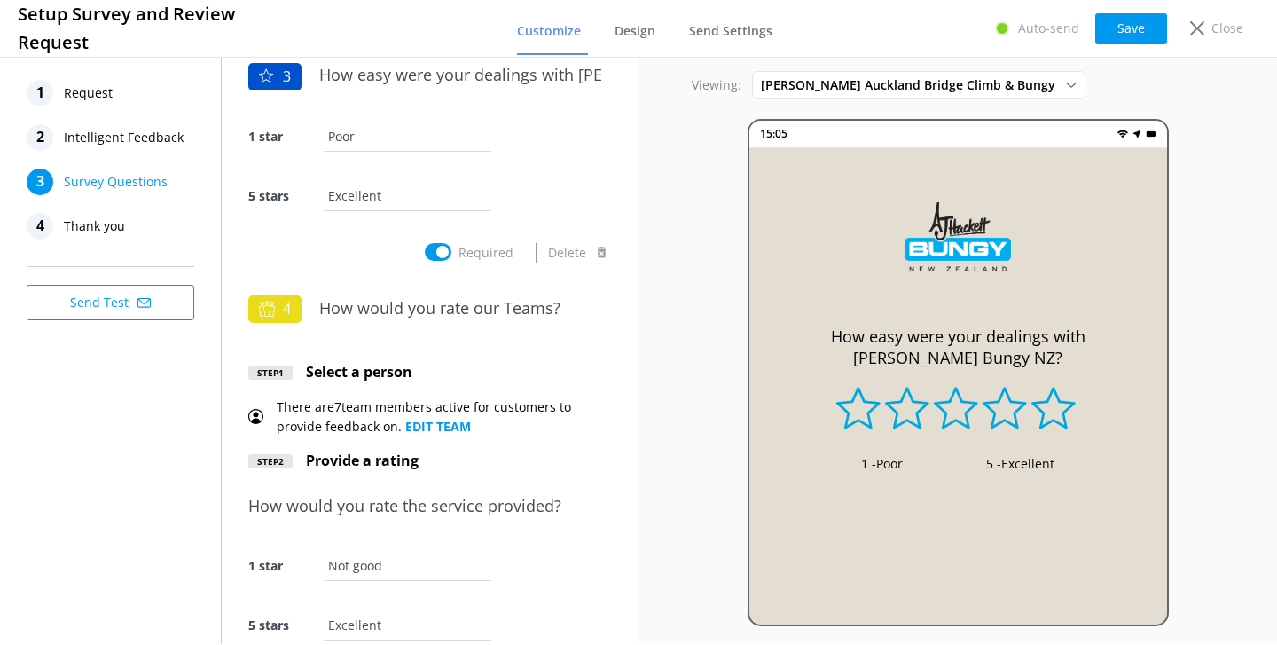
click at [489, 373] on div "Step 1 Select a person" at bounding box center [429, 372] width 363 height 23
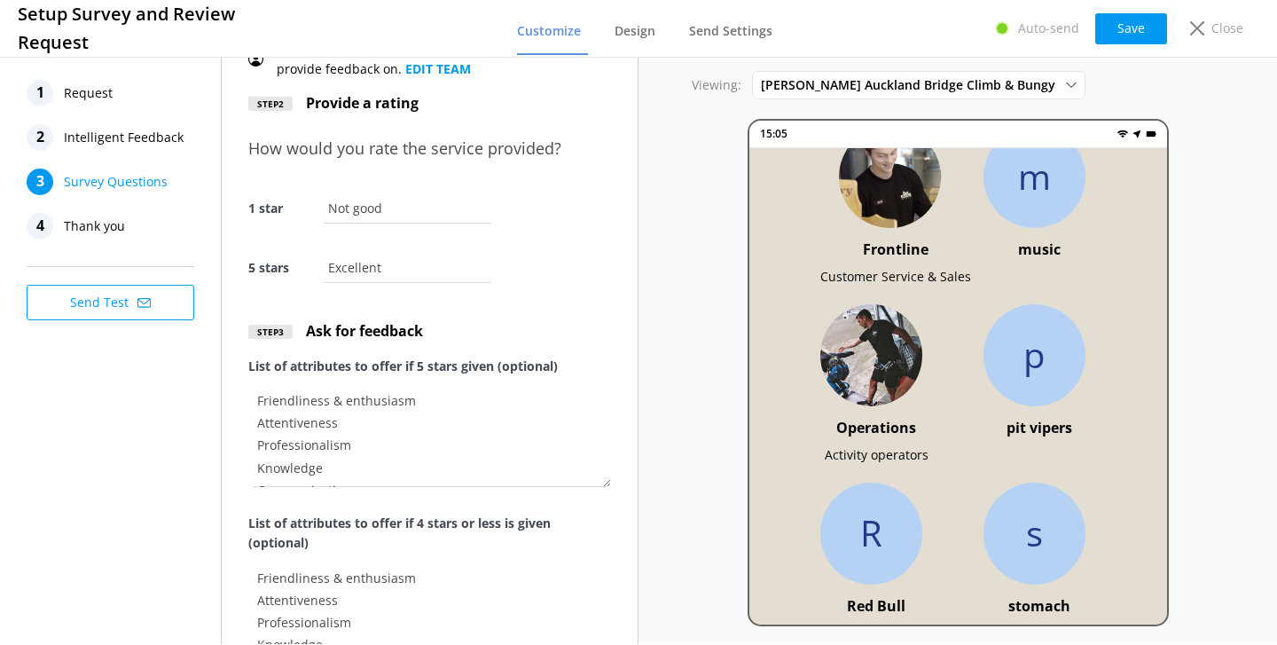
scroll to position [277, 0]
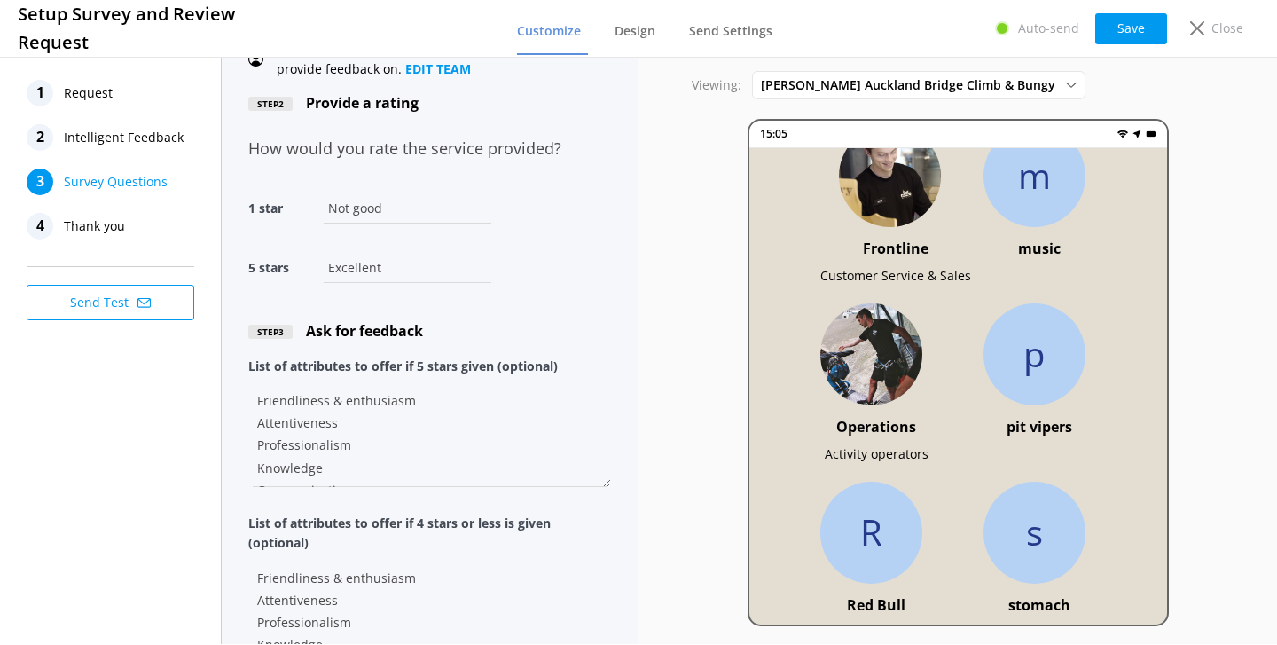
click at [441, 196] on input "Not good" at bounding box center [407, 208] width 176 height 40
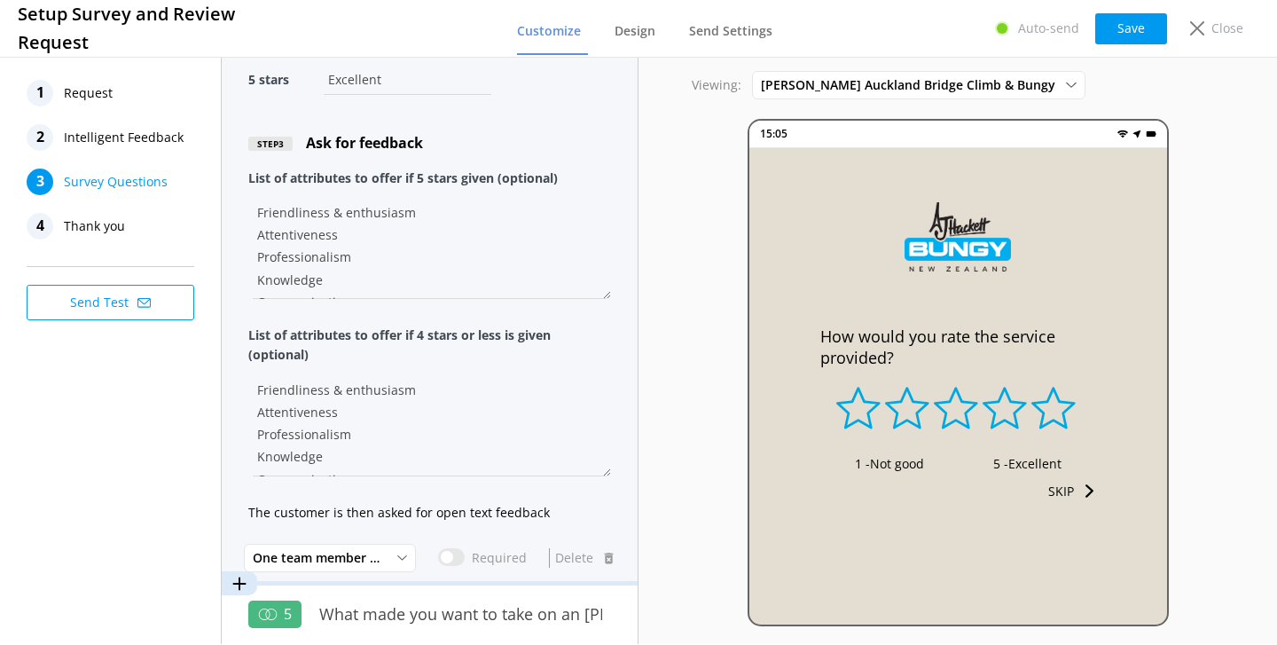
scroll to position [1037, 0]
click at [442, 347] on label "List of attributes to offer if 4 stars or less is given (optional)" at bounding box center [429, 344] width 363 height 40
click at [468, 409] on textarea "Friendliness & enthusiasm Attentiveness Professionalism Knowledge Communication" at bounding box center [429, 421] width 363 height 106
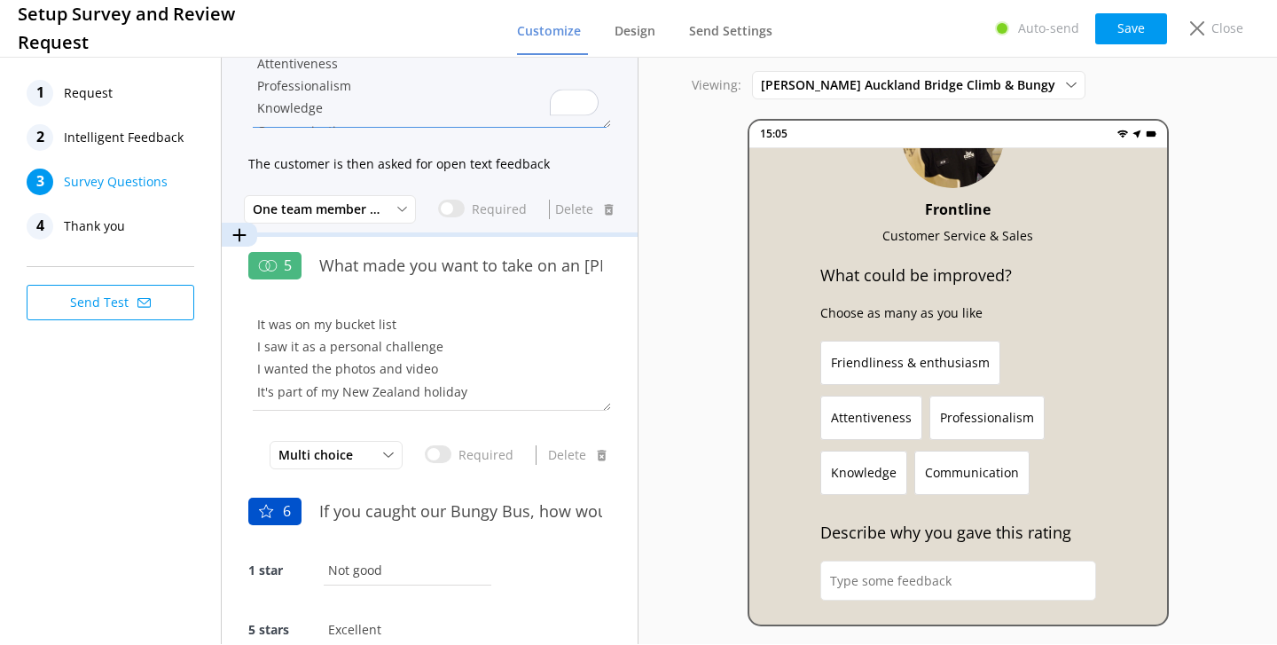
scroll to position [1379, 0]
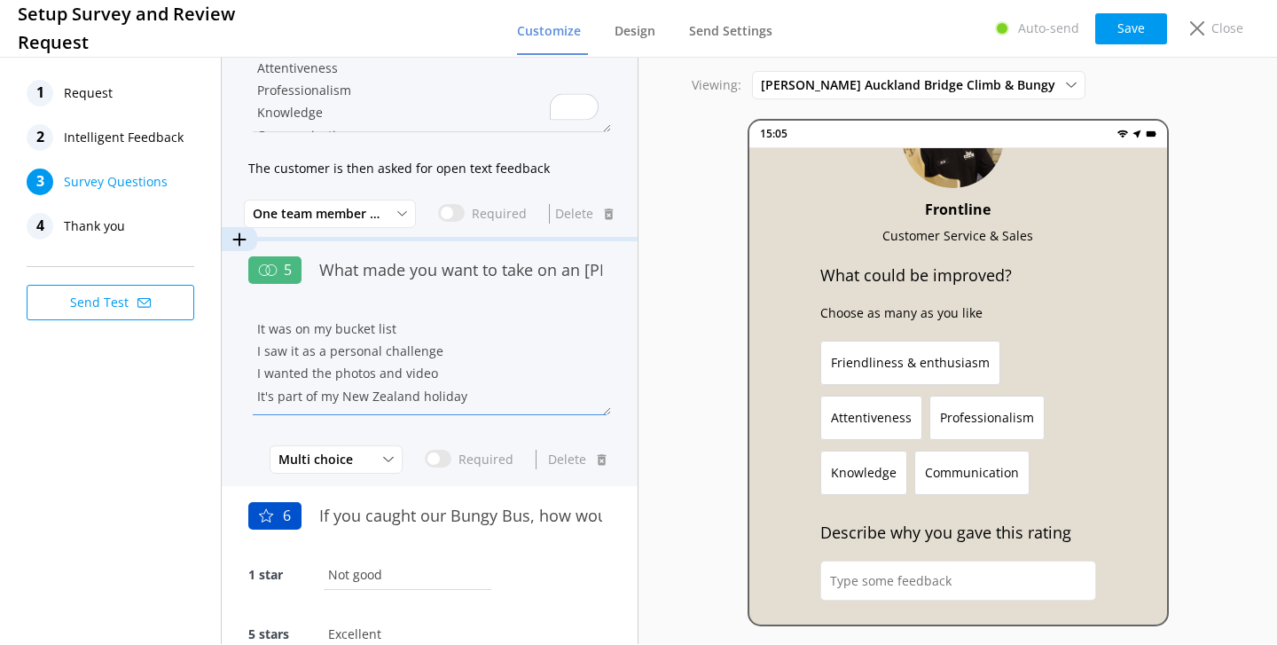
click at [367, 361] on textarea "It was on my bucket list I saw it as a personal challenge I wanted the photos a…" at bounding box center [429, 362] width 363 height 106
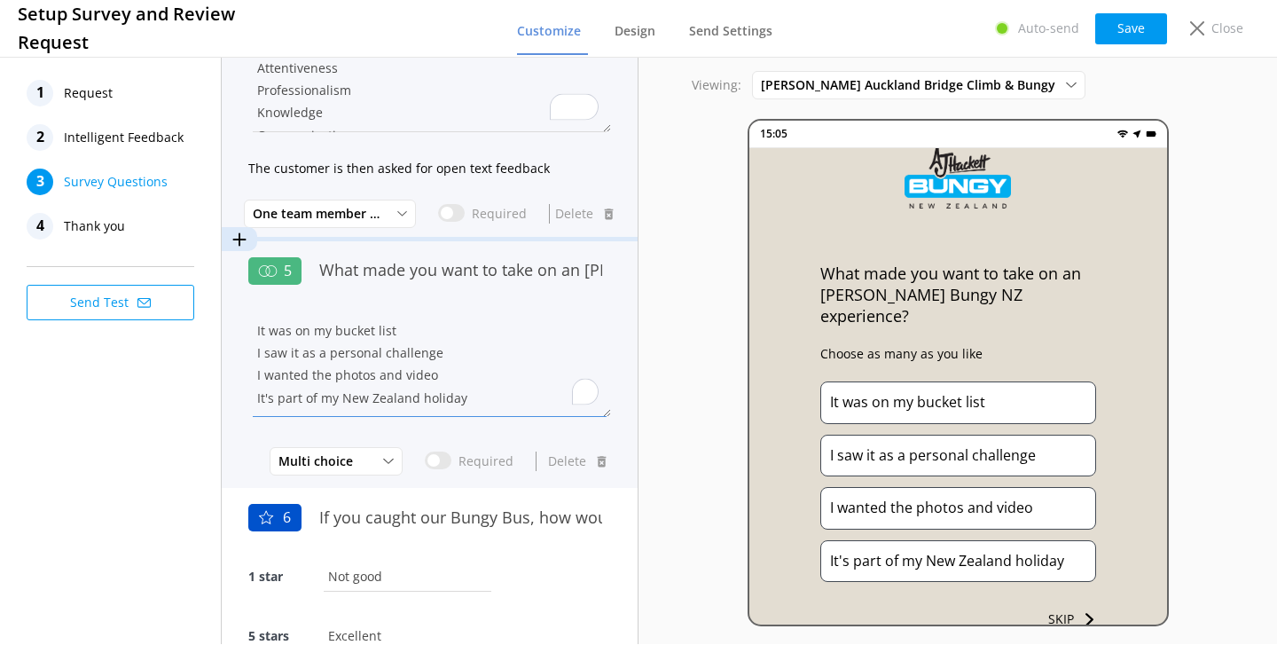
scroll to position [0, 0]
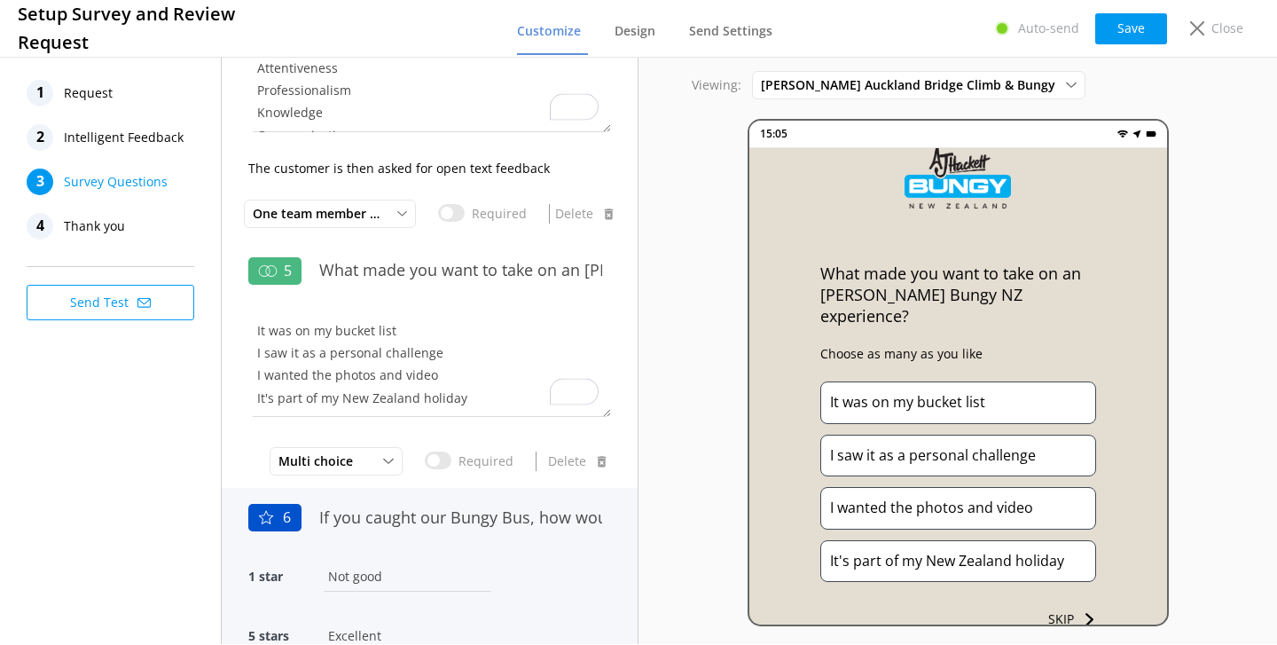
click at [449, 537] on div "If you caught our Bungy Bus, how would you rate your transport experience to an…" at bounding box center [460, 526] width 301 height 59
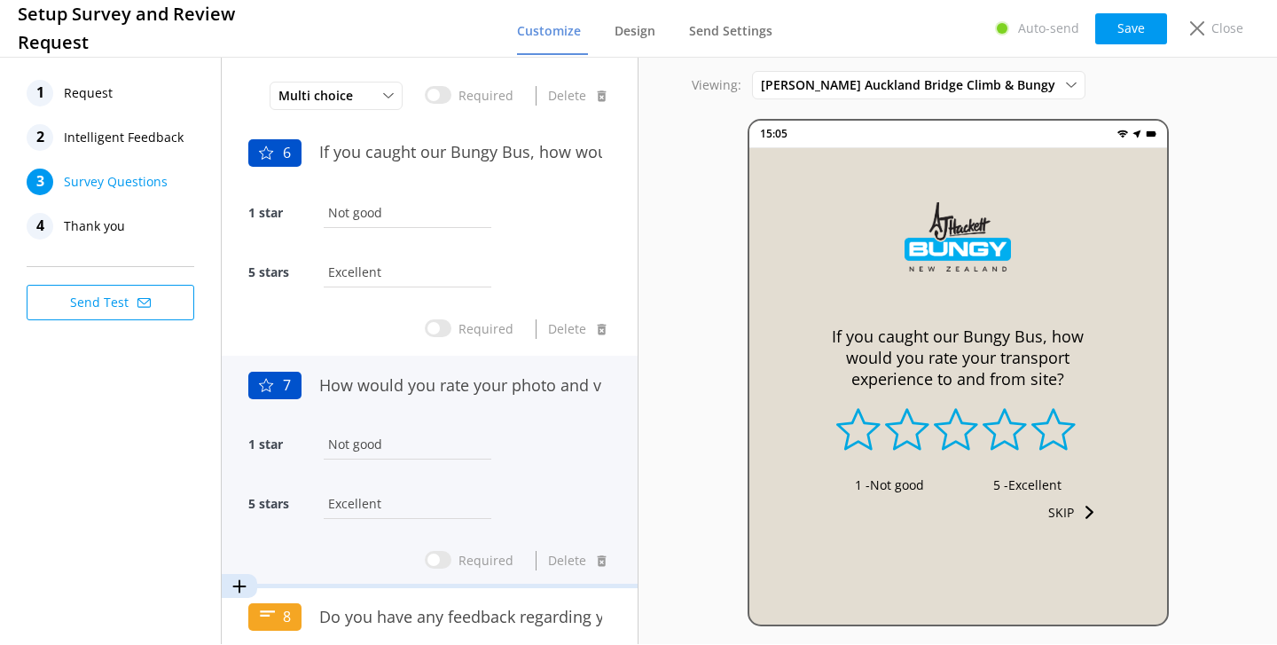
click at [522, 470] on div "1 star Not good" at bounding box center [429, 453] width 363 height 59
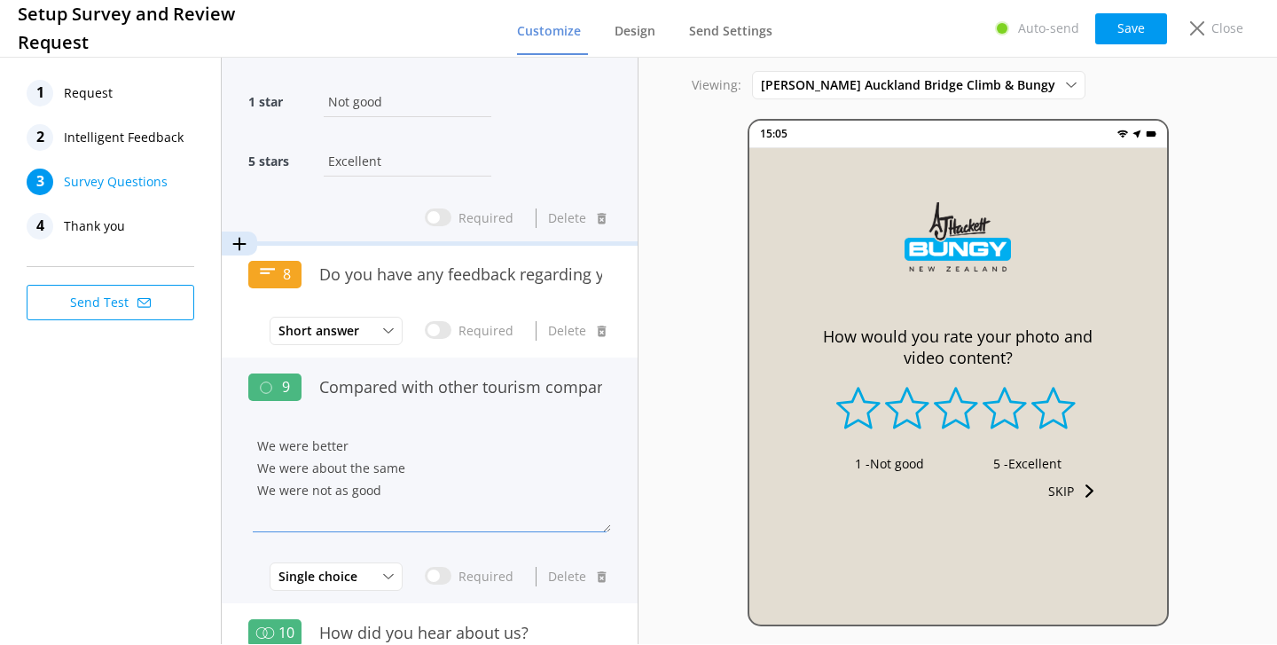
click at [522, 470] on textarea "We were better We were about the same We were not as good" at bounding box center [429, 479] width 363 height 106
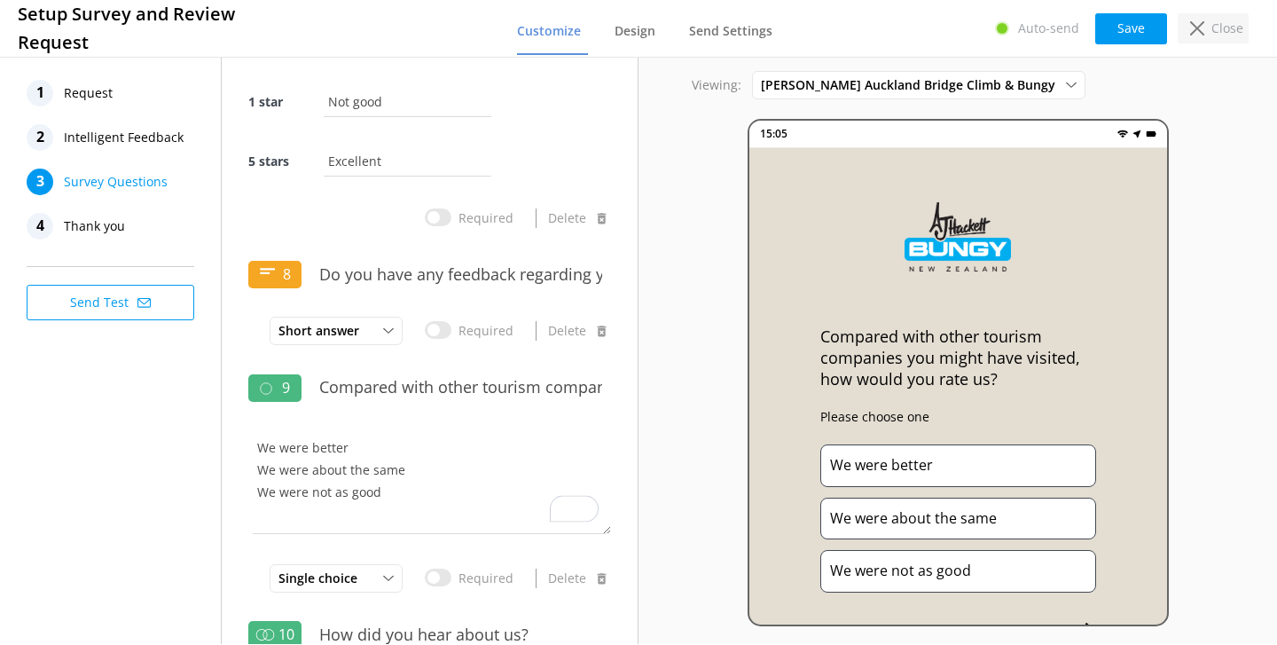
click at [1212, 37] on div "Close" at bounding box center [1213, 28] width 71 height 30
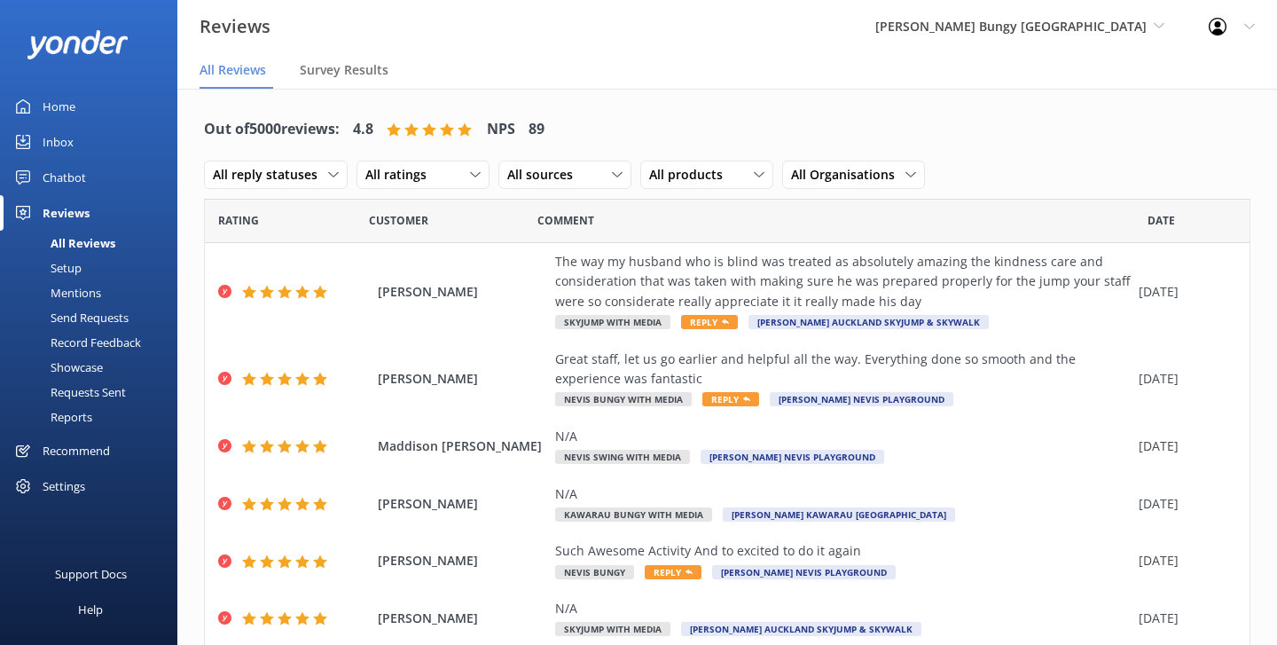
click at [77, 274] on div "Setup" at bounding box center [46, 267] width 71 height 25
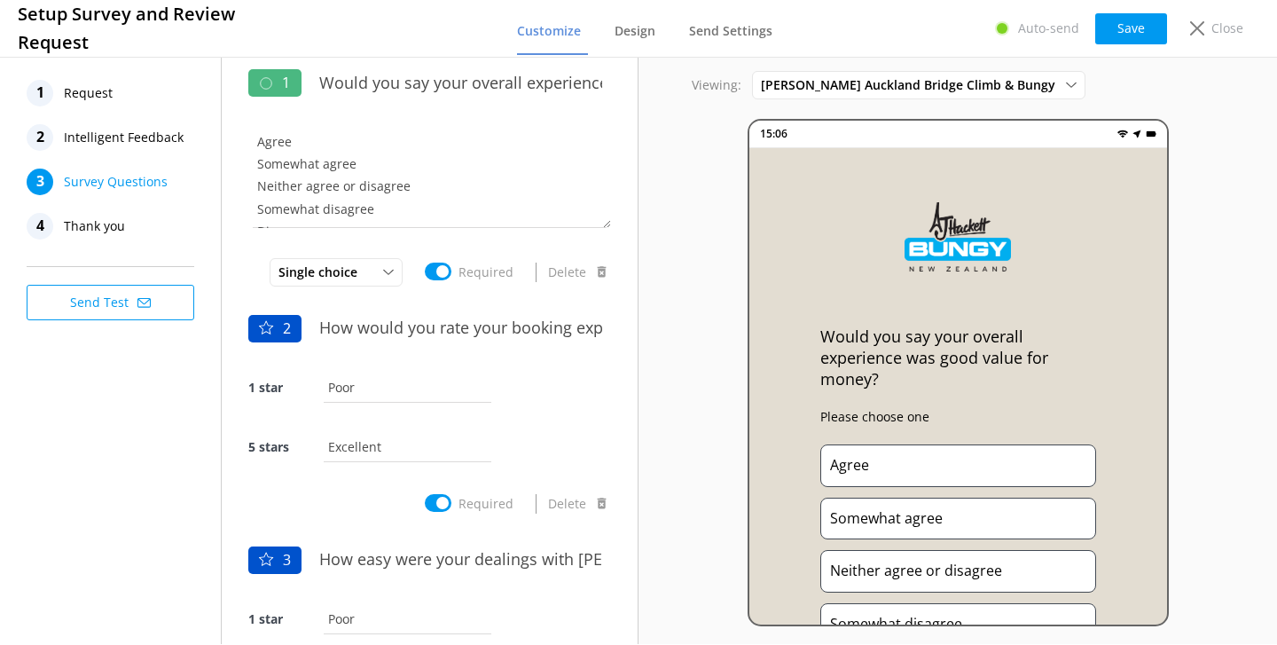
click at [108, 232] on span "Thank you" at bounding box center [94, 226] width 61 height 27
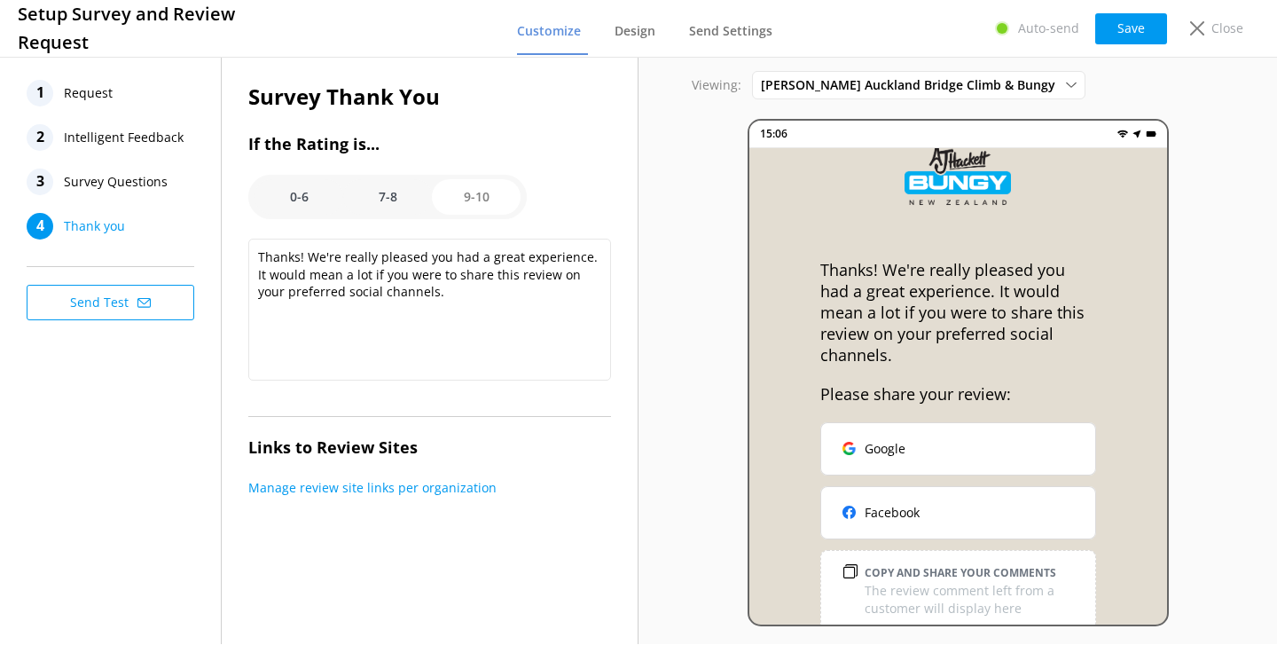
scroll to position [65, 0]
click at [137, 174] on span "Survey Questions" at bounding box center [116, 182] width 104 height 27
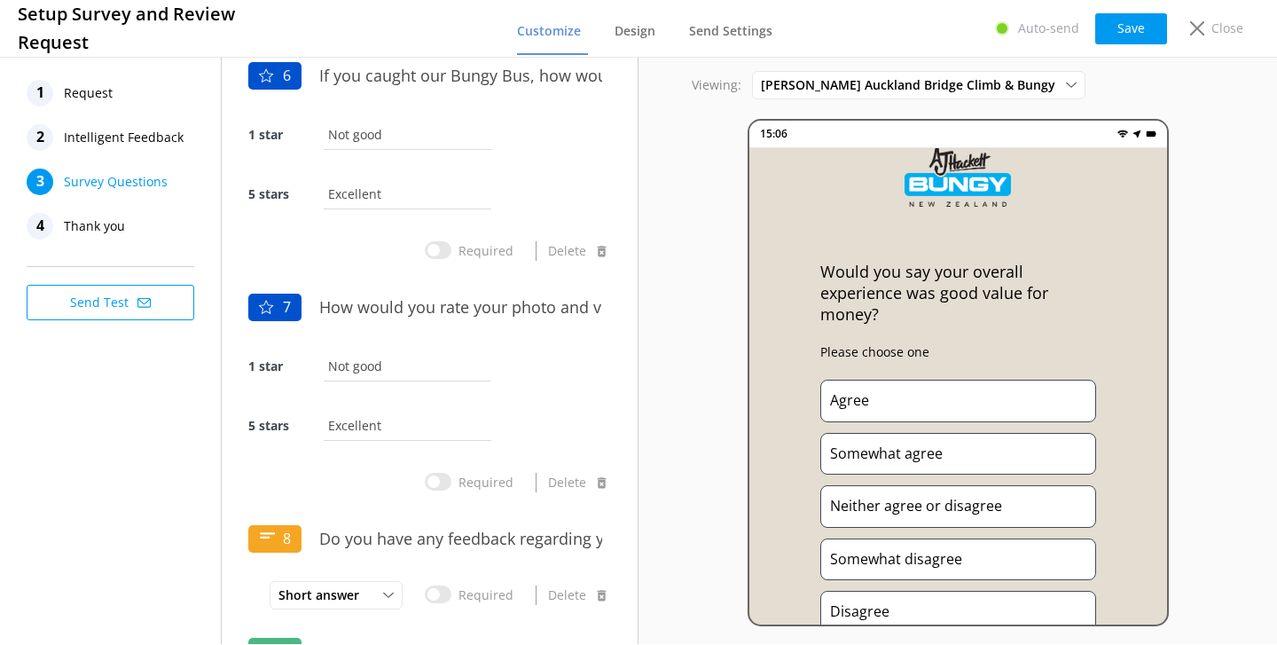
scroll to position [2451, 0]
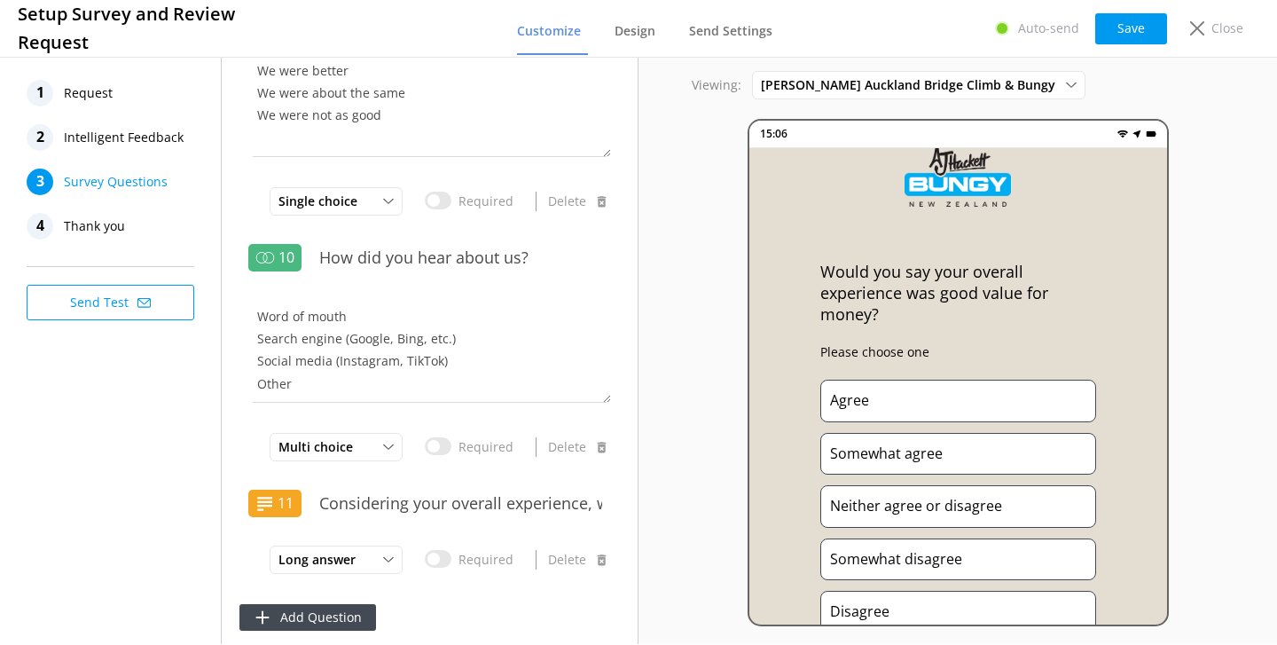
click at [109, 215] on span "Thank you" at bounding box center [94, 226] width 61 height 27
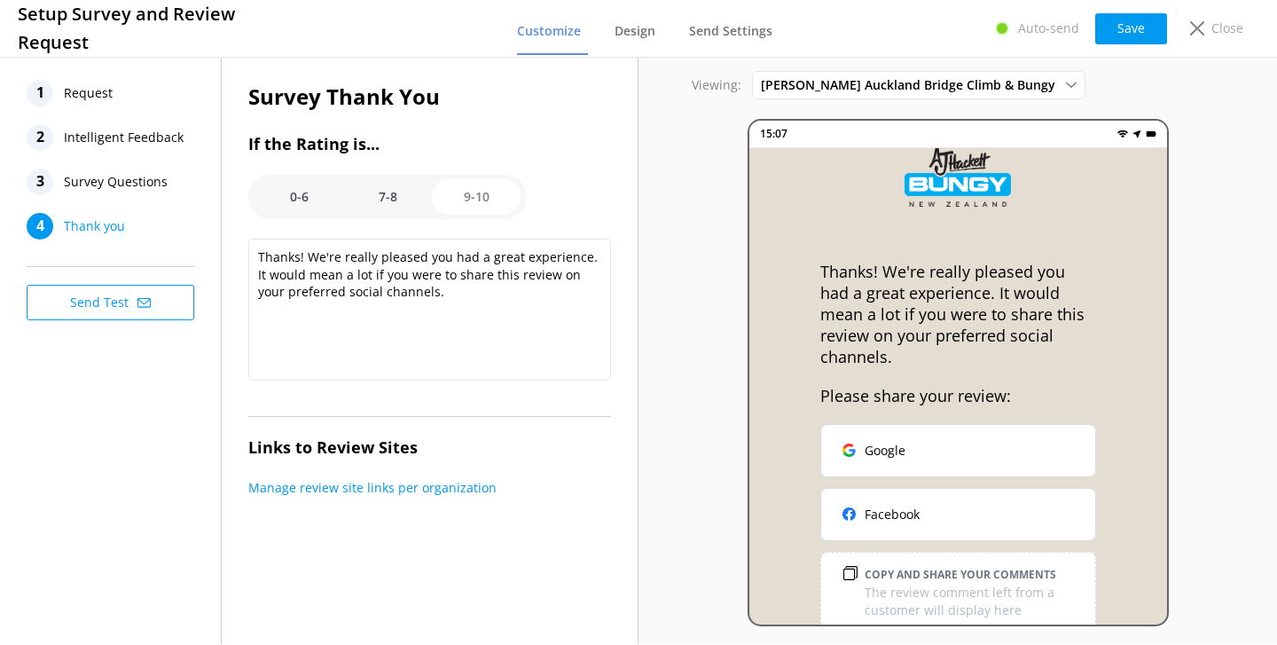
scroll to position [0, 0]
click at [1227, 26] on p "Close" at bounding box center [1227, 29] width 32 height 20
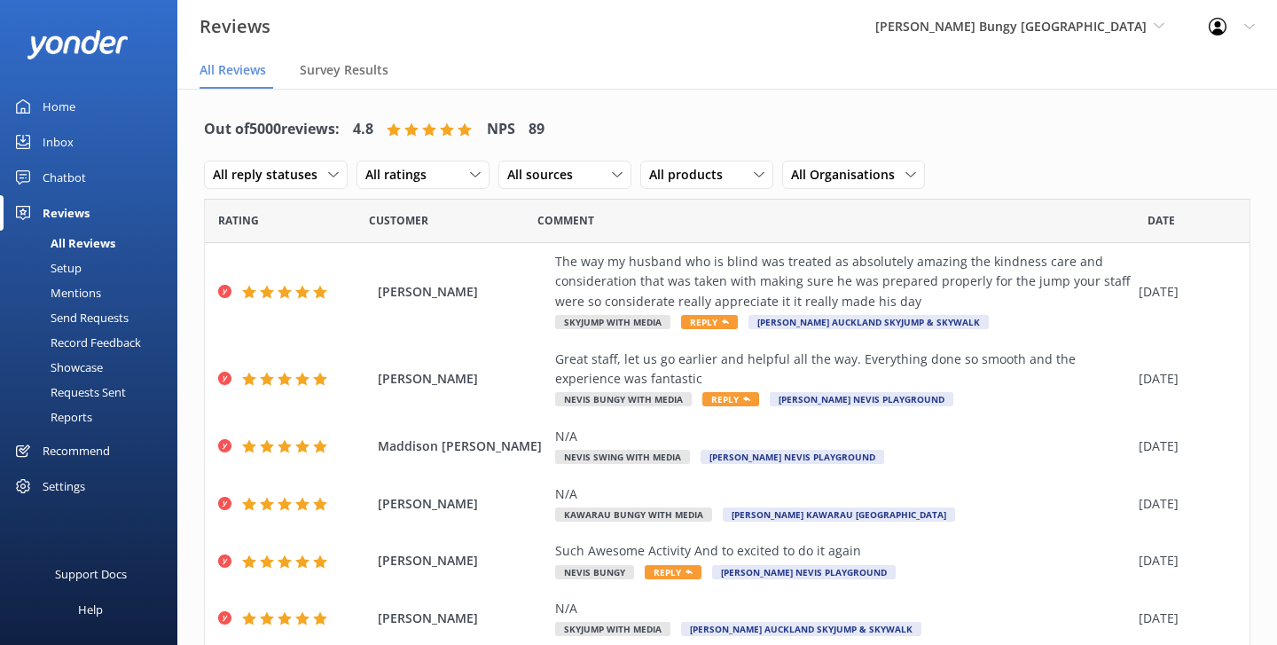
click at [78, 272] on div "Setup" at bounding box center [46, 267] width 71 height 25
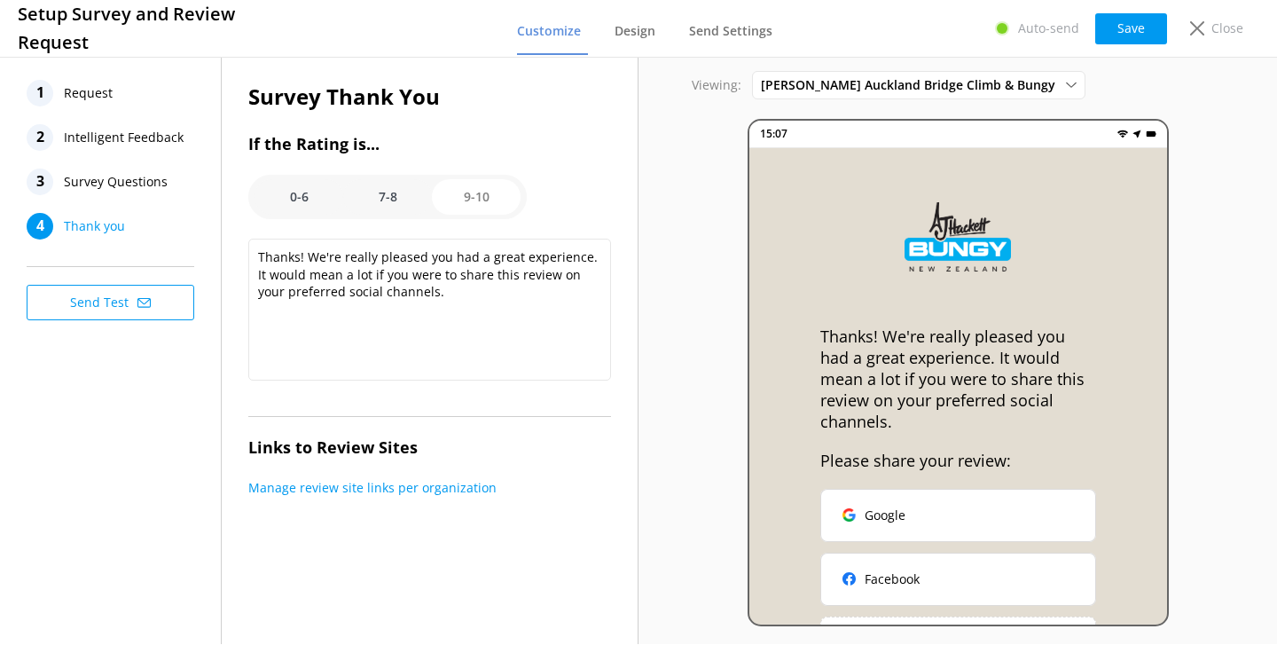
click at [108, 178] on span "Survey Questions" at bounding box center [116, 182] width 104 height 27
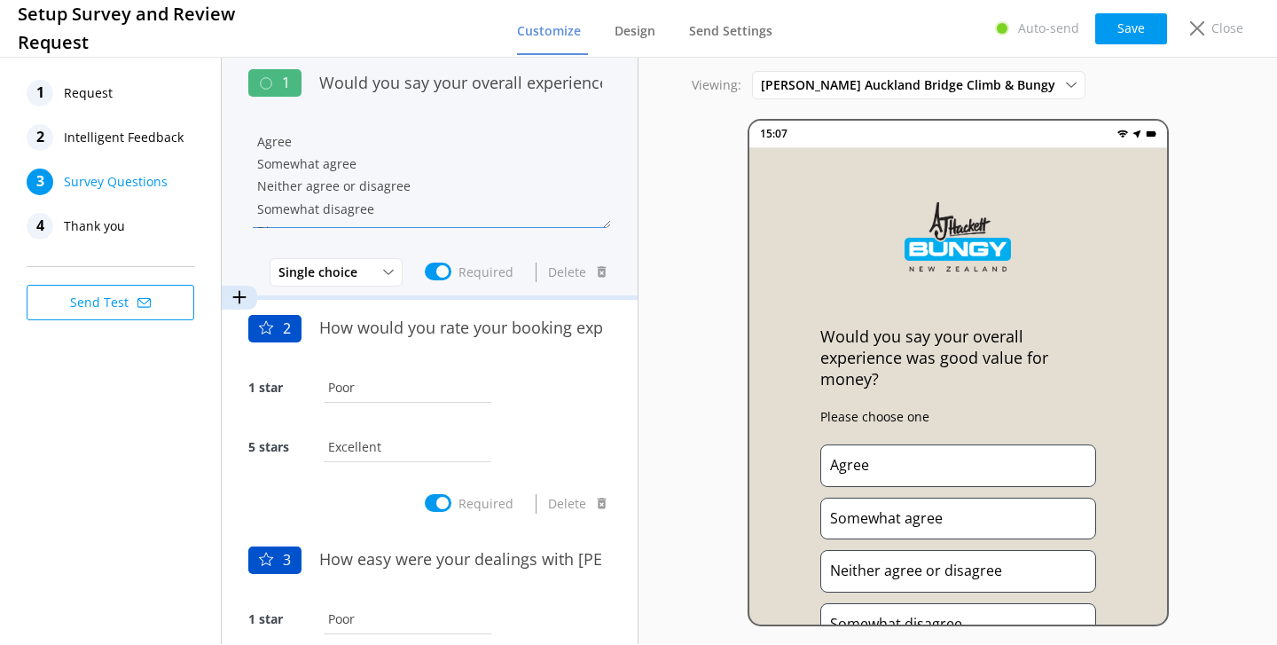
click at [398, 171] on textarea "Agree Somewhat agree Neither agree or disagree Somewhat disagree Disagree" at bounding box center [429, 175] width 363 height 106
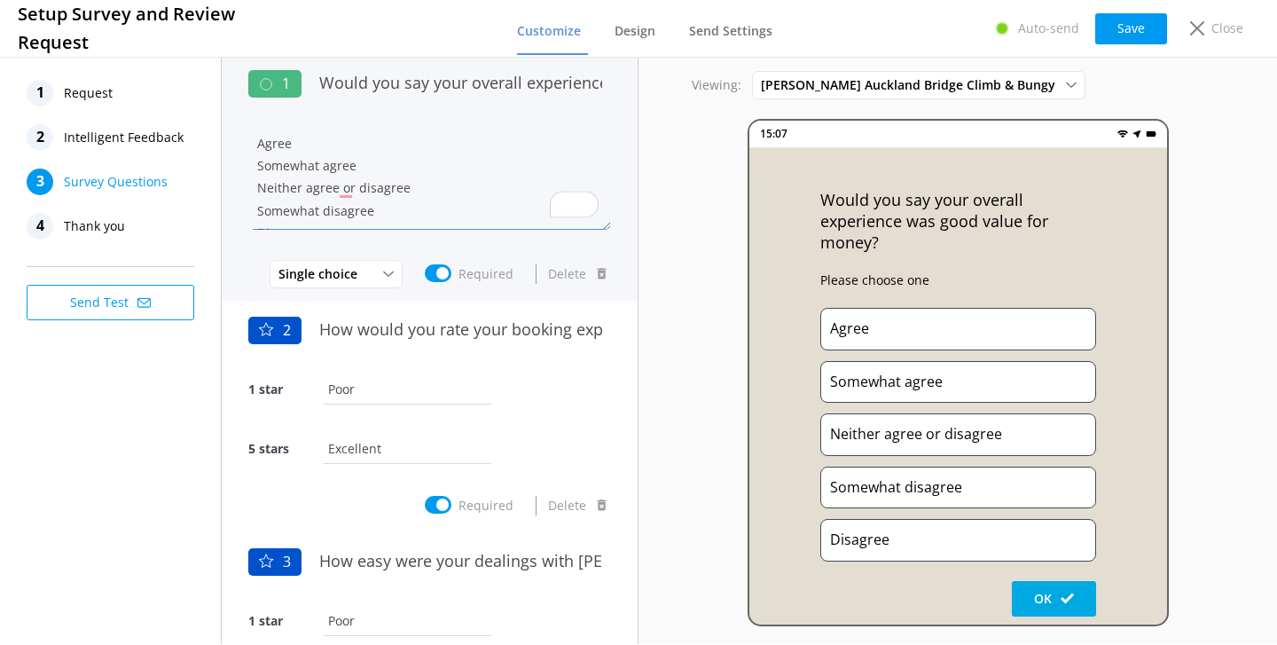
scroll to position [136, 0]
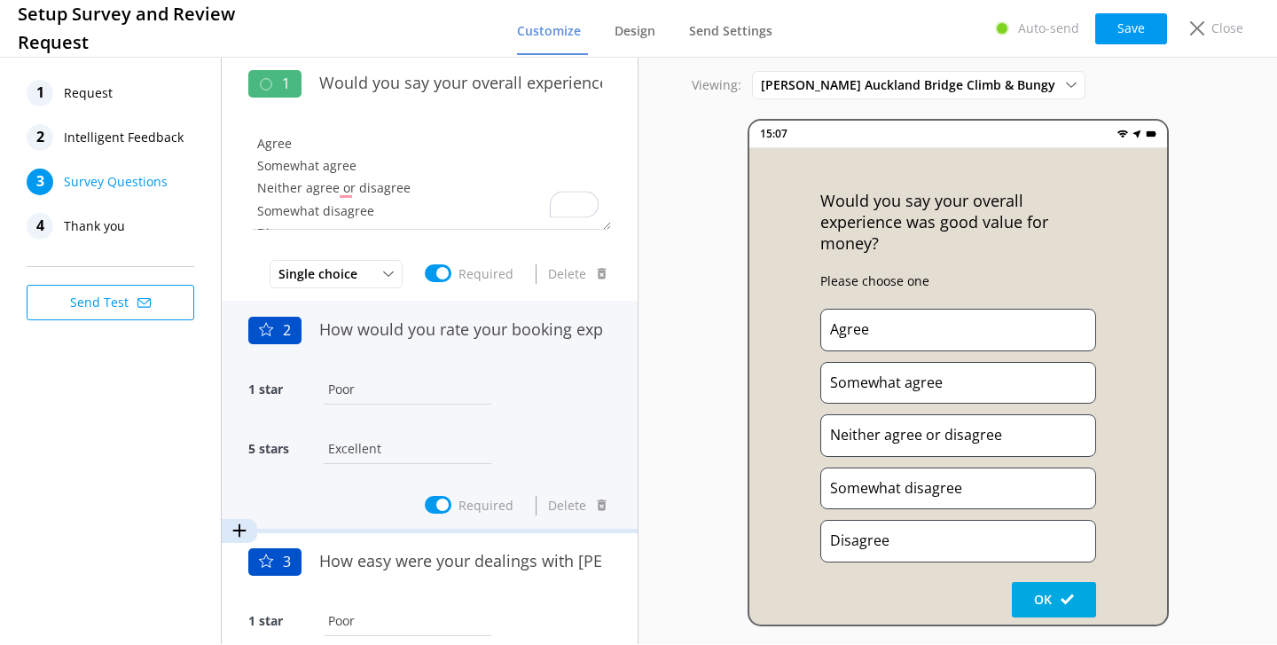
click at [429, 436] on input "Excellent" at bounding box center [407, 448] width 176 height 40
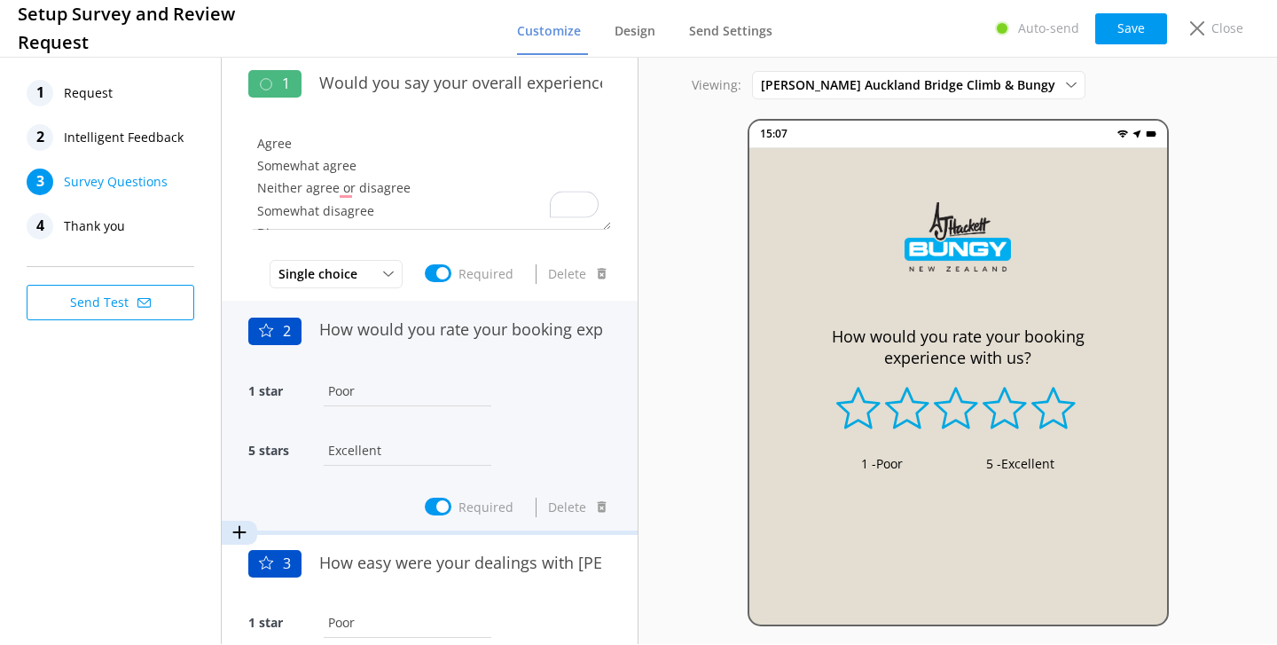
scroll to position [0, 0]
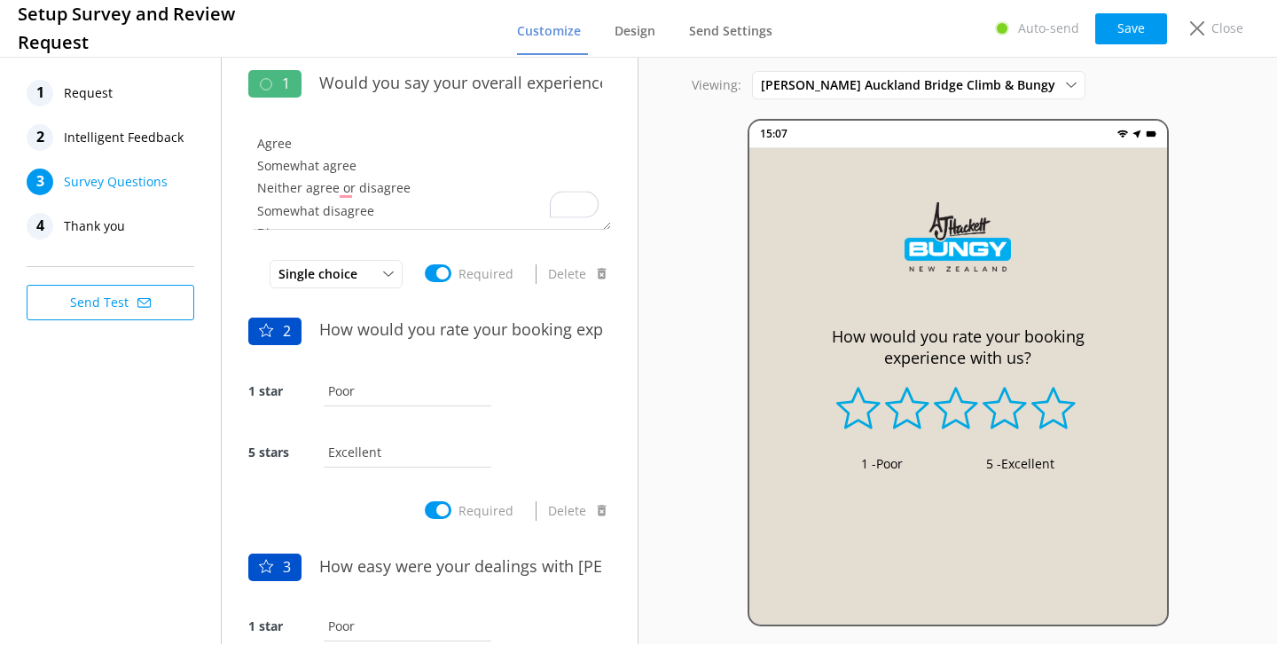
click at [134, 218] on div "4 Thank you" at bounding box center [115, 226] width 177 height 27
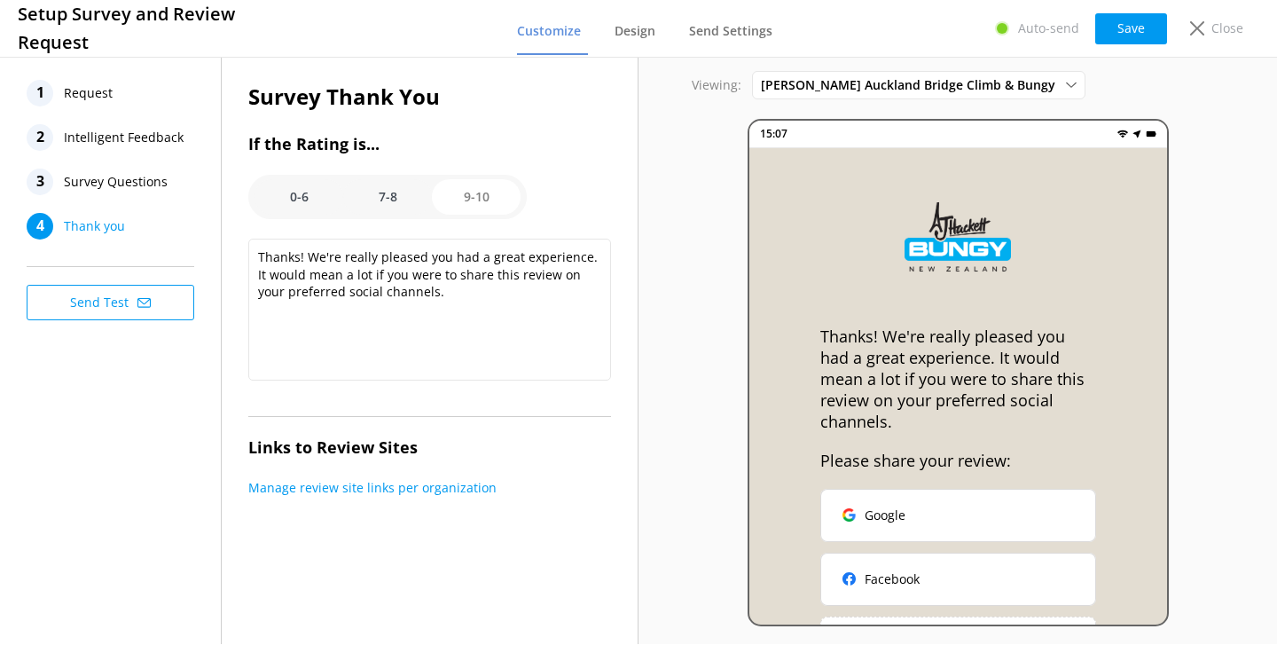
scroll to position [69, 0]
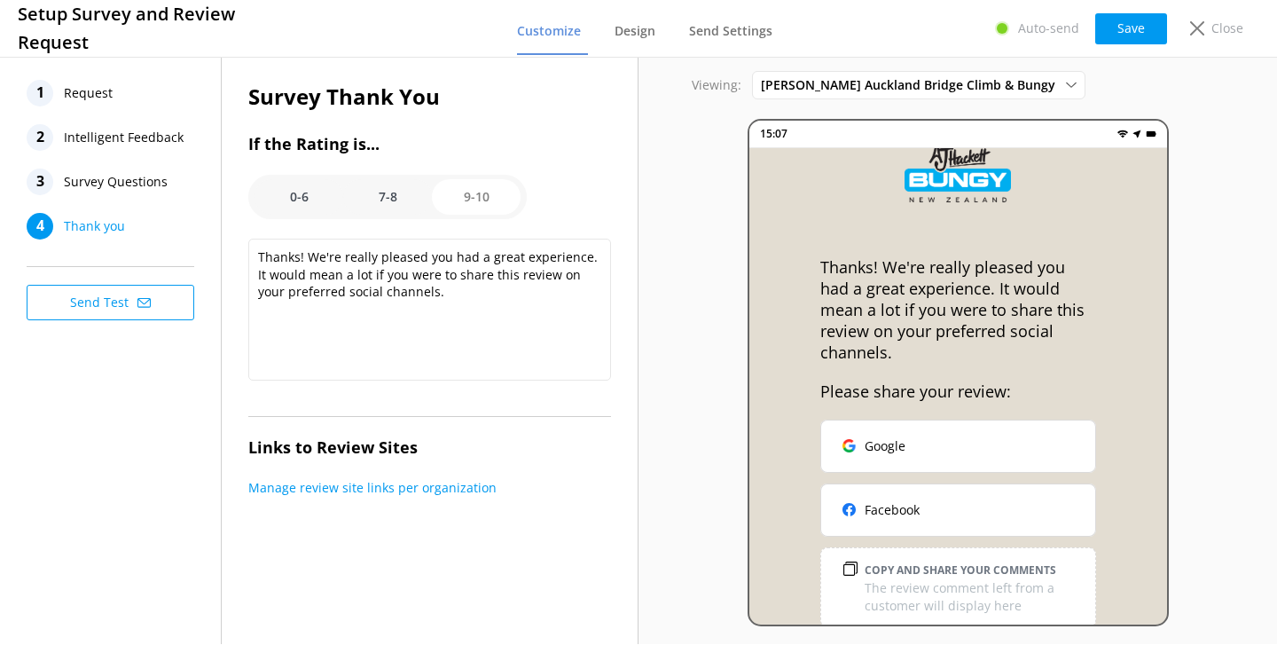
click at [394, 208] on option "7-8" at bounding box center [387, 196] width 89 height 35
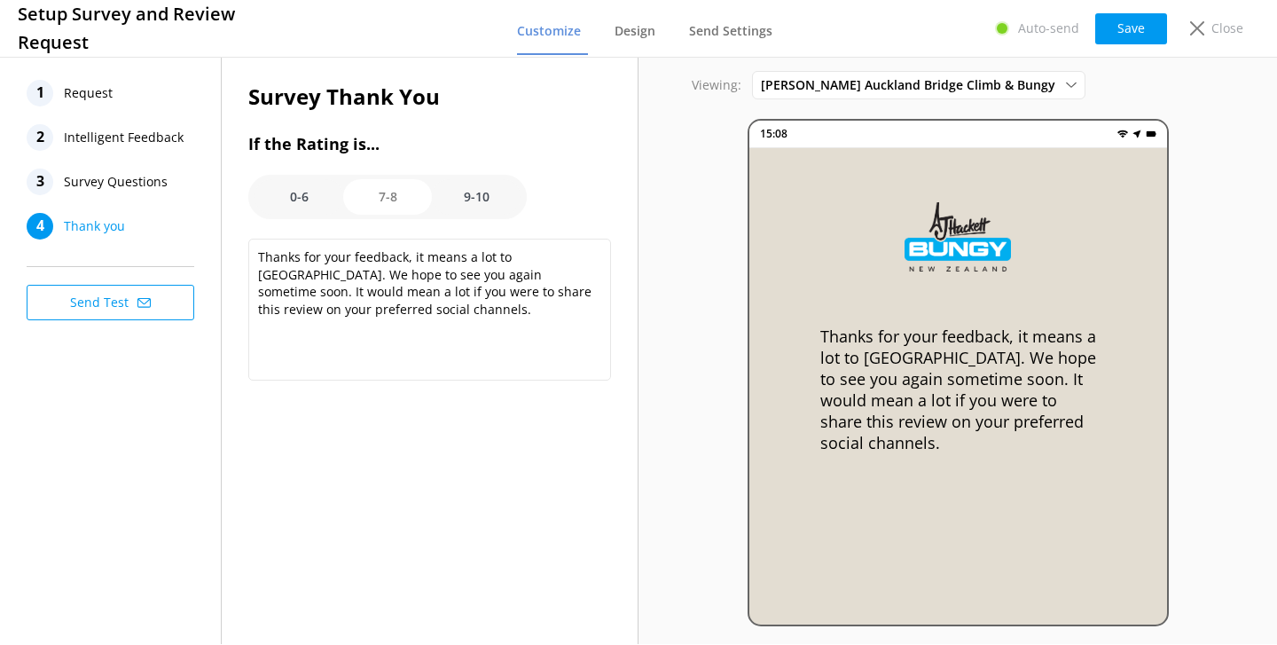
scroll to position [0, 0]
click at [304, 192] on option "0-6" at bounding box center [299, 196] width 89 height 35
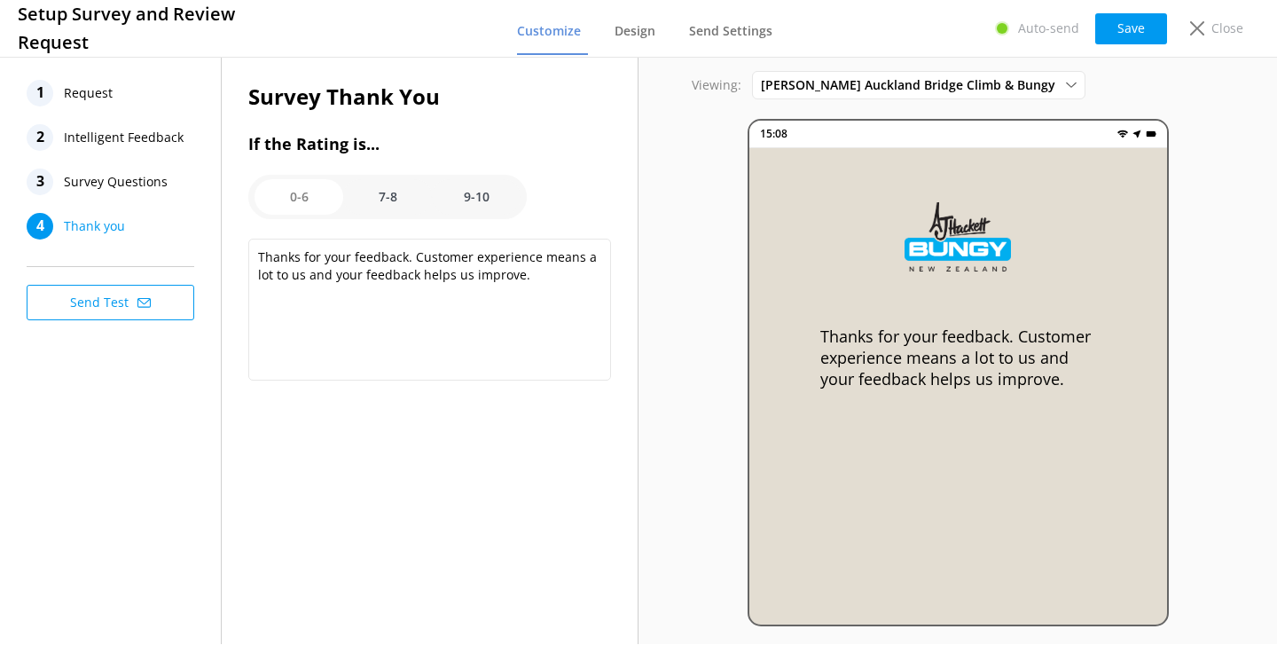
click at [367, 189] on option "7-8" at bounding box center [387, 196] width 89 height 35
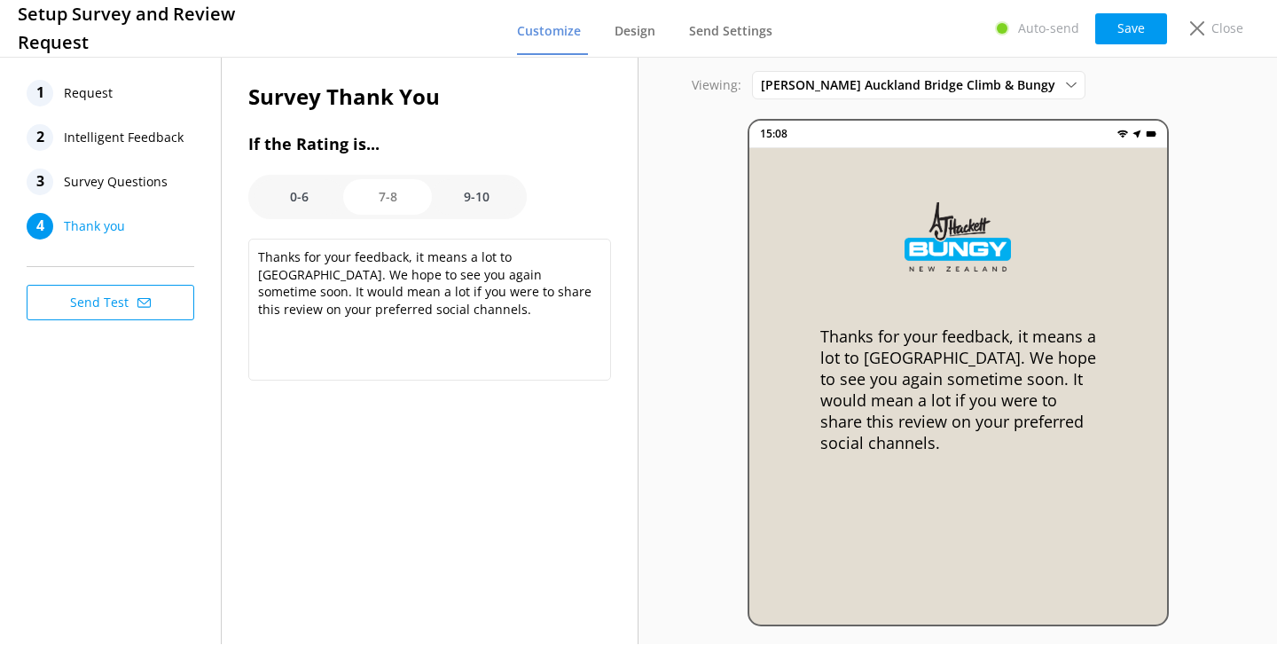
click at [469, 194] on option "9-10" at bounding box center [476, 196] width 89 height 35
type textarea "Thanks! We're really pleased you had a great experience. It would mean a lot if…"
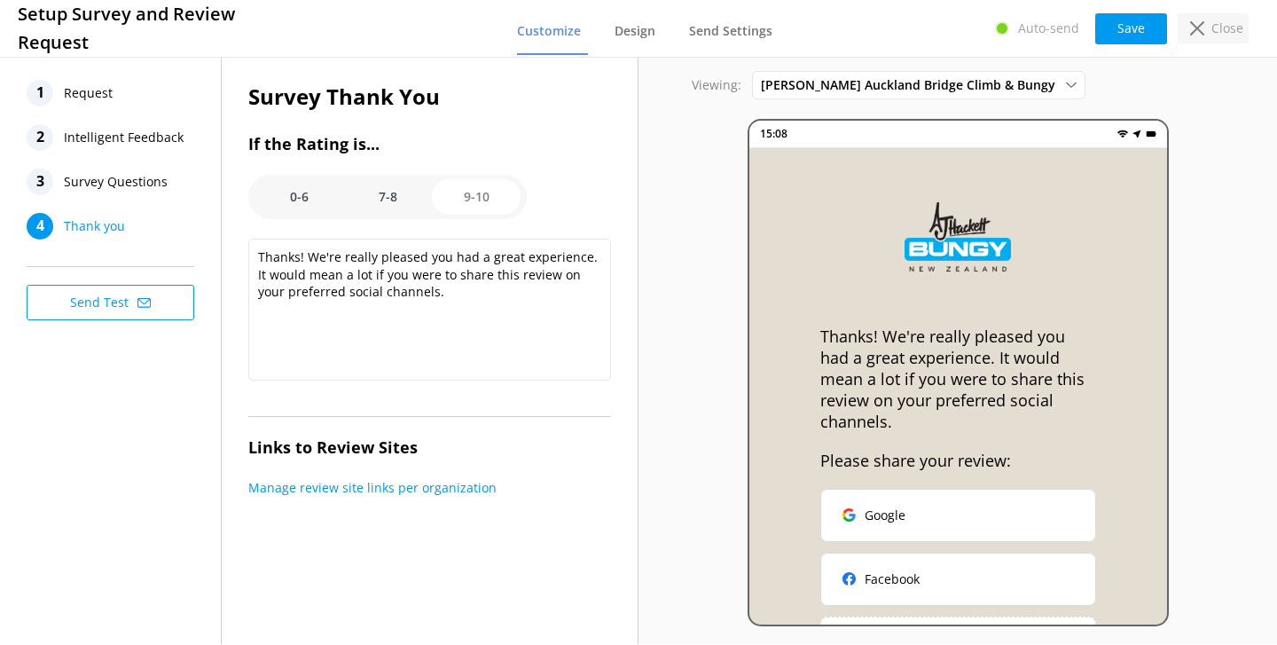
click at [1206, 28] on div "Close" at bounding box center [1213, 28] width 71 height 30
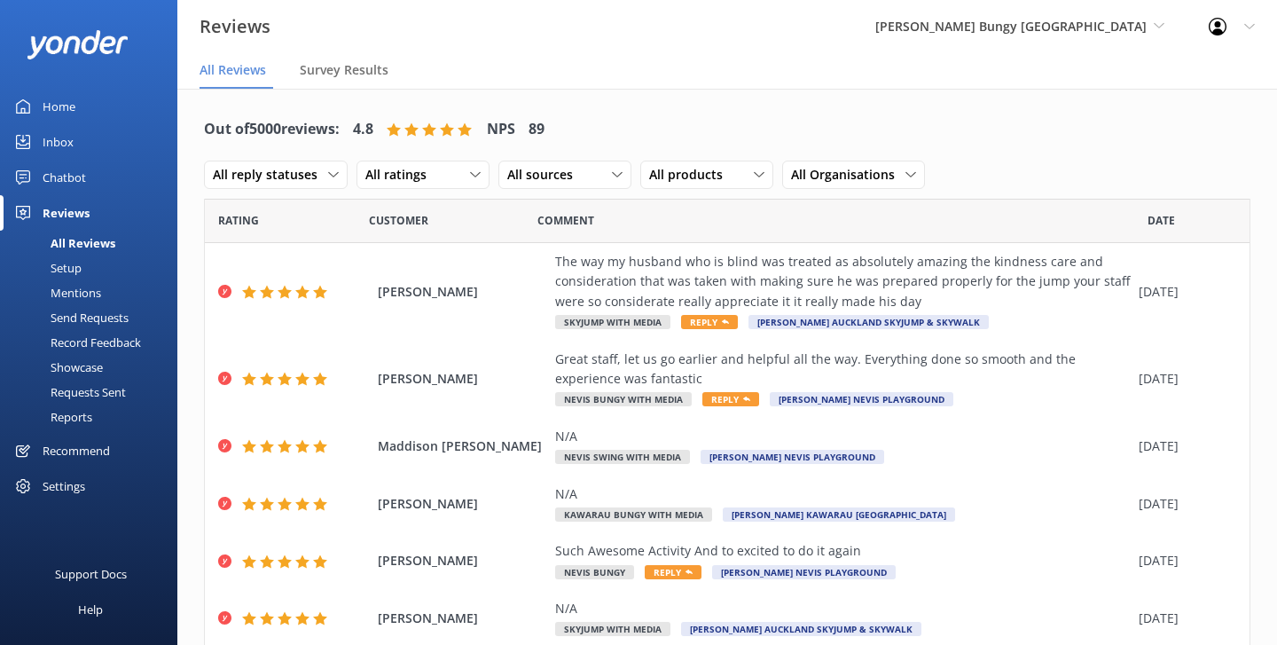
click at [86, 366] on div "Showcase" at bounding box center [57, 367] width 92 height 25
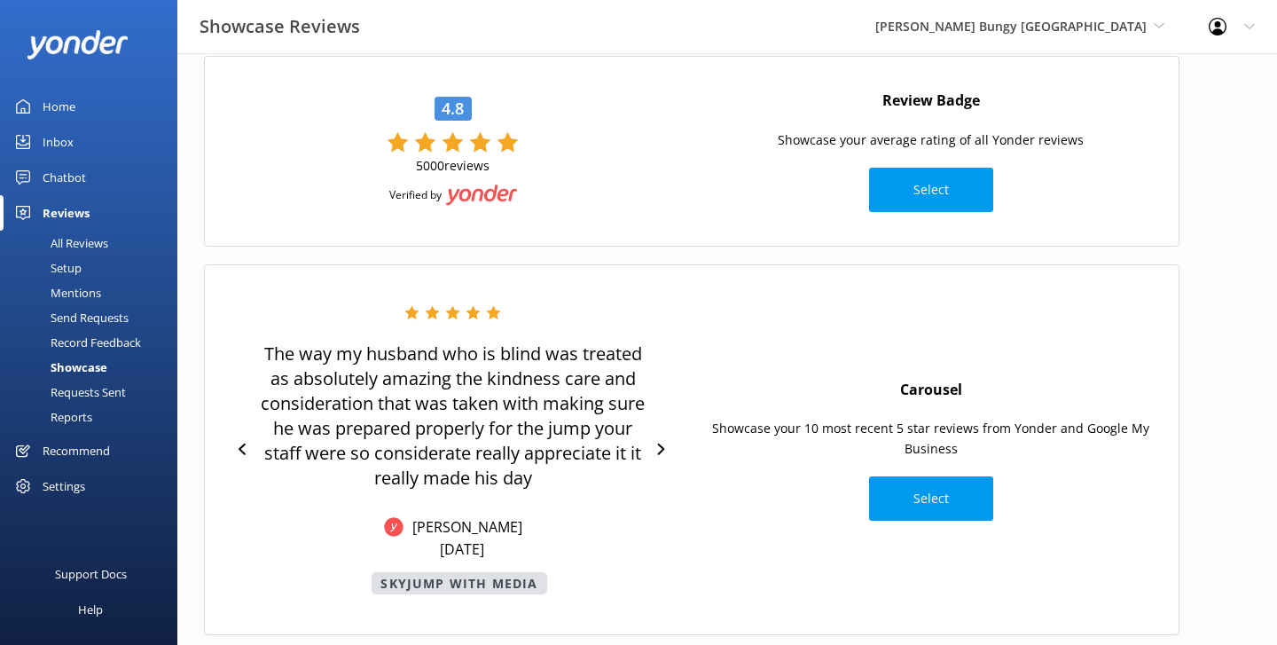
scroll to position [100, 0]
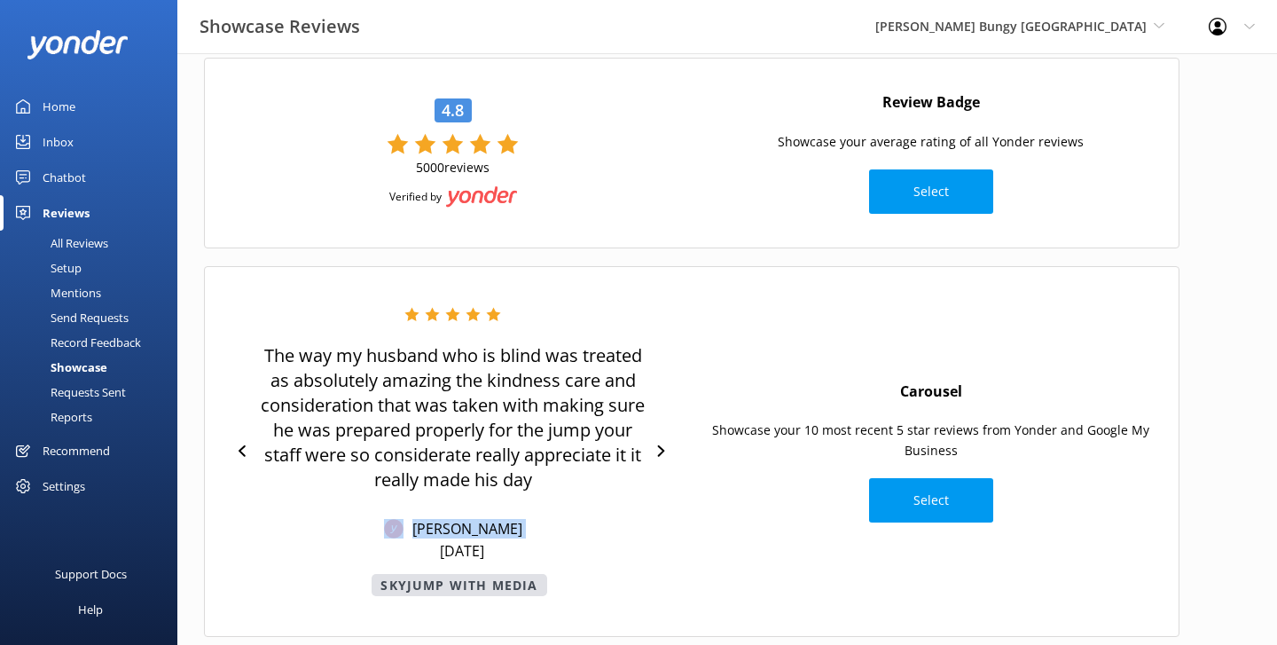
drag, startPoint x: 529, startPoint y: 537, endPoint x: 416, endPoint y: 527, distance: 113.9
click at [416, 527] on div "The way my husband who is blind was treated as absolutely amazing the kindness …" at bounding box center [452, 451] width 391 height 289
click at [349, 529] on div "The way my husband who is blind was treated as absolutely amazing the kindness …" at bounding box center [452, 451] width 391 height 289
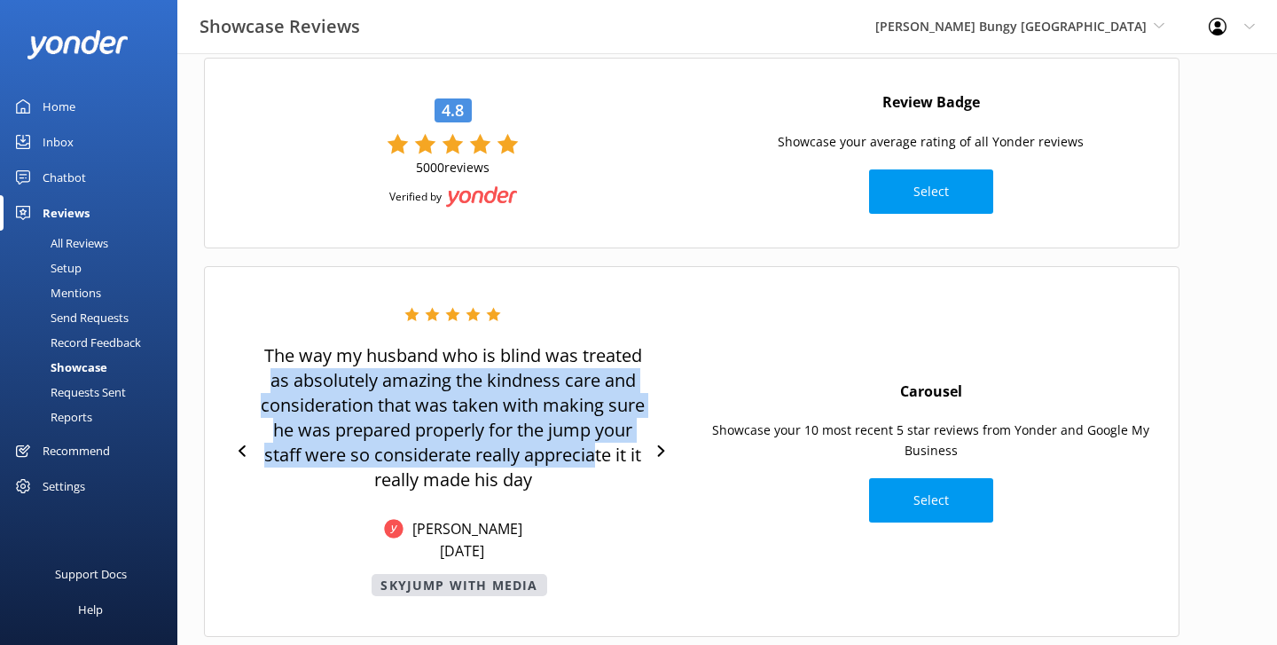
drag, startPoint x: 265, startPoint y: 372, endPoint x: 592, endPoint y: 451, distance: 335.8
click at [592, 451] on p "The way my husband who is blind was treated as absolutely amazing the kindness …" at bounding box center [452, 417] width 391 height 149
click at [562, 404] on p "The way my husband who is blind was treated as absolutely amazing the kindness …" at bounding box center [452, 417] width 391 height 149
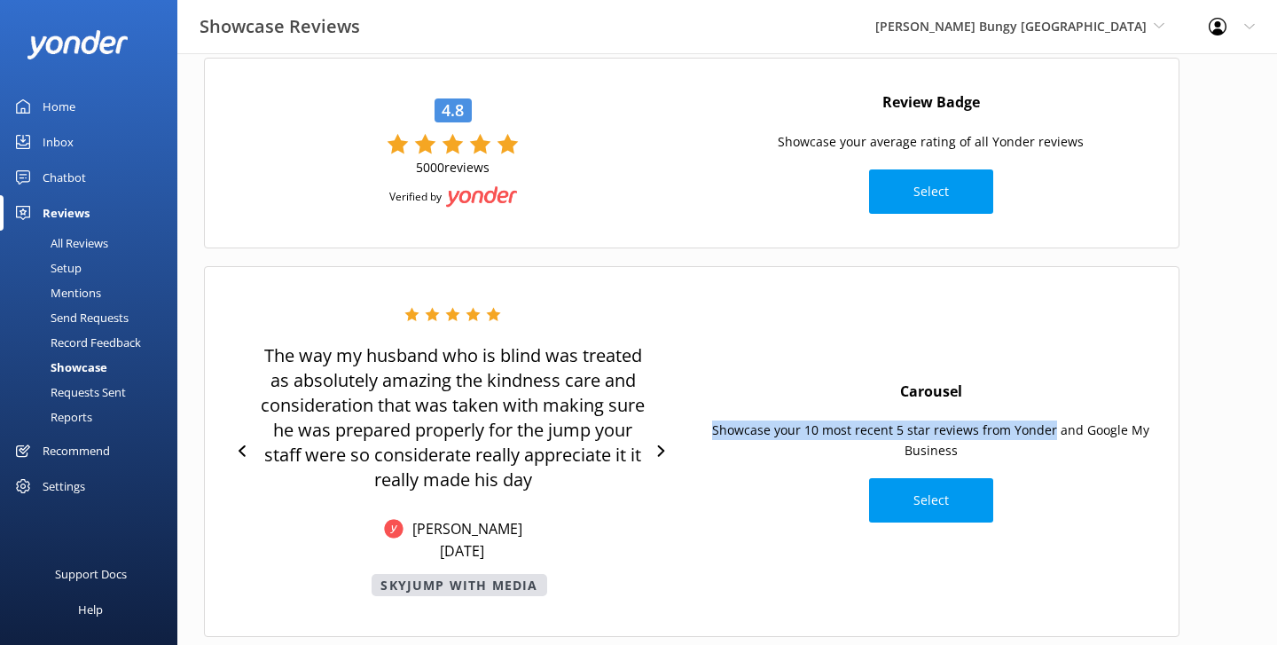
drag, startPoint x: 715, startPoint y: 433, endPoint x: 1054, endPoint y: 437, distance: 339.7
click at [1054, 437] on p "Showcase your 10 most recent 5 star reviews from Yonder and Google My Business" at bounding box center [931, 440] width 460 height 40
drag, startPoint x: 902, startPoint y: 451, endPoint x: 1084, endPoint y: 423, distance: 184.0
click at [1084, 423] on p "Showcase your 10 most recent 5 star reviews from Yonder and Google My Business" at bounding box center [931, 440] width 460 height 40
click at [657, 459] on div at bounding box center [661, 451] width 26 height 27
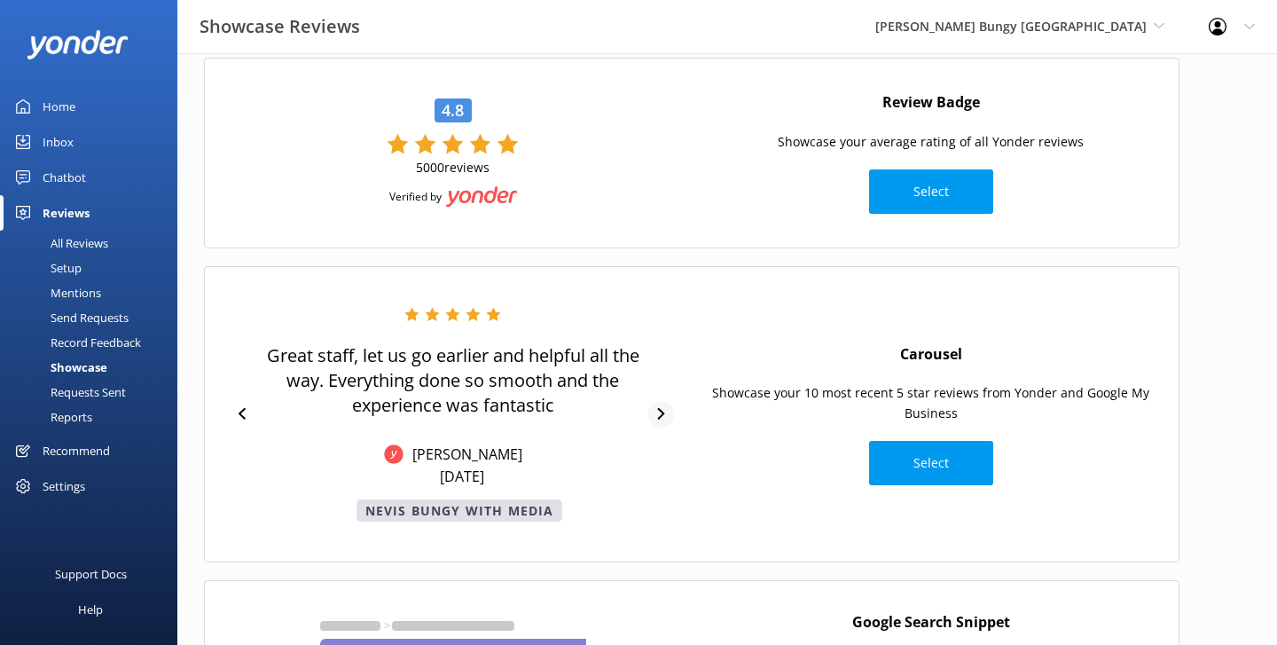
click at [662, 417] on icon at bounding box center [661, 414] width 12 height 12
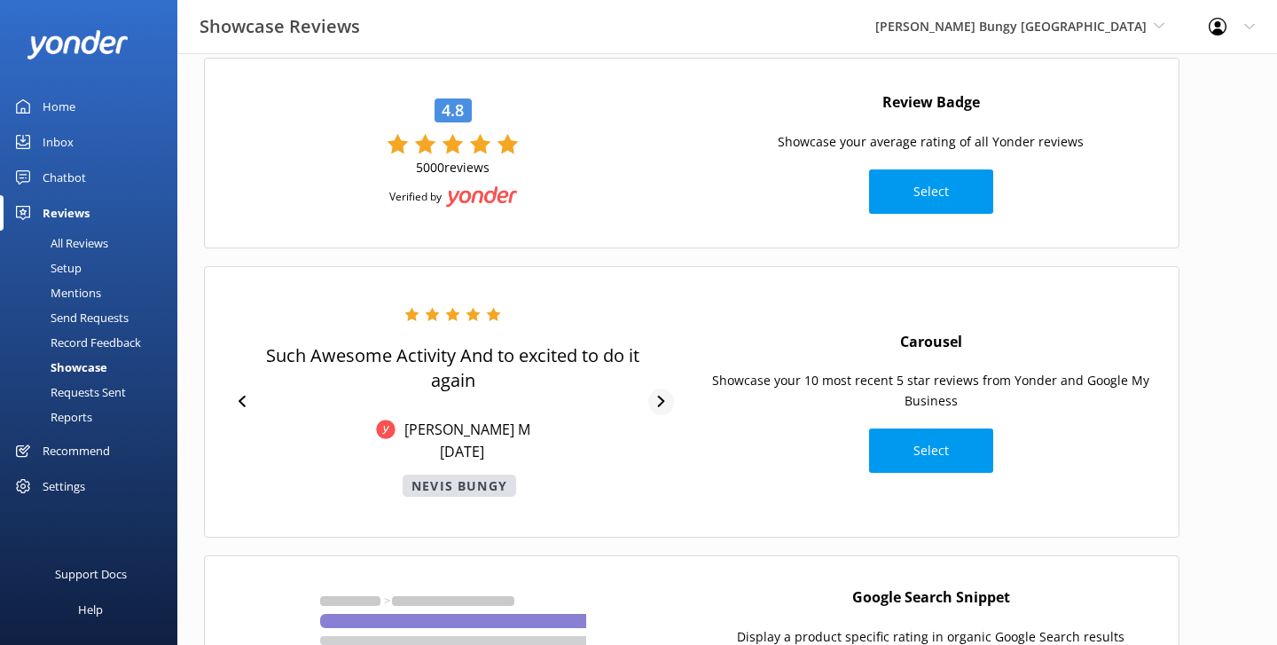
click at [661, 403] on icon at bounding box center [661, 402] width 7 height 12
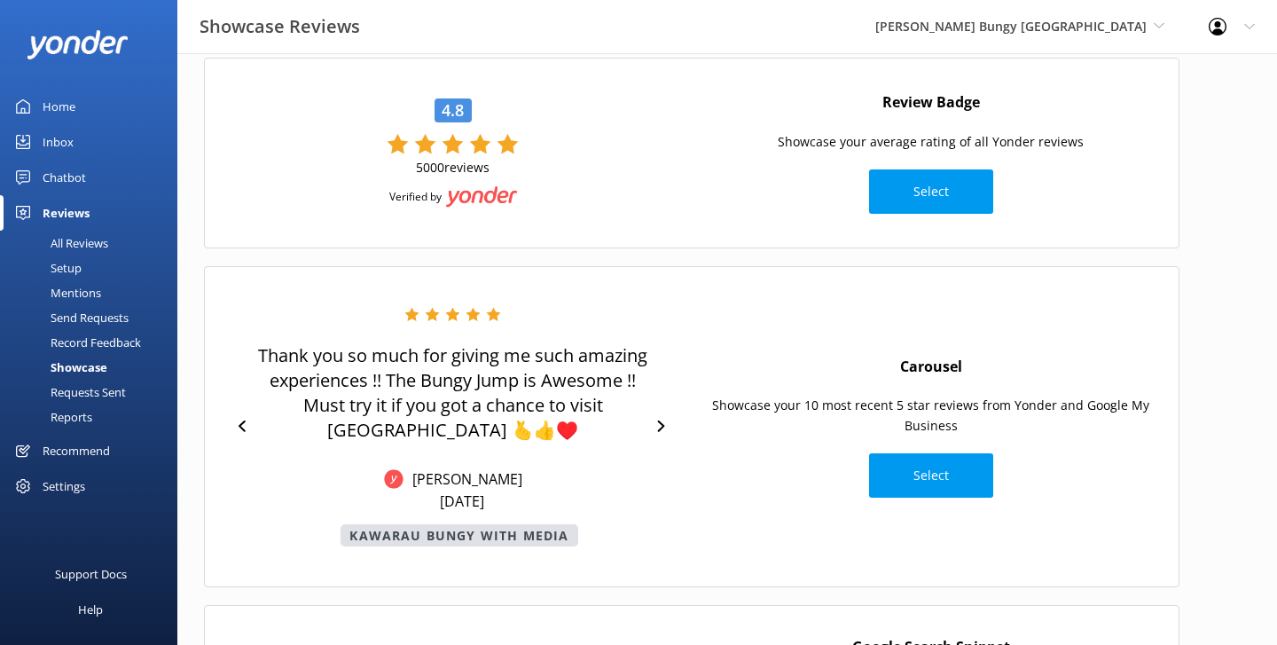
click at [661, 400] on div "Thank you so much for giving me such amazing experiences !! The Bungy Jump is A…" at bounding box center [453, 426] width 460 height 239
click at [659, 415] on div at bounding box center [661, 426] width 26 height 27
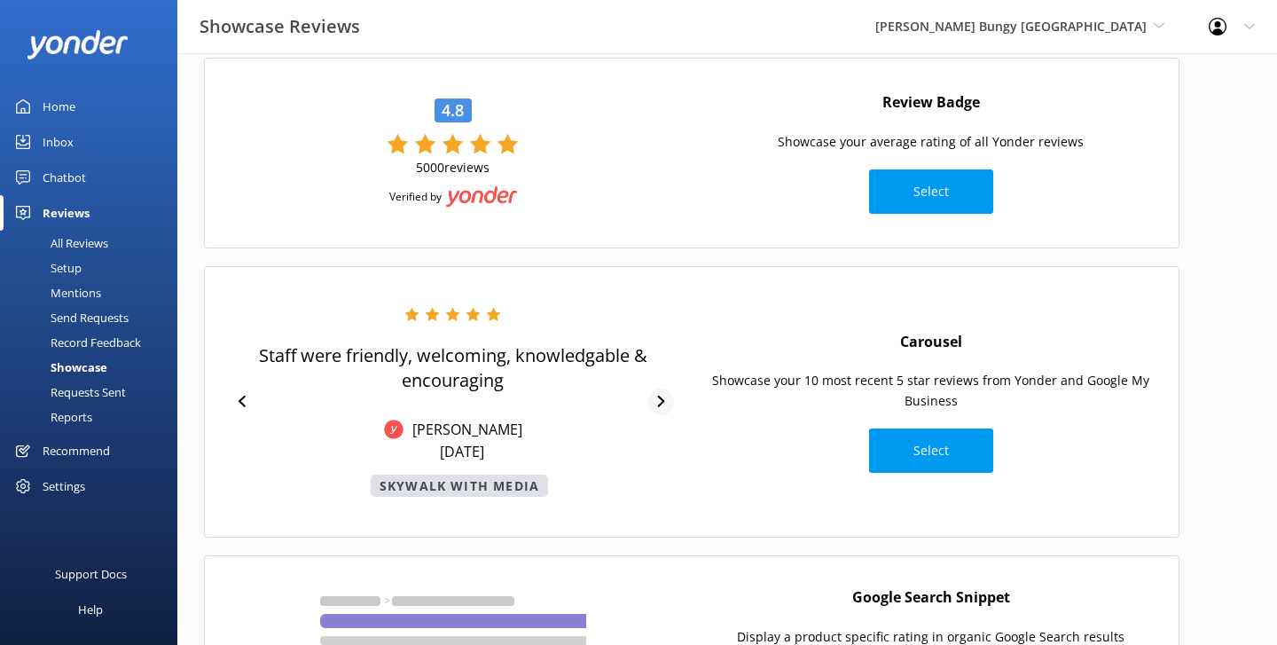
click at [660, 404] on icon at bounding box center [661, 402] width 7 height 12
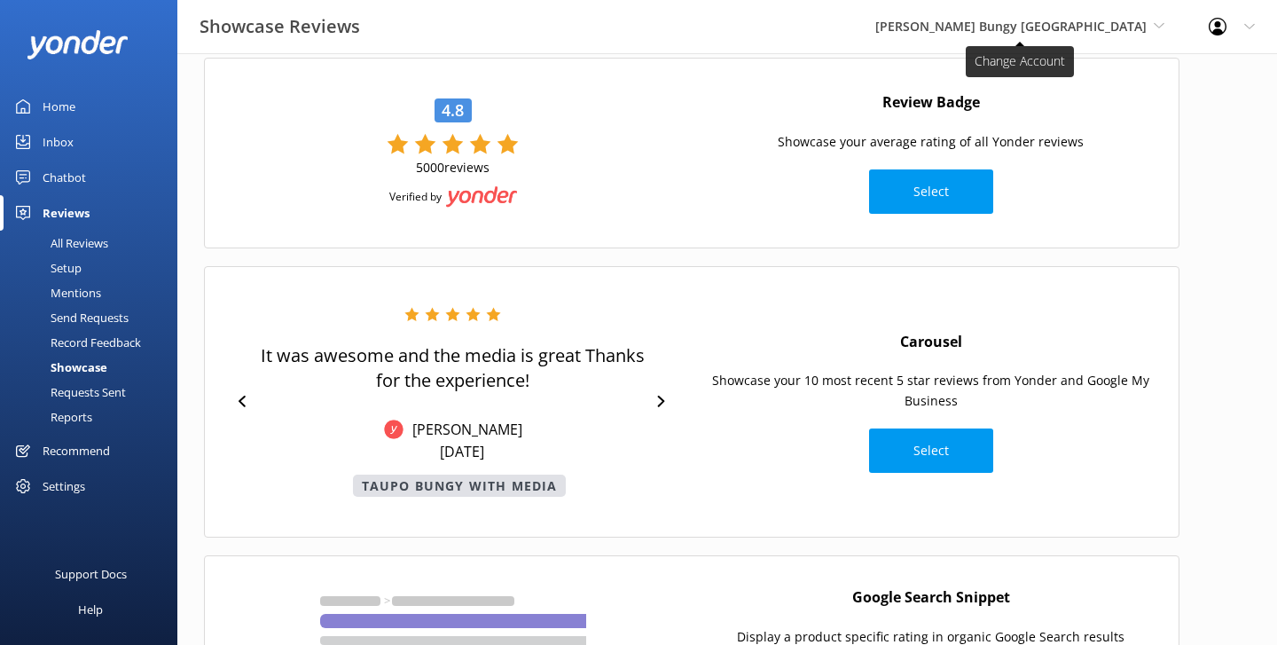
click at [1101, 33] on span "[PERSON_NAME] Bungy [GEOGRAPHIC_DATA]" at bounding box center [1010, 26] width 271 height 17
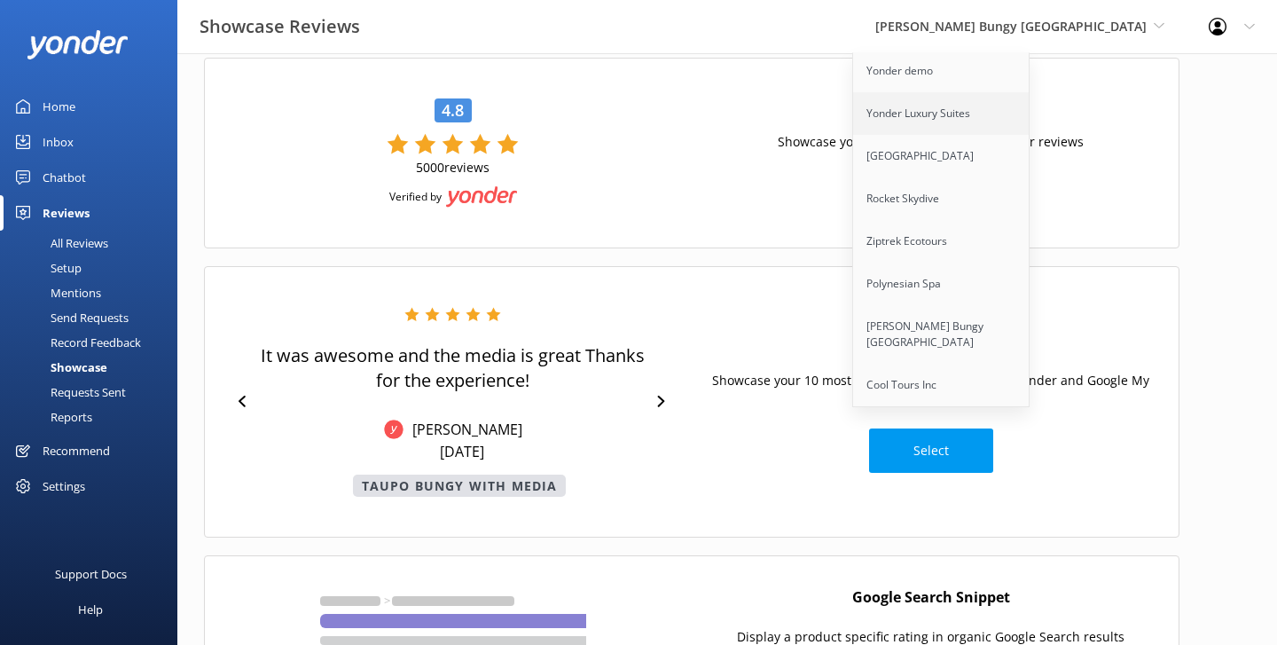
scroll to position [45, 0]
click at [1030, 253] on link "Ziptrek Ecotours" at bounding box center [941, 242] width 177 height 43
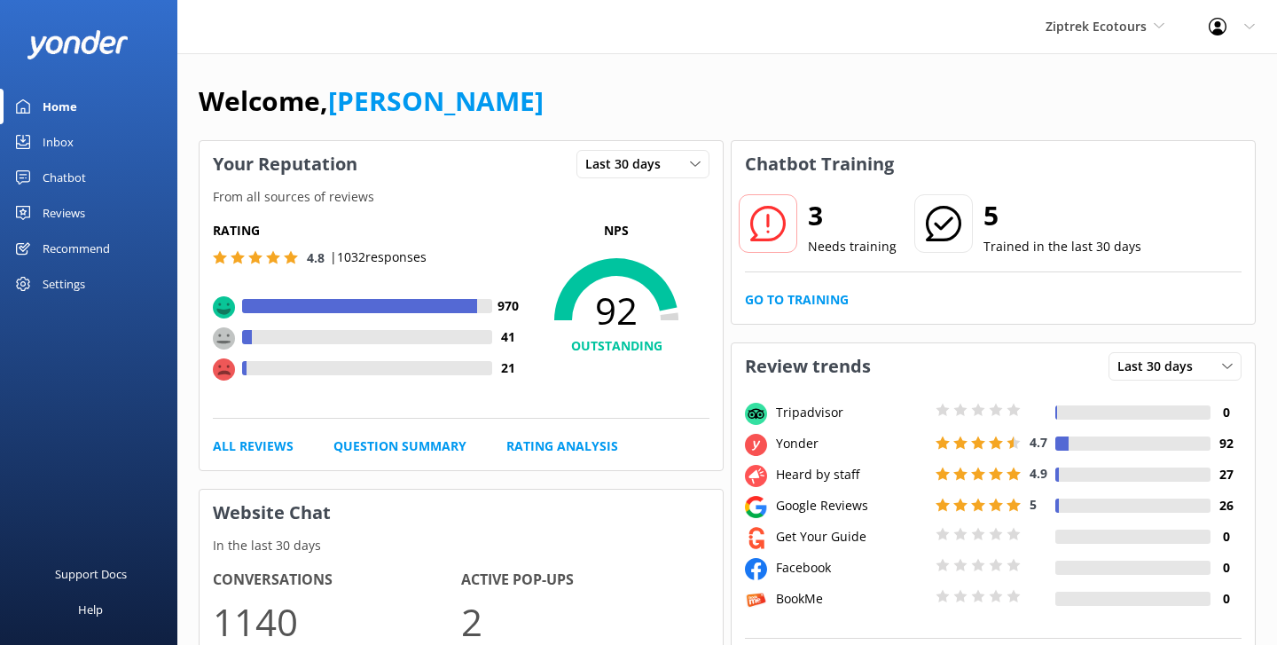
click at [53, 225] on div "Reviews" at bounding box center [64, 212] width 43 height 35
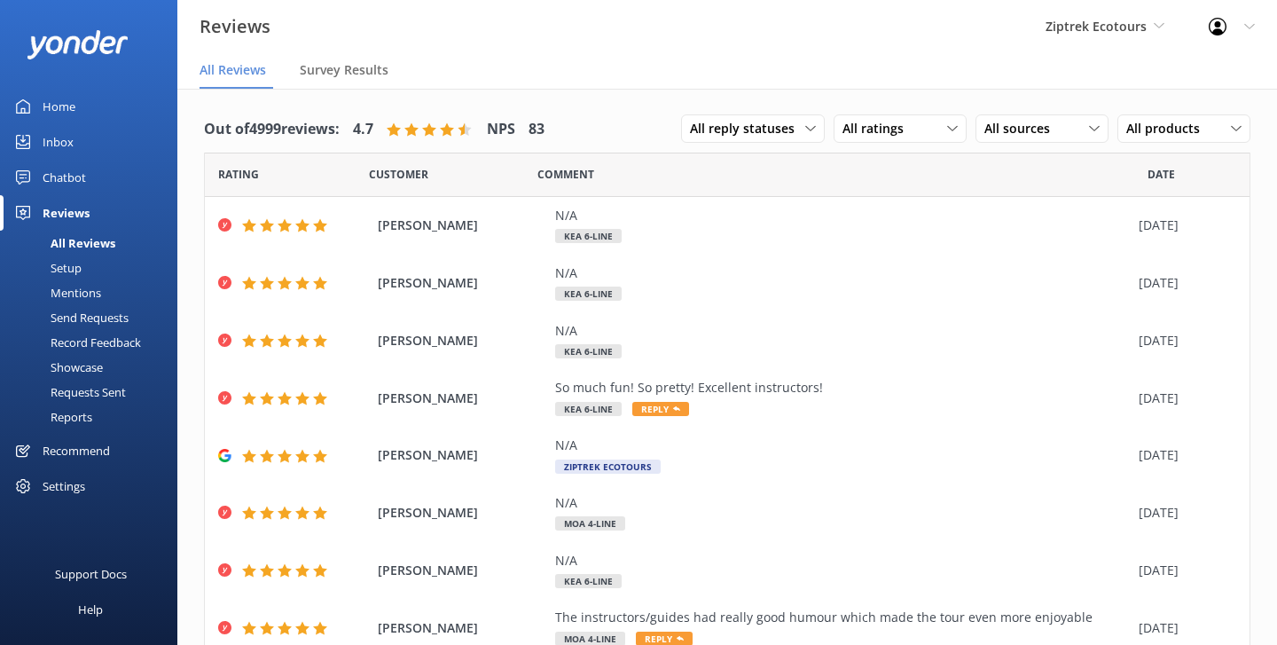
click at [77, 271] on div "Setup" at bounding box center [46, 267] width 71 height 25
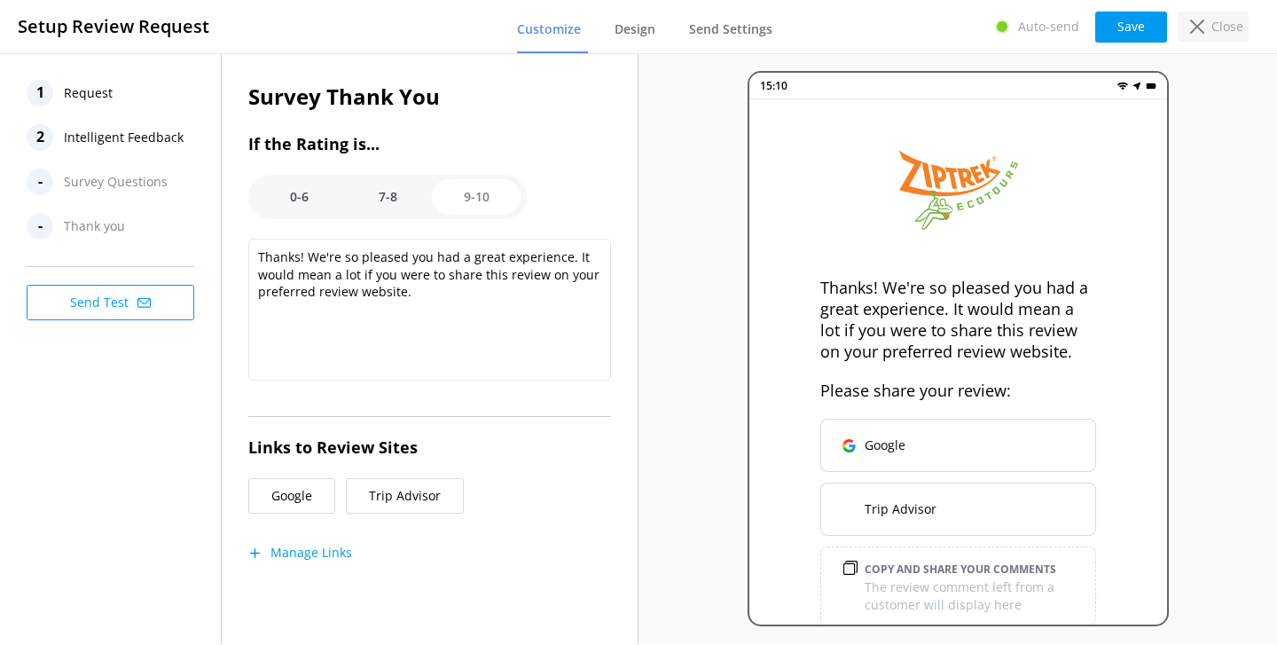
click at [1230, 23] on p "Close" at bounding box center [1227, 27] width 32 height 20
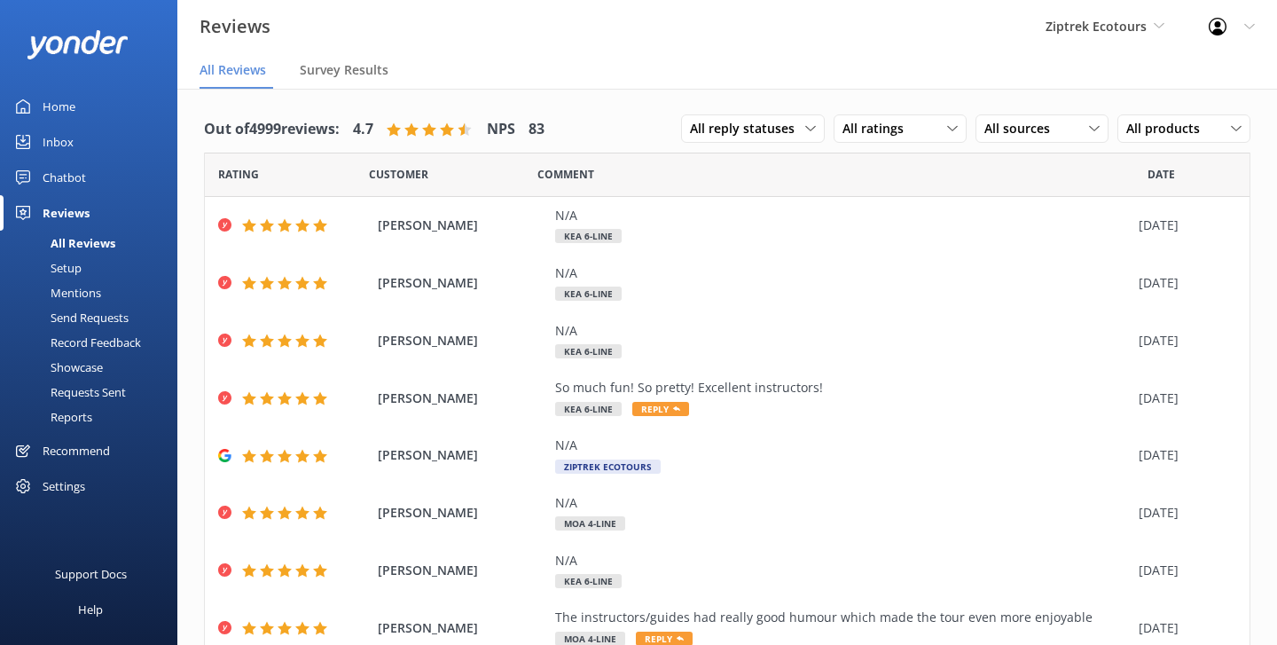
click at [83, 372] on div "Showcase" at bounding box center [57, 367] width 92 height 25
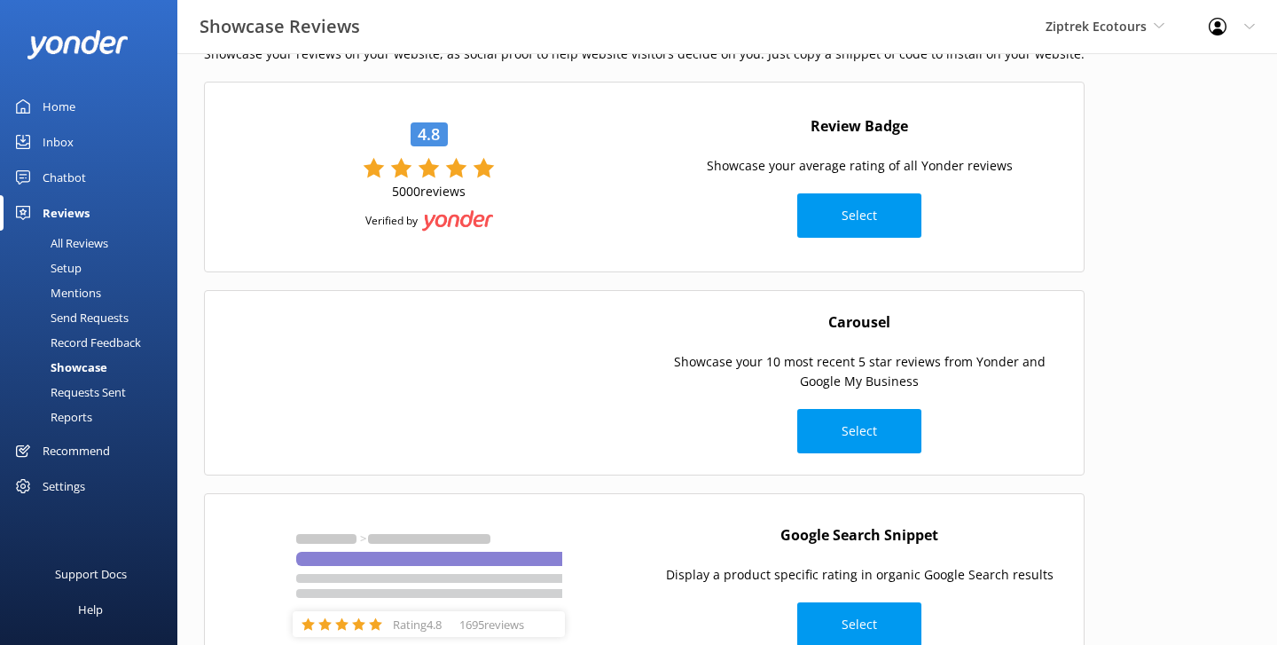
scroll to position [153, 0]
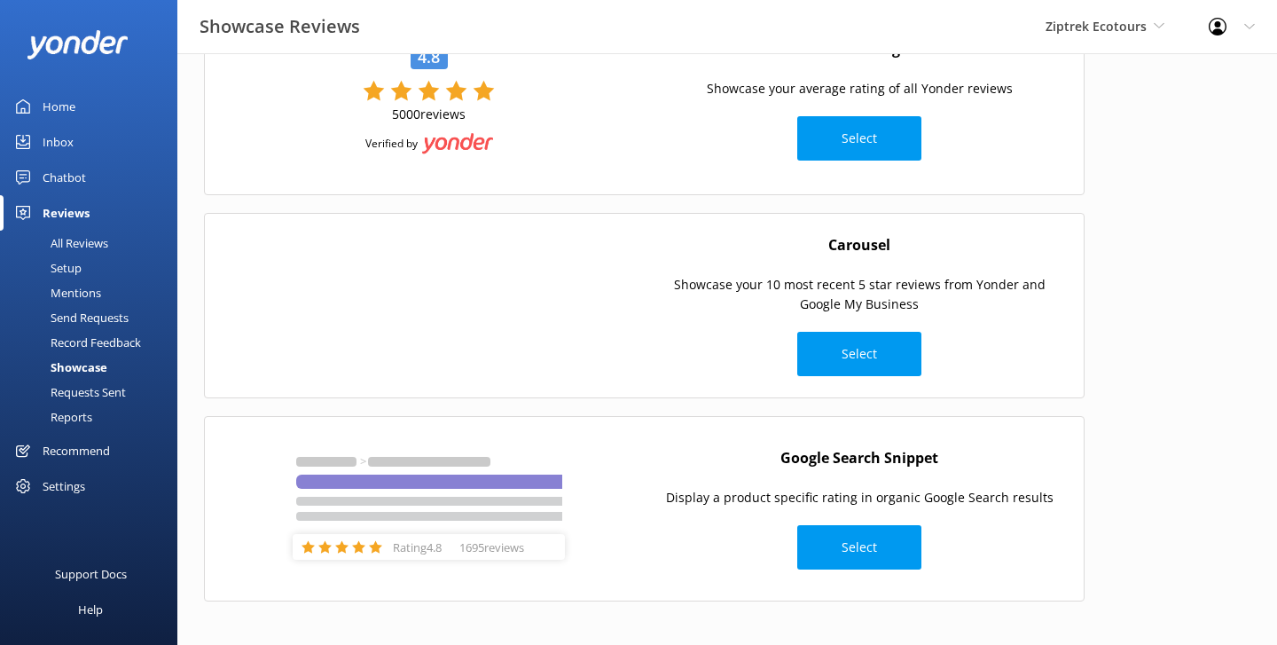
click at [645, 240] on div "Carousel Showcase your 10 most recent 5 star reviews from Yonder and Google My …" at bounding box center [860, 305] width 431 height 160
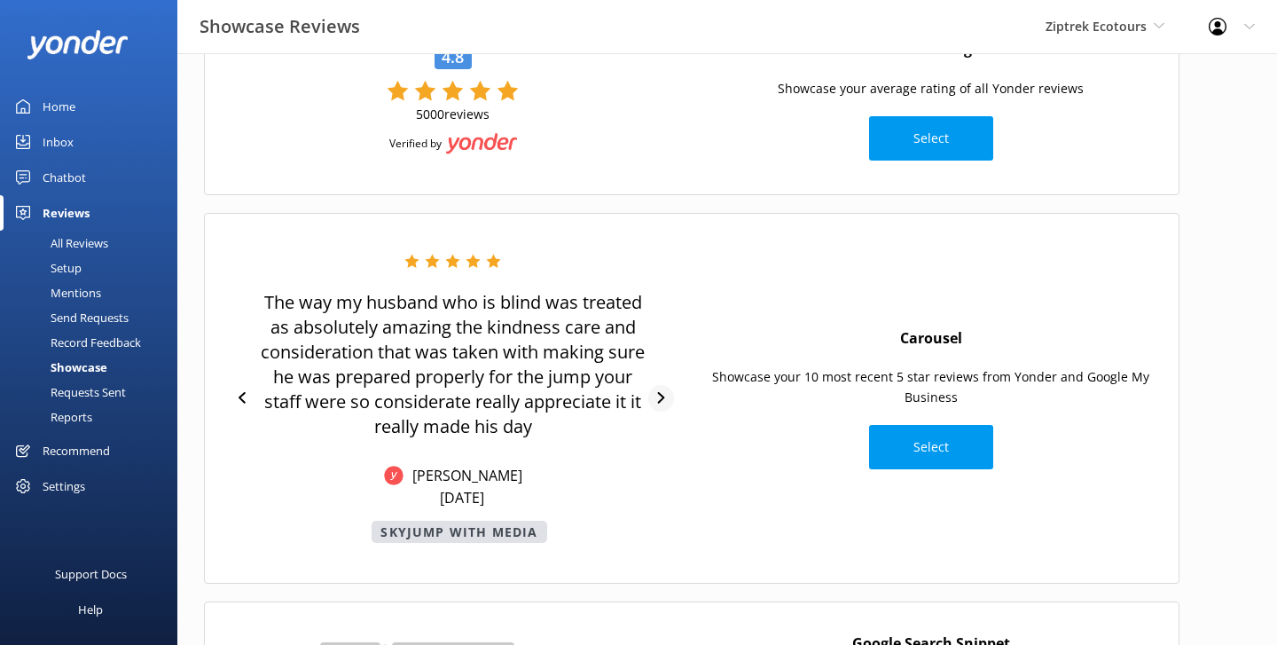
click at [663, 396] on icon at bounding box center [661, 398] width 7 height 12
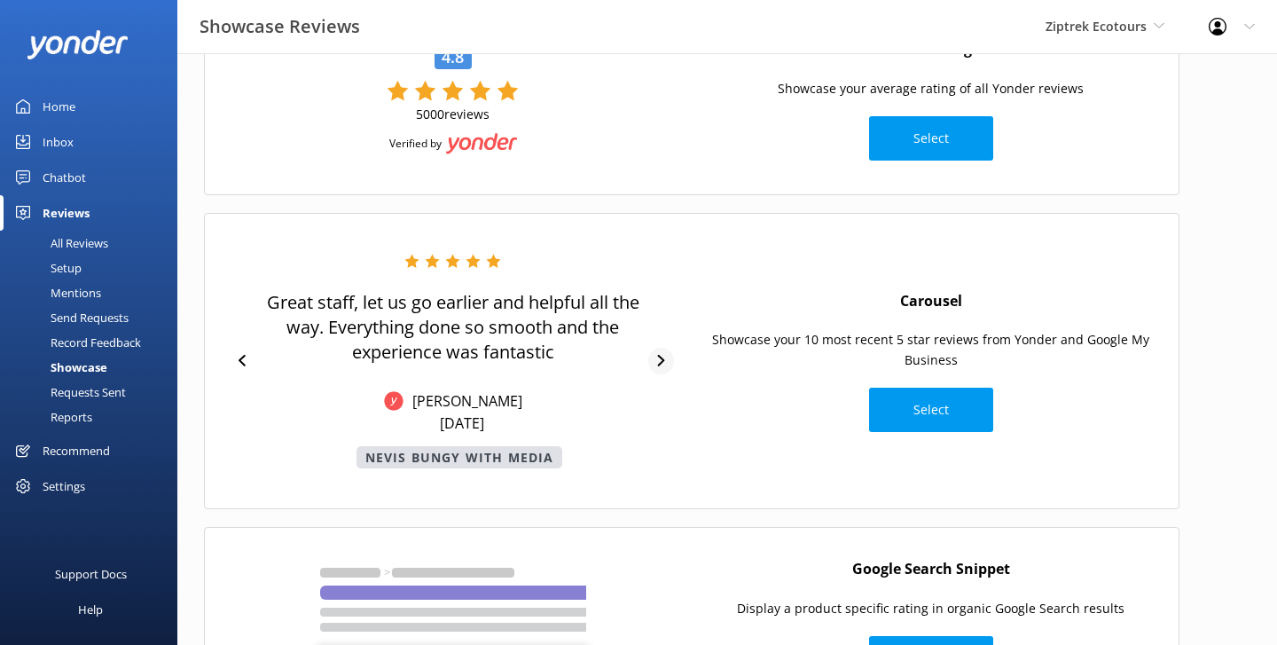
click at [663, 357] on icon at bounding box center [661, 361] width 12 height 12
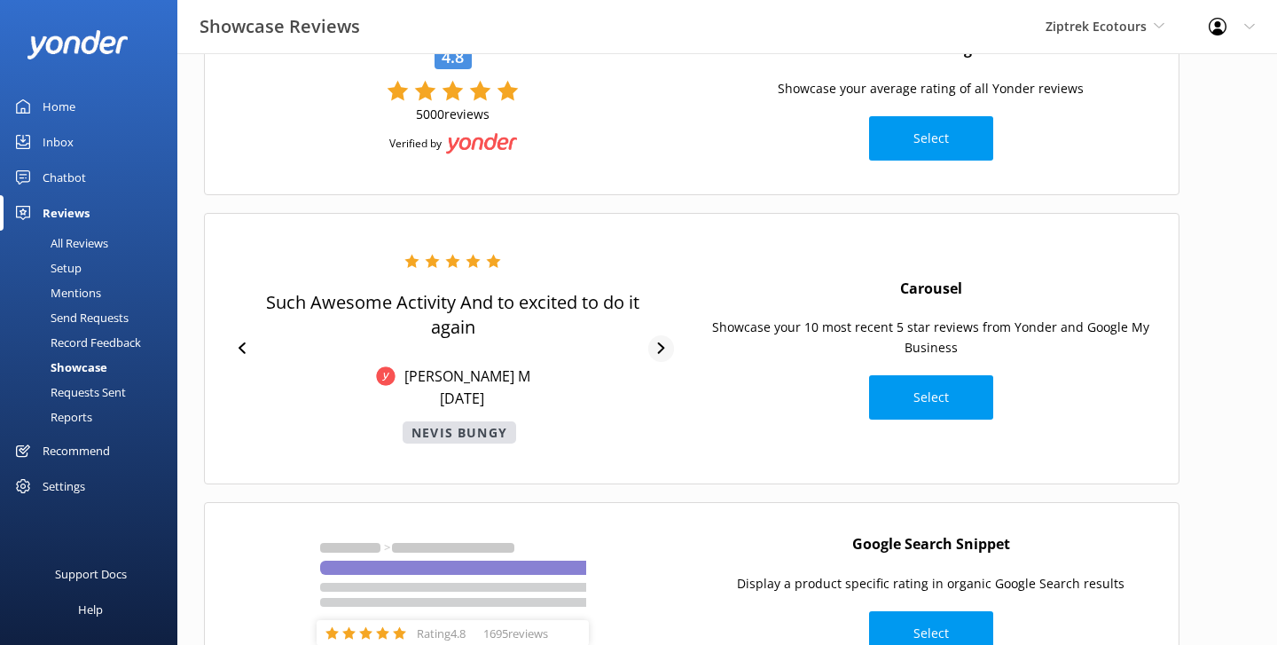
click at [663, 357] on div at bounding box center [661, 348] width 26 height 27
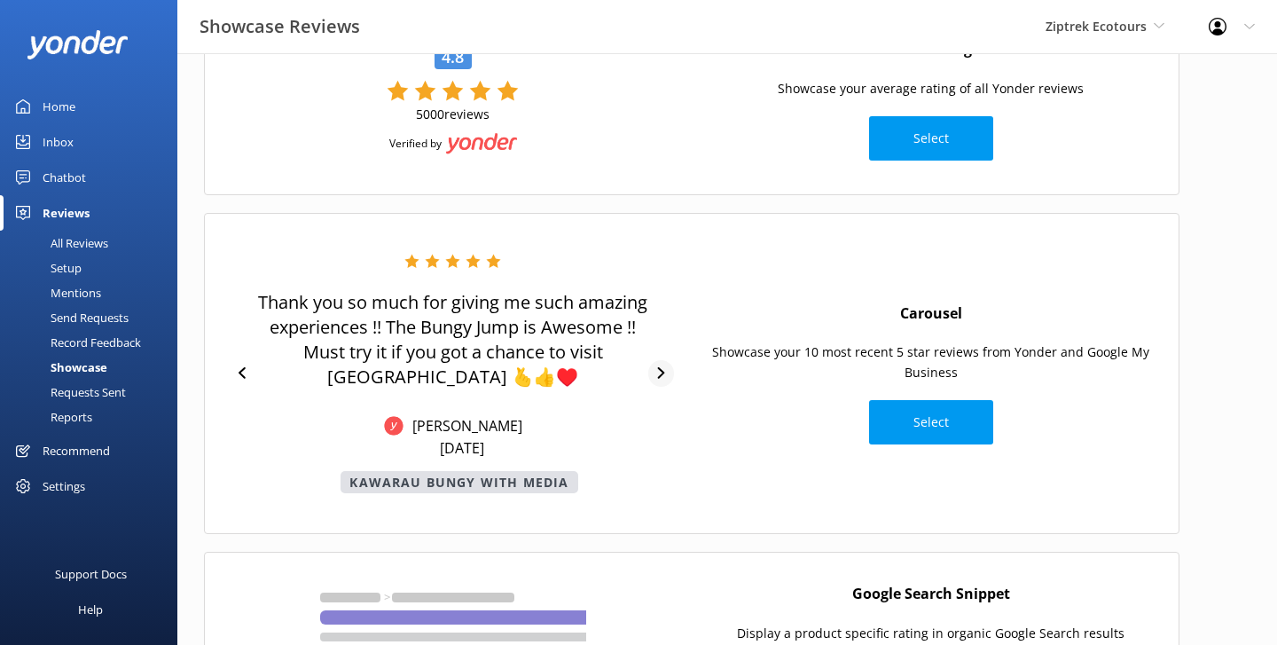
click at [663, 357] on div "Thank you so much for giving me such amazing experiences !! The Bungy Jump is A…" at bounding box center [453, 373] width 460 height 239
click at [663, 365] on div at bounding box center [661, 373] width 26 height 27
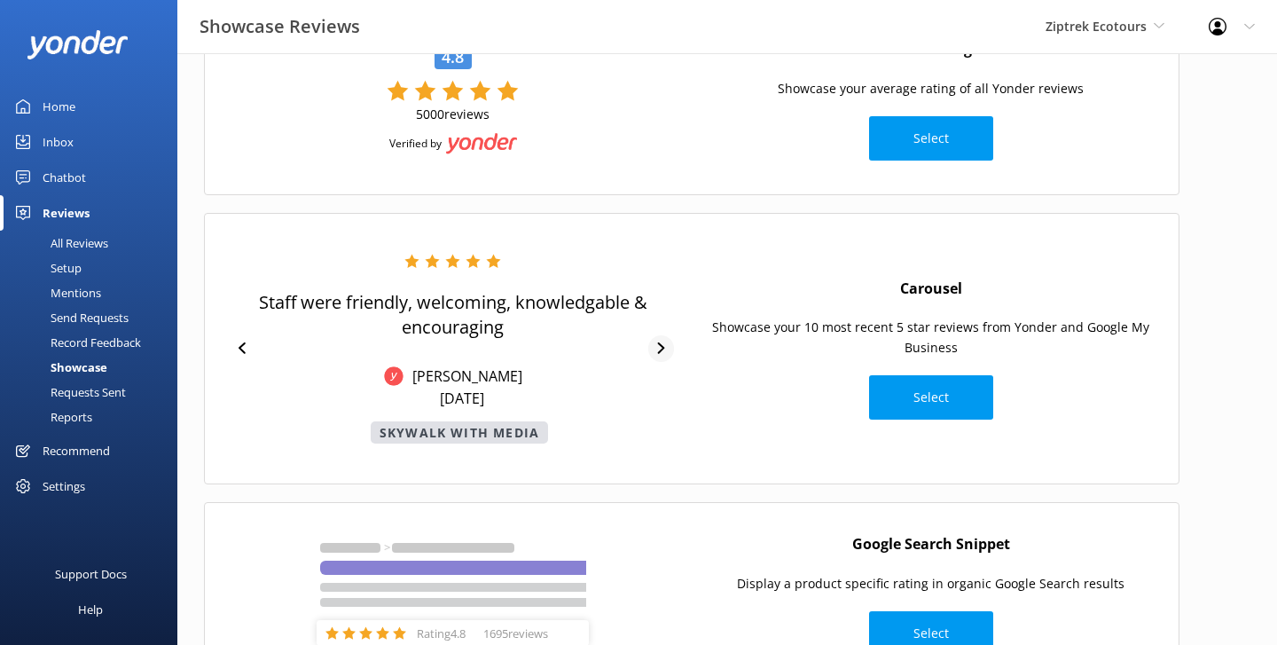
click at [663, 365] on div "Staff were friendly, welcoming, knowledgable & encouraging [PERSON_NAME] W [DAT…" at bounding box center [453, 349] width 460 height 190
click at [662, 357] on div at bounding box center [661, 348] width 26 height 27
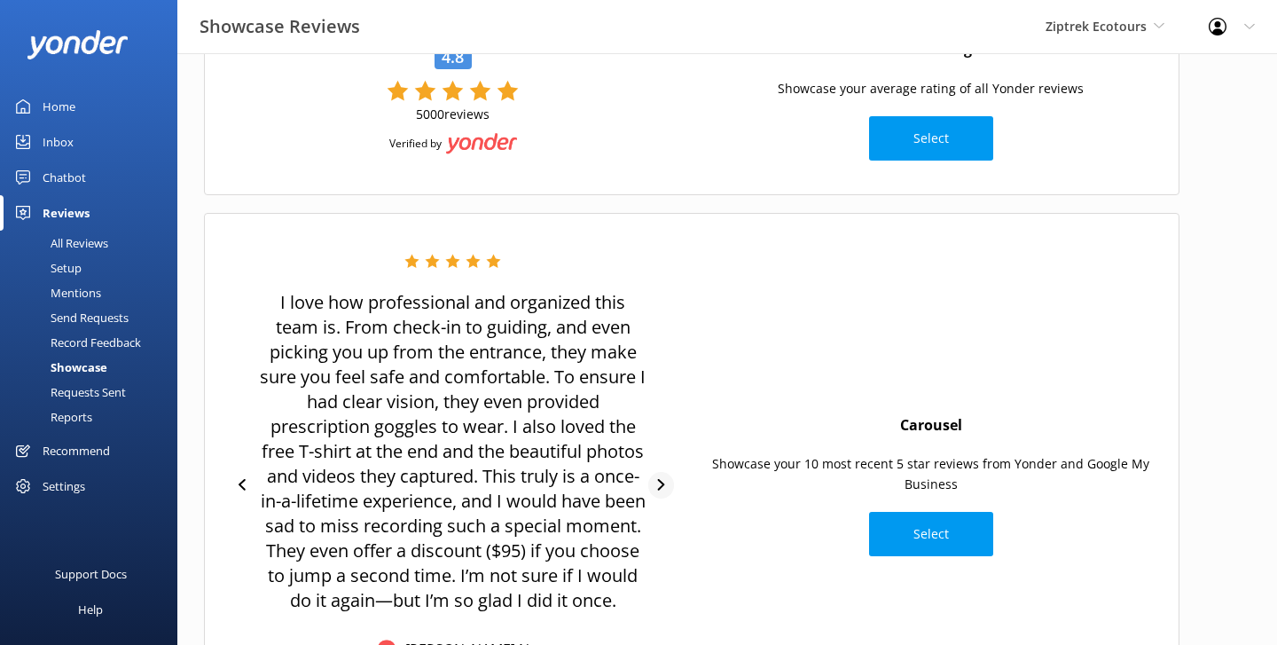
click at [662, 357] on div "I love how professional and organized this team is. From check-in to guiding, a…" at bounding box center [453, 485] width 460 height 463
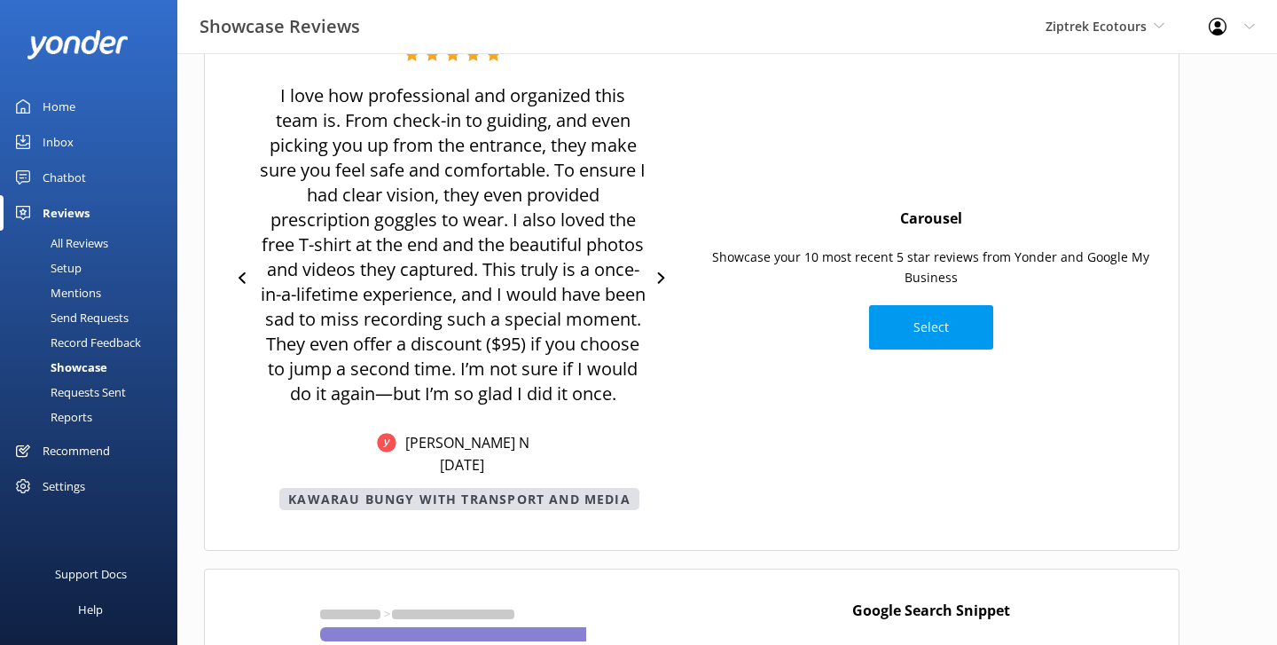
scroll to position [358, 0]
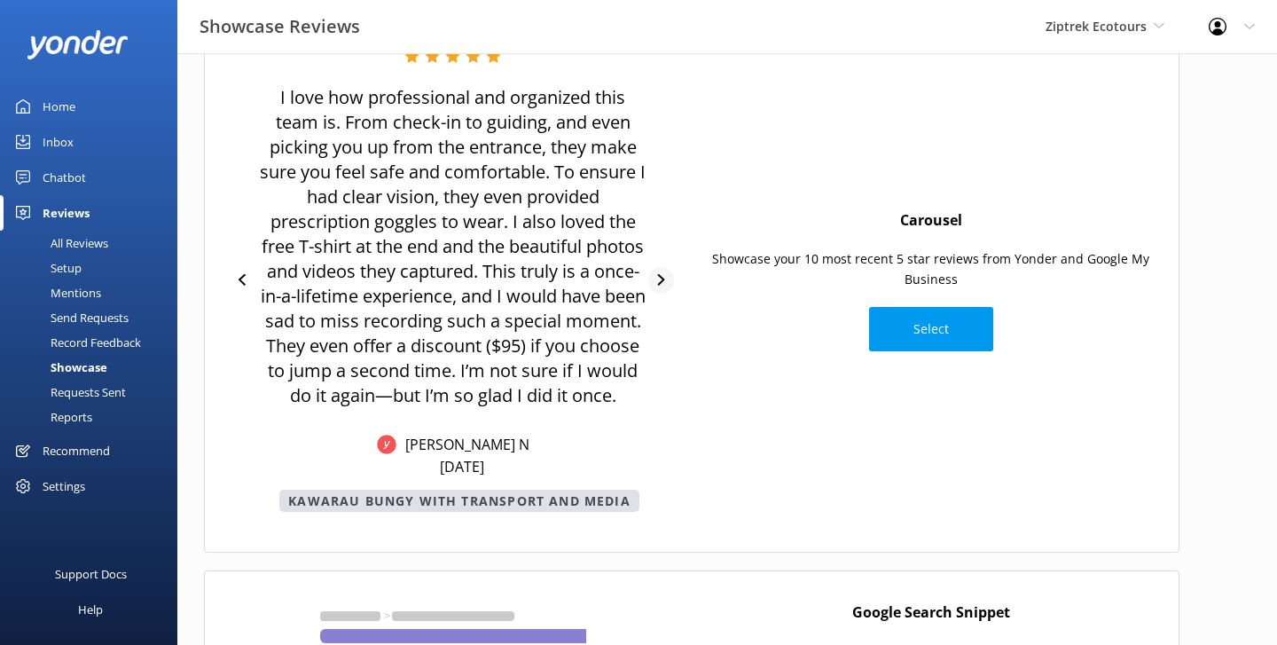
click at [667, 275] on div at bounding box center [661, 280] width 26 height 27
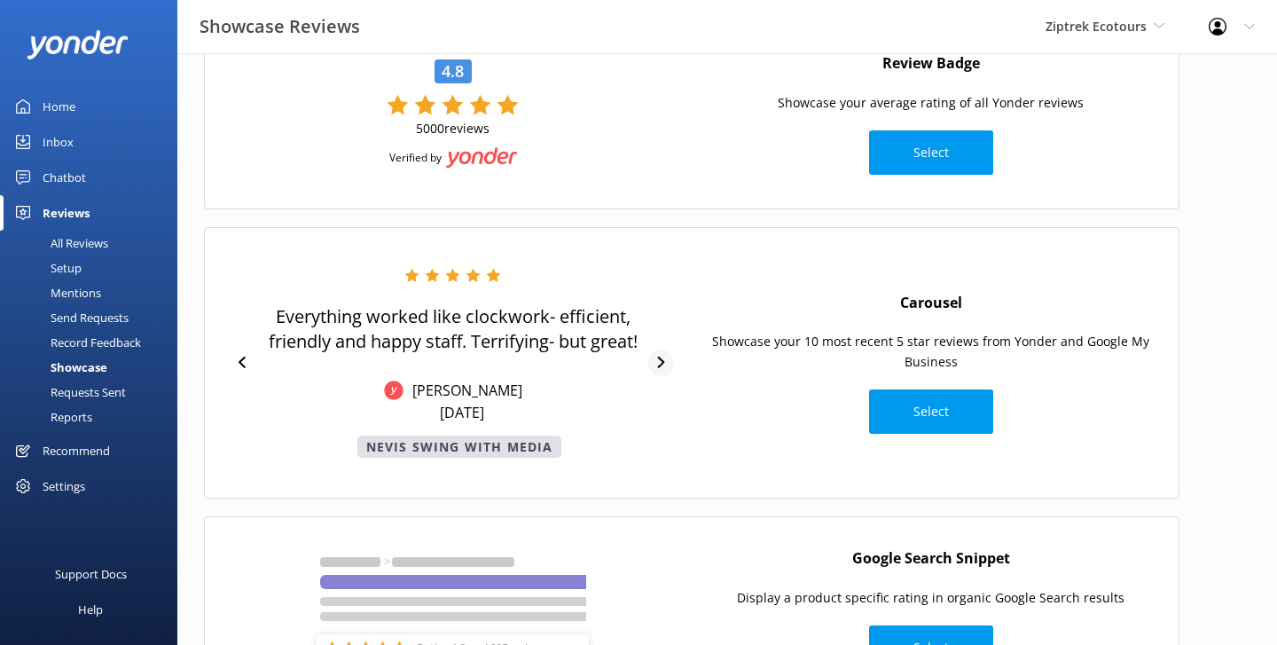
scroll to position [140, 0]
click at [82, 250] on div "All Reviews" at bounding box center [60, 243] width 98 height 25
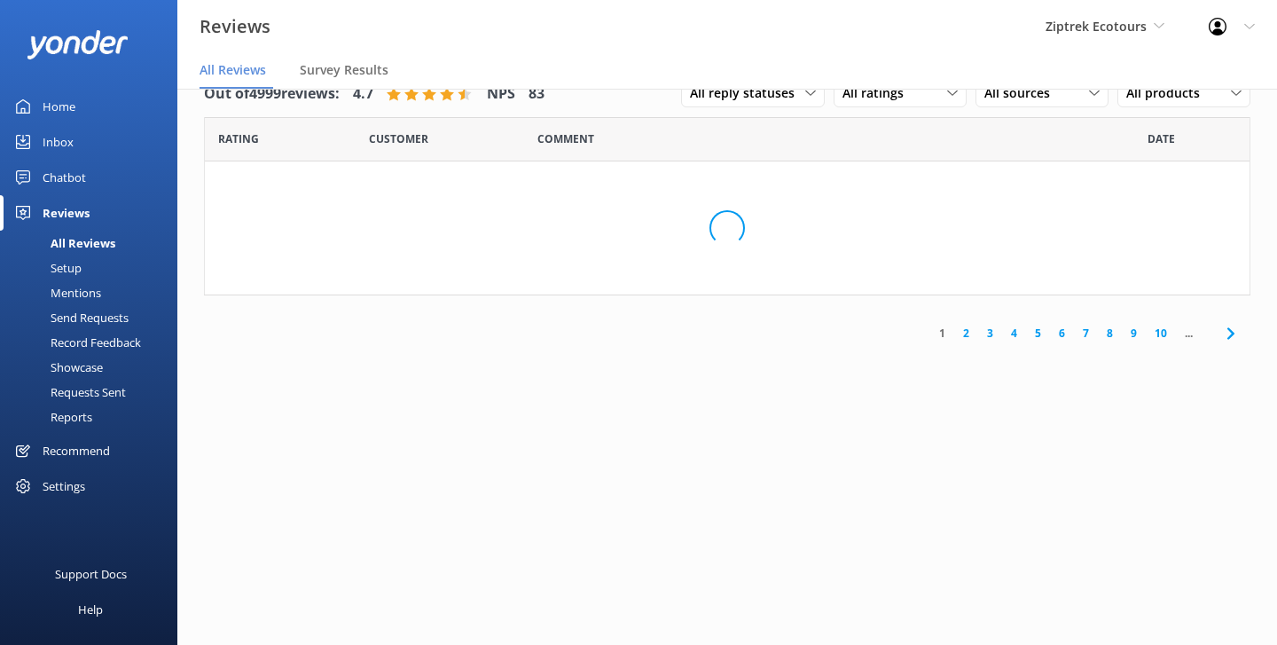
scroll to position [35, 0]
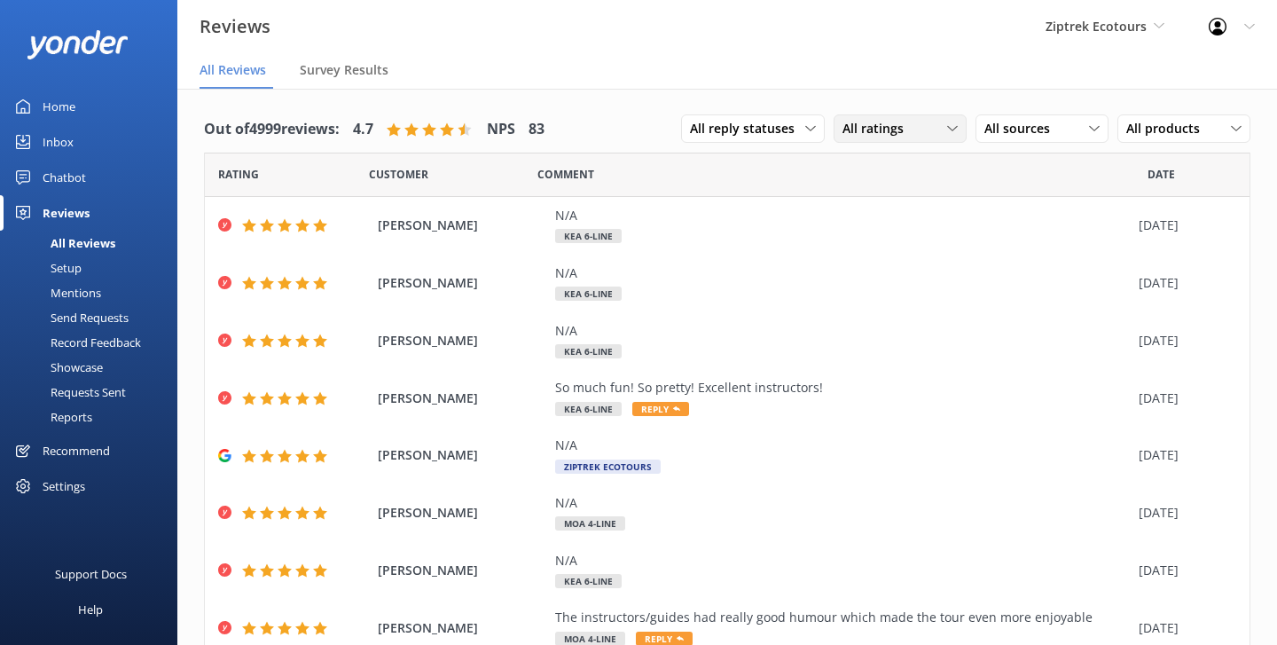
click at [865, 117] on div "All ratings All ratings Promoters Passives Detractors" at bounding box center [900, 128] width 133 height 28
click at [1021, 127] on span "All sources" at bounding box center [1022, 129] width 76 height 20
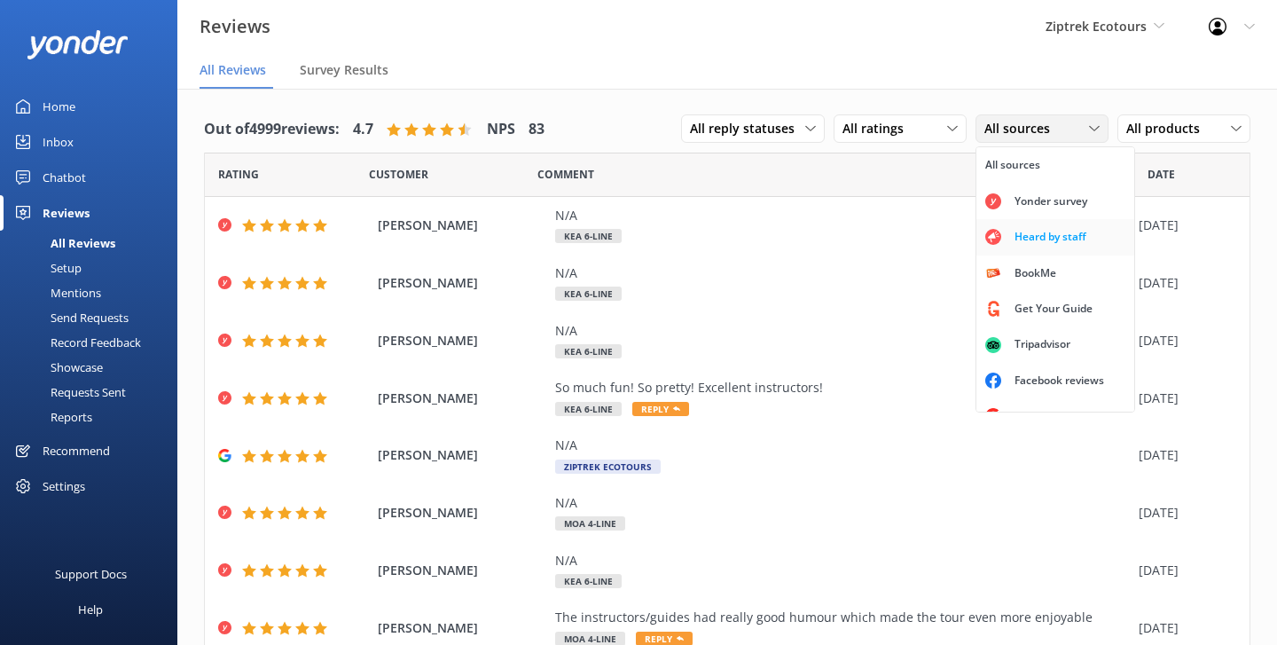
scroll to position [22, 0]
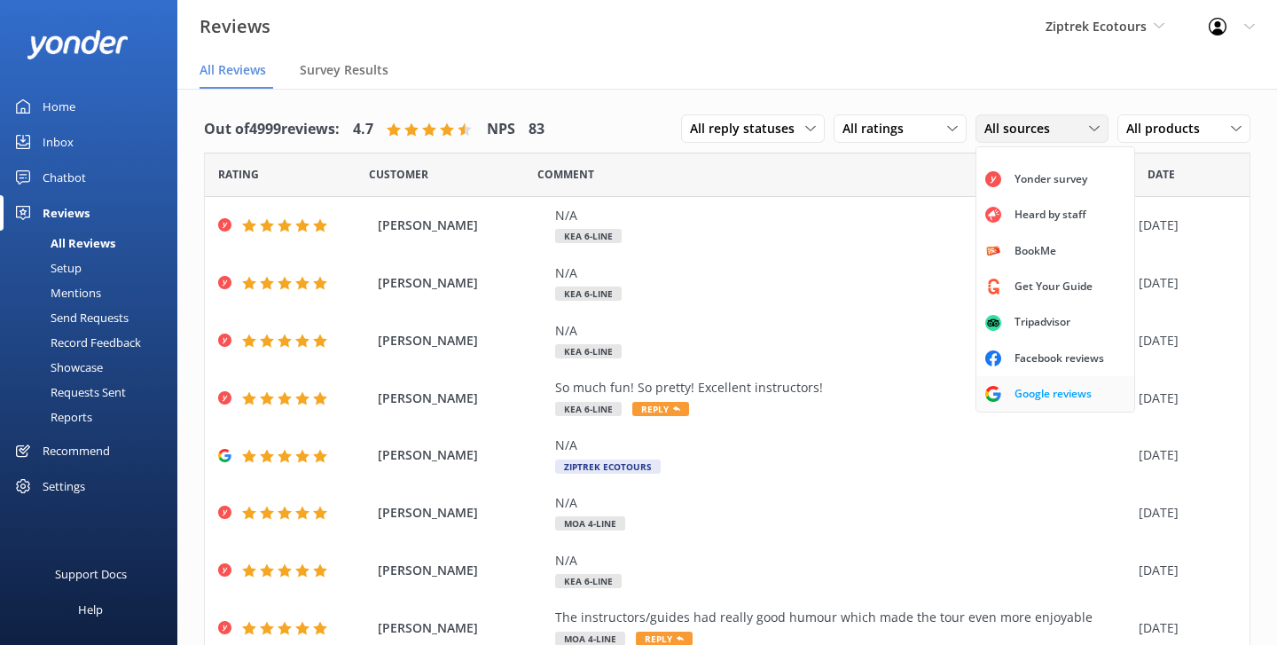
click at [1035, 395] on div "Google reviews" at bounding box center [1053, 394] width 104 height 18
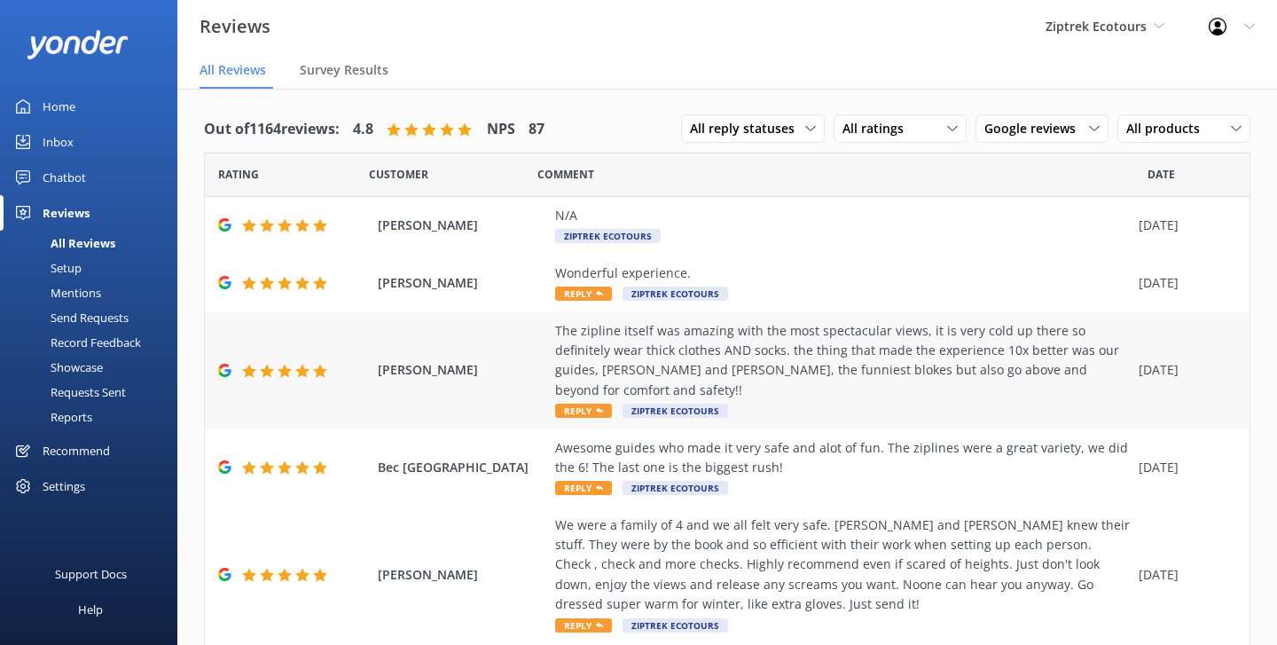
click at [746, 344] on div "The zipline itself was amazing with the most spectacular views, it is very cold…" at bounding box center [842, 361] width 575 height 80
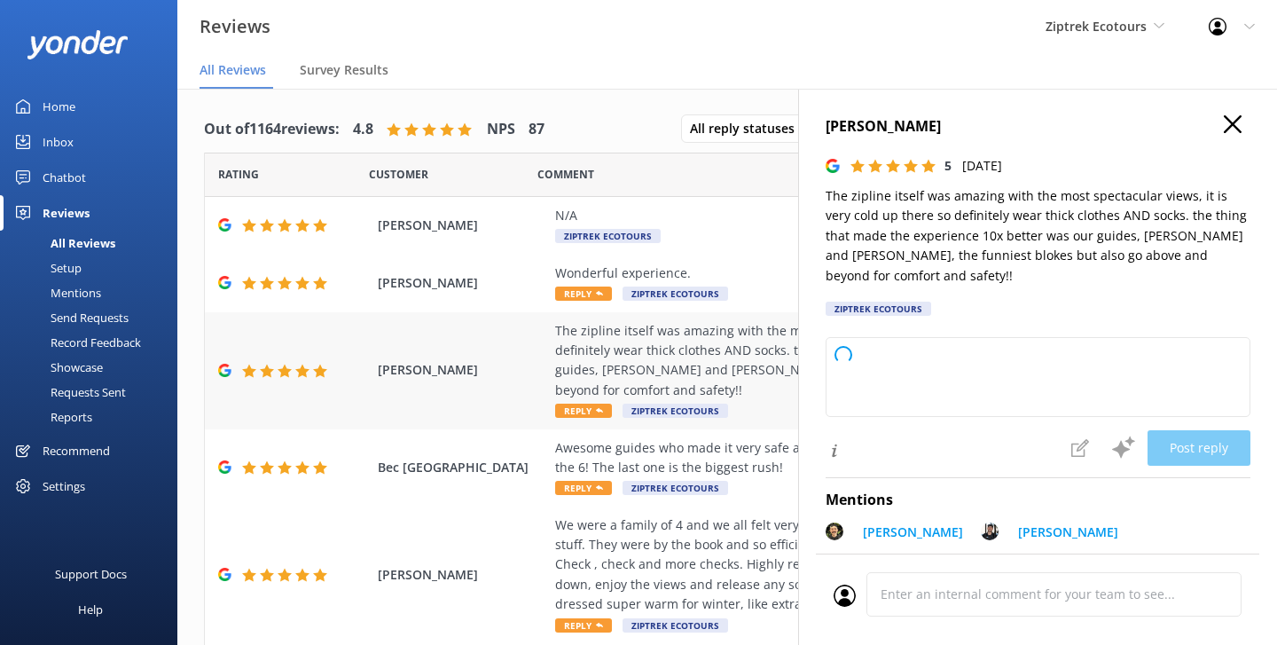
type textarea "Kia ora, Thank you so much for your awesome review! We're so glad you enjoyed t…"
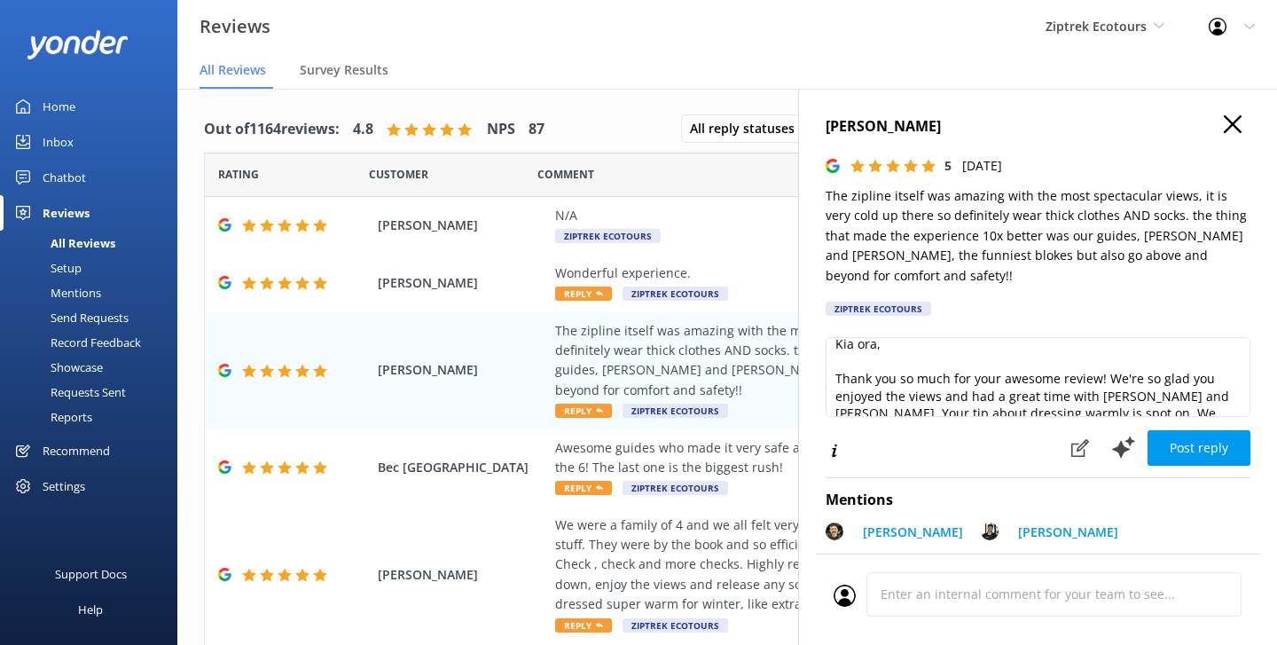
scroll to position [4, 0]
click at [1223, 123] on h4 "Alana Shippey" at bounding box center [1038, 126] width 425 height 23
click at [1228, 122] on icon "button" at bounding box center [1233, 124] width 18 height 18
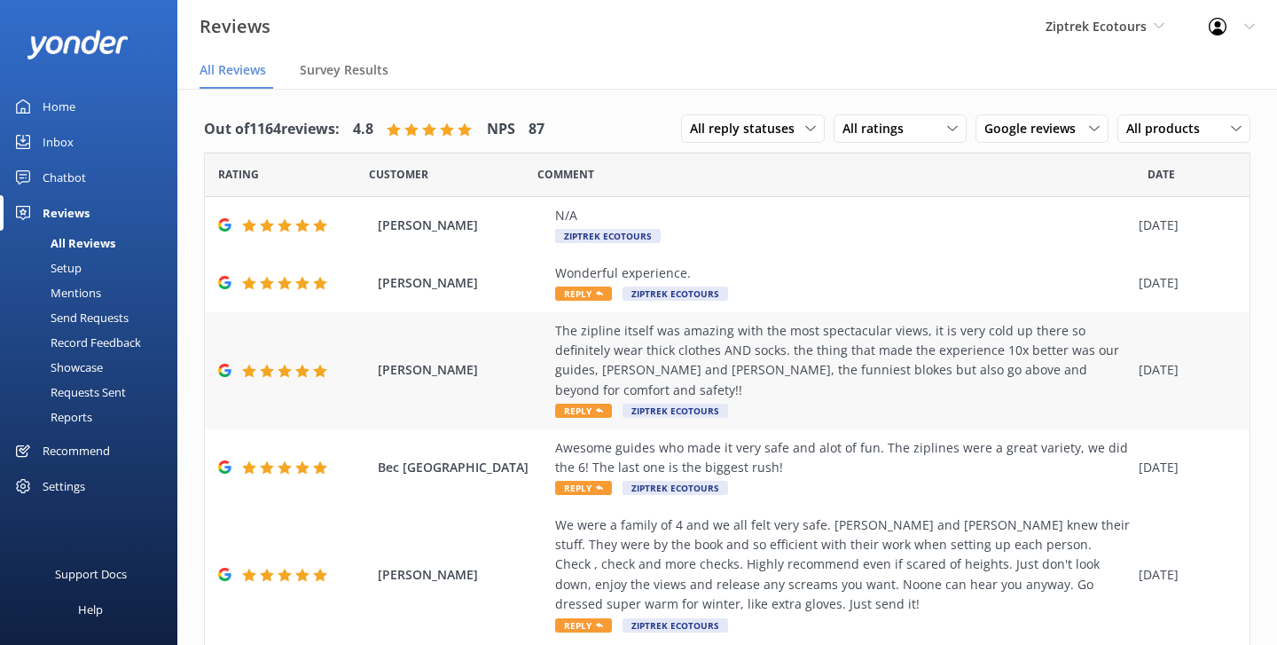
click at [799, 339] on div "The zipline itself was amazing with the most spectacular views, it is very cold…" at bounding box center [842, 361] width 575 height 80
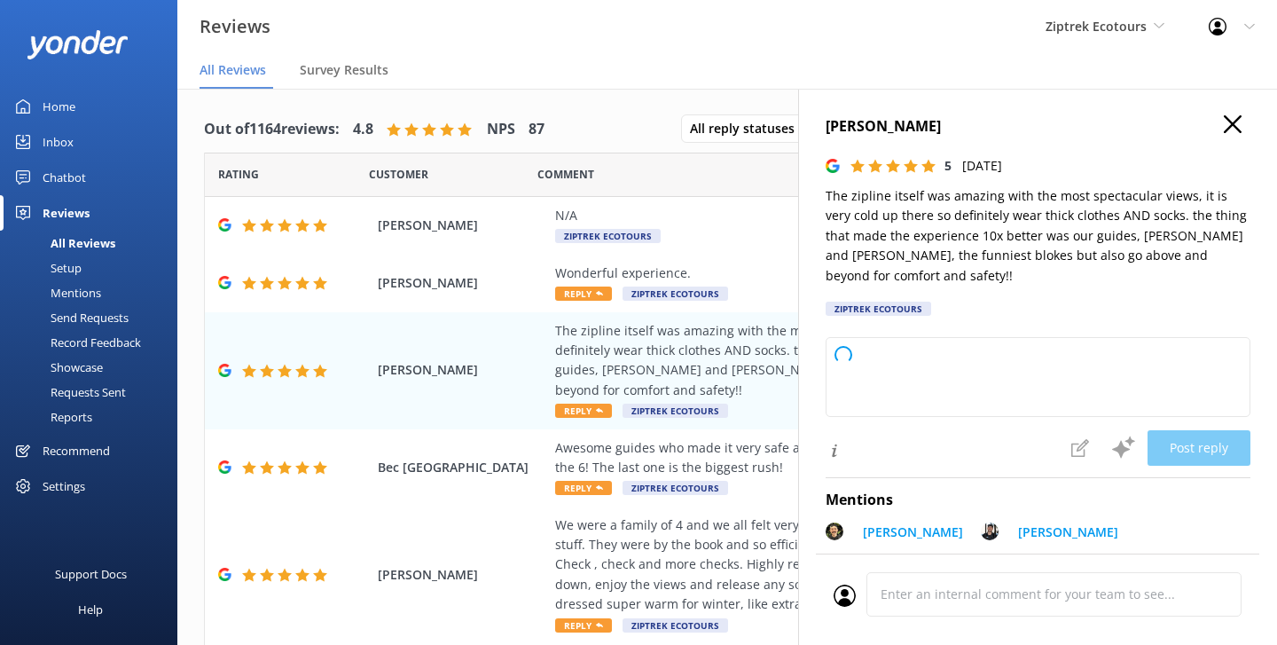
type textarea "Kia ora, Thank you so much for your awesome review! We're so glad you enjoyed t…"
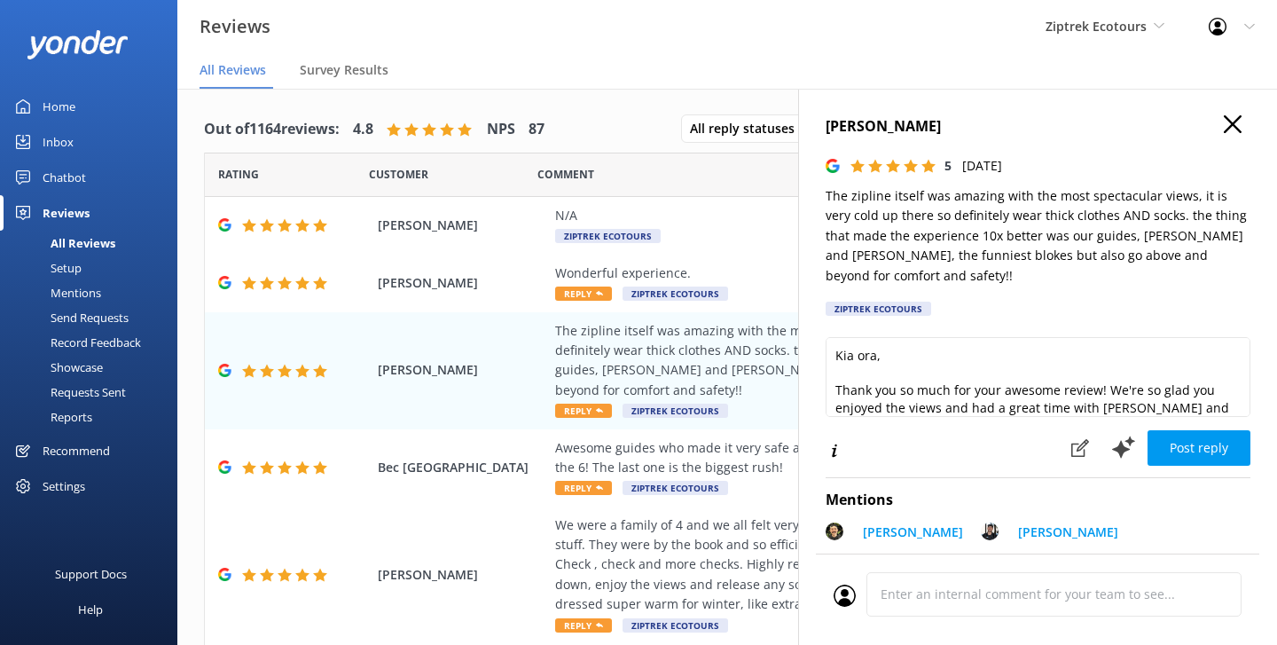
click at [1234, 118] on icon "button" at bounding box center [1233, 124] width 18 height 18
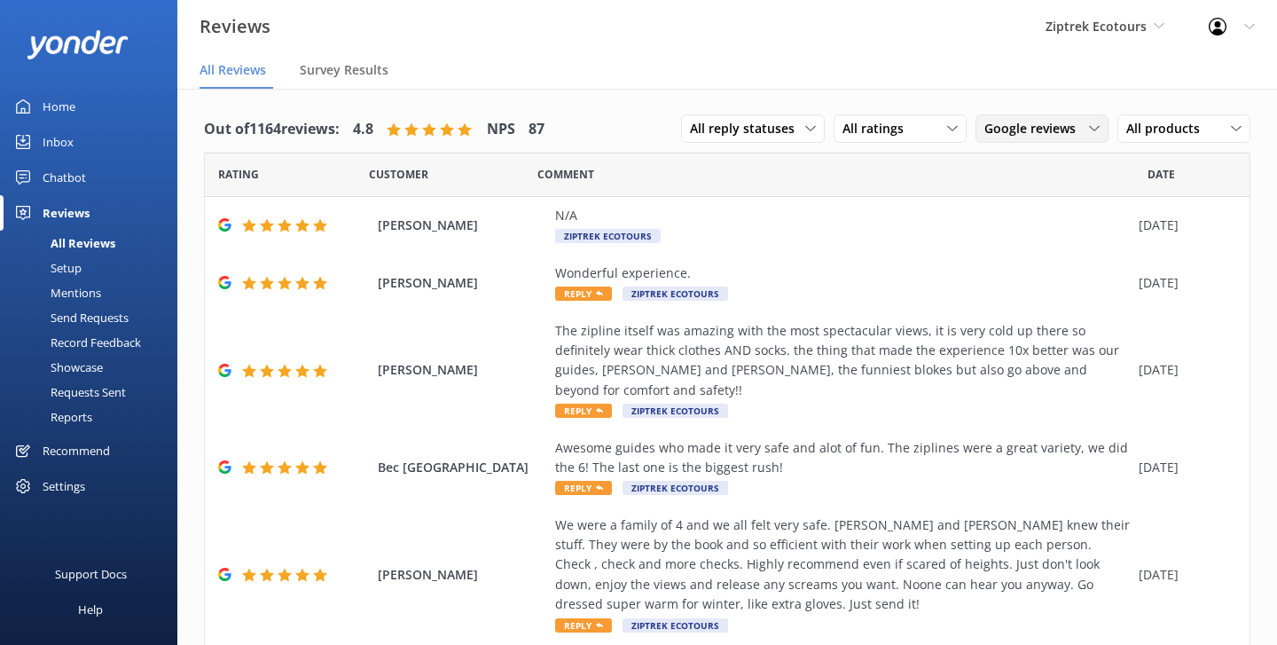
click at [1007, 137] on span "Google reviews" at bounding box center [1035, 129] width 102 height 20
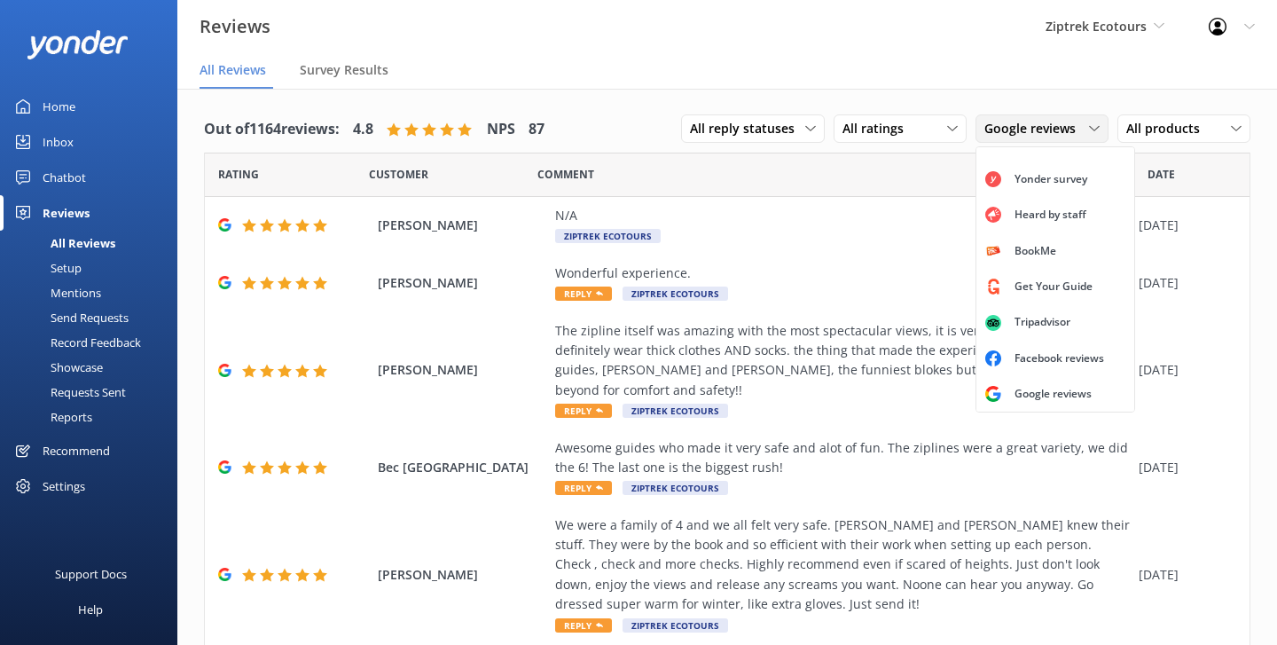
click at [1026, 127] on span "Google reviews" at bounding box center [1035, 129] width 102 height 20
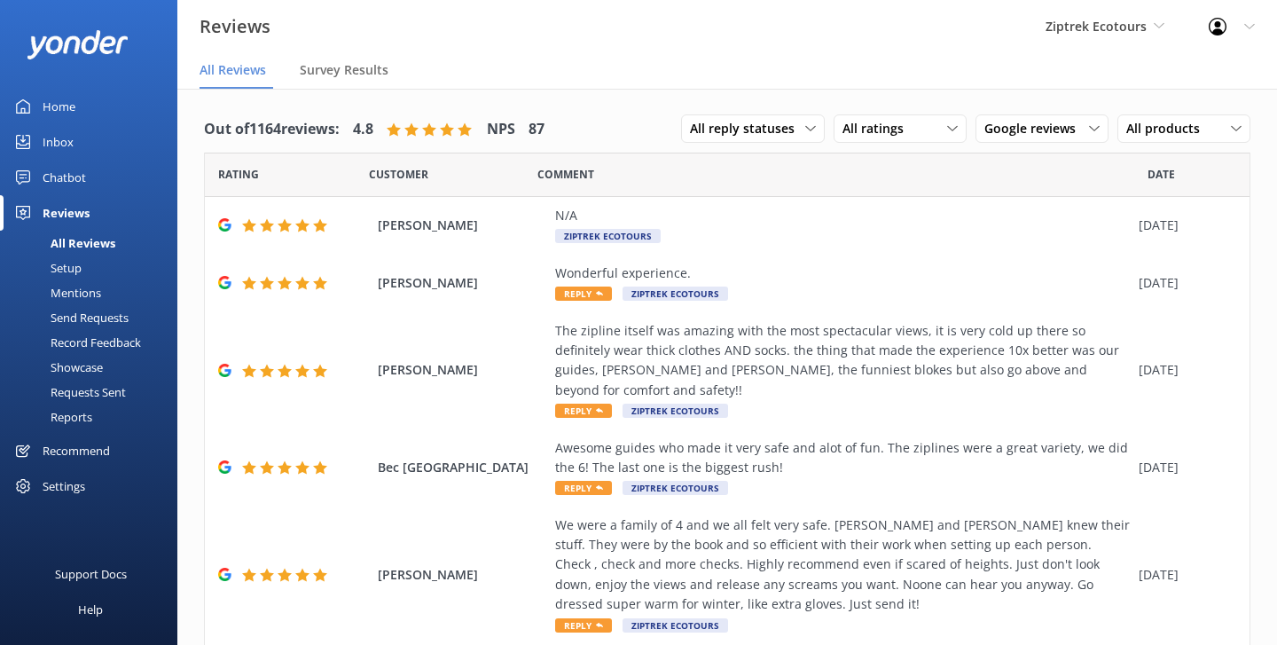
click at [936, 65] on nav "All Reviews Survey Results" at bounding box center [727, 70] width 1100 height 35
click at [855, 372] on div "The zipline itself was amazing with the most spectacular views, it is very cold…" at bounding box center [842, 361] width 575 height 80
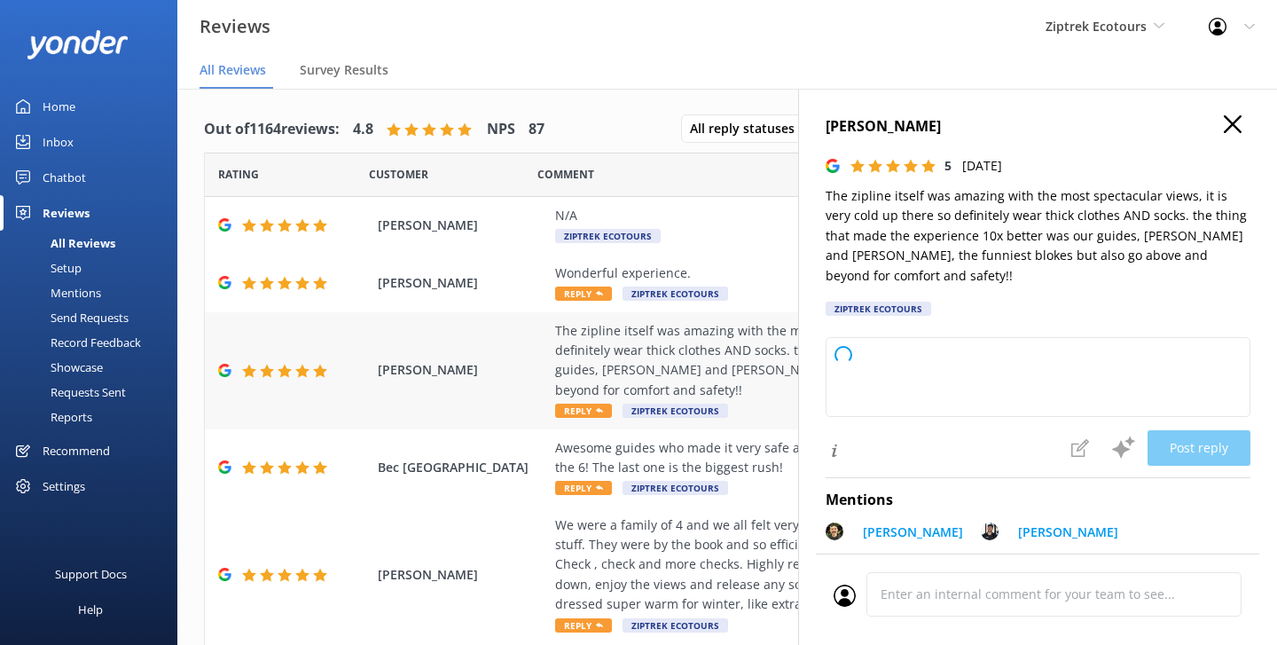
type textarea "Kia ora, Thank you so much for your awesome review! We're so glad you loved the…"
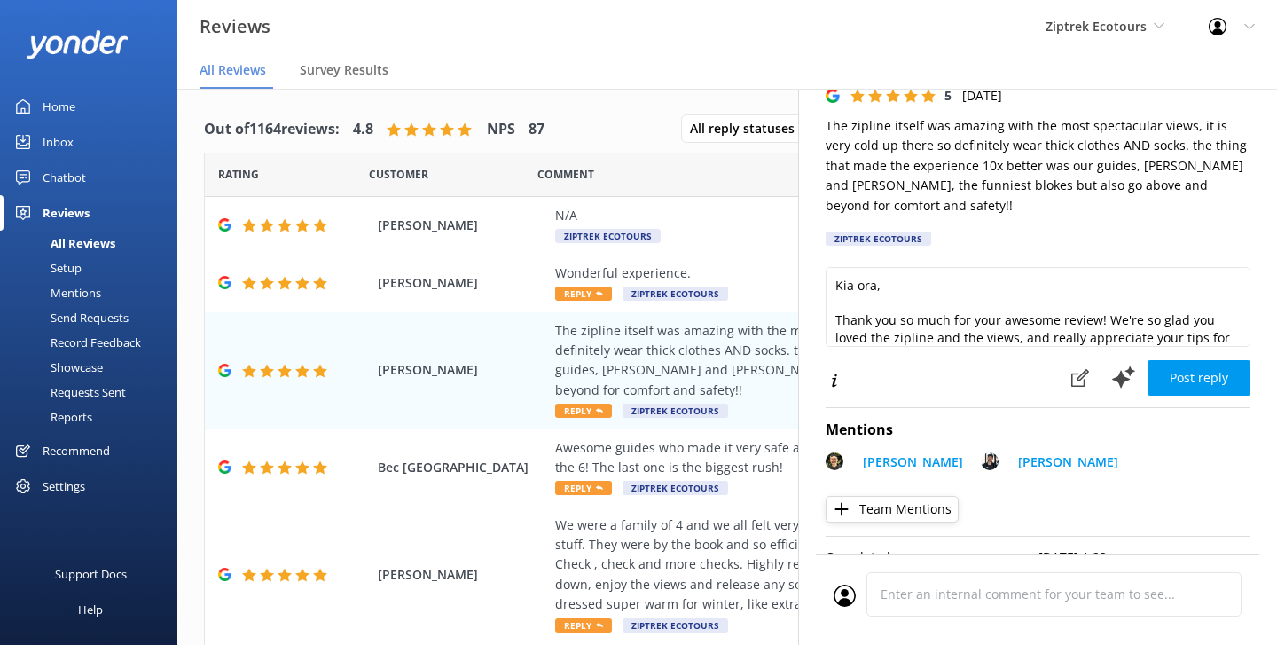
scroll to position [0, 0]
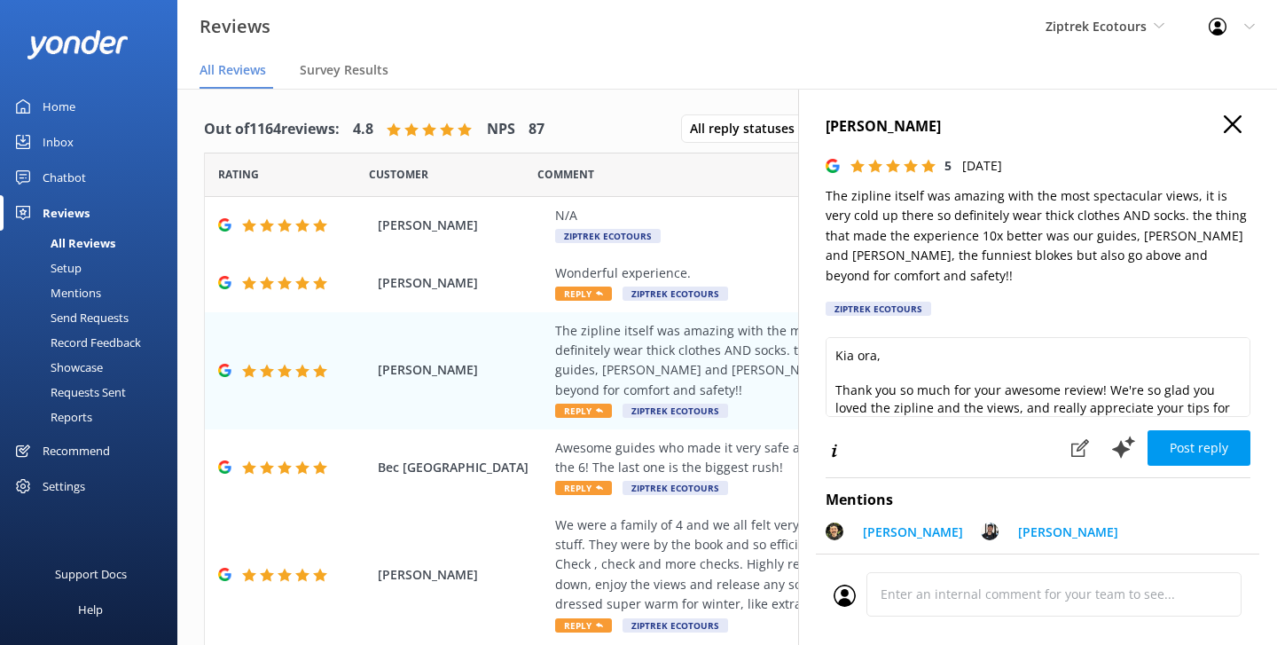
click at [1232, 114] on div "Alana Shippey 5 Sun, 24th Aug 2025 The zipline itself was amazing with the most…" at bounding box center [1037, 411] width 479 height 645
click at [1235, 120] on icon "button" at bounding box center [1233, 124] width 18 height 18
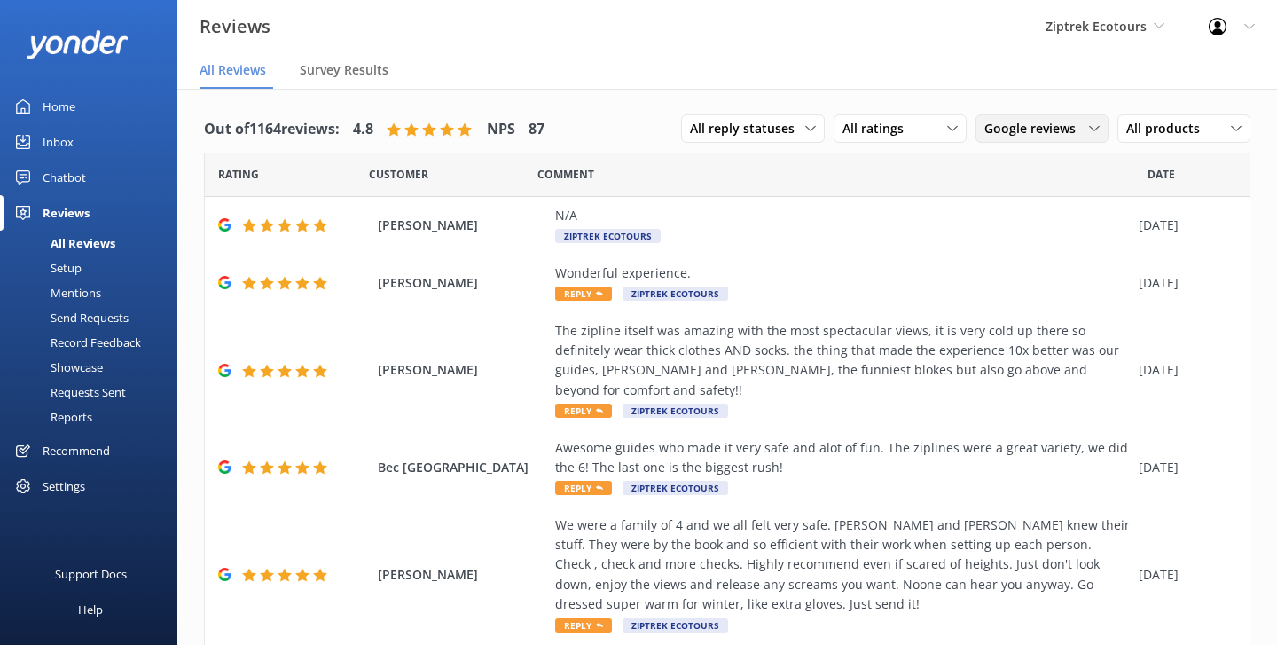
click at [1029, 128] on span "Google reviews" at bounding box center [1035, 129] width 102 height 20
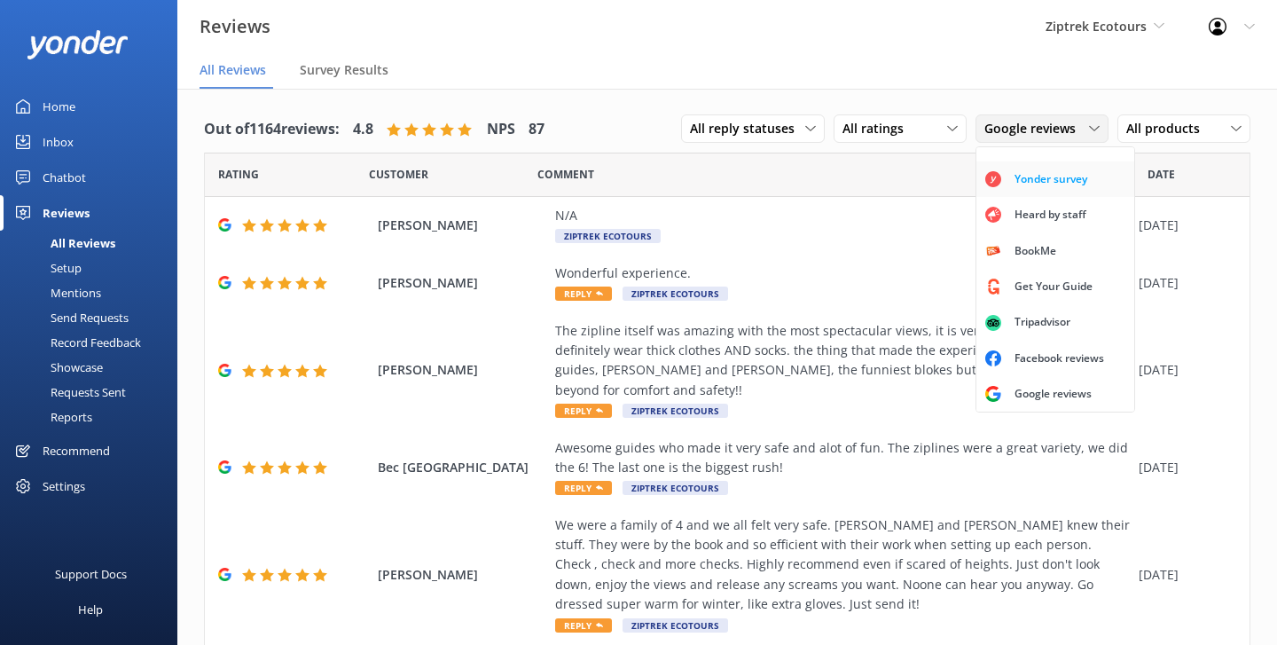
click at [1023, 177] on div "Yonder survey" at bounding box center [1050, 179] width 99 height 18
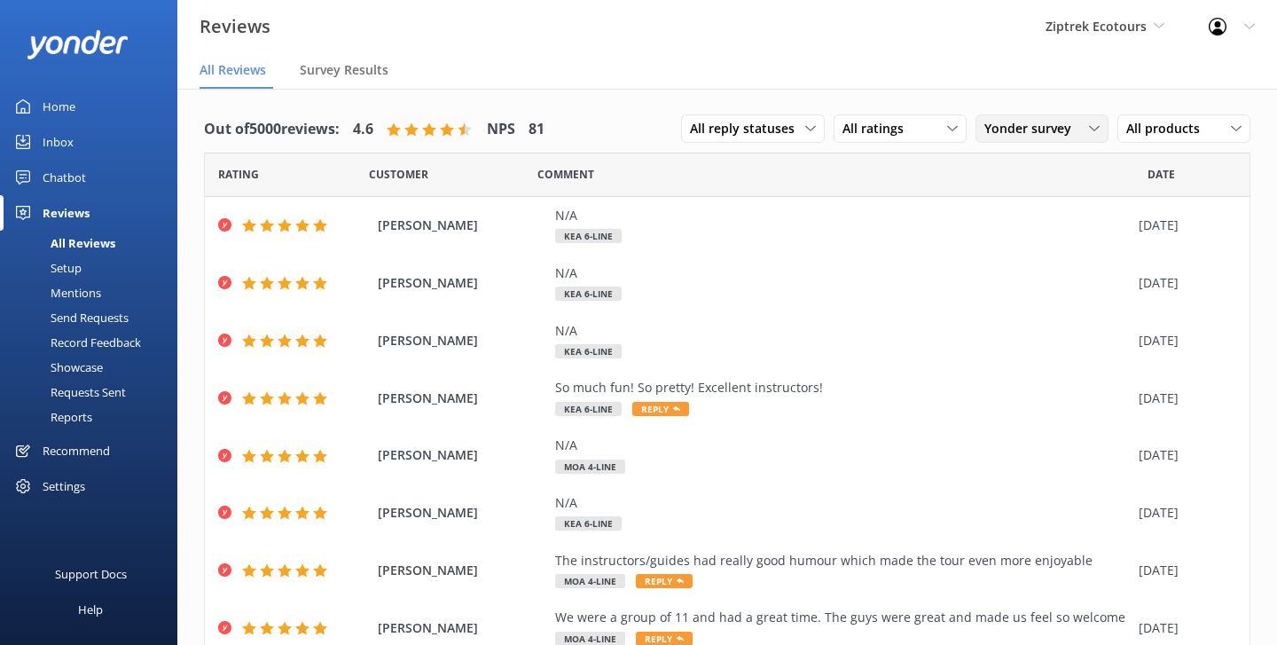
click at [1019, 137] on span "Yonder survey" at bounding box center [1033, 129] width 98 height 20
click at [1047, 91] on div "Out of 5000 reviews: 4.6 NPS 81 All reply statuses All reply statuses Needs a r…" at bounding box center [727, 508] width 1100 height 838
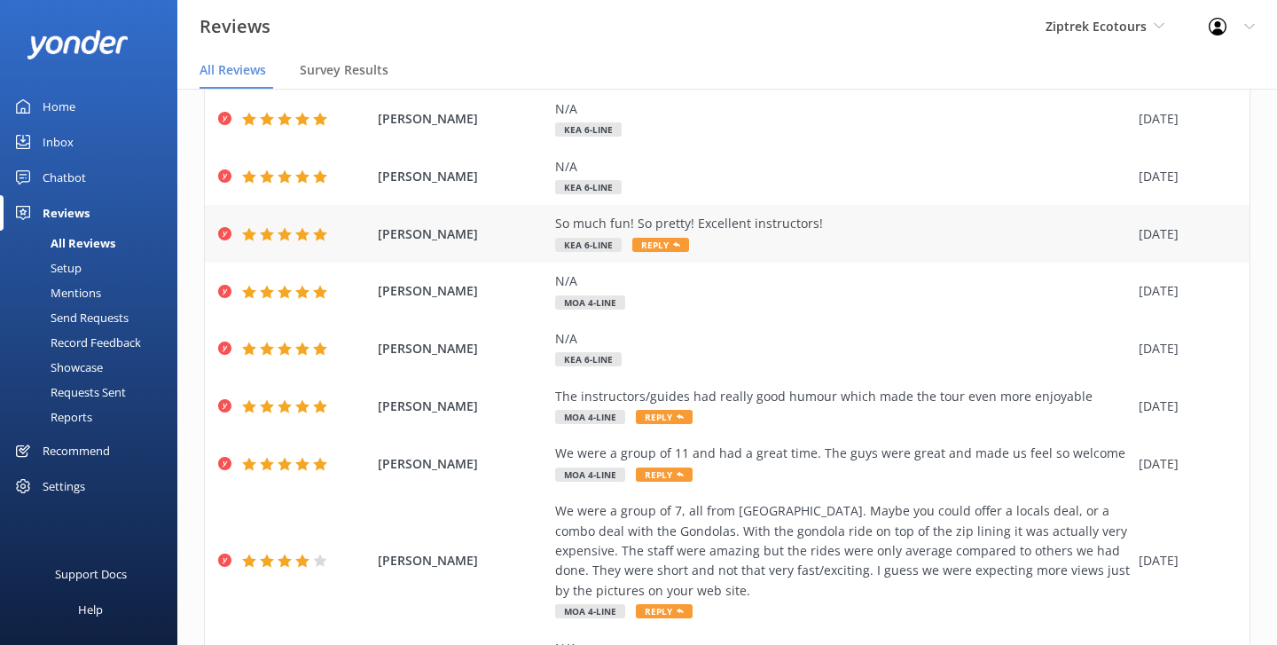
scroll to position [161, 0]
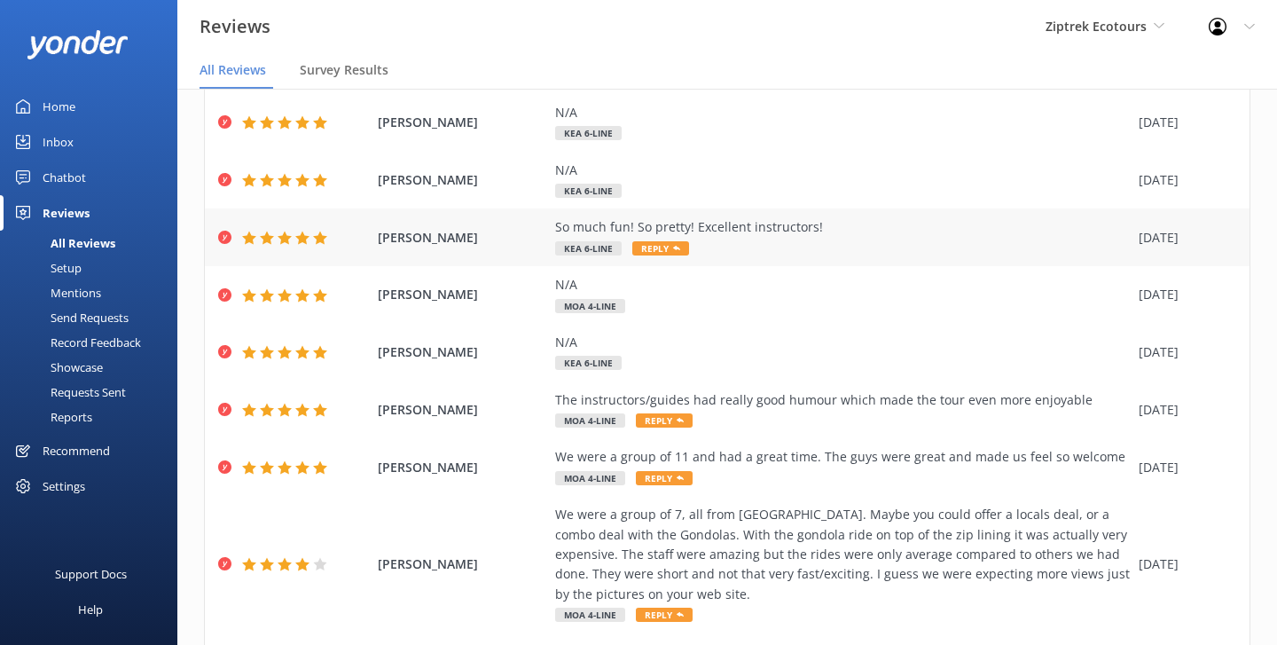
click at [768, 232] on div "So much fun! So pretty! Excellent instructors!" at bounding box center [842, 227] width 575 height 20
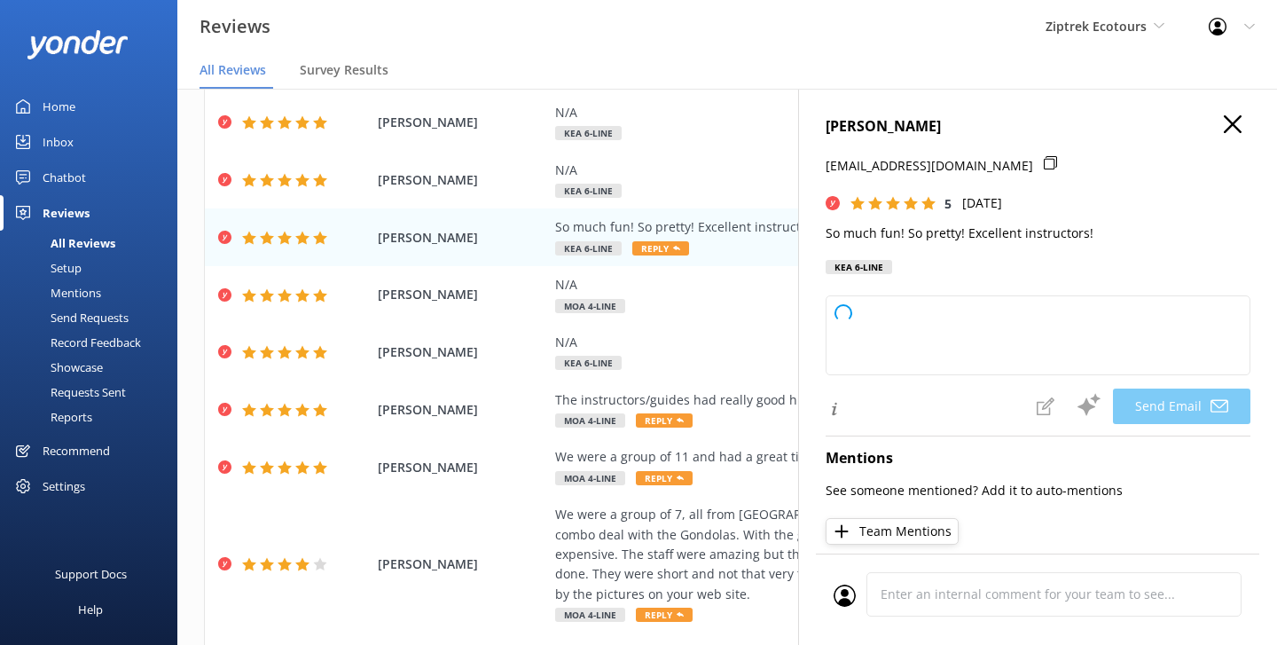
type textarea "Kia ora Madie, Thank you so much for your awesome review! We're so glad you had…"
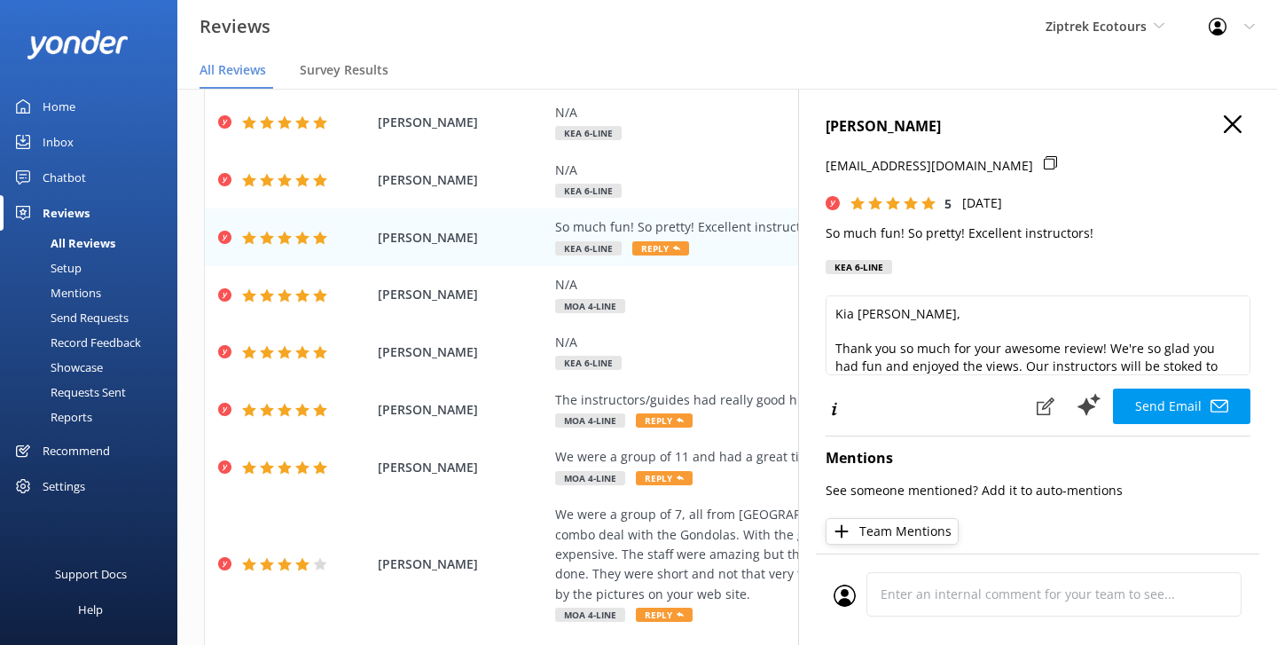
click at [829, 167] on p "madie_vieritz@hotmail.com" at bounding box center [930, 166] width 208 height 20
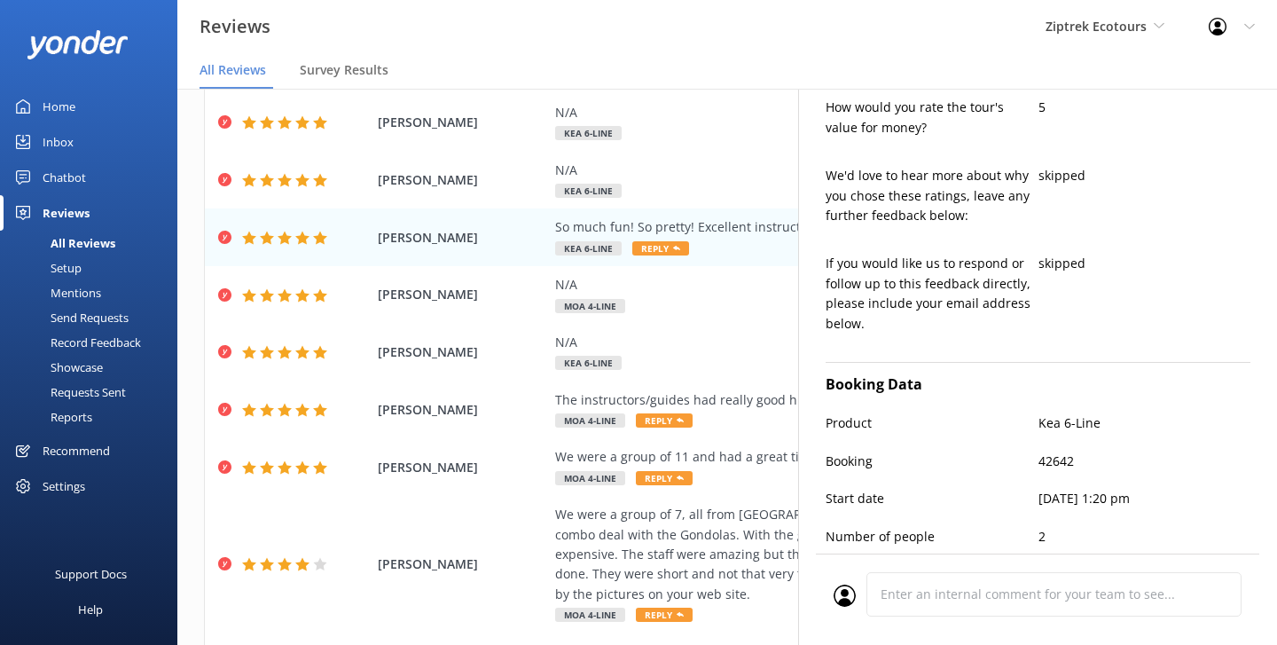
scroll to position [1027, 0]
click at [86, 297] on div "Mentions" at bounding box center [56, 292] width 90 height 25
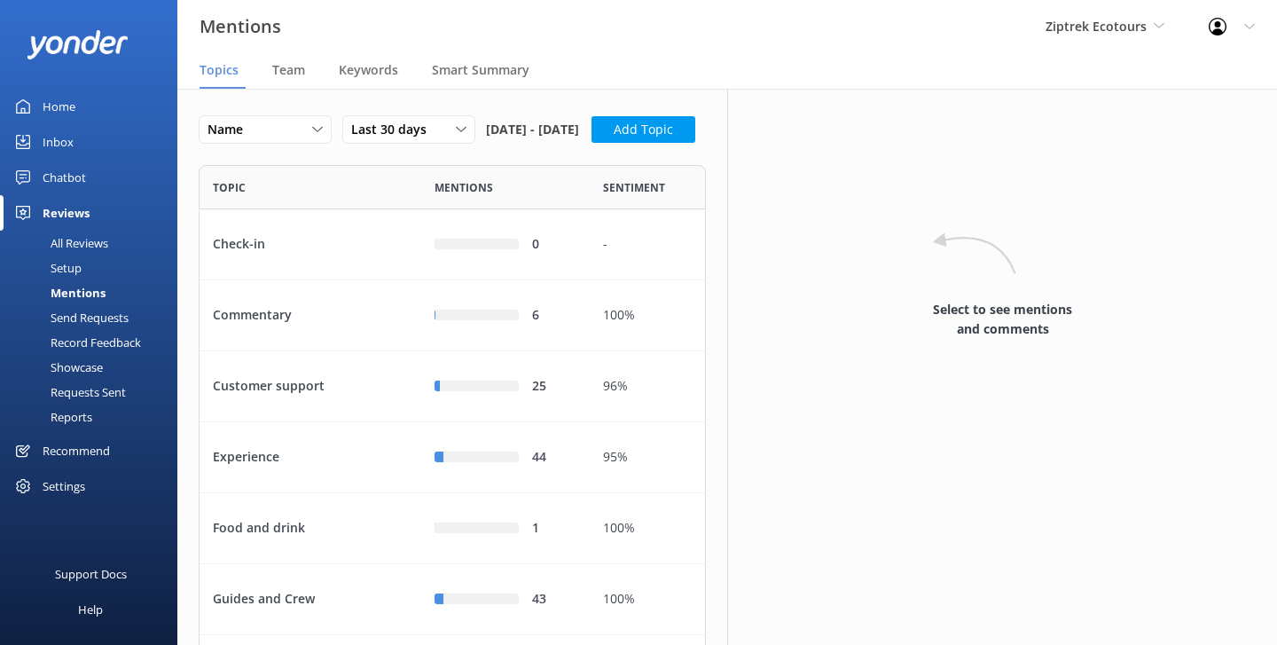
scroll to position [684, 507]
click at [511, 81] on div "Smart Summary" at bounding box center [484, 70] width 105 height 35
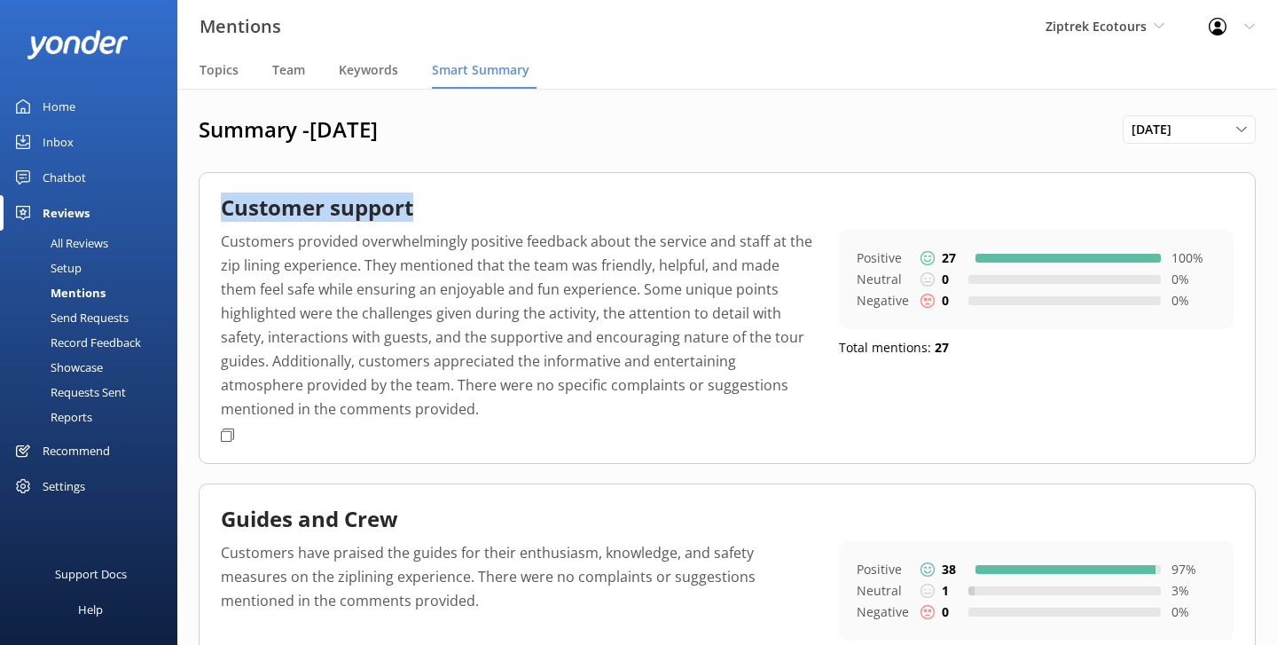
drag, startPoint x: 443, startPoint y: 217, endPoint x: 214, endPoint y: 209, distance: 229.0
click at [214, 209] on div "Customer support Customers provided overwhelmingly positive feedback about the …" at bounding box center [727, 318] width 1057 height 292
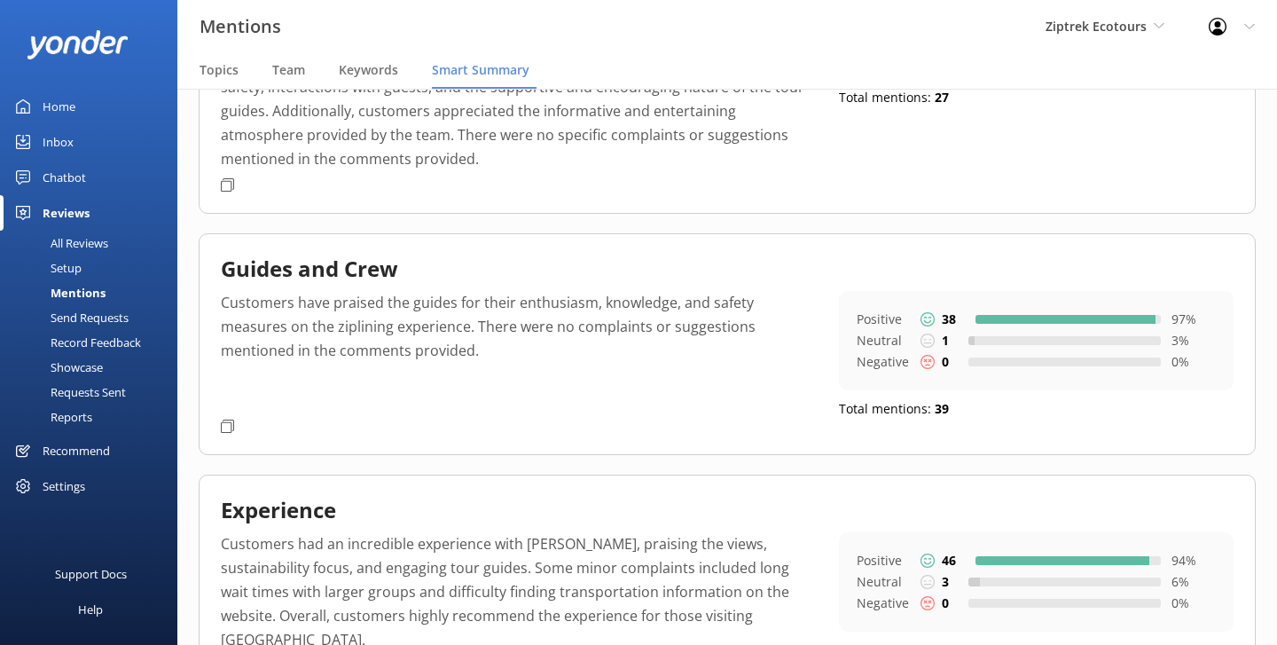
scroll to position [247, 0]
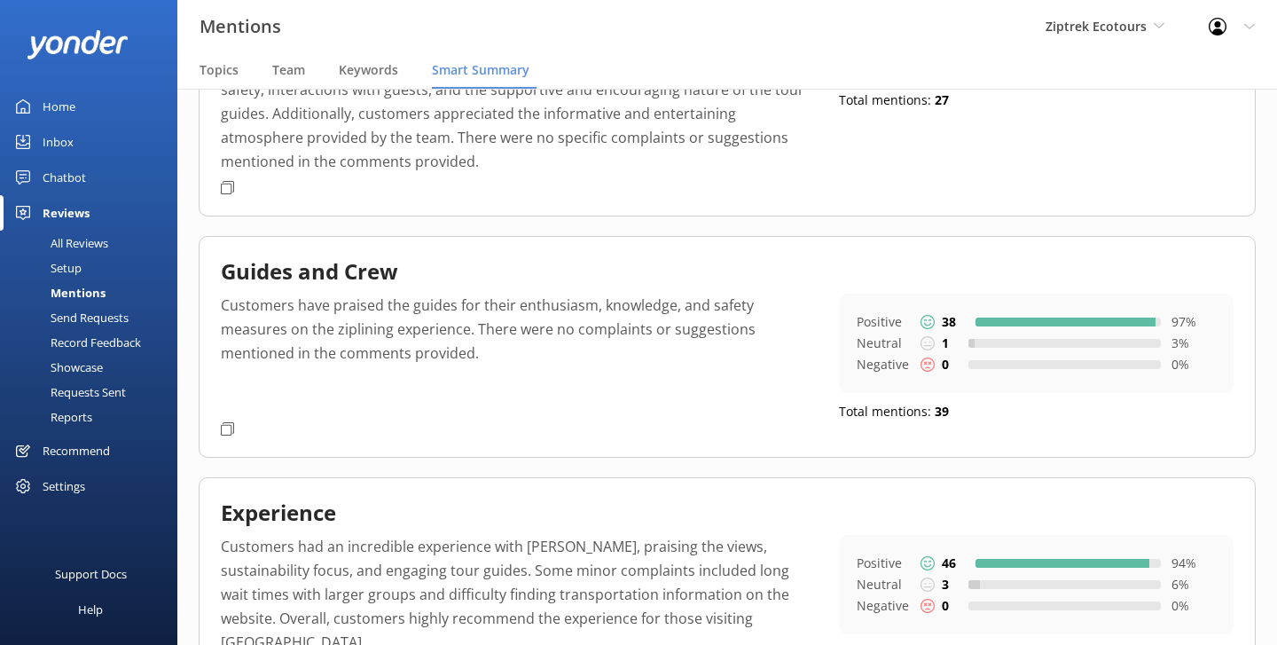
click at [516, 290] on div "Guides and Crew" at bounding box center [727, 275] width 1013 height 35
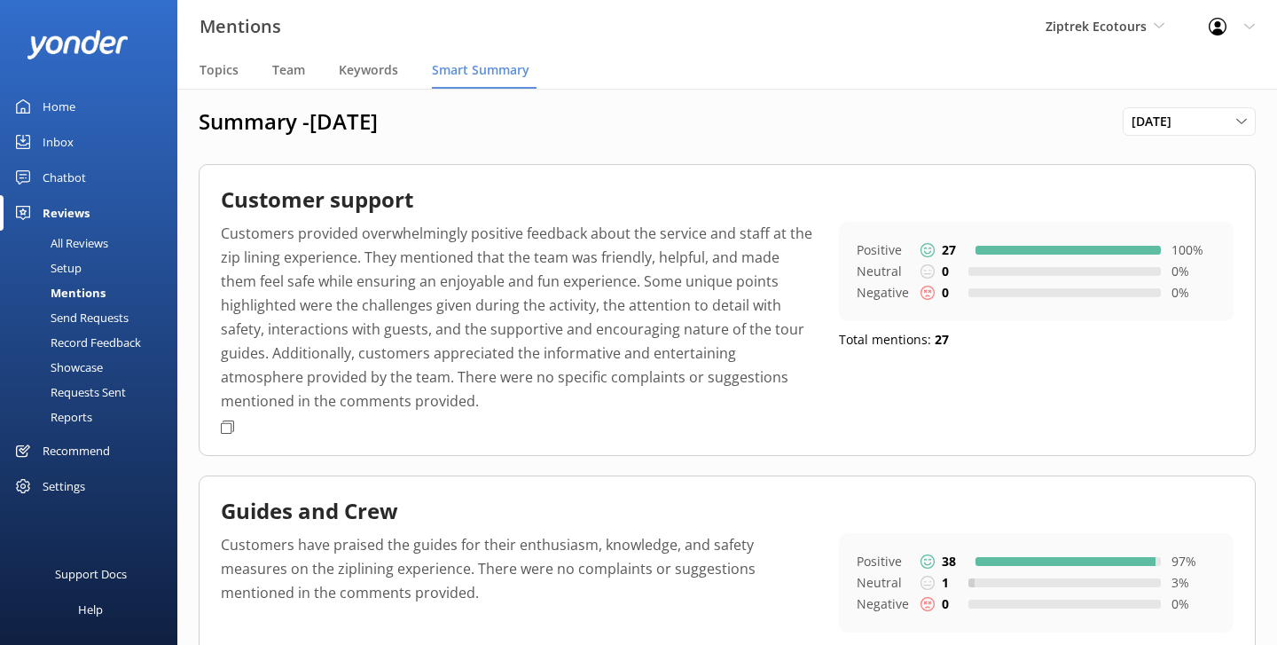
scroll to position [2, 0]
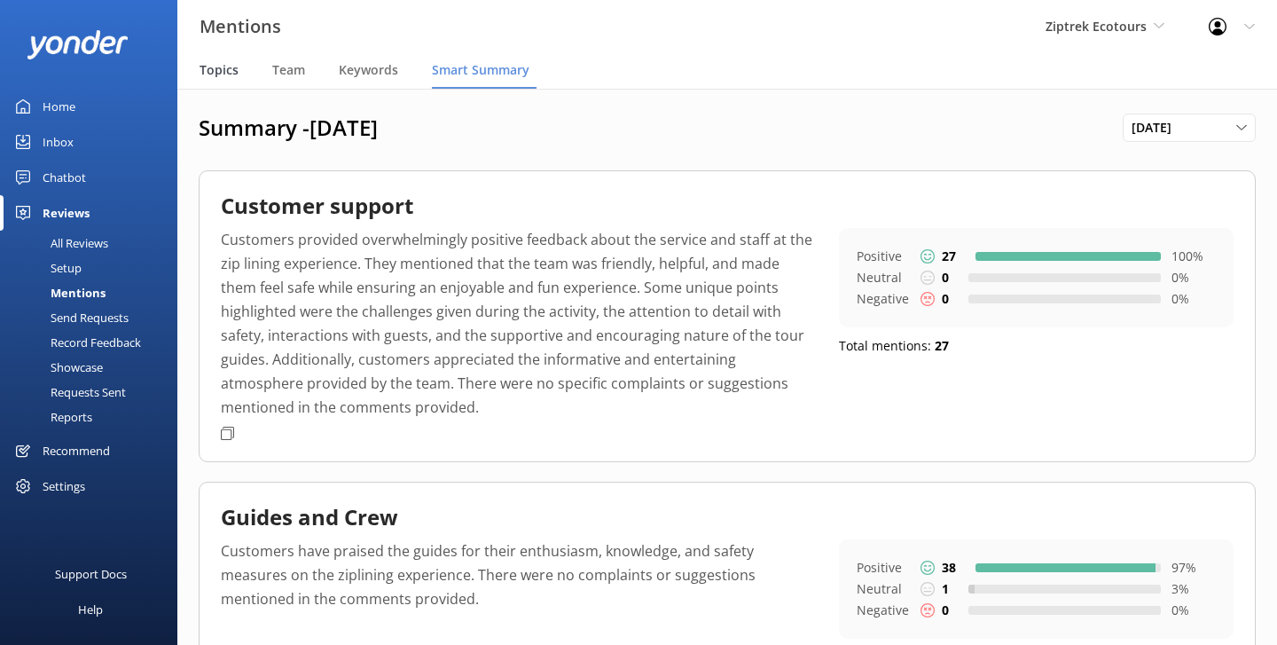
click at [222, 71] on span "Topics" at bounding box center [219, 70] width 39 height 18
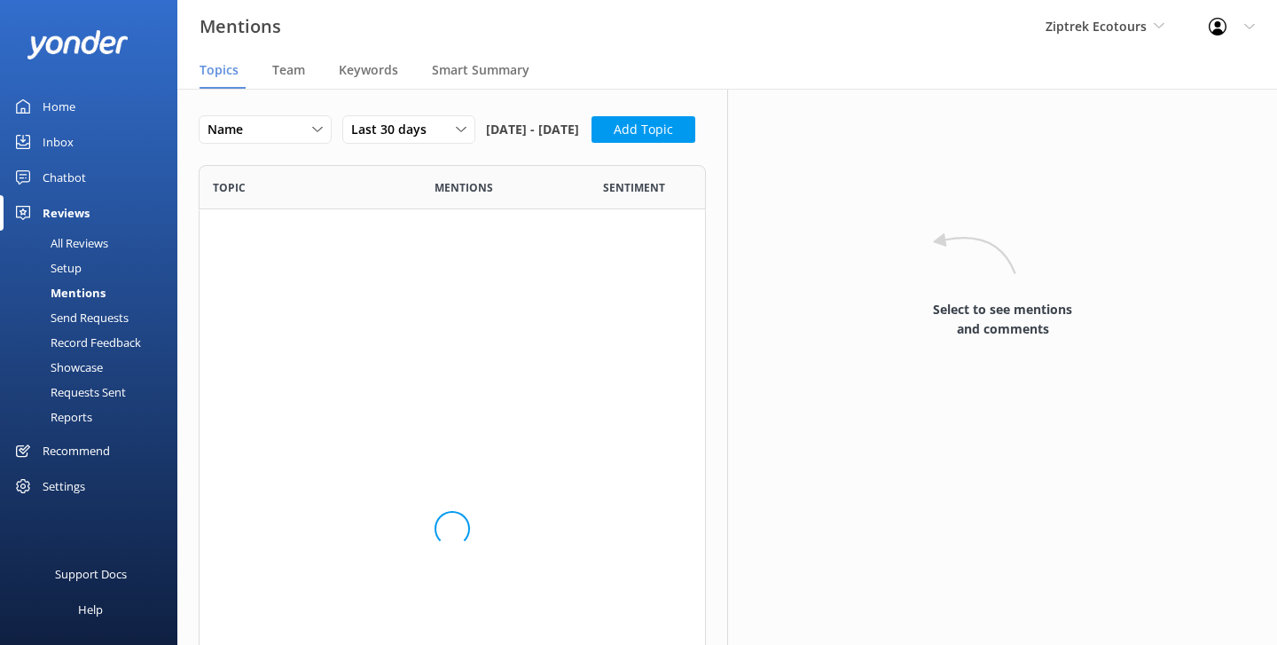
scroll to position [684, 507]
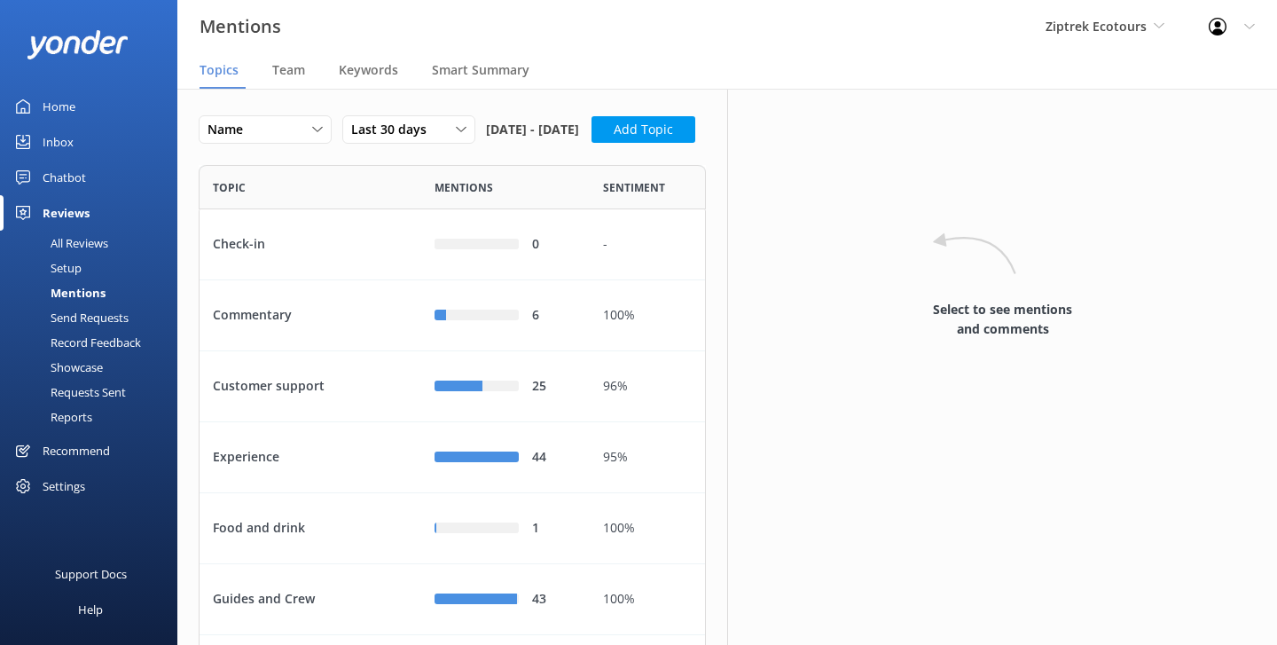
click at [68, 273] on div "Setup" at bounding box center [46, 267] width 71 height 25
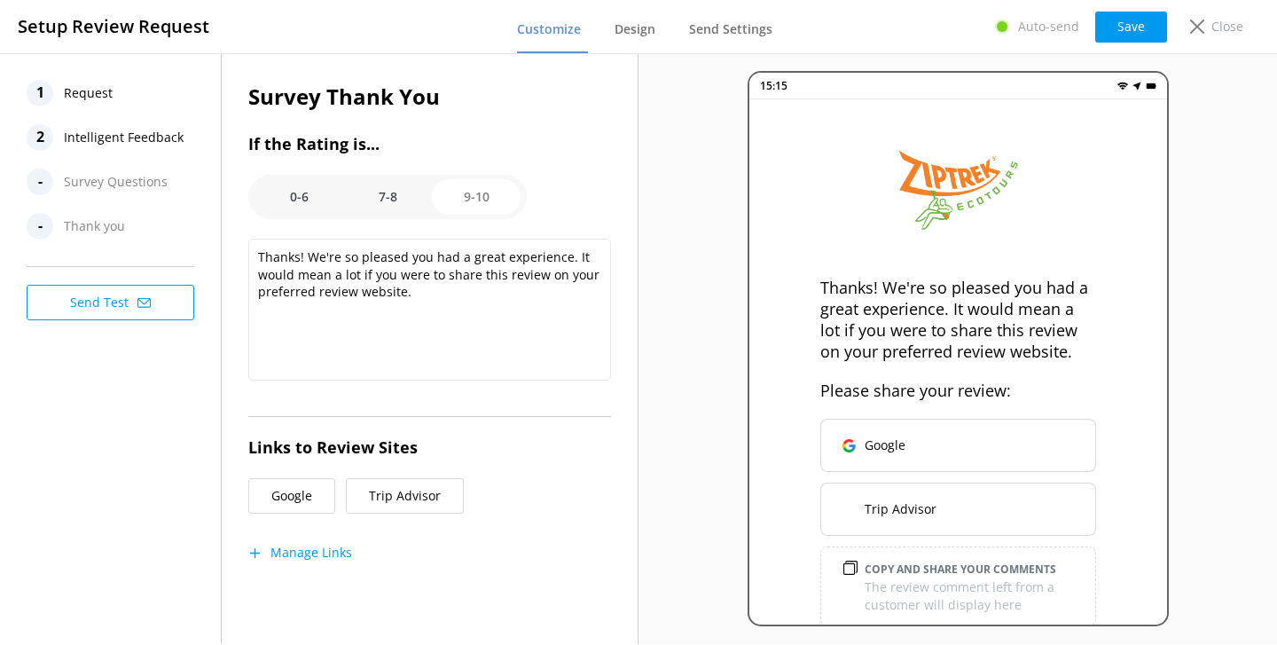
click at [137, 129] on span "Intelligent Feedback" at bounding box center [124, 137] width 120 height 27
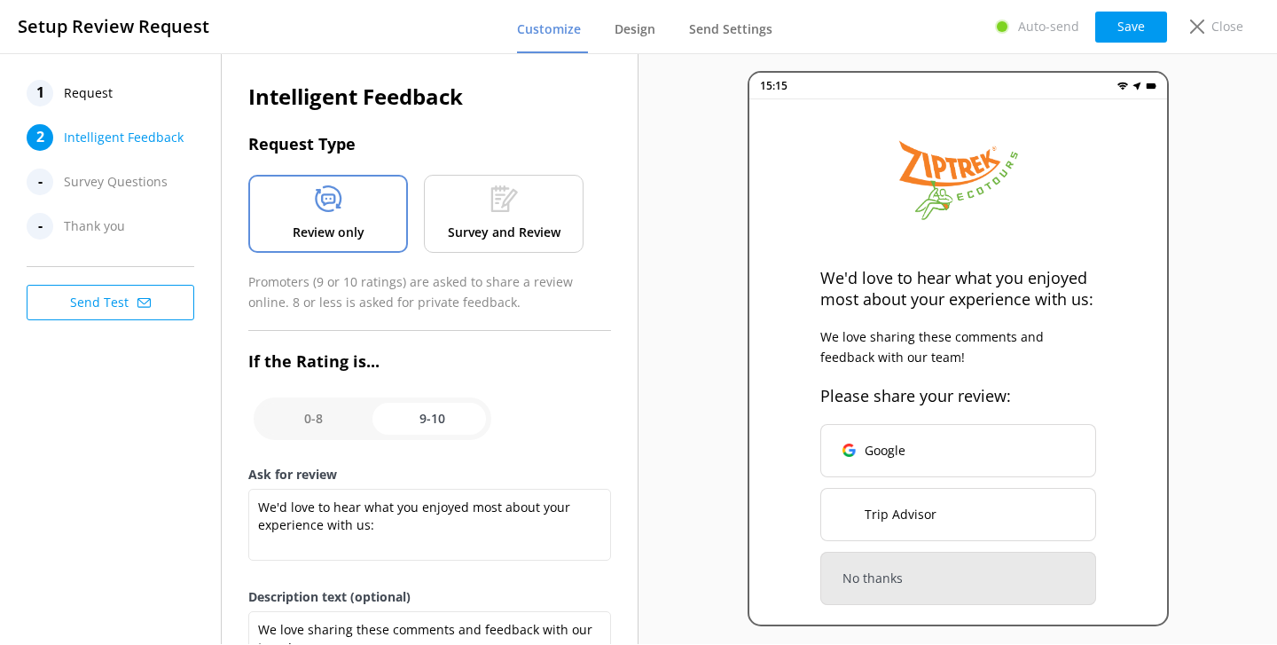
scroll to position [4, 0]
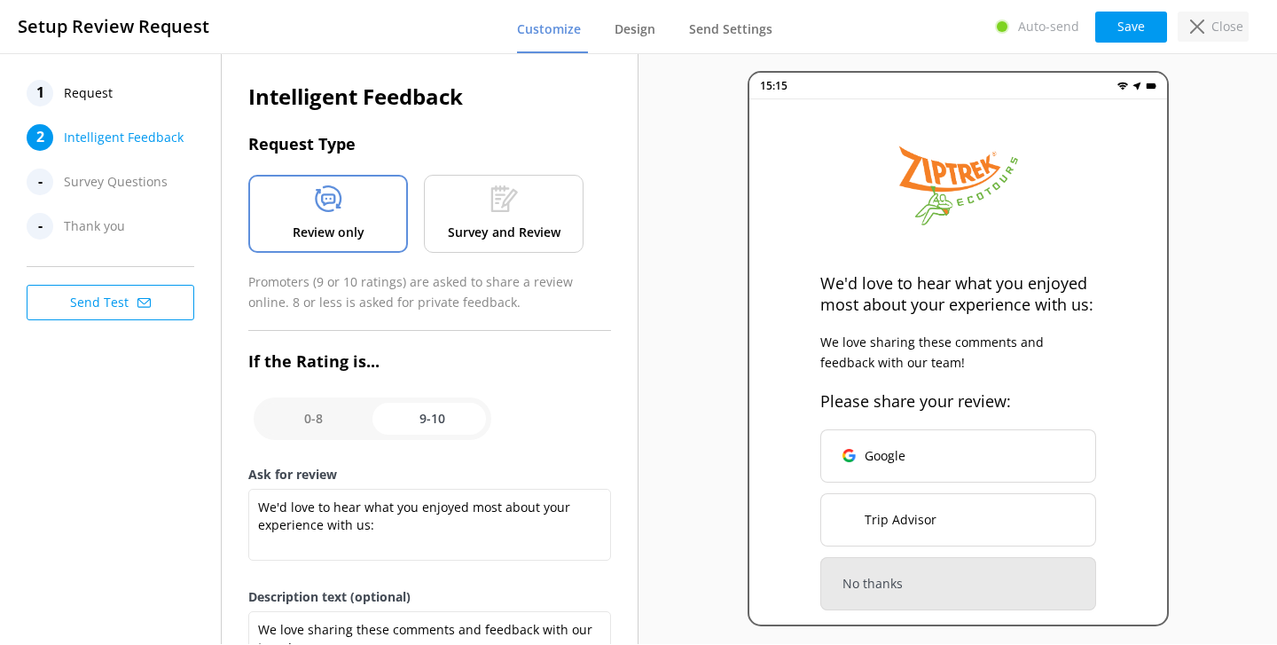
click at [1227, 36] on div "Close" at bounding box center [1213, 27] width 71 height 30
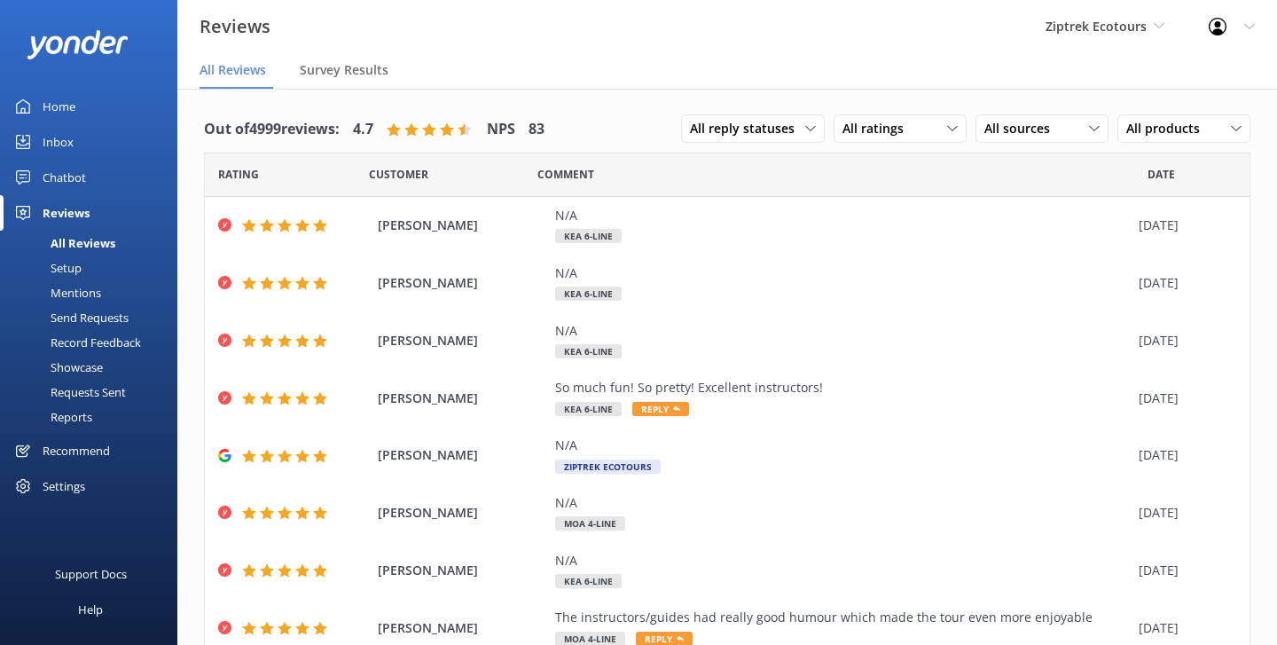
click at [608, 65] on nav "All Reviews Survey Results" at bounding box center [727, 70] width 1100 height 35
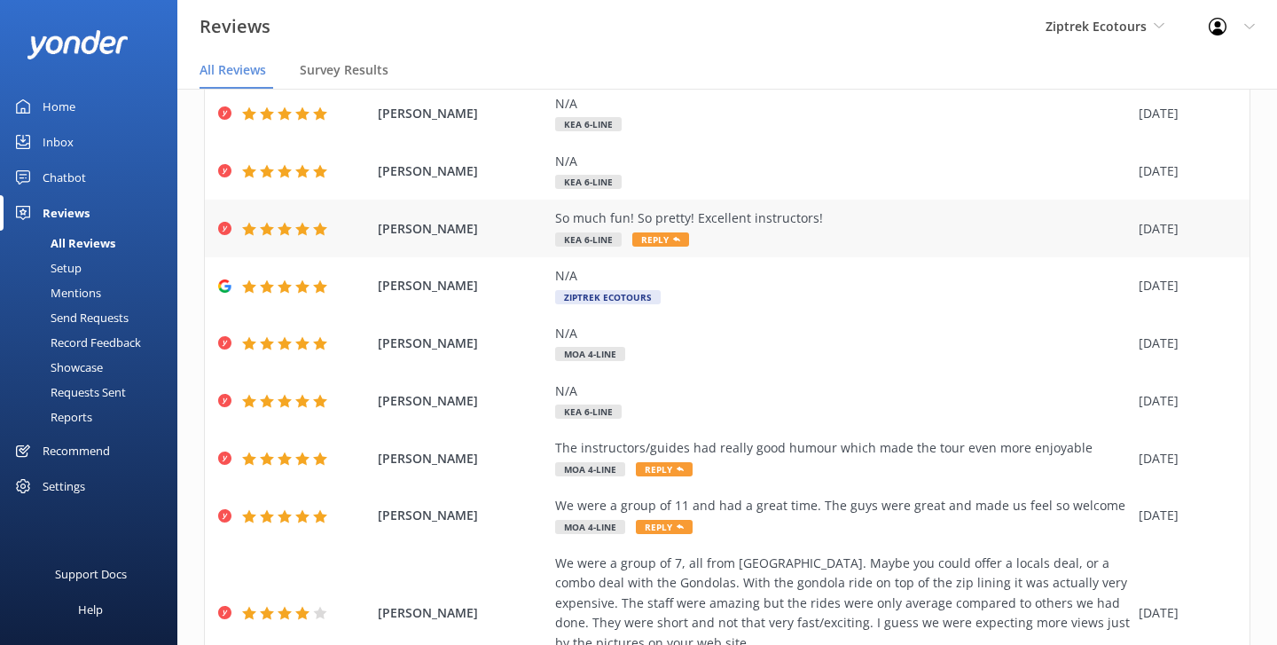
scroll to position [167, 0]
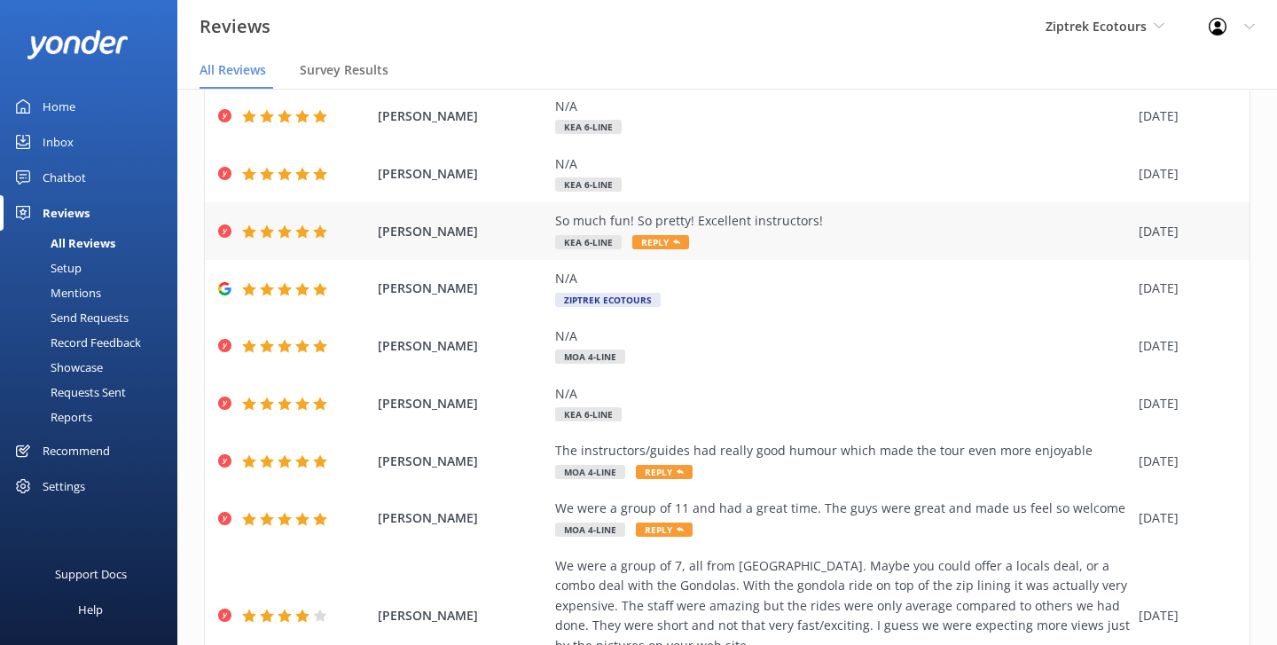
click at [795, 241] on div "So much fun! So pretty! Excellent instructors! Kea 6-Line Reply" at bounding box center [842, 231] width 575 height 40
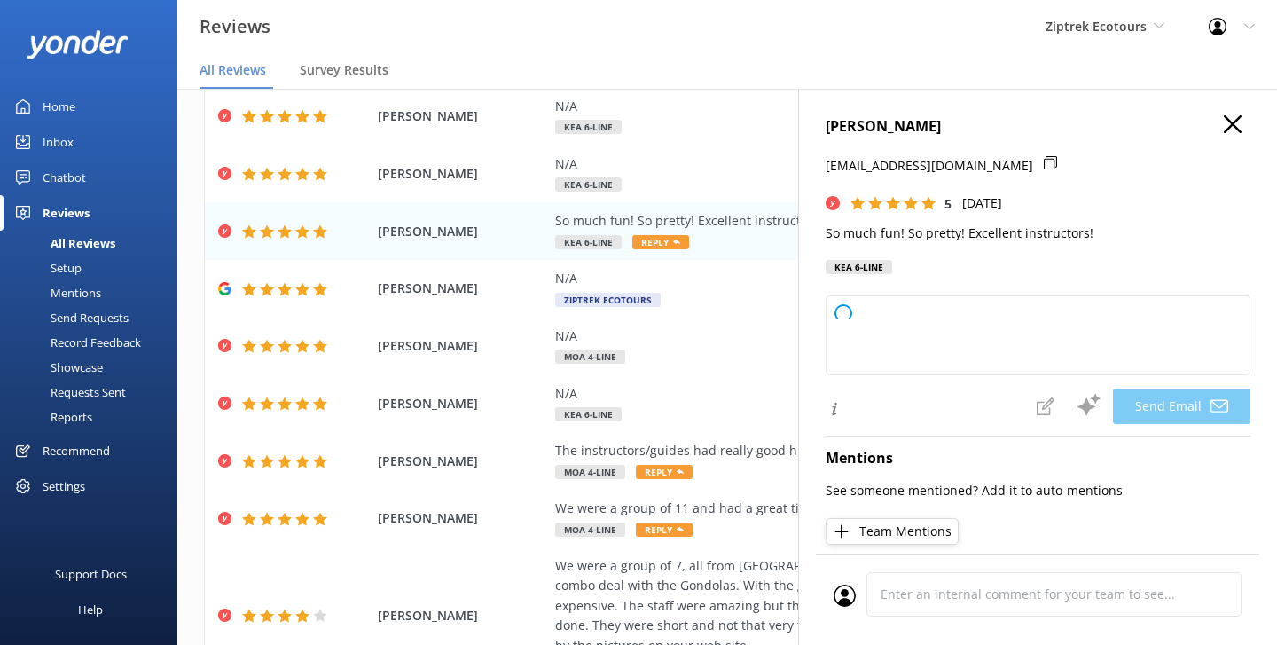
click at [1235, 120] on icon "button" at bounding box center [1233, 124] width 18 height 18
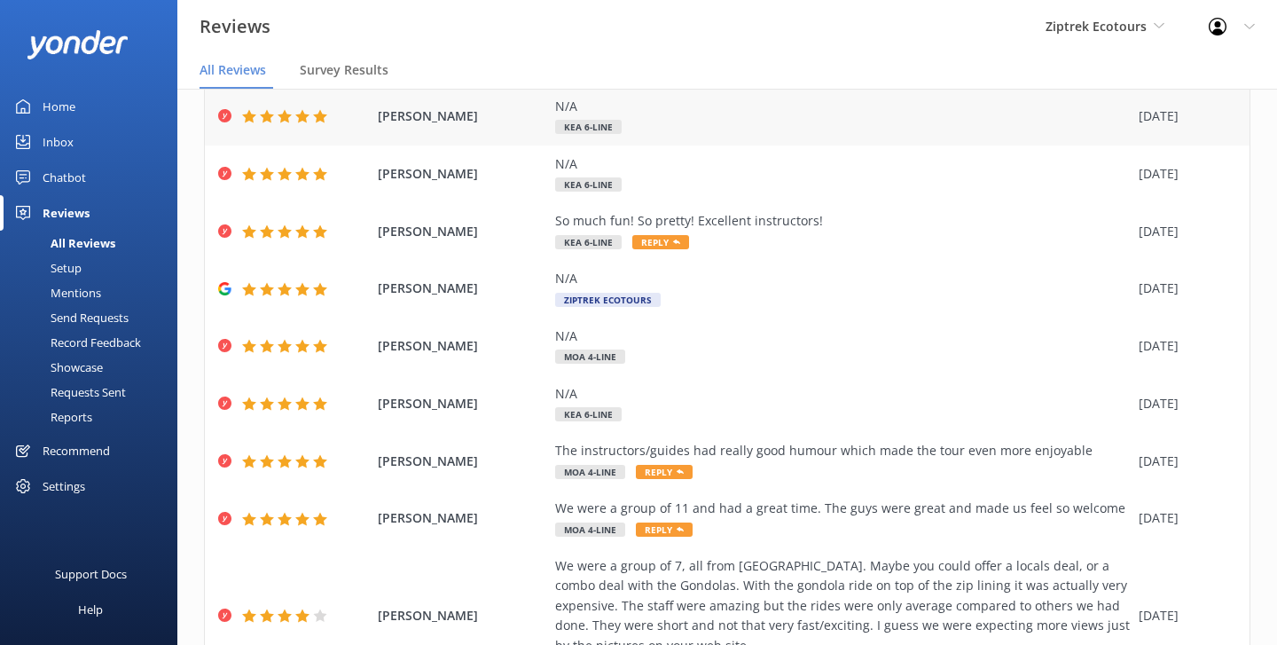
scroll to position [0, 0]
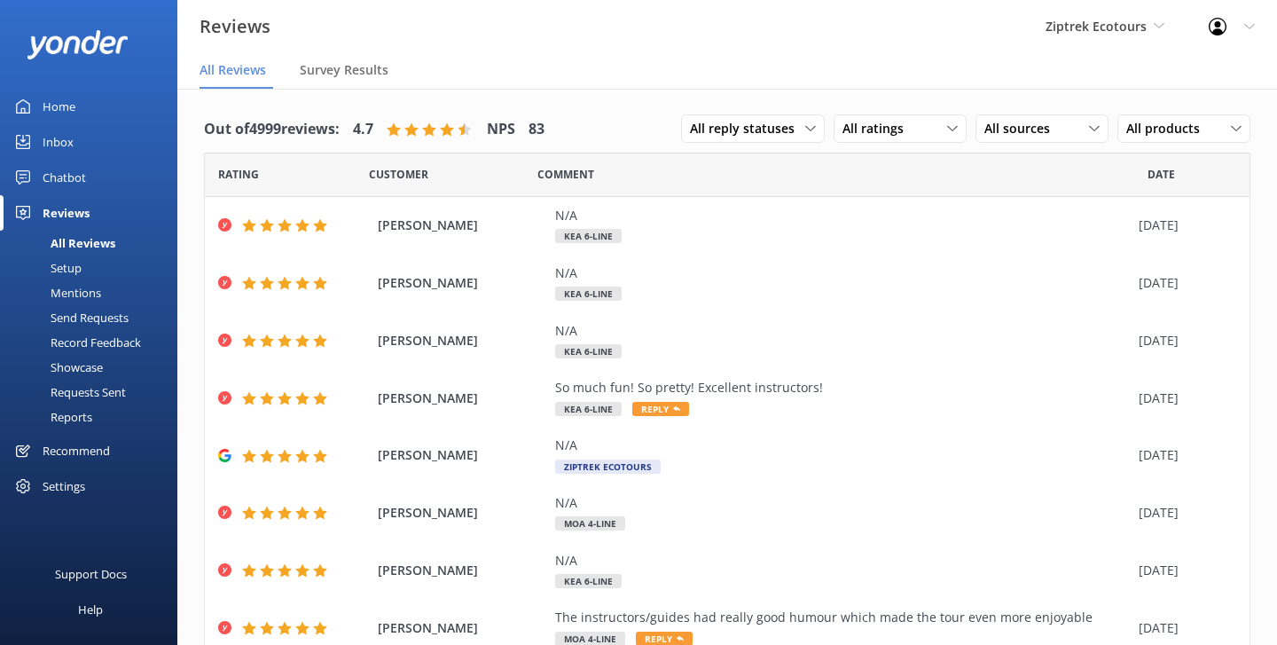
click at [780, 22] on div "Reviews Ziptrek Ecotours Yonder Zipline Yonder demo Yonder Luxury Suites Yonder…" at bounding box center [638, 26] width 1277 height 53
click at [874, 66] on nav "All Reviews Survey Results" at bounding box center [727, 70] width 1100 height 35
click at [113, 119] on link "Home" at bounding box center [88, 106] width 177 height 35
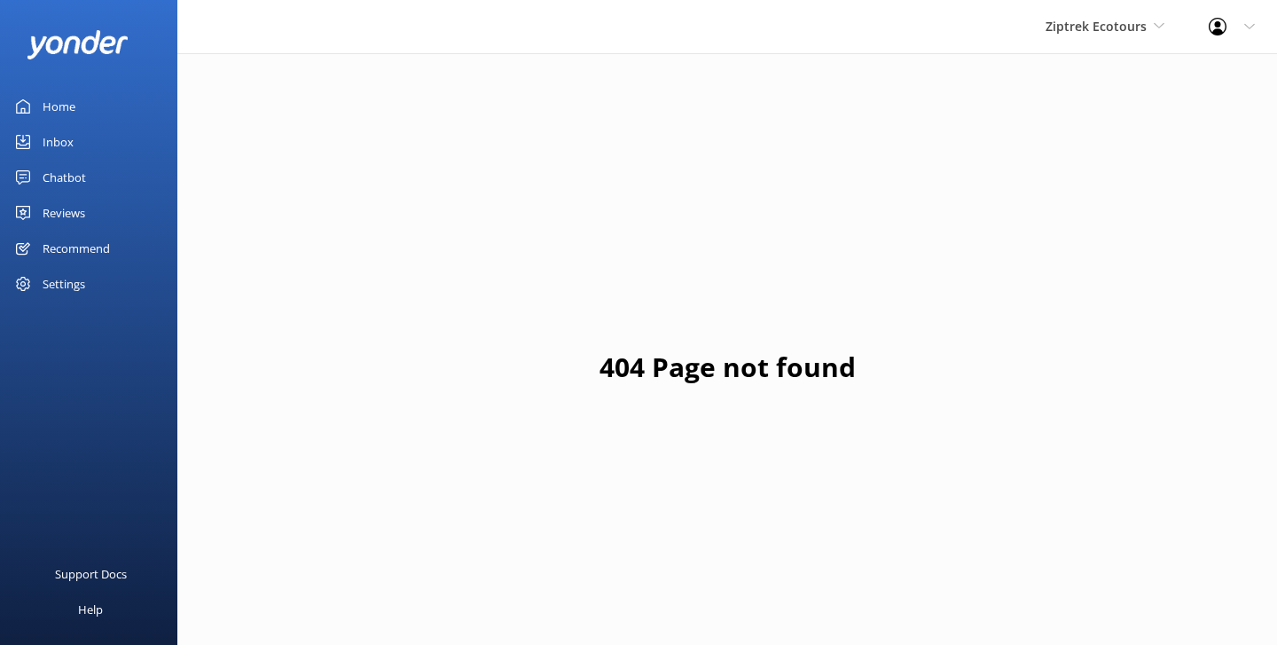
click at [85, 148] on link "Inbox" at bounding box center [88, 141] width 177 height 35
